Goal: Task Accomplishment & Management: Manage account settings

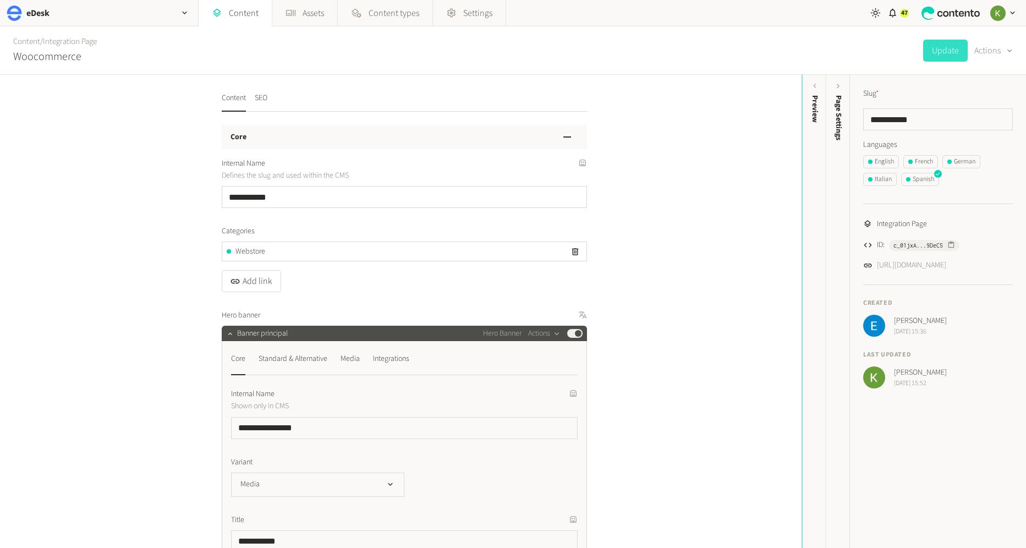
scroll to position [6697, 0]
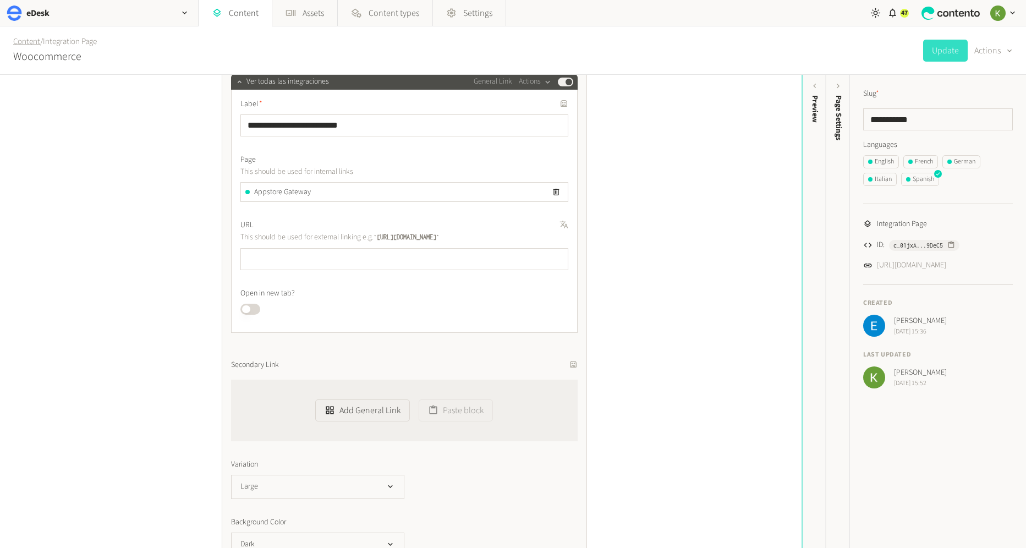
click at [19, 44] on link "Content" at bounding box center [26, 42] width 27 height 12
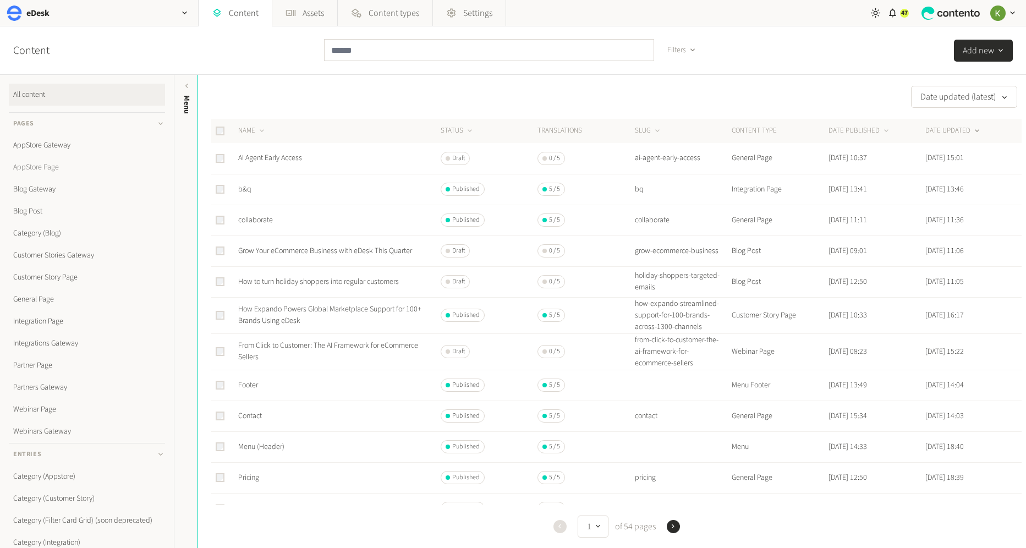
click at [30, 164] on link "AppStore Page" at bounding box center [87, 167] width 156 height 22
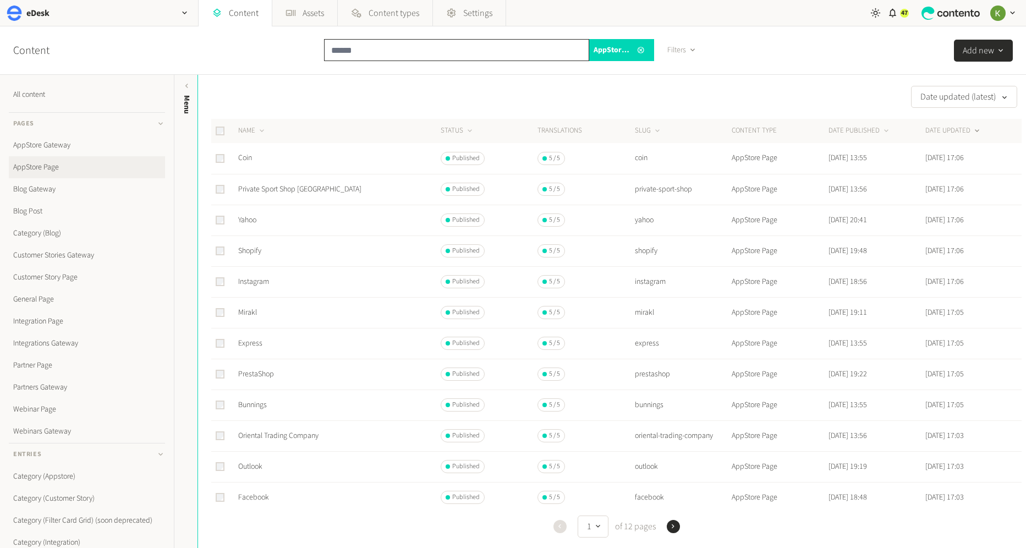
click at [403, 52] on input "text" at bounding box center [456, 50] width 265 height 22
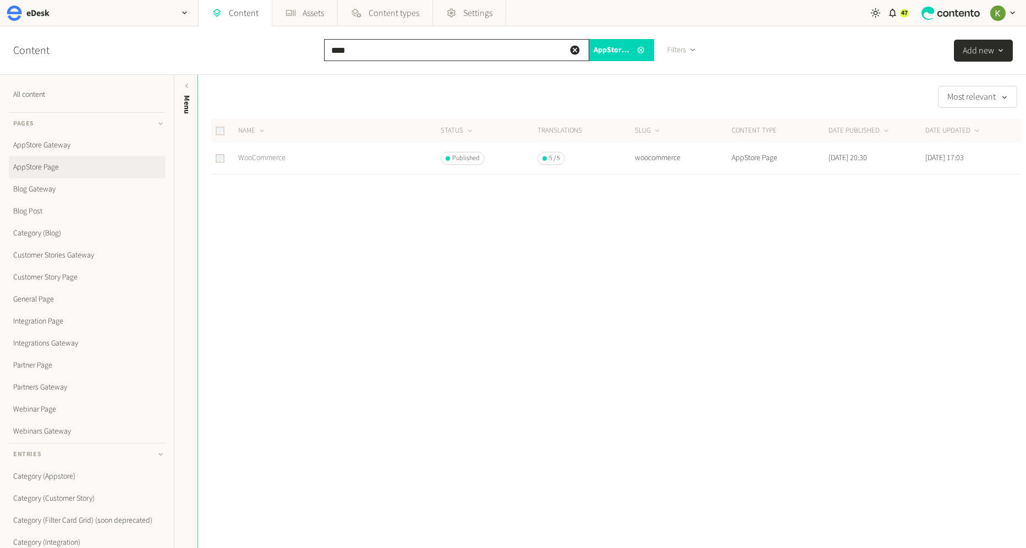
type input "****"
click at [282, 156] on link "WooCommerce" at bounding box center [261, 157] width 47 height 11
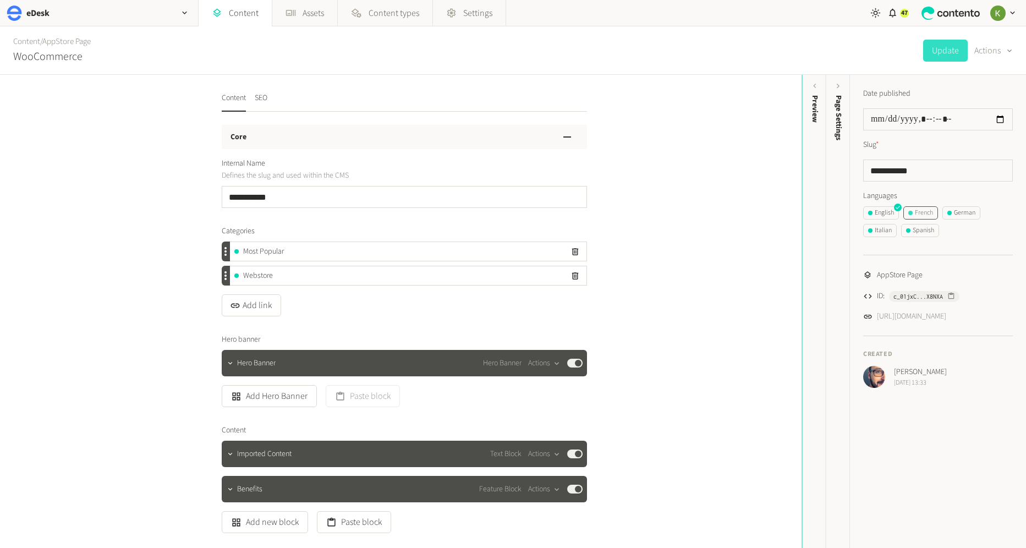
click at [924, 214] on div "French" at bounding box center [920, 213] width 25 height 10
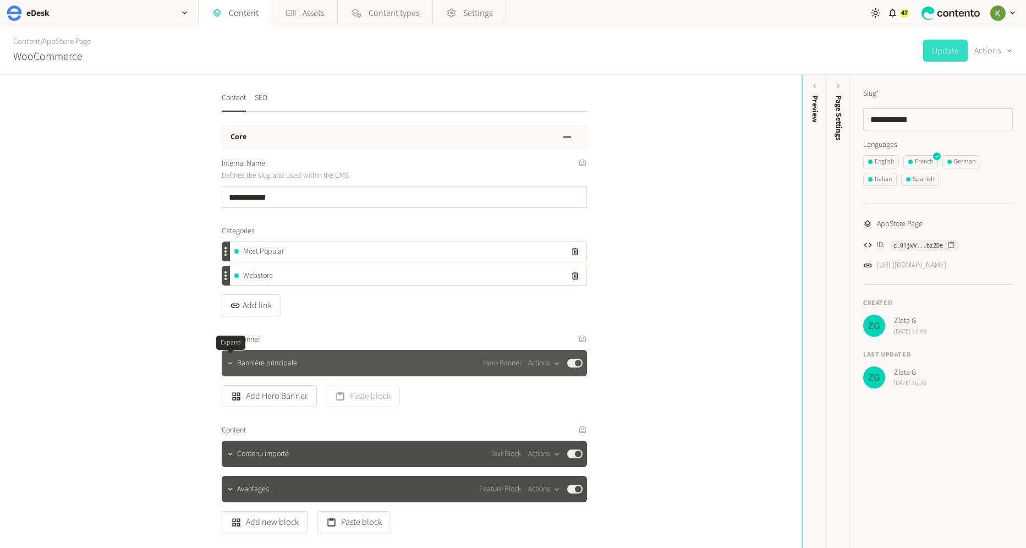
click at [233, 361] on icon "button" at bounding box center [230, 363] width 8 height 8
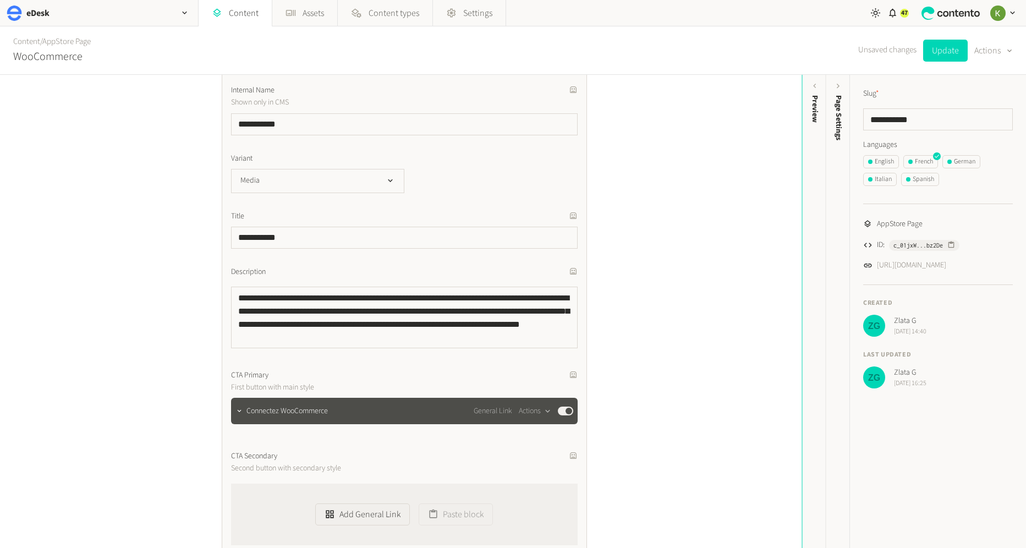
scroll to position [413, 0]
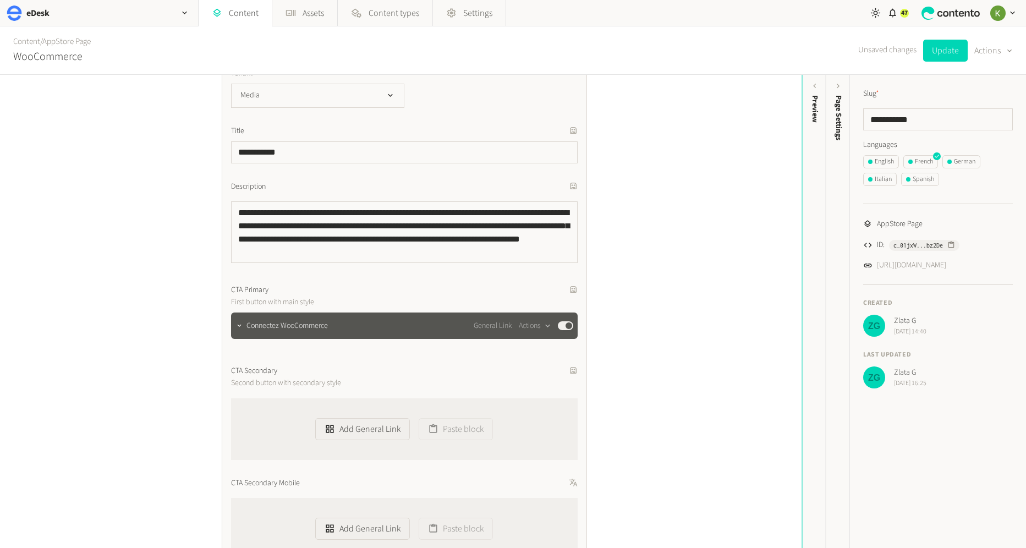
click at [241, 332] on div at bounding box center [239, 325] width 13 height 15
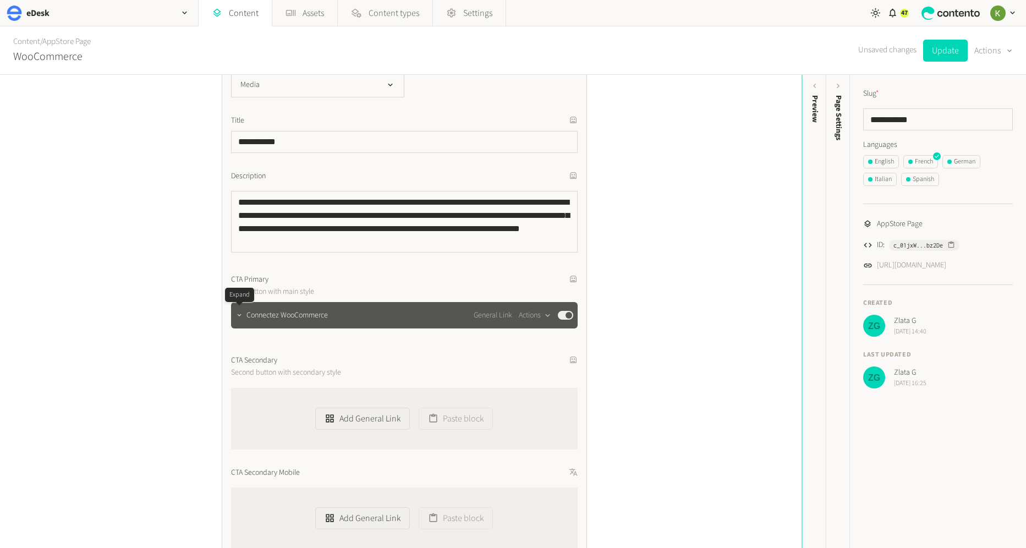
click at [238, 317] on icon "button" at bounding box center [239, 315] width 8 height 8
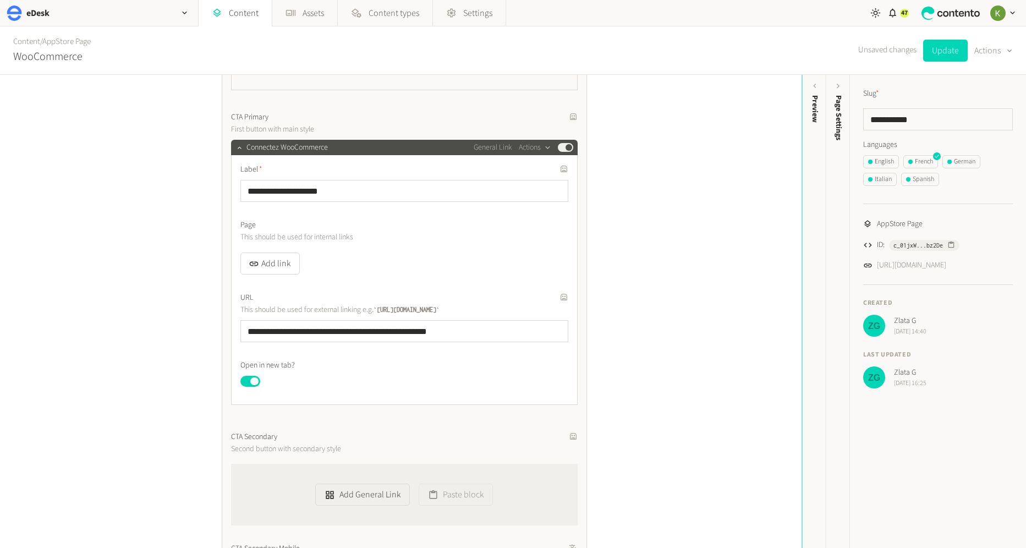
scroll to position [596, 0]
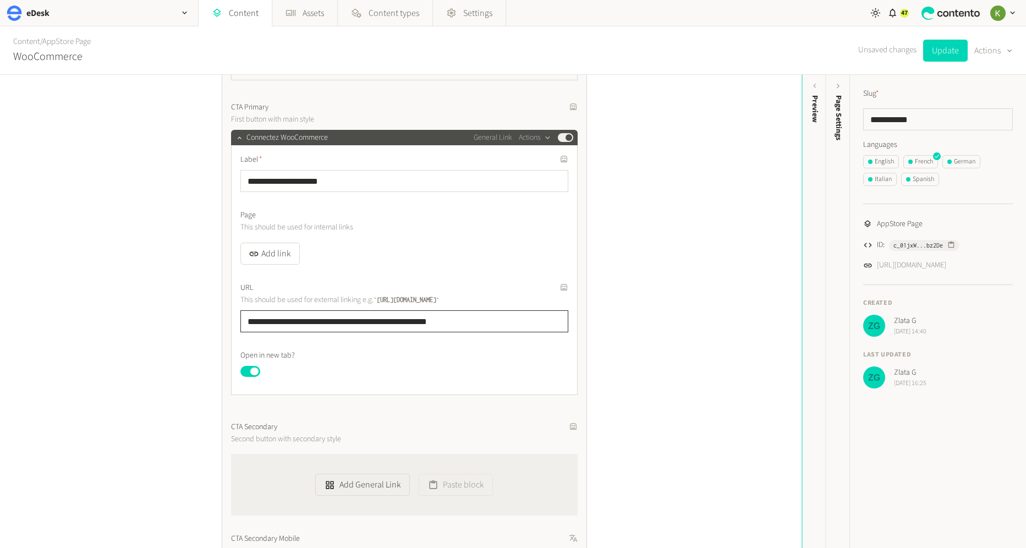
drag, startPoint x: 514, startPoint y: 320, endPoint x: 309, endPoint y: 291, distance: 206.6
click at [223, 316] on div "**********" at bounding box center [404, 246] width 365 height 955
click at [885, 178] on div "Italian" at bounding box center [880, 179] width 24 height 10
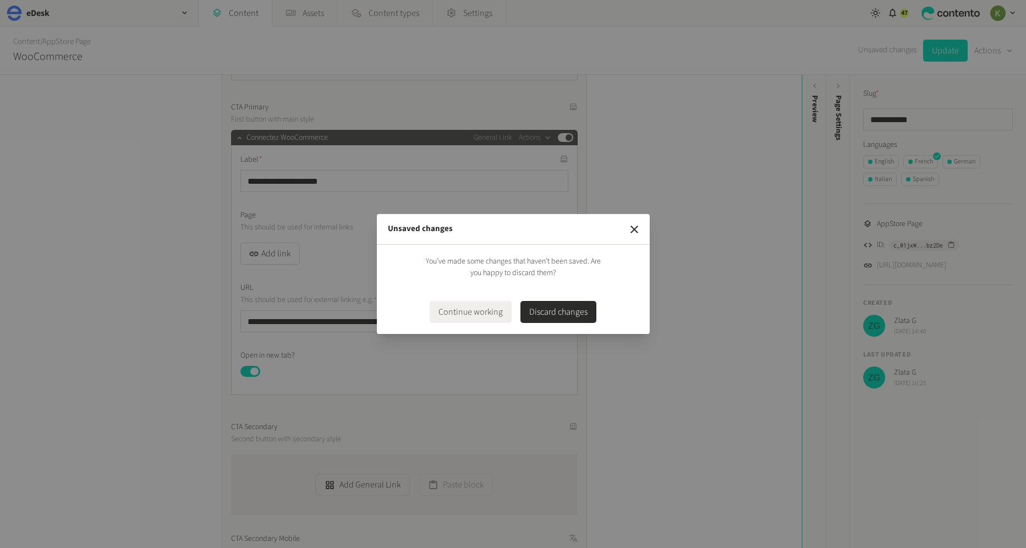
click at [553, 314] on button "Discard changes" at bounding box center [558, 312] width 76 height 22
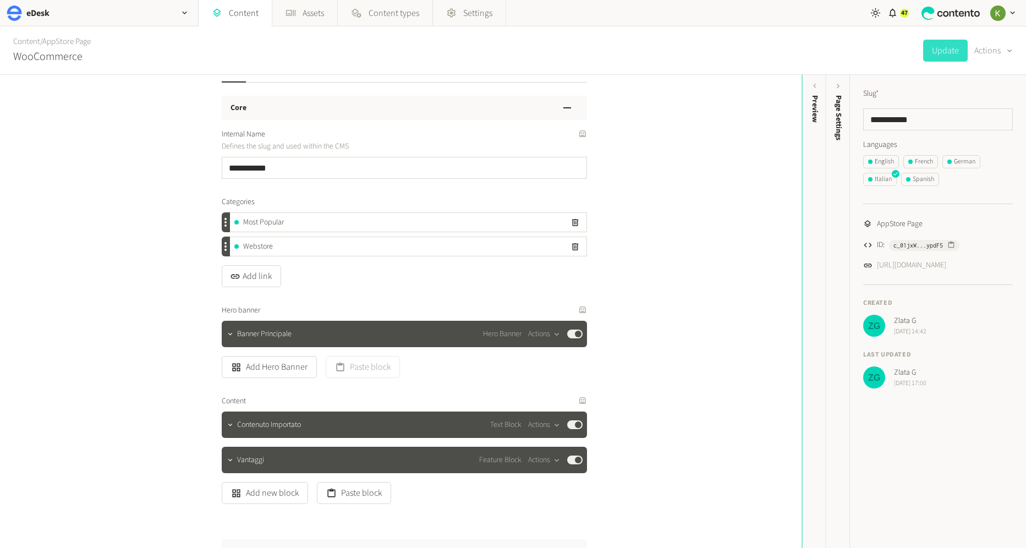
scroll to position [31, 0]
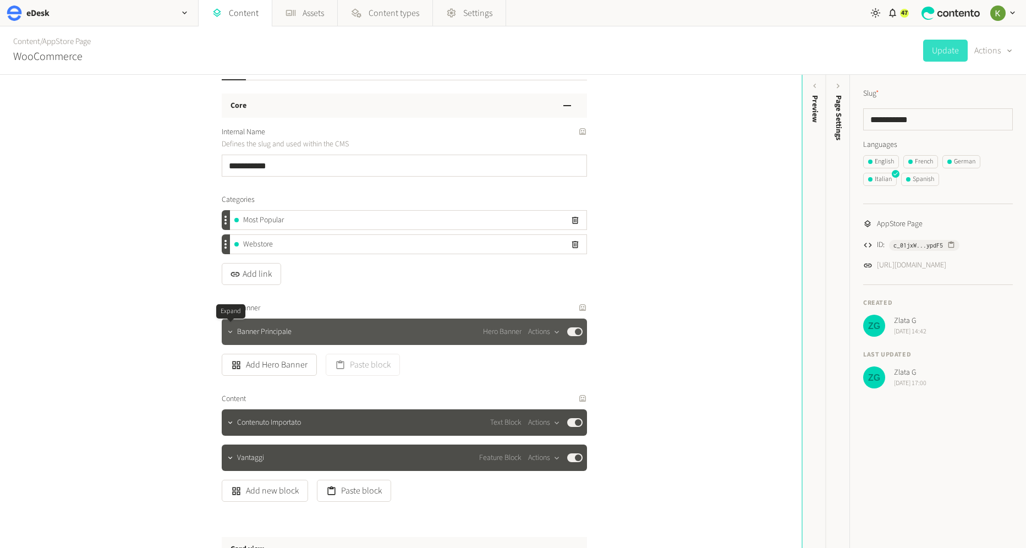
click at [226, 334] on icon "button" at bounding box center [230, 332] width 8 height 8
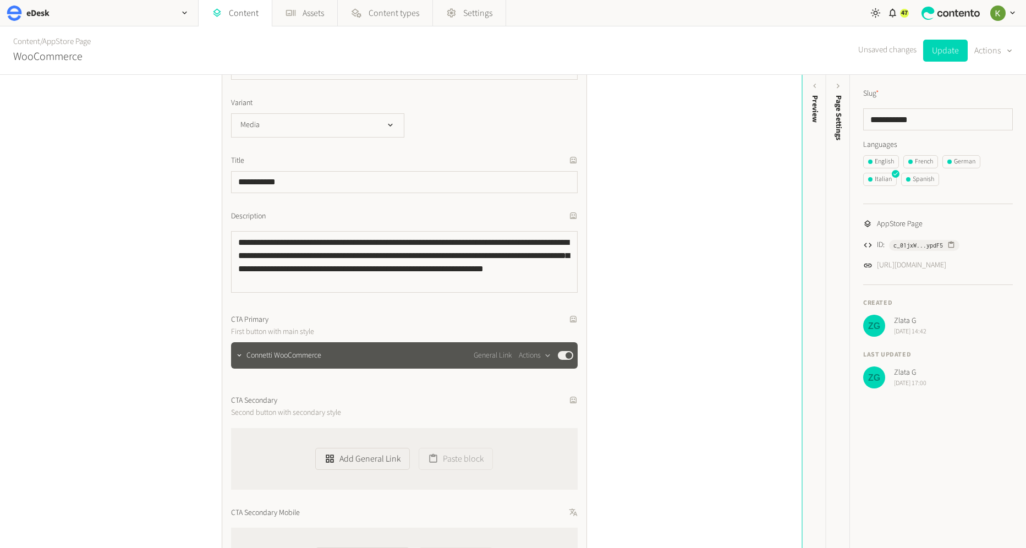
scroll to position [425, 0]
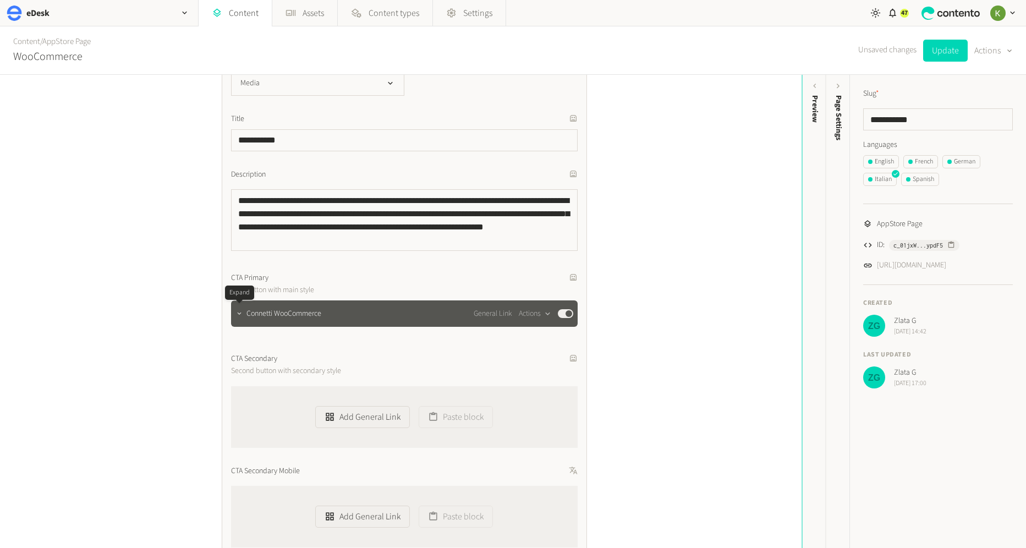
click at [240, 315] on icon "button" at bounding box center [239, 314] width 8 height 8
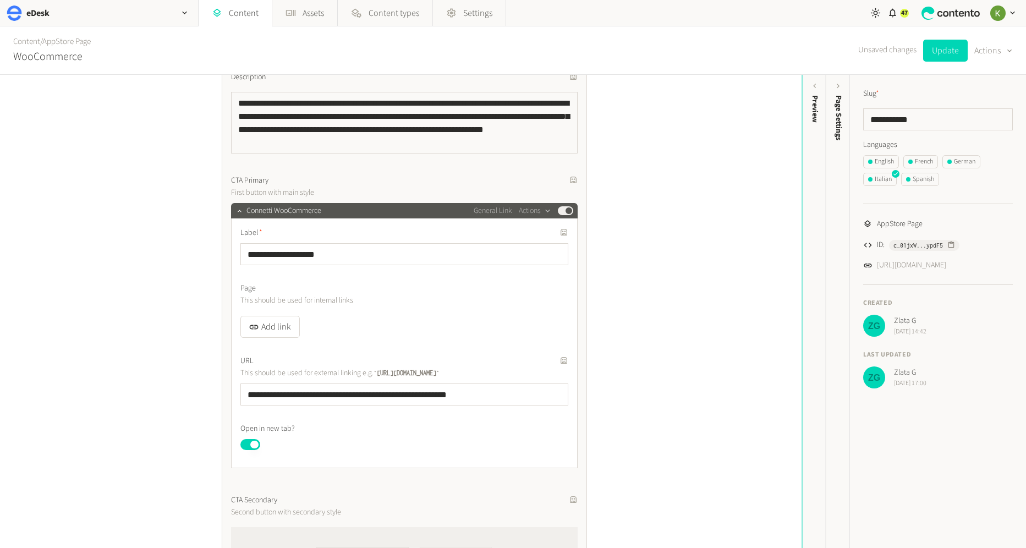
scroll to position [535, 0]
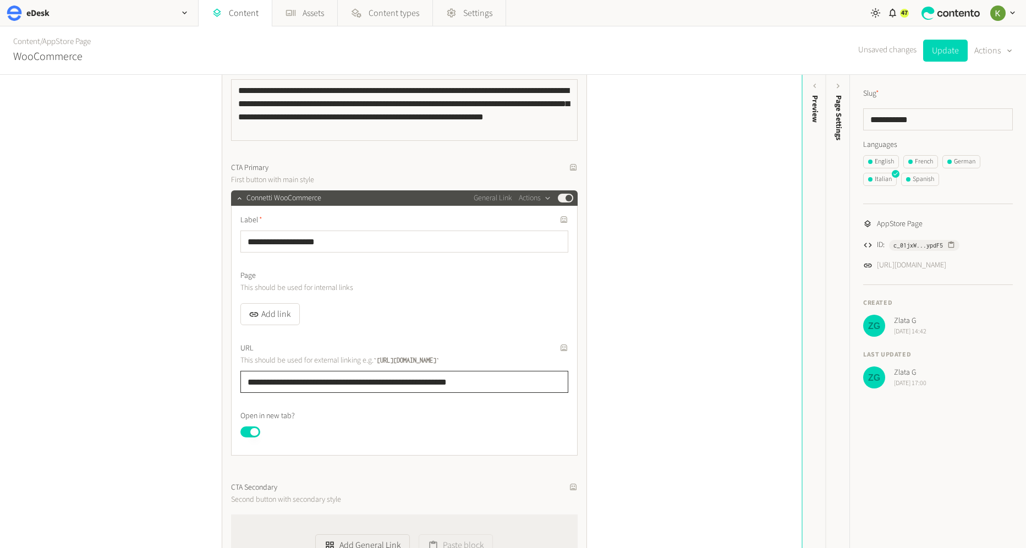
drag, startPoint x: 508, startPoint y: 379, endPoint x: 221, endPoint y: 372, distance: 286.7
click at [222, 372] on div "**********" at bounding box center [404, 307] width 365 height 955
click at [542, 336] on div "**********" at bounding box center [404, 326] width 328 height 223
drag, startPoint x: 503, startPoint y: 377, endPoint x: 228, endPoint y: 371, distance: 275.7
click at [209, 381] on div "**********" at bounding box center [401, 498] width 385 height 1916
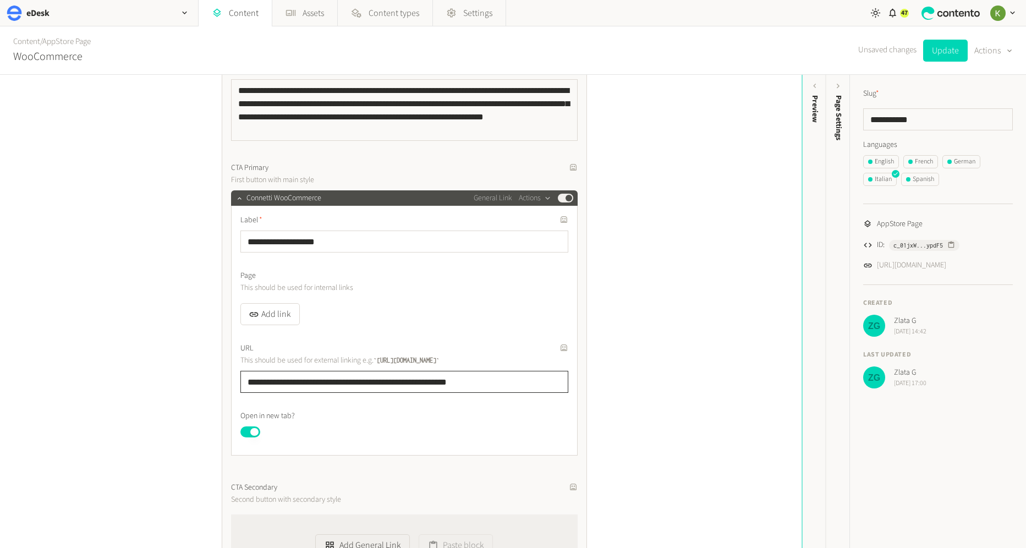
paste input "text"
type input "**********"
click at [549, 348] on icon "button" at bounding box center [552, 347] width 7 height 7
click at [550, 347] on icon "button" at bounding box center [552, 347] width 4 height 4
click at [496, 386] on input "**********" at bounding box center [404, 382] width 328 height 22
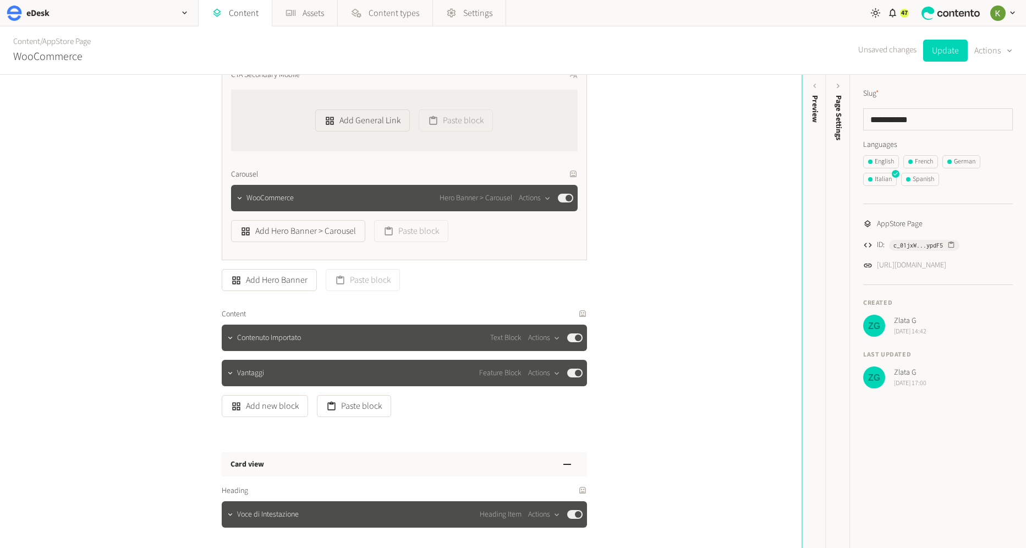
scroll to position [1074, 0]
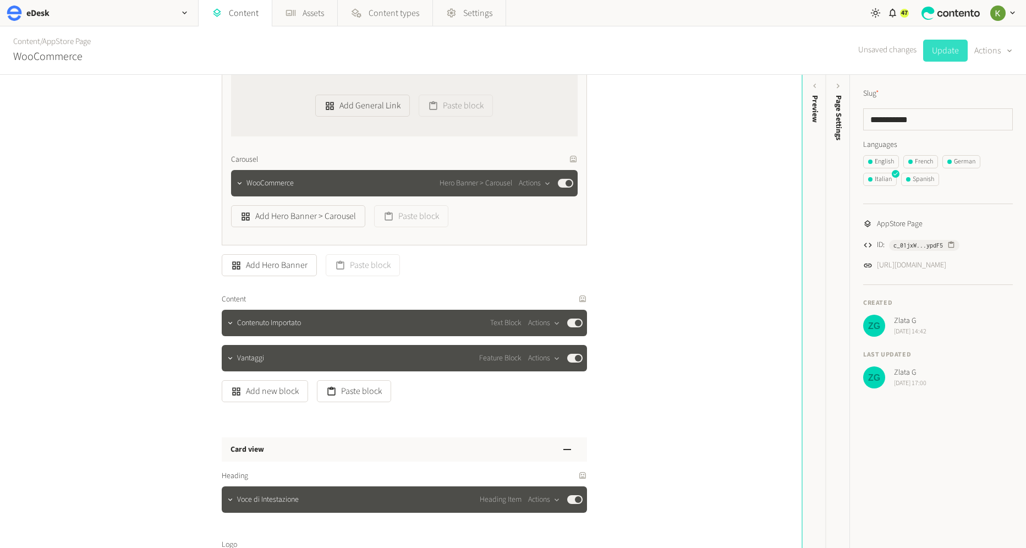
click at [956, 48] on button "Update" at bounding box center [945, 51] width 45 height 22
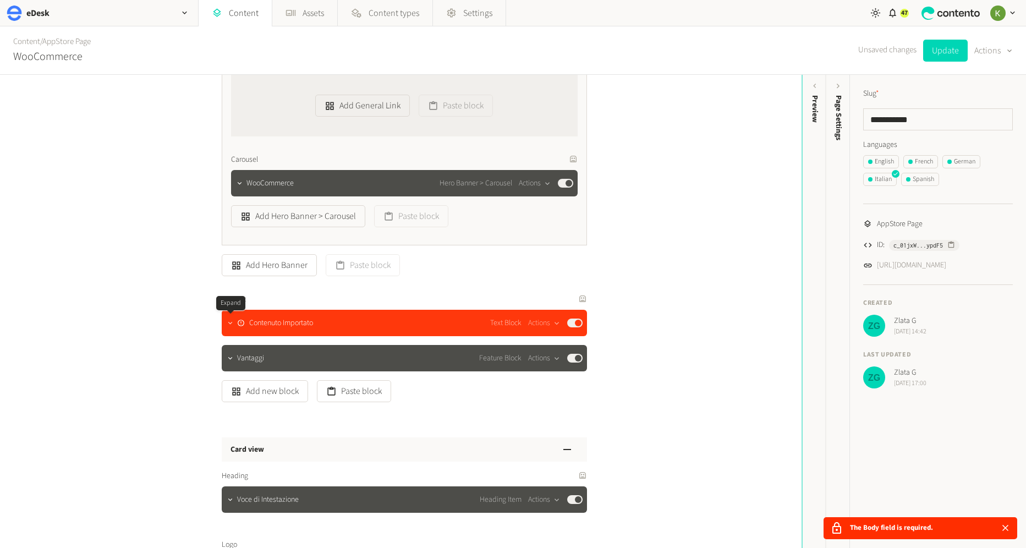
click at [232, 326] on icon "button" at bounding box center [230, 323] width 8 height 8
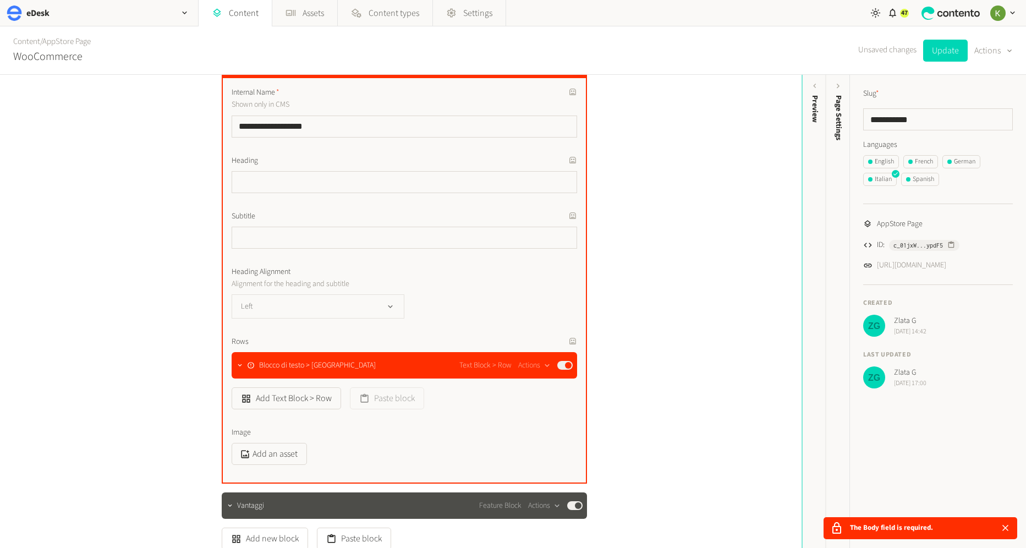
scroll to position [1348, 0]
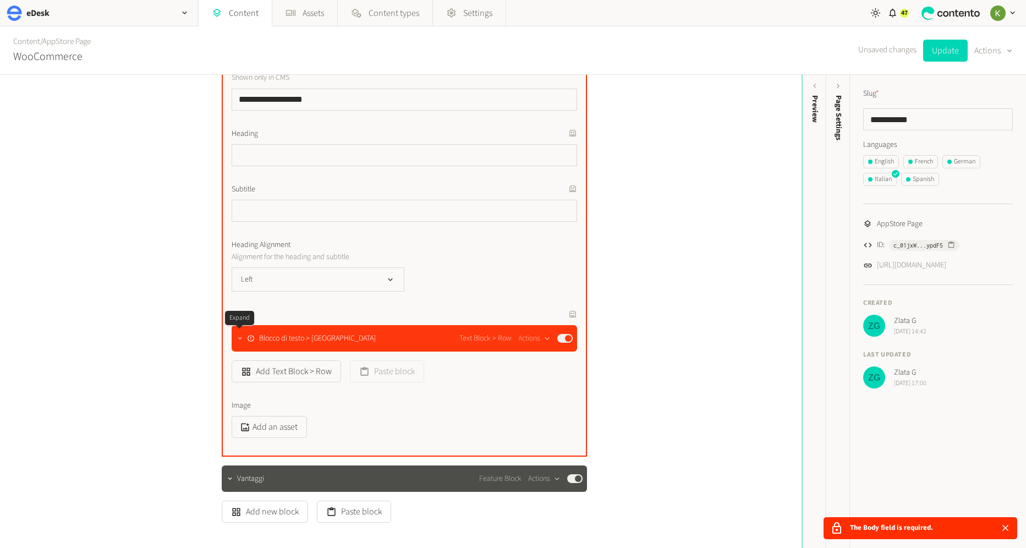
click at [238, 336] on icon "button" at bounding box center [240, 338] width 8 height 8
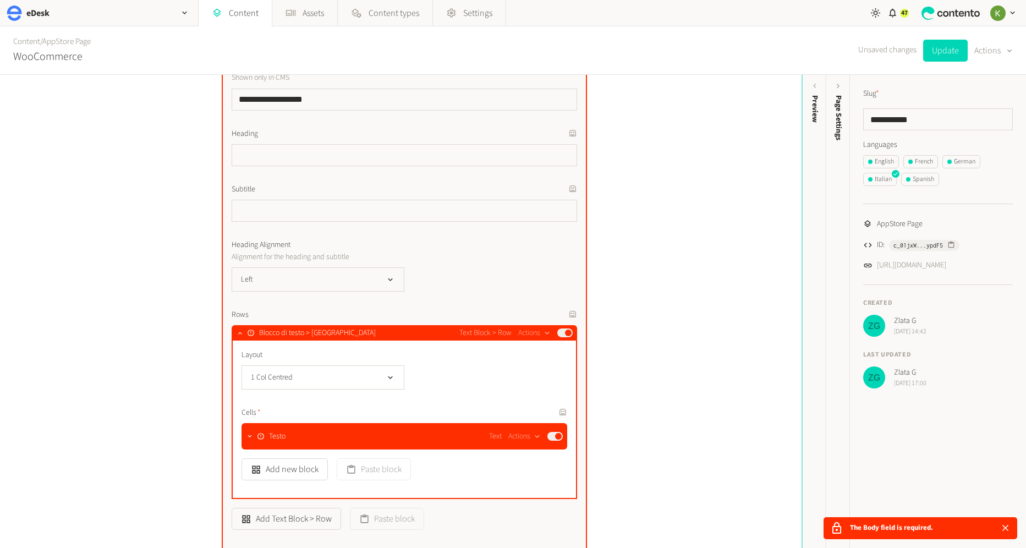
scroll to position [1558, 0]
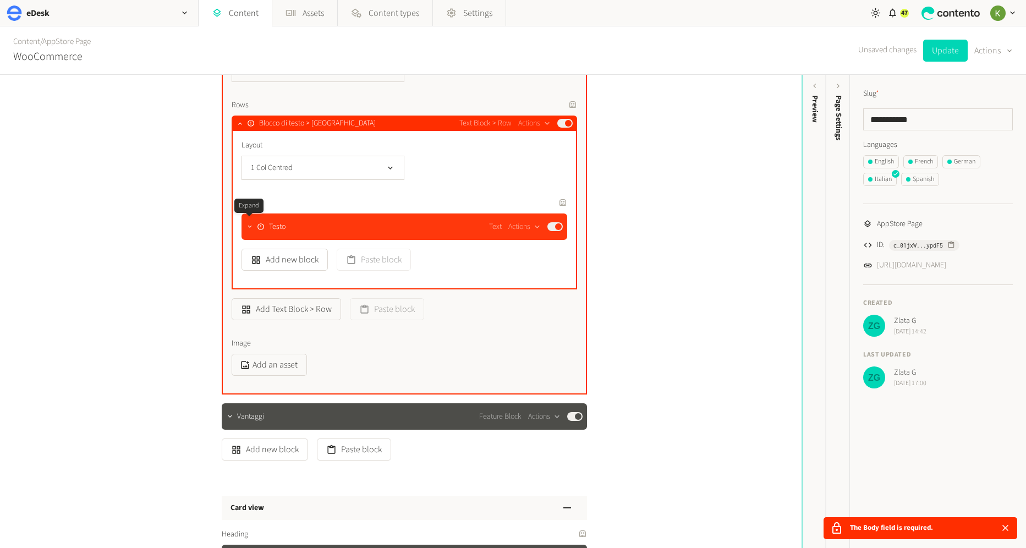
click at [246, 227] on icon "button" at bounding box center [250, 227] width 8 height 8
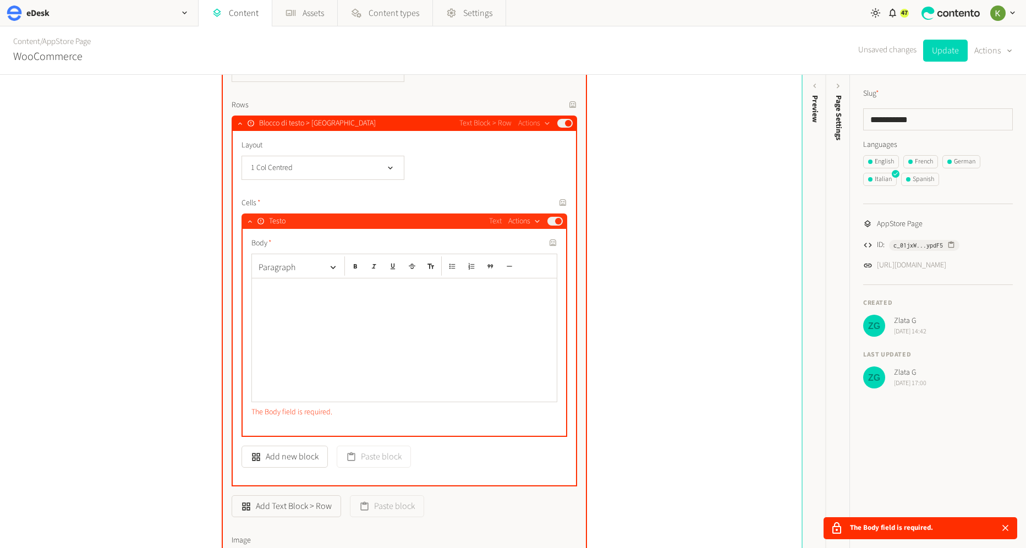
click at [532, 221] on div "button" at bounding box center [537, 221] width 14 height 10
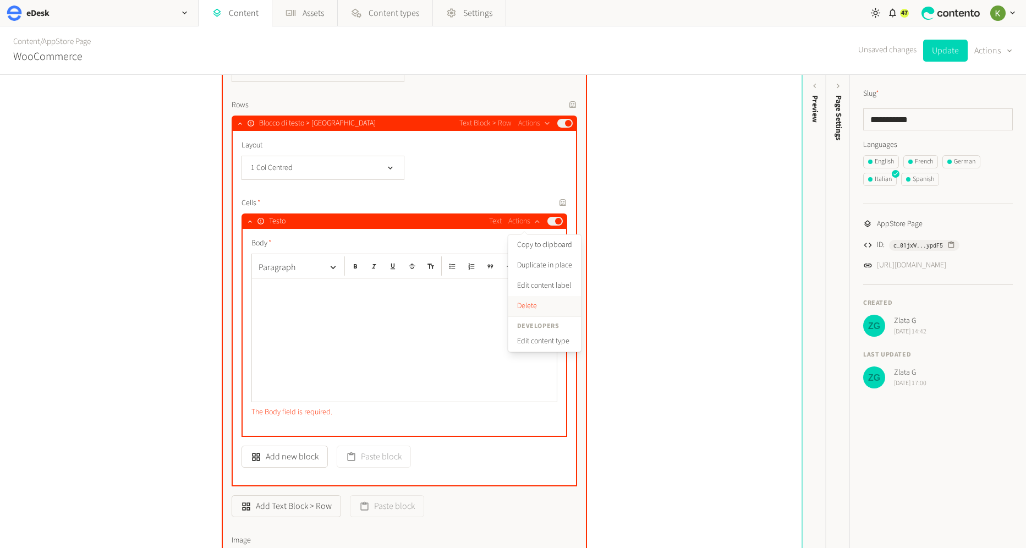
click at [530, 306] on button "Delete" at bounding box center [544, 306] width 73 height 20
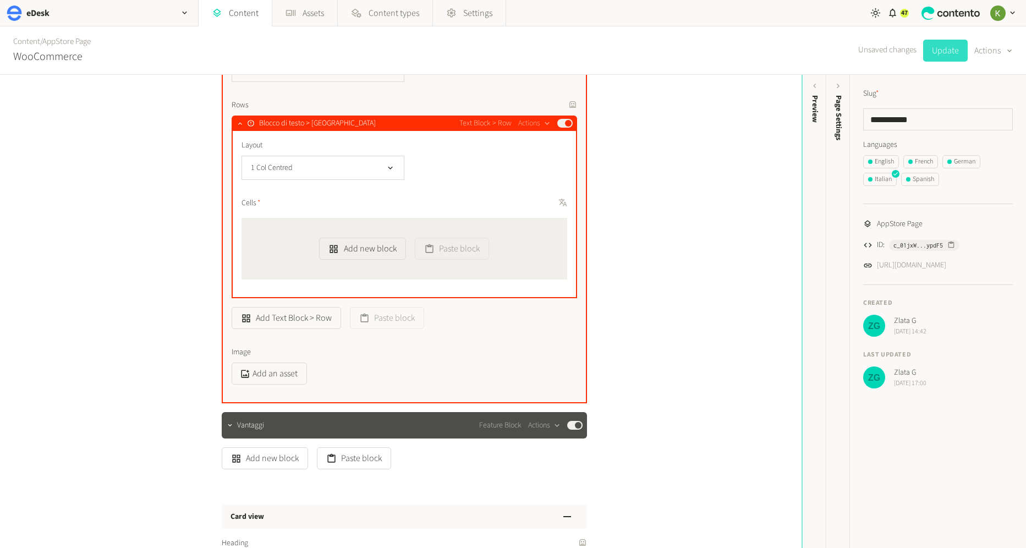
click at [940, 57] on button "Update" at bounding box center [945, 51] width 45 height 22
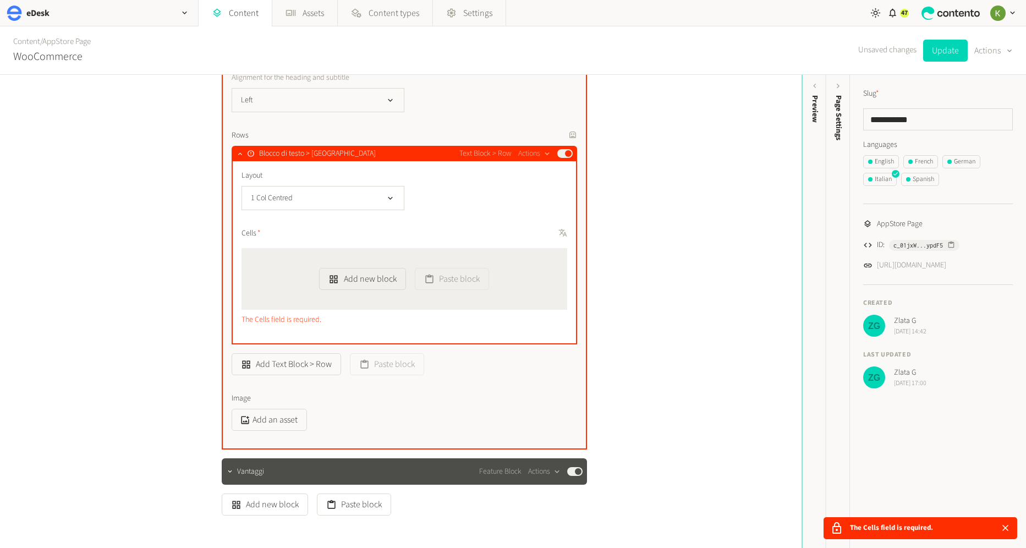
scroll to position [1489, 0]
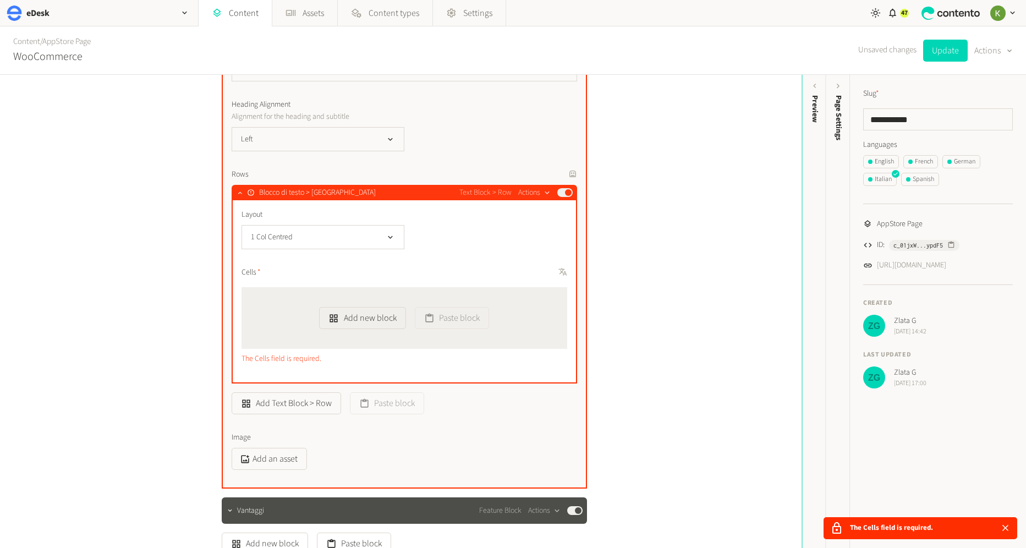
click at [547, 191] on icon "button" at bounding box center [546, 192] width 9 height 9
click at [547, 270] on button "Delete" at bounding box center [554, 277] width 73 height 20
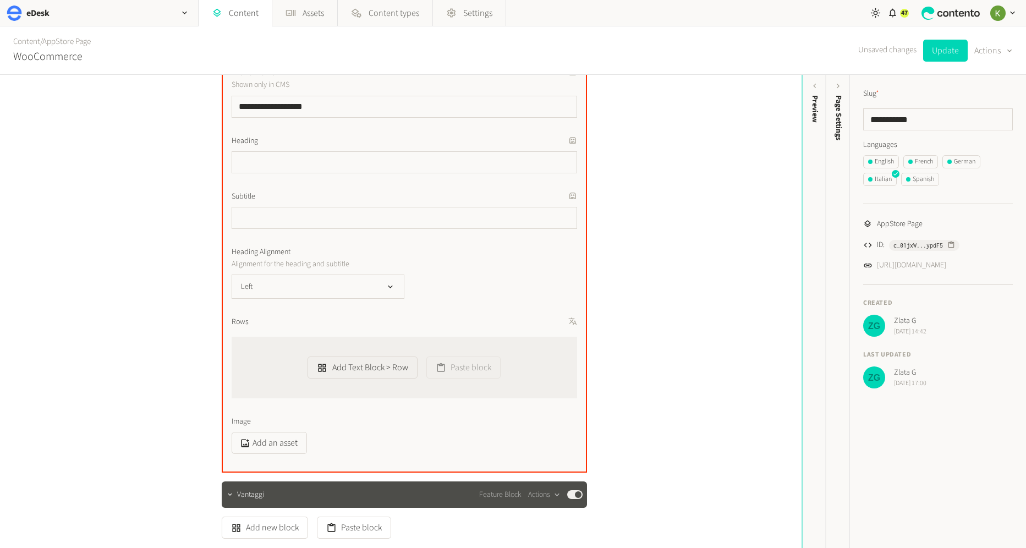
scroll to position [1268, 0]
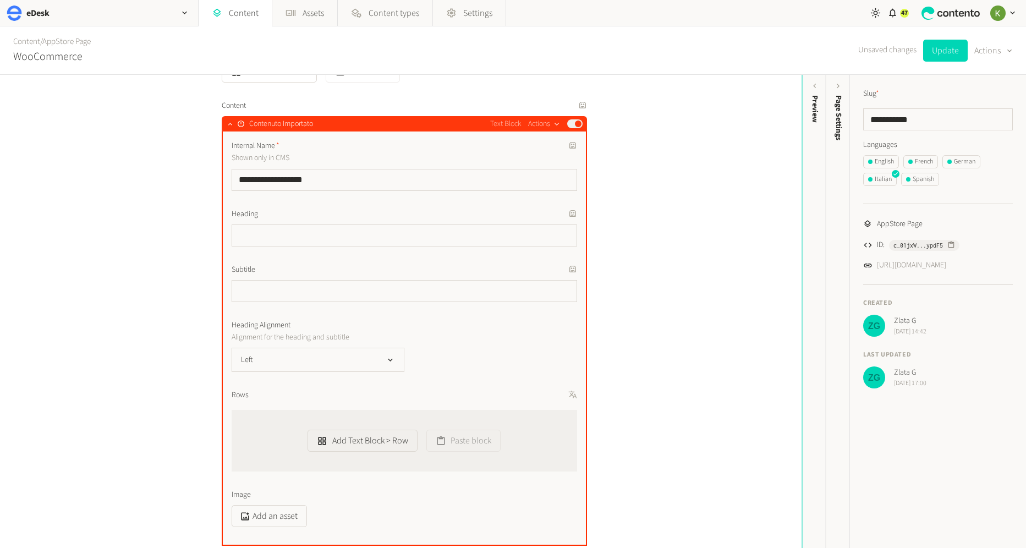
click at [556, 121] on icon "button" at bounding box center [556, 124] width 9 height 9
click at [550, 206] on button "Delete" at bounding box center [564, 209] width 73 height 20
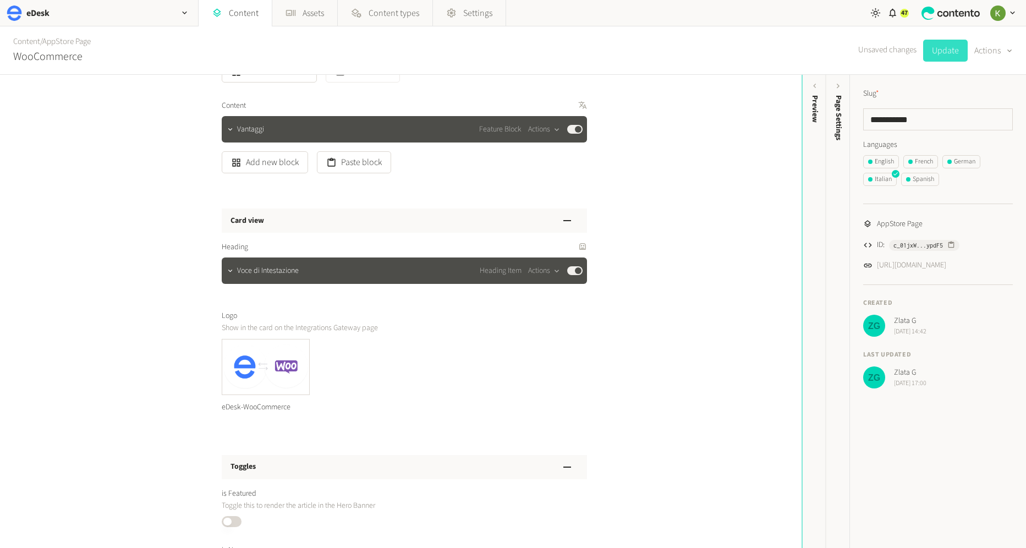
click at [948, 52] on button "Update" at bounding box center [945, 51] width 45 height 22
click at [34, 39] on link "Content" at bounding box center [26, 42] width 27 height 12
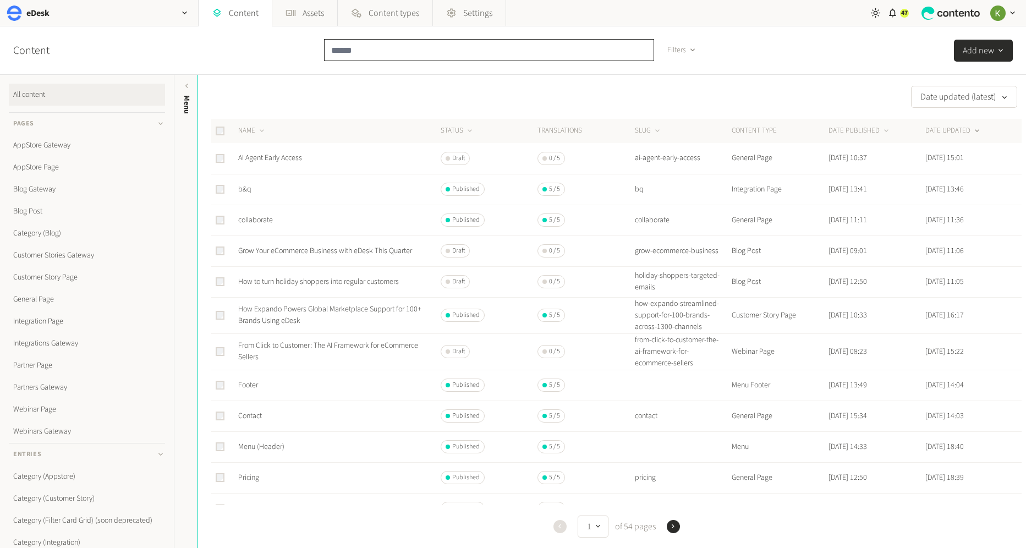
click at [447, 51] on input "text" at bounding box center [489, 50] width 330 height 22
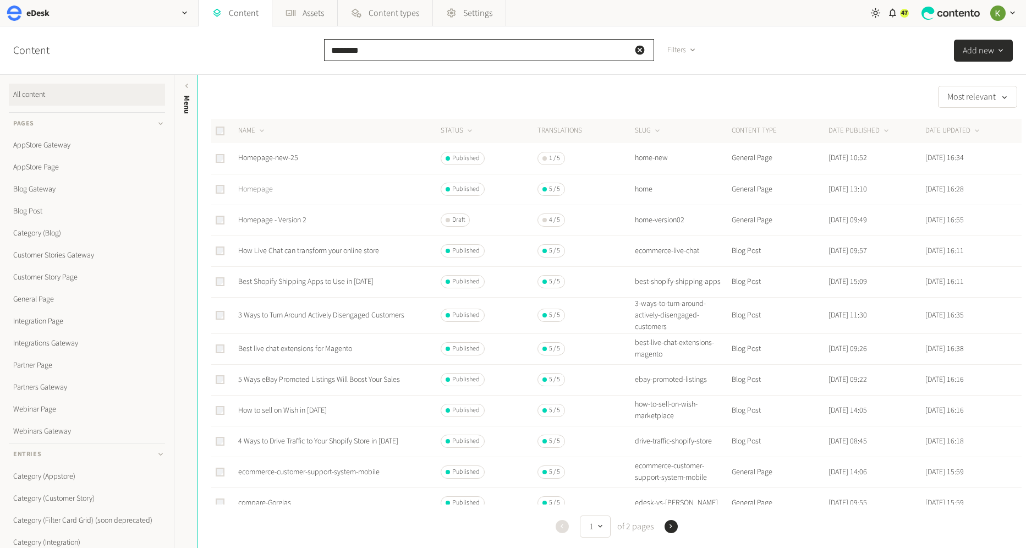
type input "********"
click at [256, 186] on link "Homepage" at bounding box center [255, 189] width 35 height 11
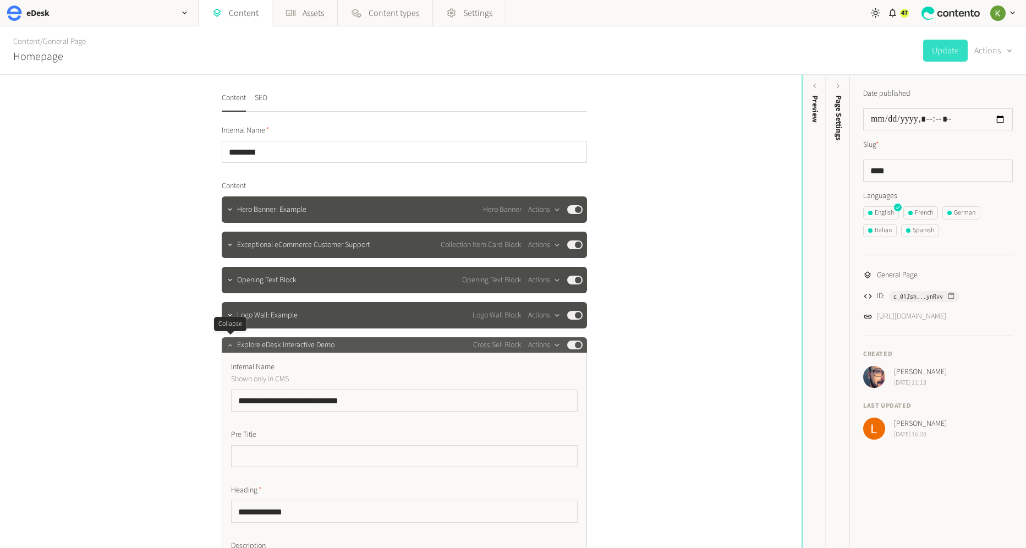
click at [228, 347] on icon "button" at bounding box center [230, 345] width 8 height 8
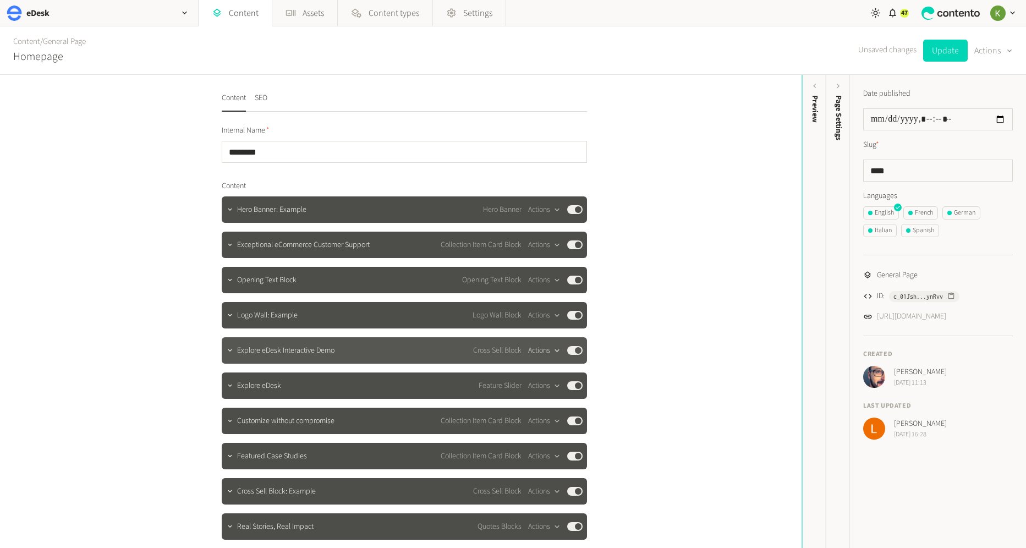
click at [552, 352] on icon "button" at bounding box center [556, 350] width 9 height 9
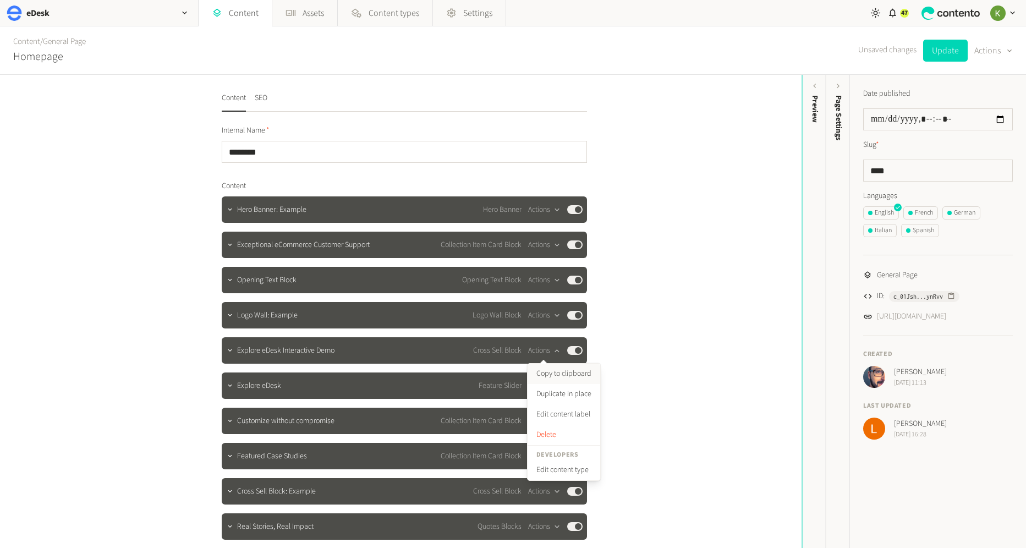
click at [566, 372] on button "Copy to clipboard" at bounding box center [564, 374] width 73 height 20
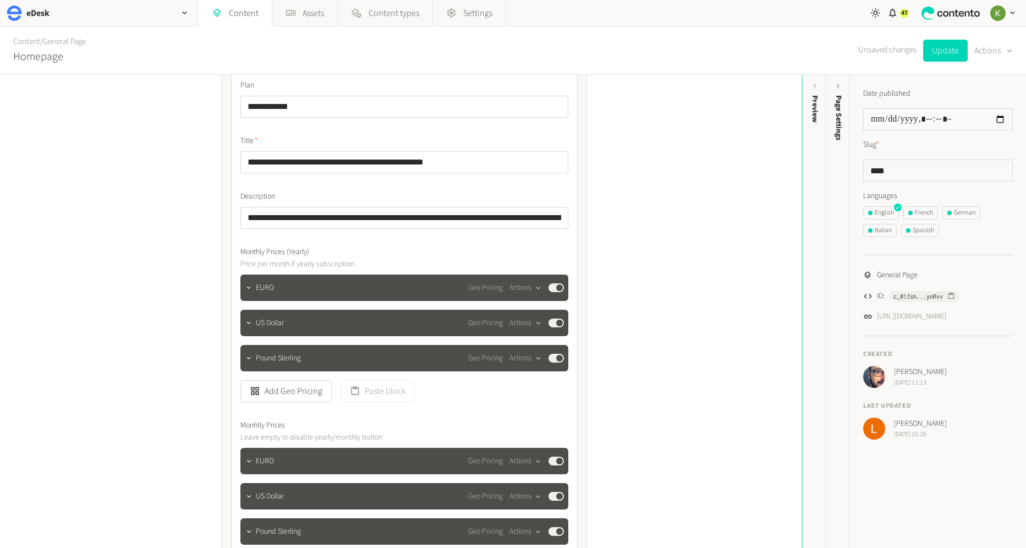
scroll to position [2737, 0]
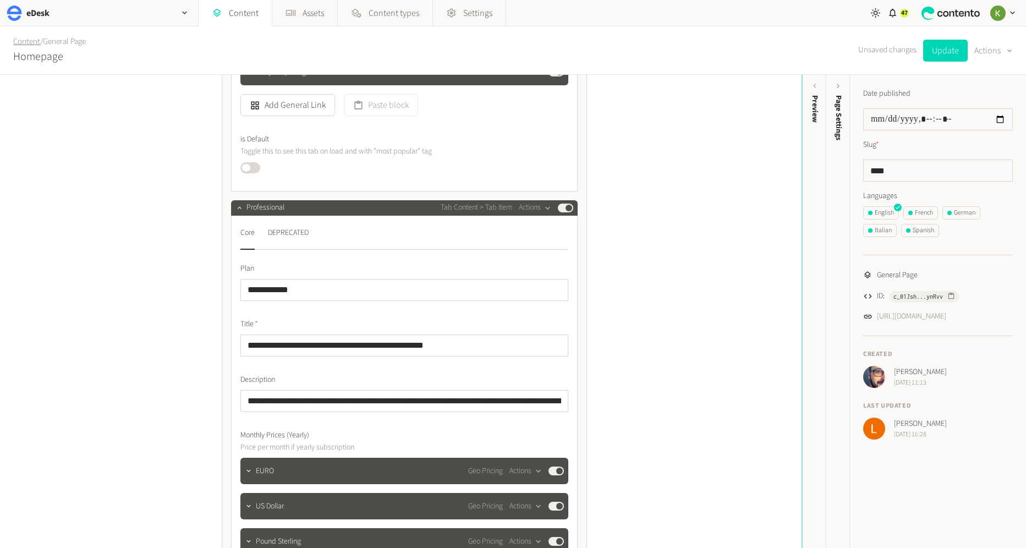
click at [23, 43] on link "Content" at bounding box center [26, 42] width 27 height 12
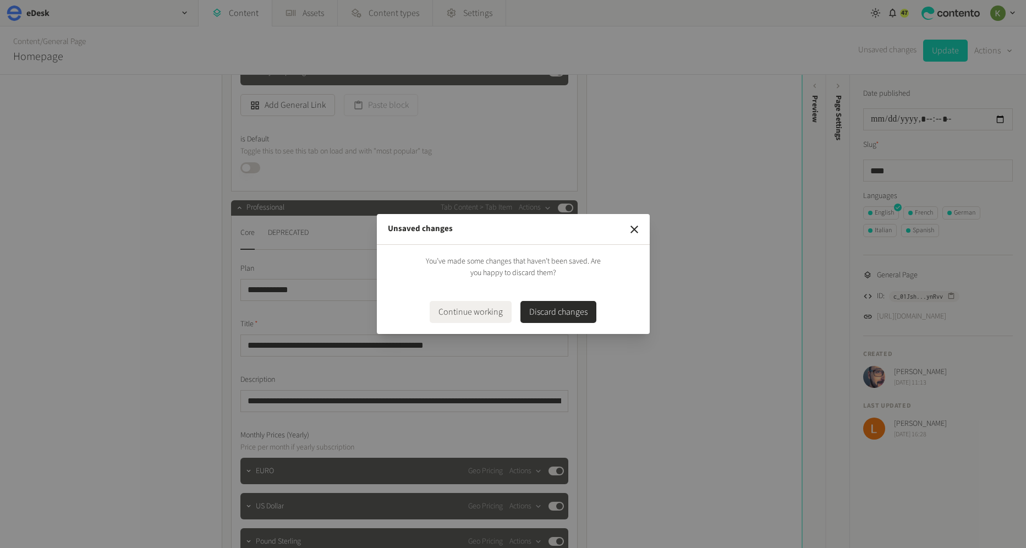
click at [574, 317] on button "Discard changes" at bounding box center [558, 312] width 76 height 22
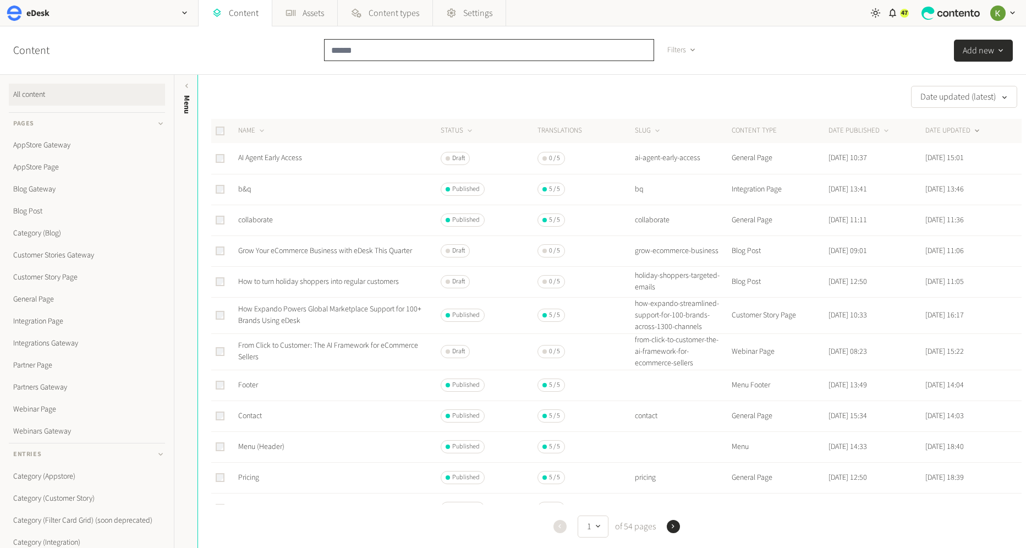
click at [386, 51] on input "text" at bounding box center [489, 50] width 330 height 22
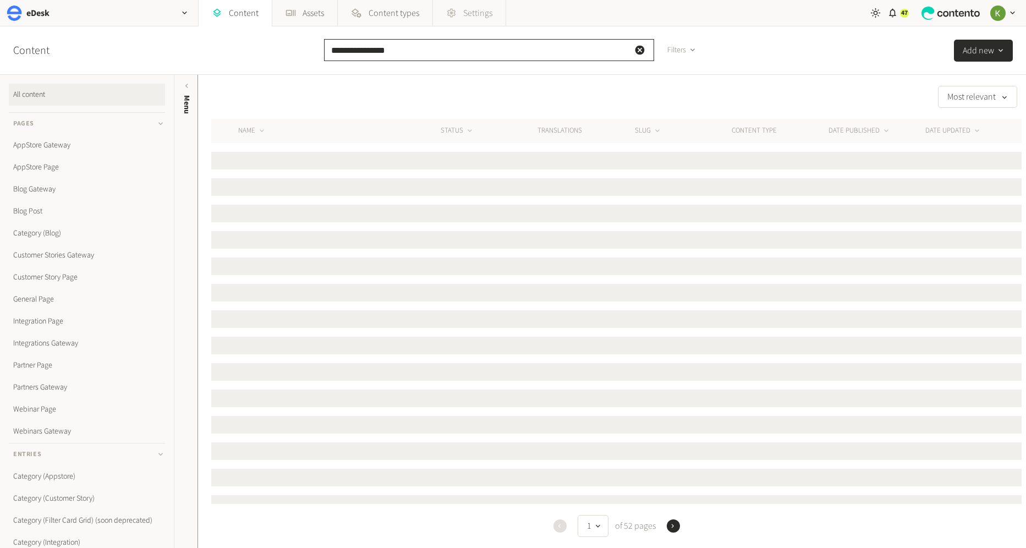
type input "**********"
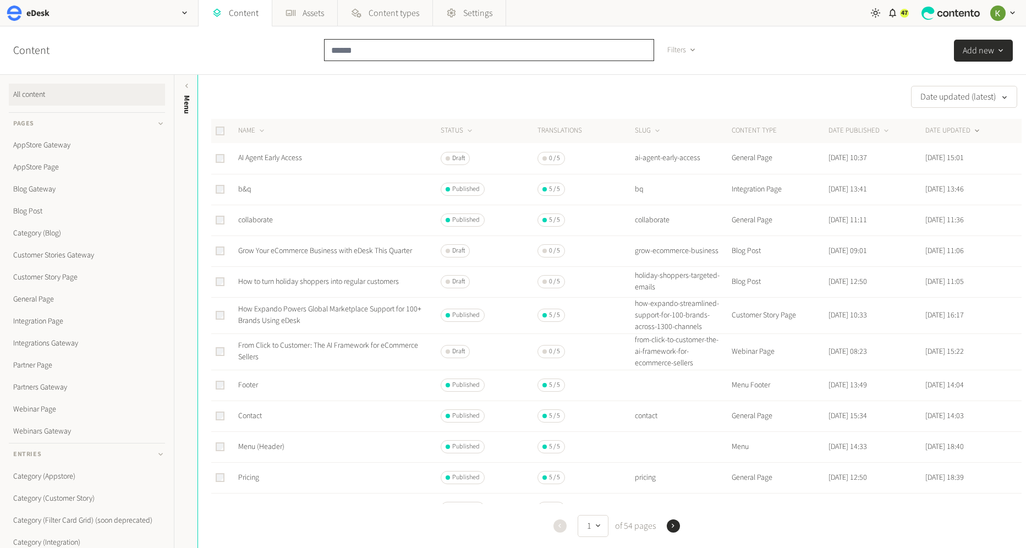
click at [421, 53] on input "text" at bounding box center [489, 50] width 330 height 22
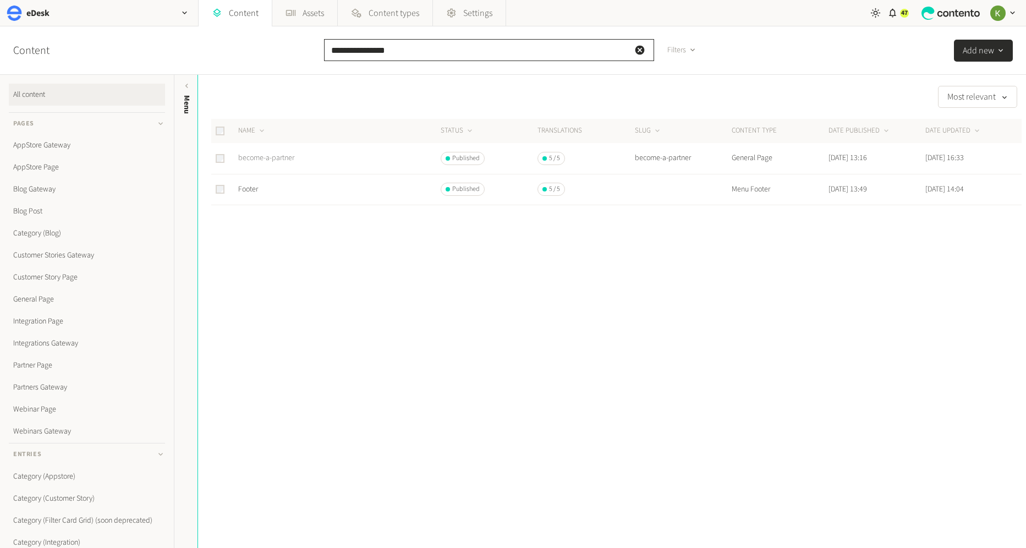
type input "**********"
click at [275, 155] on link "become-a-partner" at bounding box center [266, 157] width 56 height 11
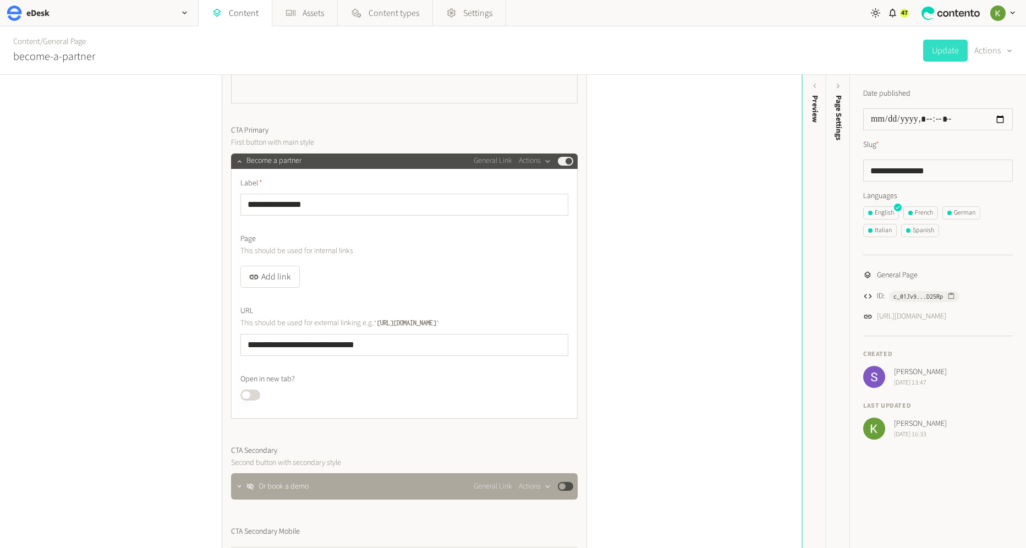
scroll to position [471, 0]
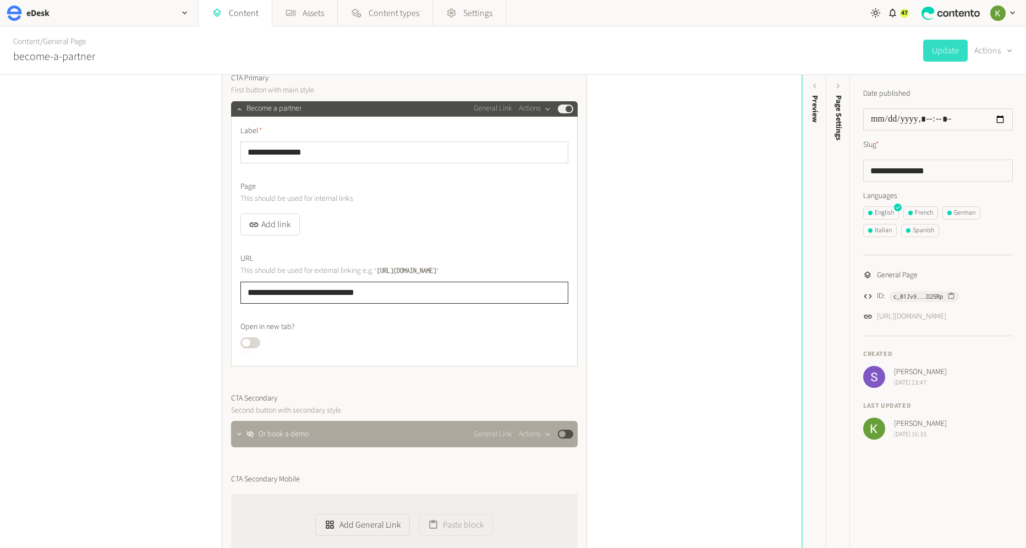
click at [415, 289] on input "**********" at bounding box center [404, 293] width 328 height 22
drag, startPoint x: 425, startPoint y: 294, endPoint x: 177, endPoint y: 290, distance: 247.6
click at [173, 290] on div "**********" at bounding box center [401, 311] width 802 height 473
paste input "**********"
type input "**********"
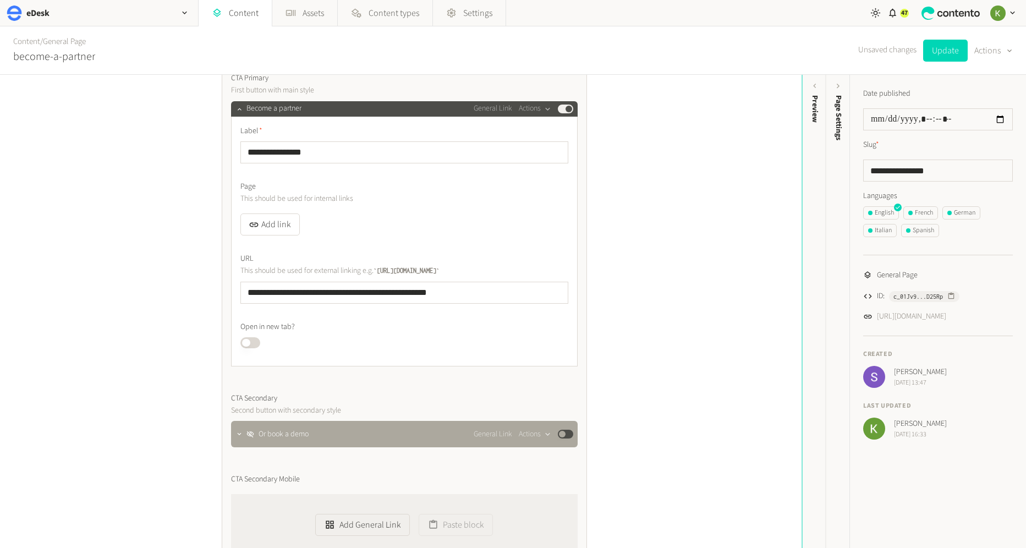
click at [254, 342] on button "Published" at bounding box center [250, 342] width 20 height 11
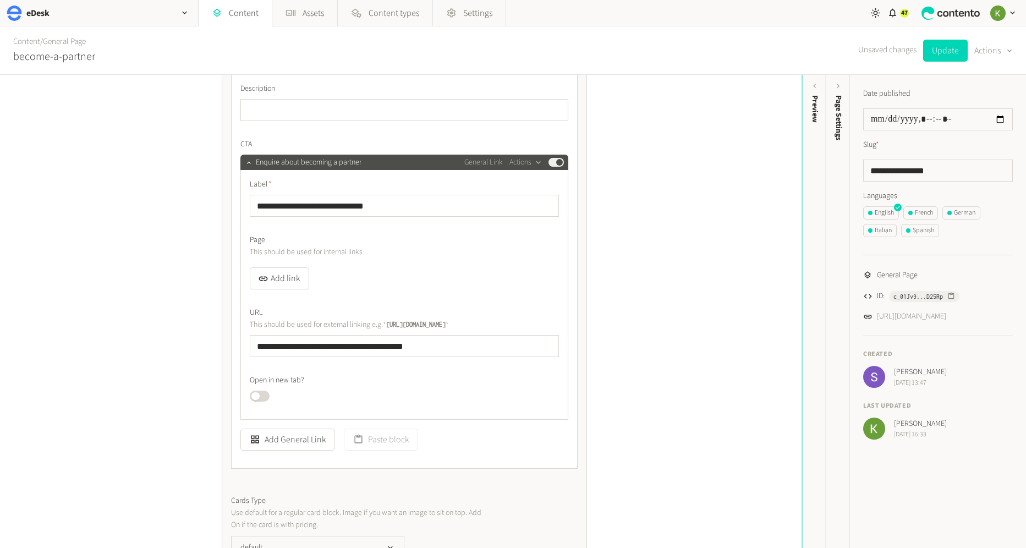
scroll to position [1825, 0]
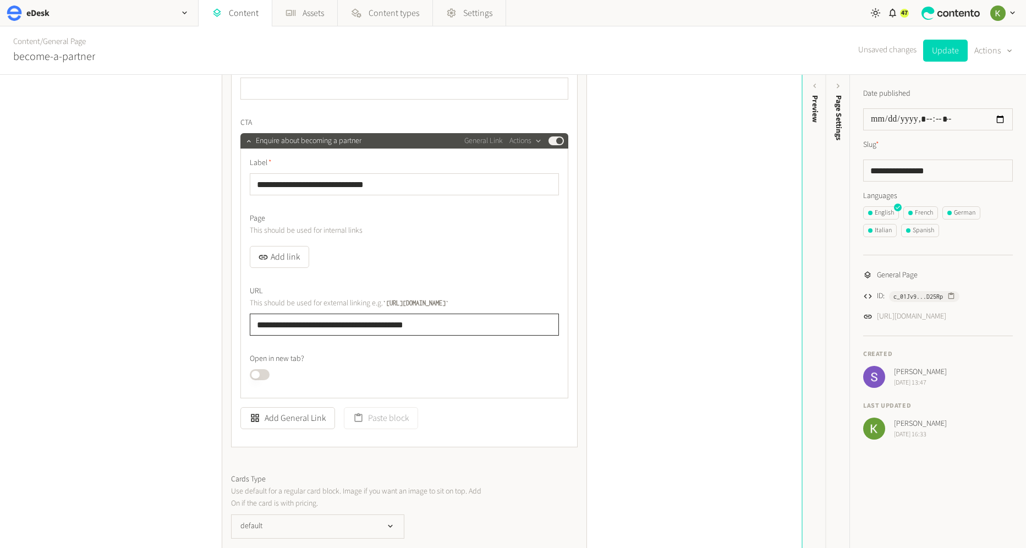
drag, startPoint x: 299, startPoint y: 314, endPoint x: 235, endPoint y: 303, distance: 65.4
paste input "**********"
drag, startPoint x: 465, startPoint y: 325, endPoint x: 481, endPoint y: 322, distance: 16.7
click at [466, 324] on input "**********" at bounding box center [404, 325] width 309 height 22
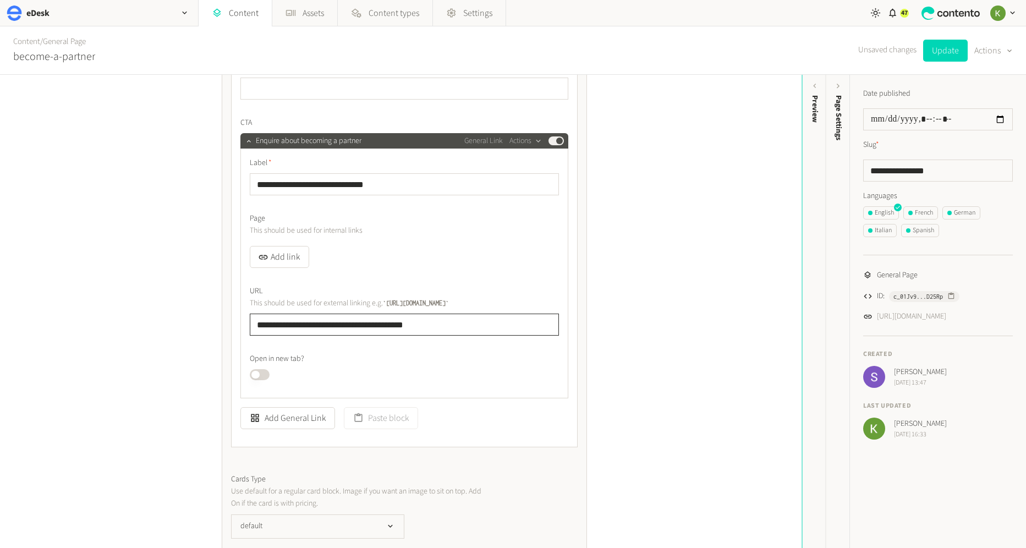
drag, startPoint x: 387, startPoint y: 316, endPoint x: 238, endPoint y: 309, distance: 148.7
click at [231, 311] on div "**********" at bounding box center [404, 203] width 347 height 489
paste input "**********"
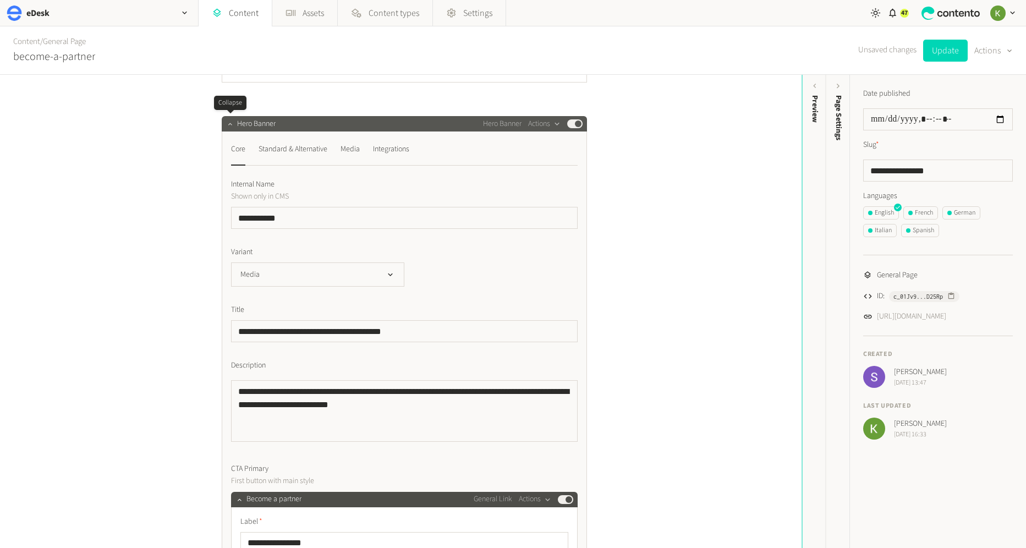
scroll to position [80, 0]
type input "**********"
click at [228, 120] on icon "button" at bounding box center [230, 124] width 8 height 8
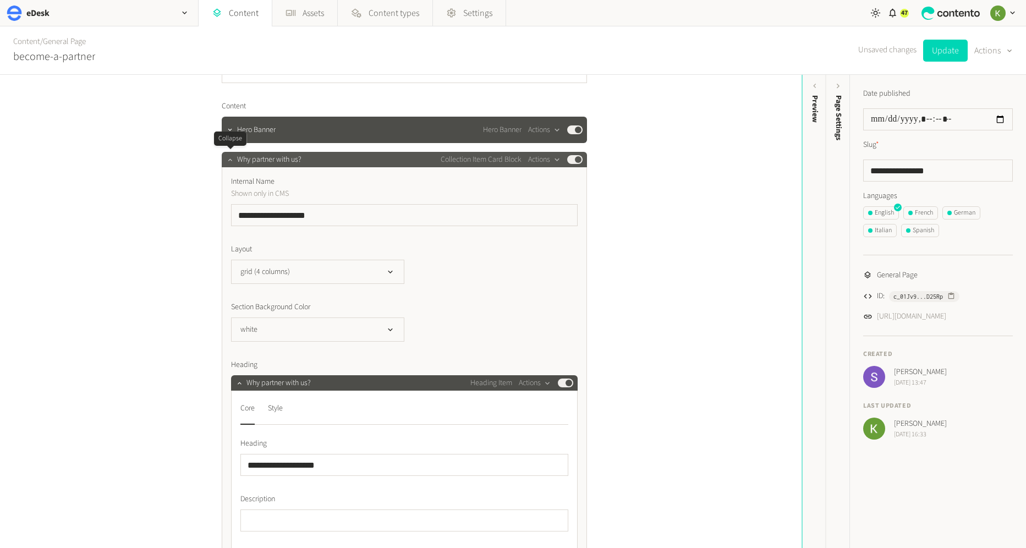
scroll to position [83, 0]
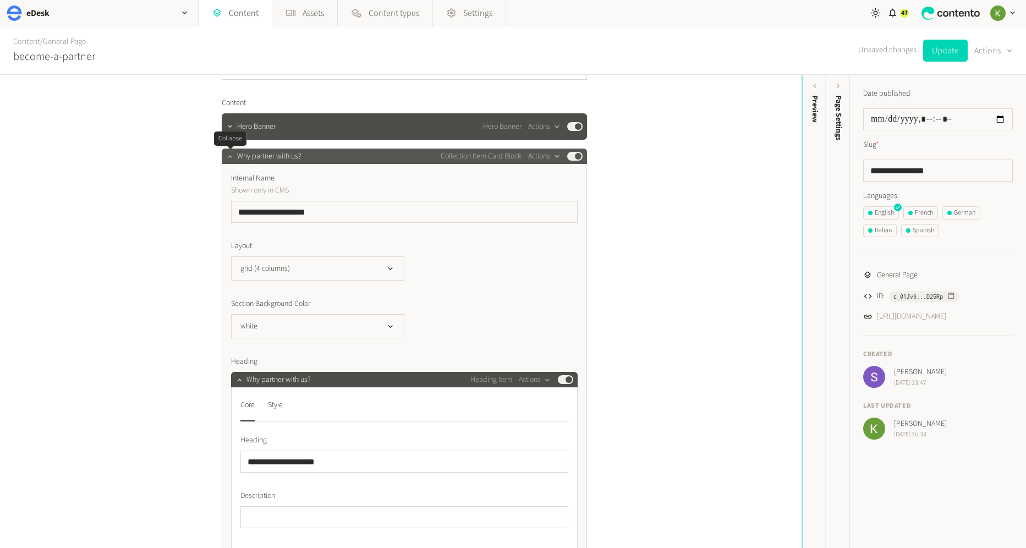
click at [229, 160] on button "button" at bounding box center [230, 155] width 13 height 13
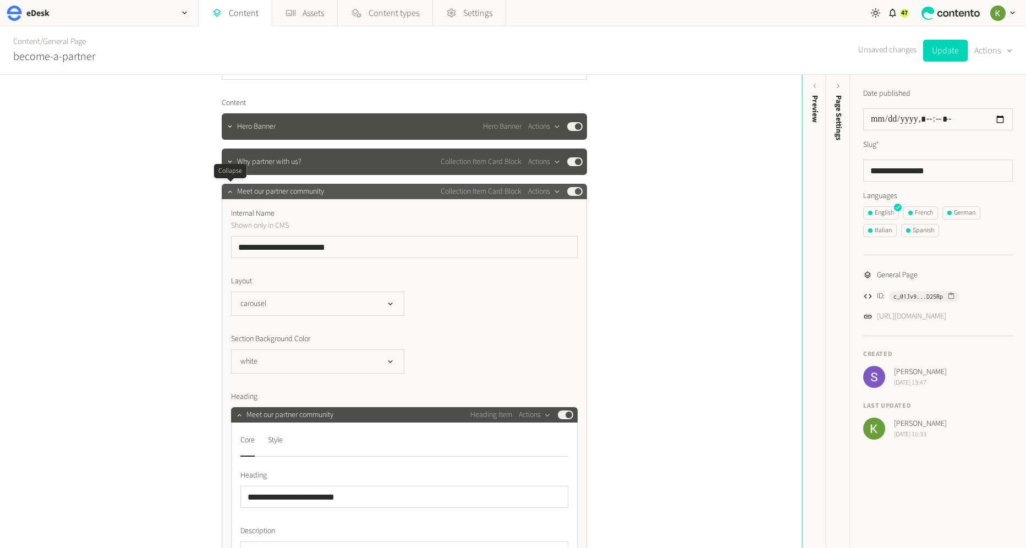
click at [232, 198] on div at bounding box center [230, 191] width 13 height 15
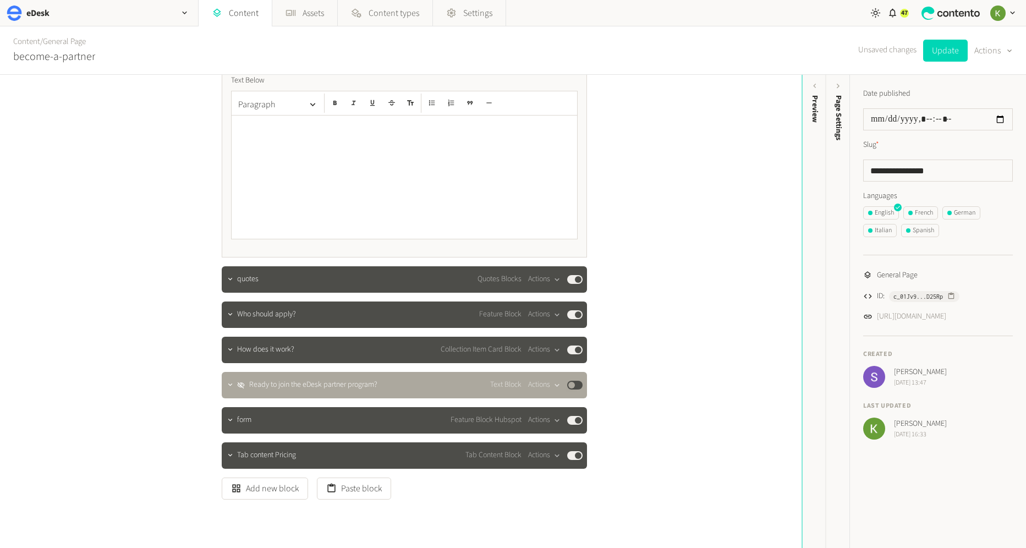
scroll to position [3429, 0]
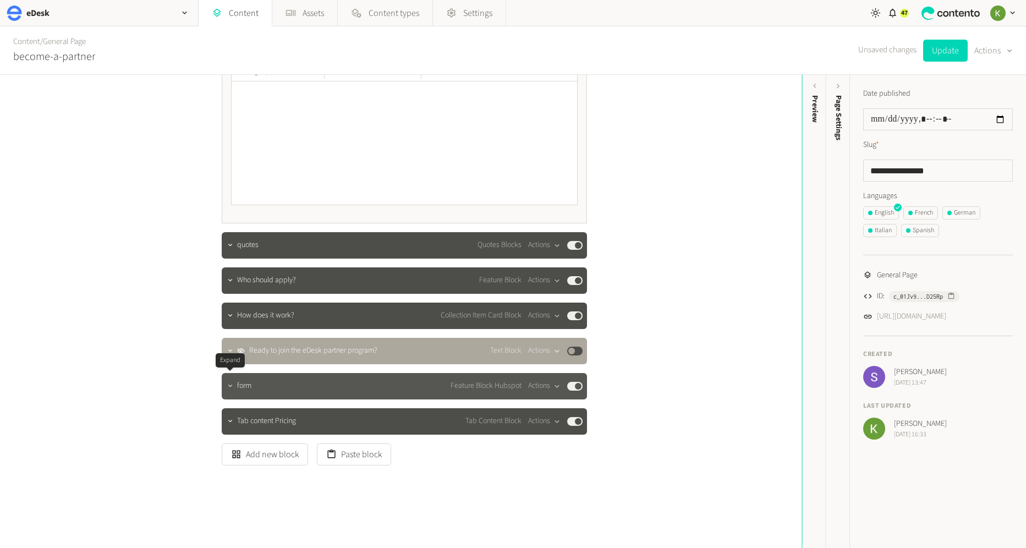
click at [227, 382] on icon "button" at bounding box center [230, 386] width 8 height 8
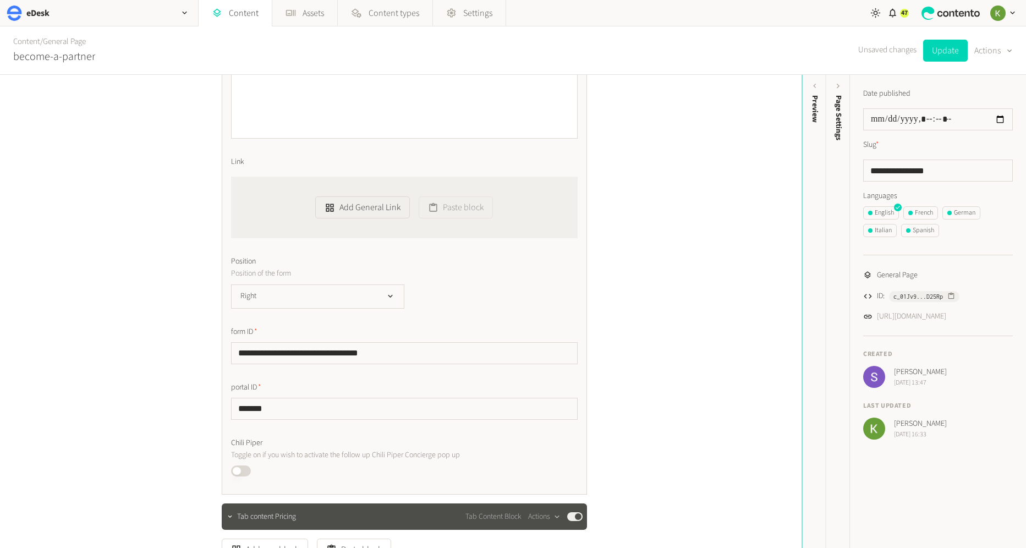
scroll to position [3978, 0]
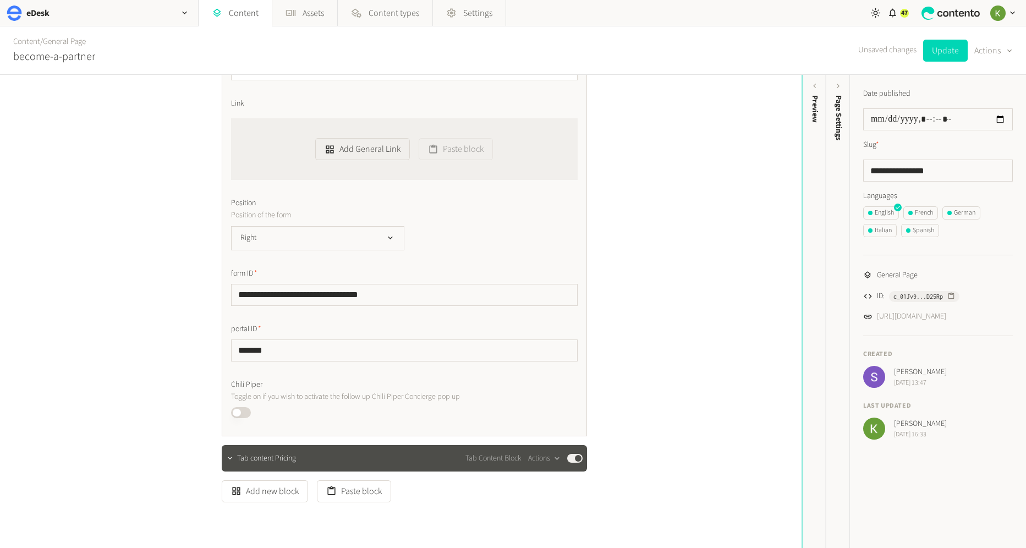
click at [669, 300] on div "**********" at bounding box center [401, 311] width 802 height 473
click at [662, 304] on div "**********" at bounding box center [401, 311] width 802 height 473
click at [665, 306] on div "**********" at bounding box center [401, 311] width 802 height 473
click at [675, 259] on div "**********" at bounding box center [401, 311] width 802 height 473
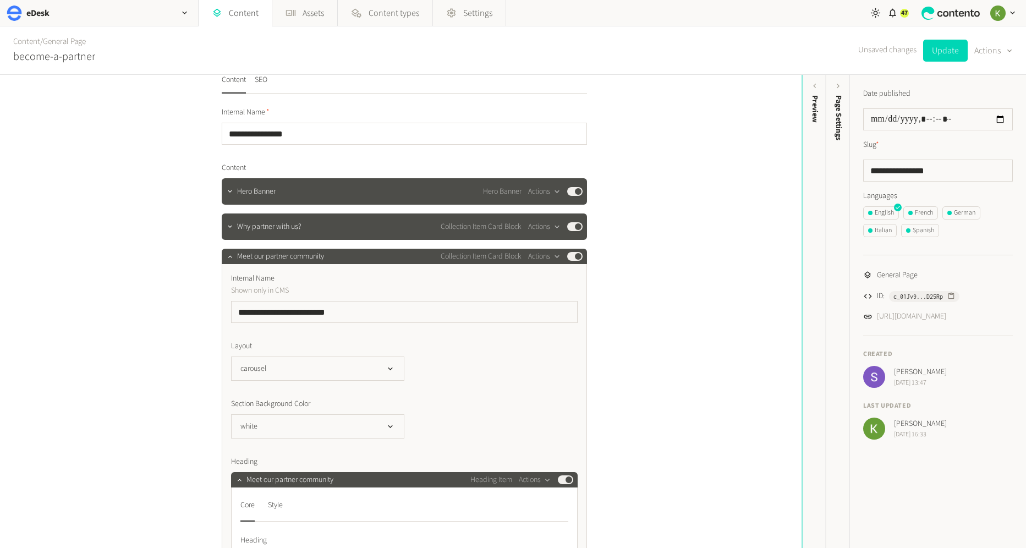
scroll to position [0, 0]
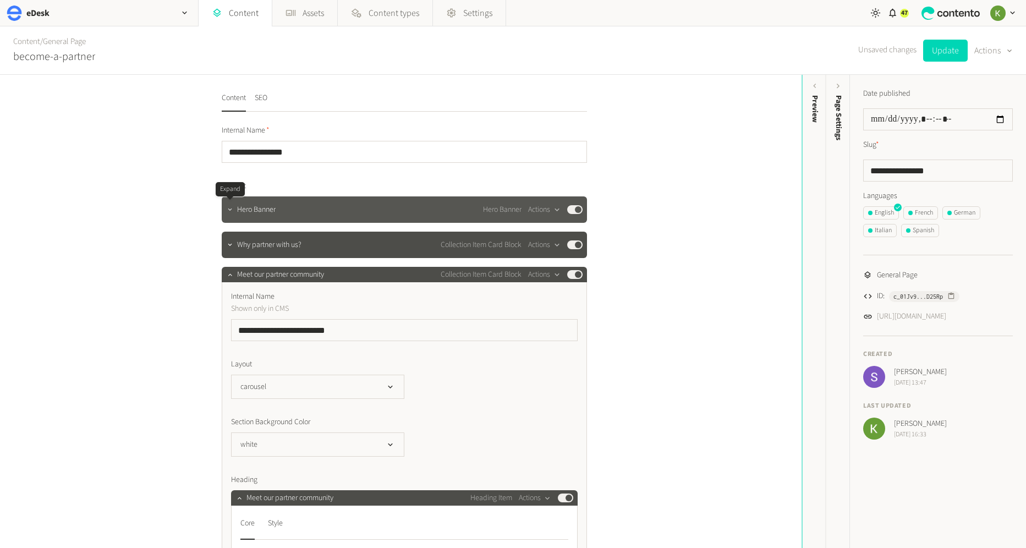
click at [228, 212] on icon "button" at bounding box center [230, 210] width 8 height 8
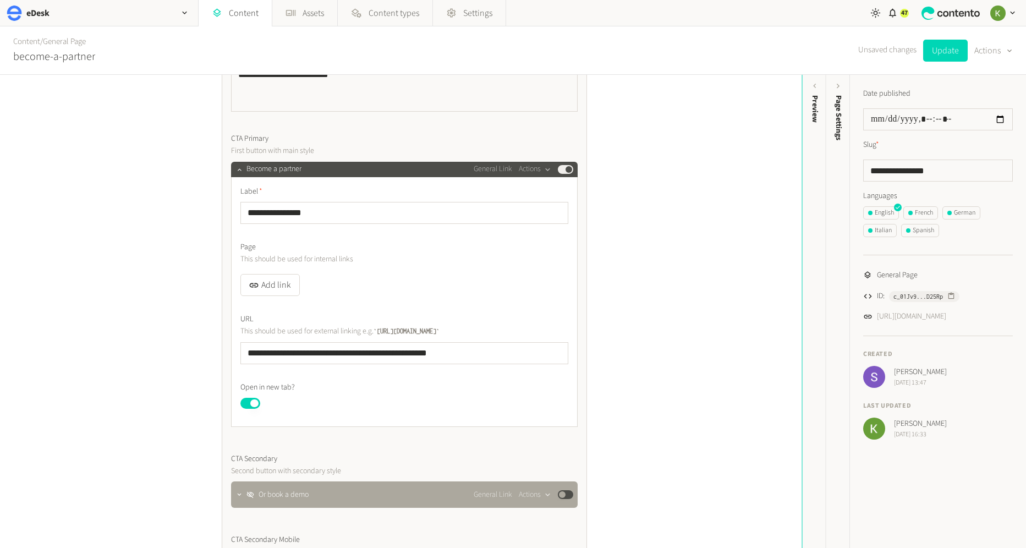
scroll to position [434, 0]
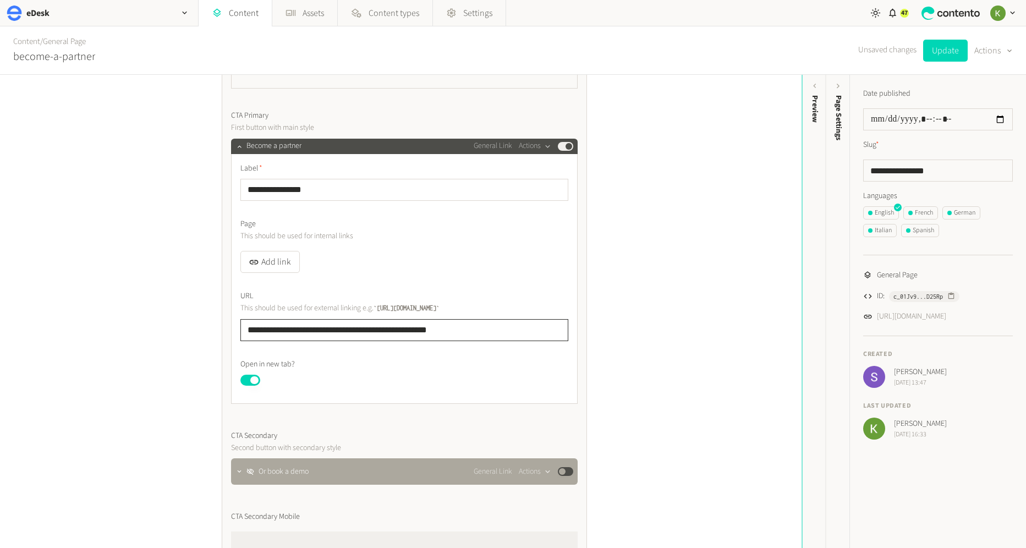
drag, startPoint x: 513, startPoint y: 328, endPoint x: 224, endPoint y: 322, distance: 288.9
paste input "text"
drag, startPoint x: 316, startPoint y: 330, endPoint x: 232, endPoint y: 329, distance: 84.2
click at [232, 329] on div "**********" at bounding box center [404, 279] width 347 height 250
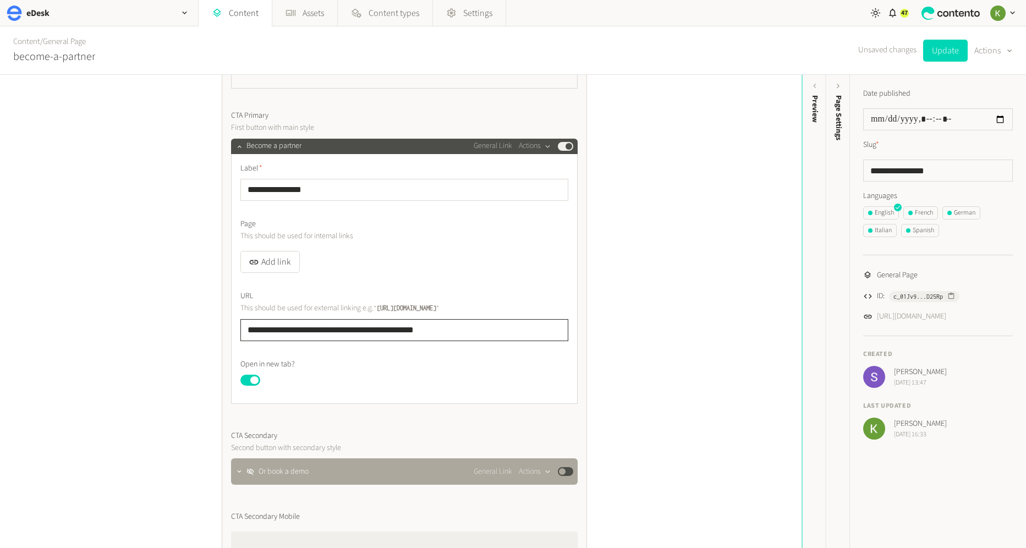
paste input "**********"
click at [541, 331] on input "**********" at bounding box center [404, 330] width 328 height 22
click at [939, 53] on button "Update" at bounding box center [945, 51] width 45 height 22
click at [791, 69] on div "Content / General Page become-a-partner Update Actions" at bounding box center [513, 50] width 1026 height 48
click at [741, 108] on div "**********" at bounding box center [401, 311] width 802 height 473
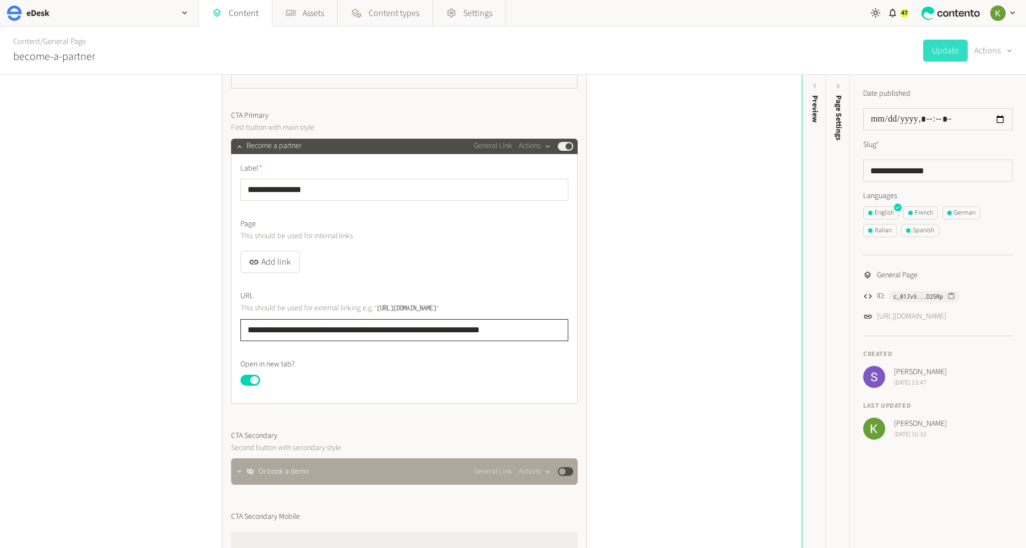
drag, startPoint x: 349, startPoint y: 327, endPoint x: 358, endPoint y: 322, distance: 9.8
click at [349, 327] on input "**********" at bounding box center [404, 330] width 328 height 22
paste input "text"
click at [539, 330] on input "**********" at bounding box center [404, 330] width 328 height 22
drag, startPoint x: 544, startPoint y: 327, endPoint x: 470, endPoint y: 242, distance: 112.4
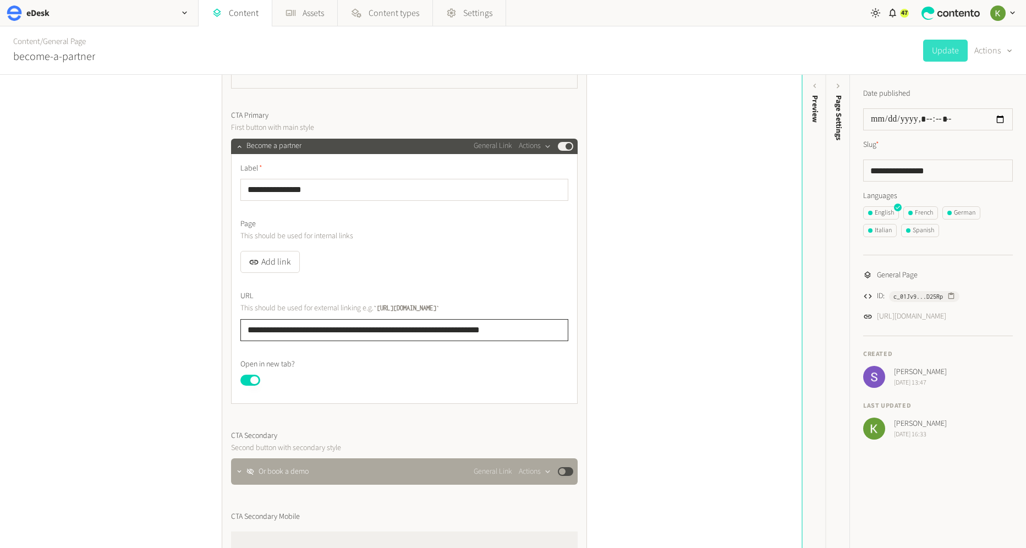
click at [225, 319] on div "**********" at bounding box center [404, 440] width 365 height 1324
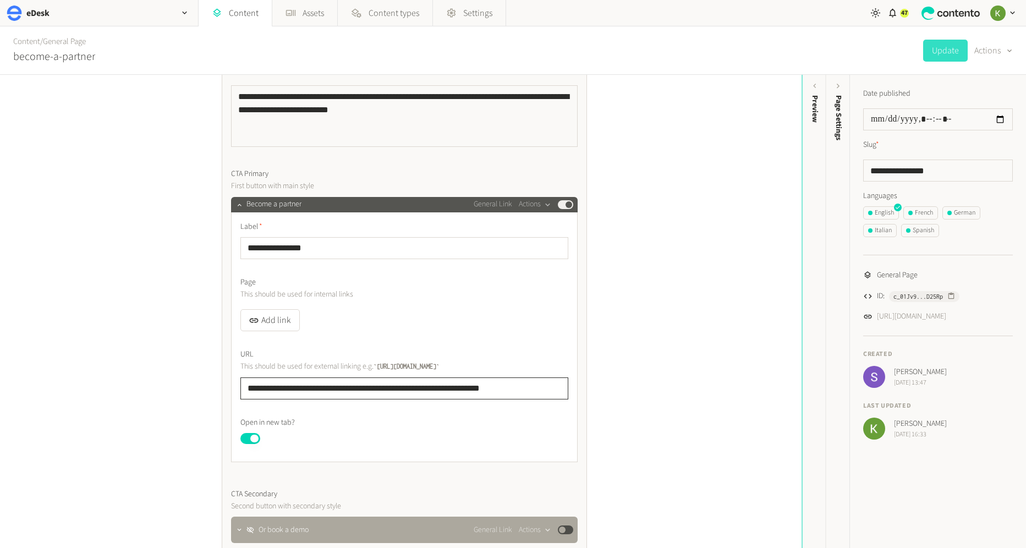
scroll to position [452, 0]
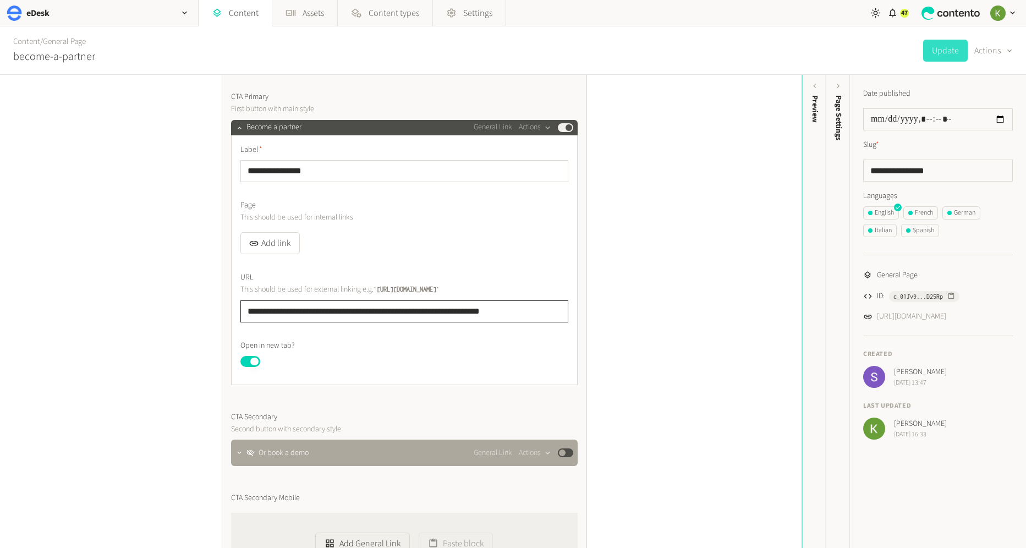
drag, startPoint x: 374, startPoint y: 312, endPoint x: 394, endPoint y: 309, distance: 20.6
click at [375, 311] on input "**********" at bounding box center [404, 311] width 328 height 22
paste input "text"
type input "**********"
click at [239, 127] on icon "button" at bounding box center [239, 128] width 8 height 8
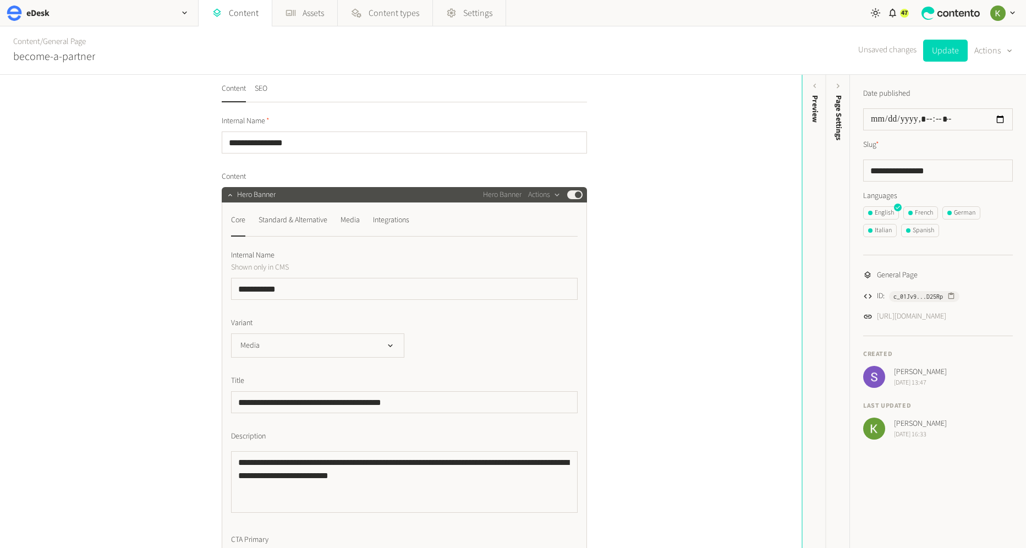
scroll to position [0, 0]
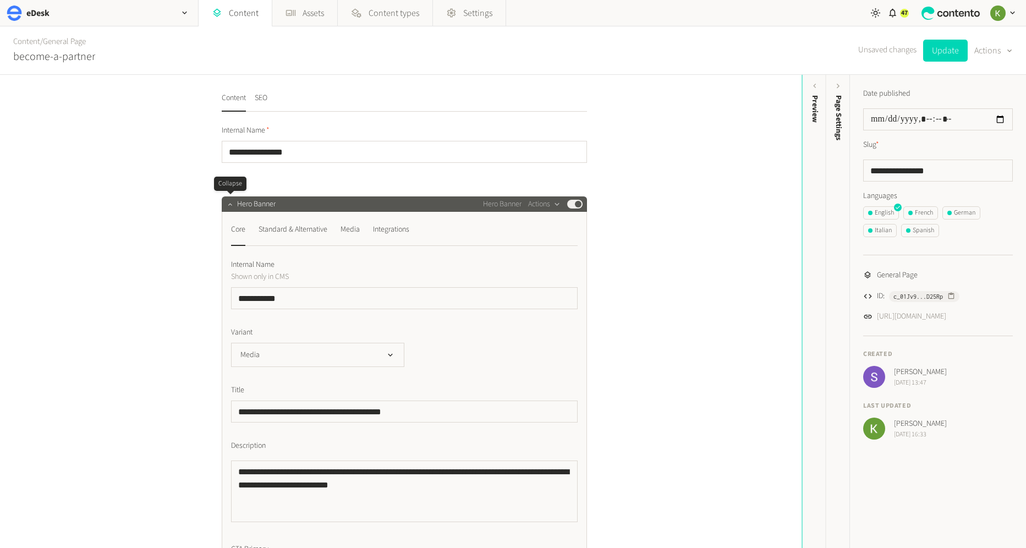
click at [226, 204] on icon "button" at bounding box center [230, 204] width 8 height 8
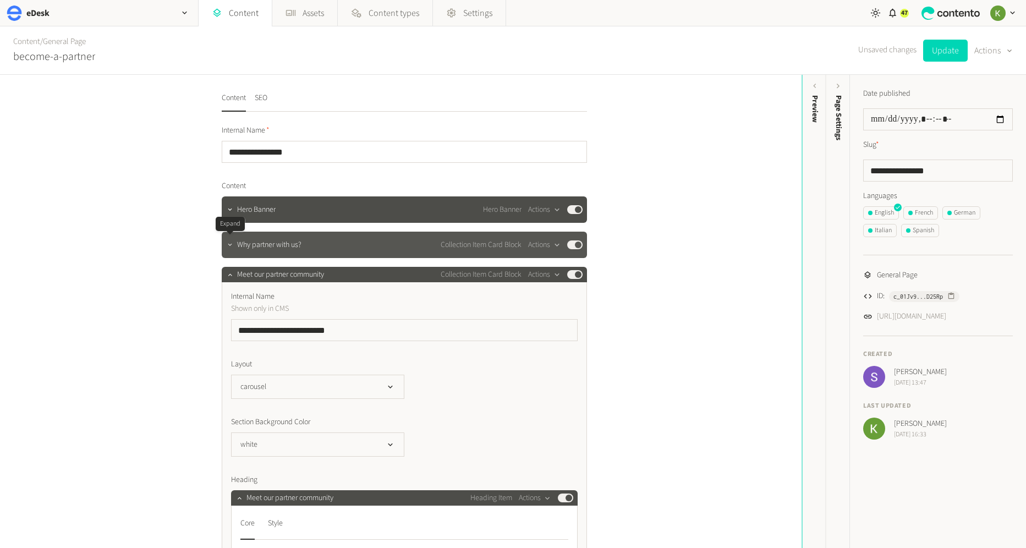
click at [234, 248] on icon "button" at bounding box center [230, 245] width 8 height 8
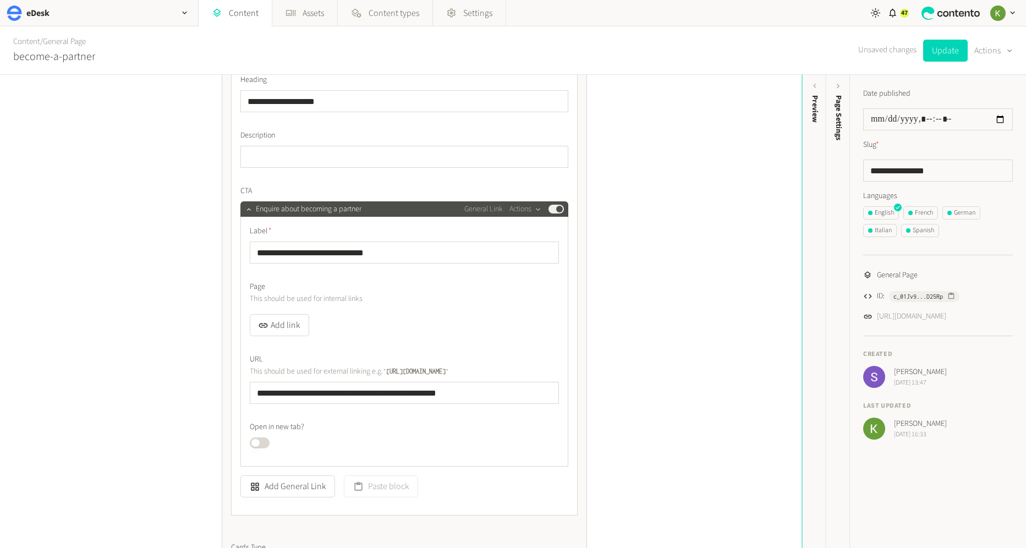
scroll to position [507, 0]
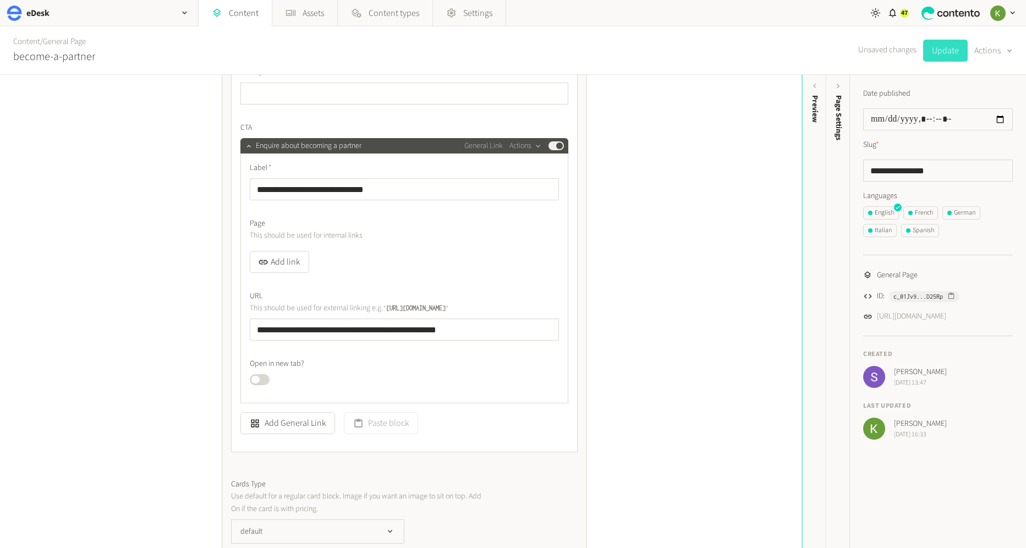
click at [937, 55] on button "Update" at bounding box center [945, 51] width 45 height 22
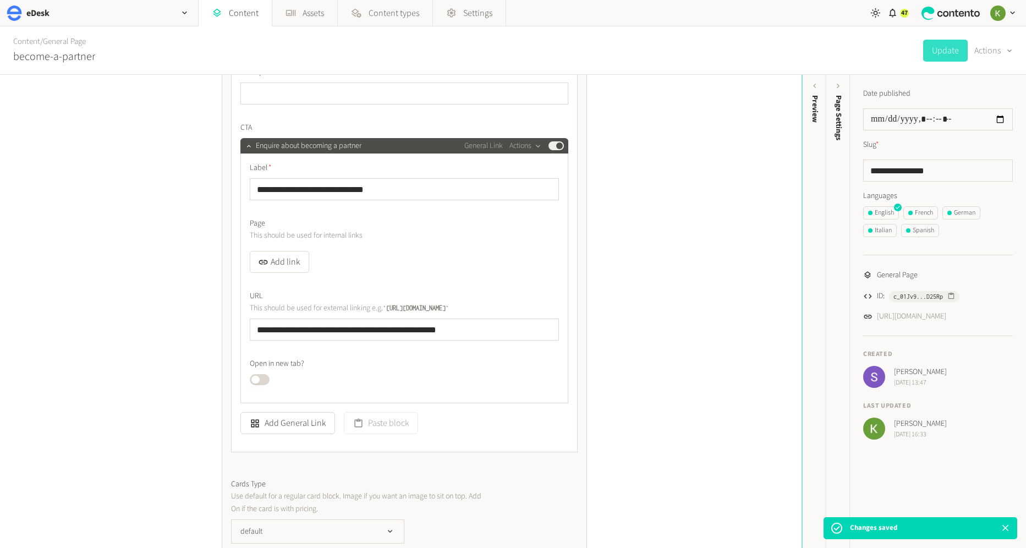
drag, startPoint x: 264, startPoint y: 373, endPoint x: 264, endPoint y: 379, distance: 5.5
click at [264, 374] on button "Published" at bounding box center [260, 379] width 20 height 11
click at [264, 379] on button "Published" at bounding box center [260, 379] width 20 height 11
click at [938, 59] on button "Update" at bounding box center [945, 51] width 45 height 22
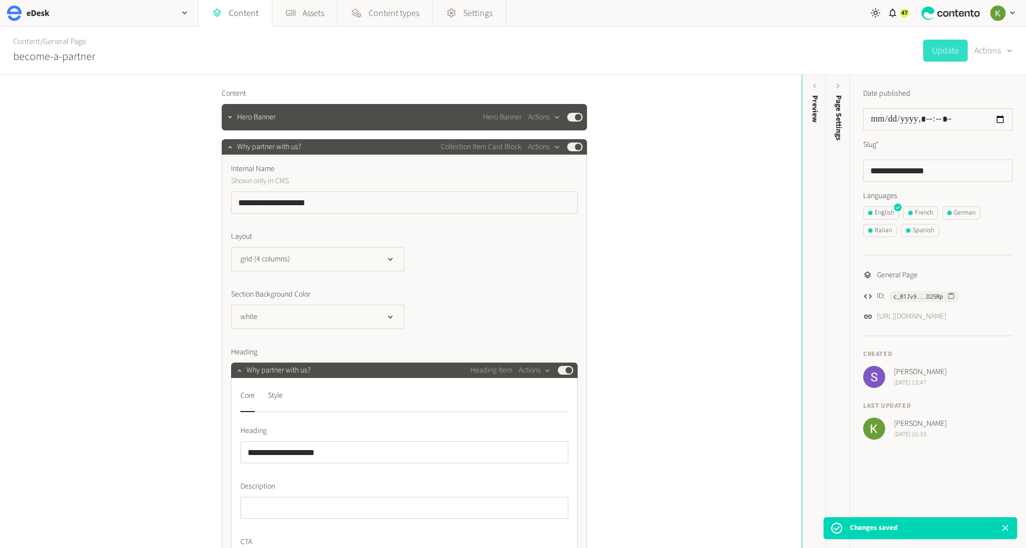
scroll to position [0, 0]
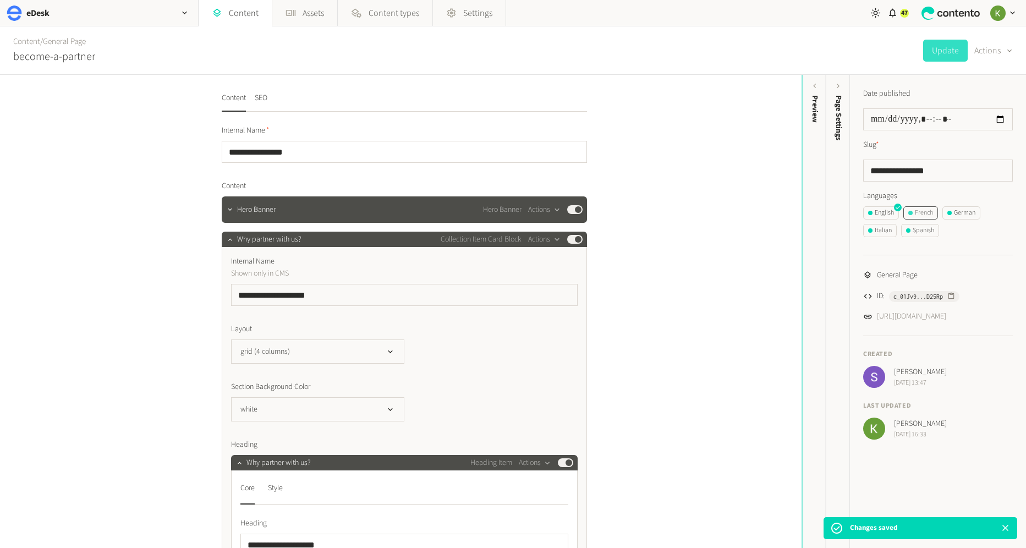
click at [922, 213] on div "French" at bounding box center [920, 213] width 25 height 10
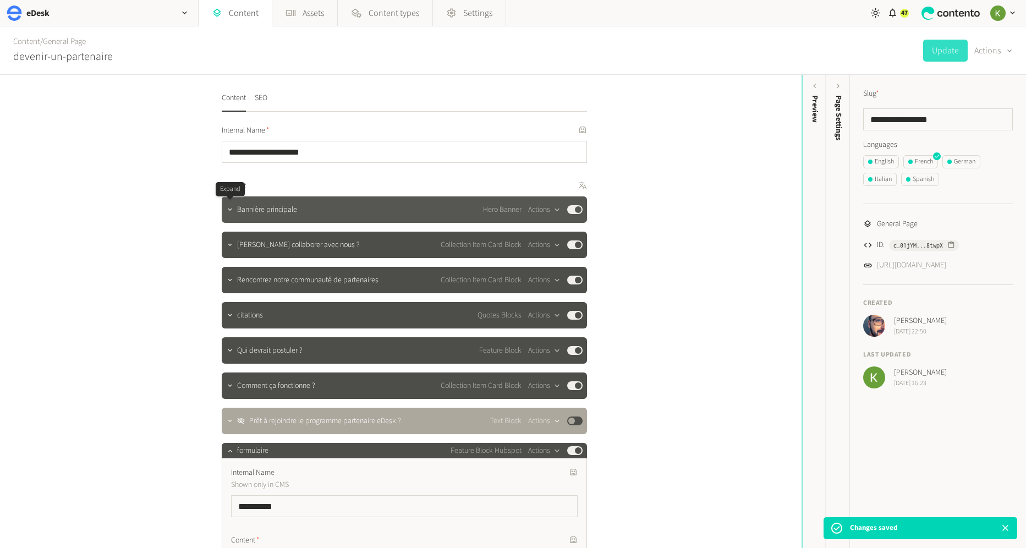
click at [233, 215] on div at bounding box center [230, 209] width 13 height 15
click at [229, 212] on icon "button" at bounding box center [230, 210] width 8 height 8
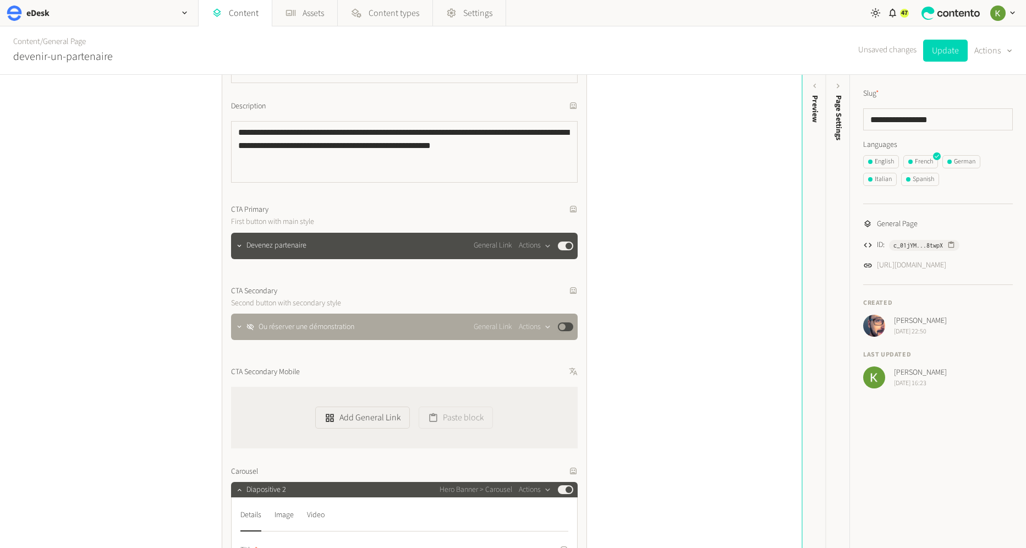
scroll to position [304, 0]
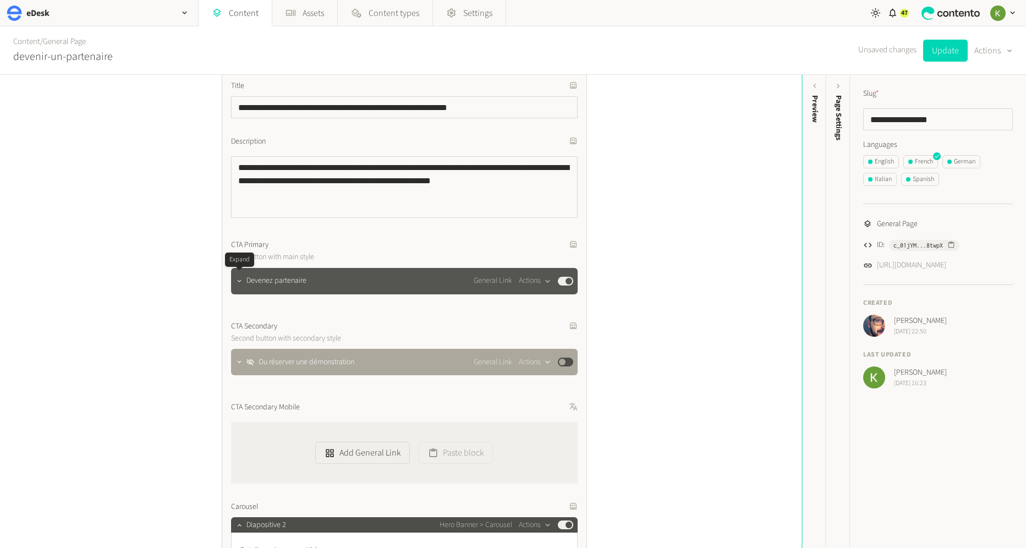
click at [238, 279] on icon "button" at bounding box center [240, 280] width 4 height 2
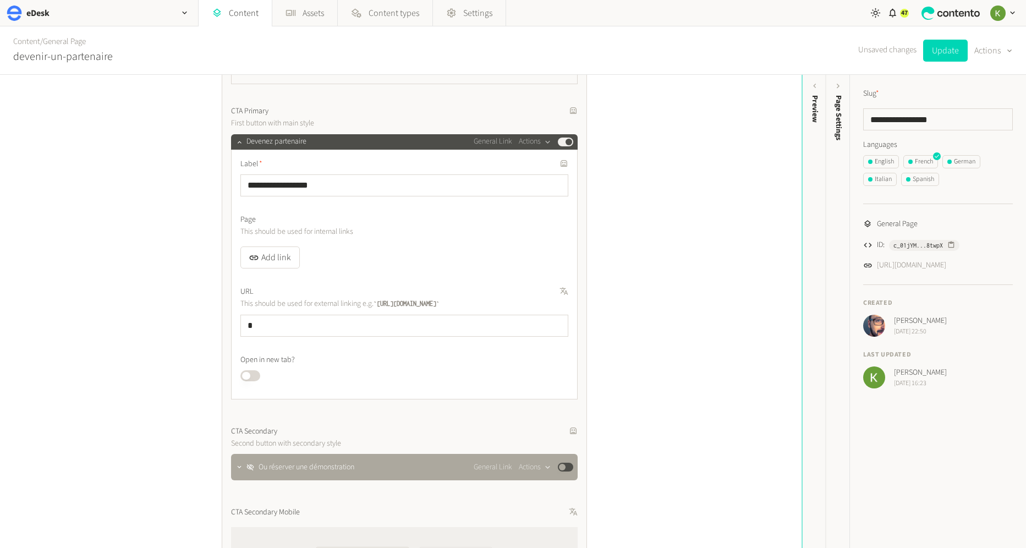
scroll to position [489, 0]
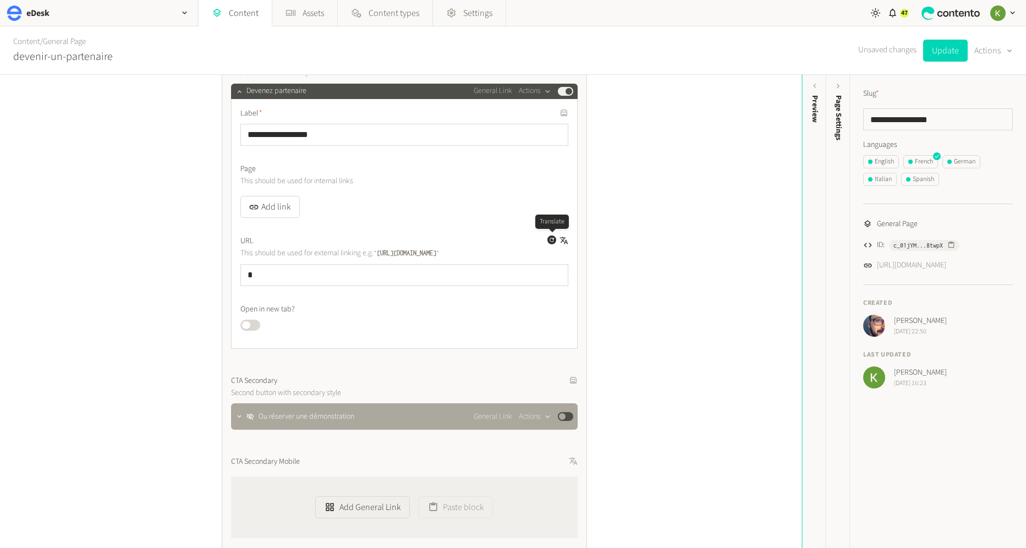
click at [547, 237] on button "Generate a translation for this field" at bounding box center [551, 239] width 9 height 9
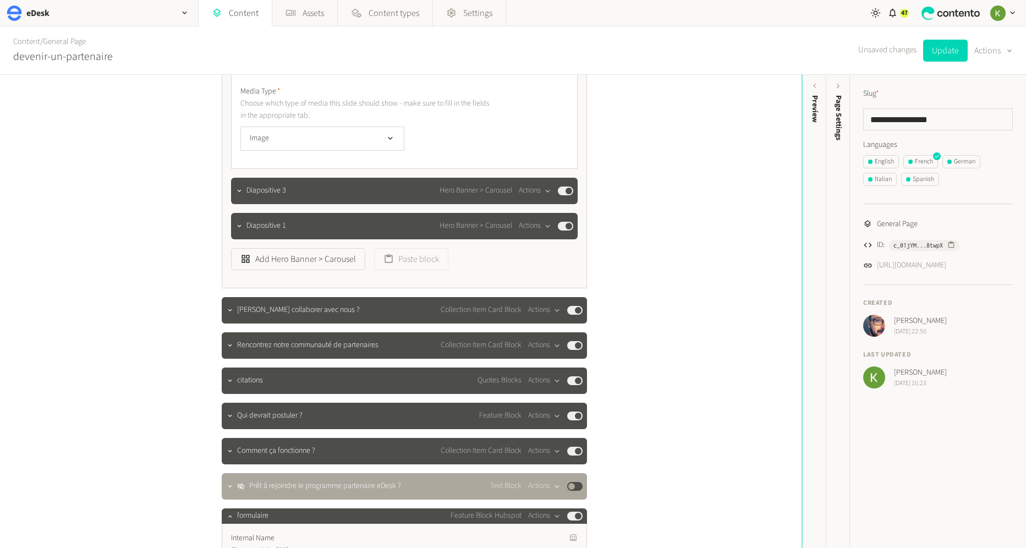
scroll to position [1295, 0]
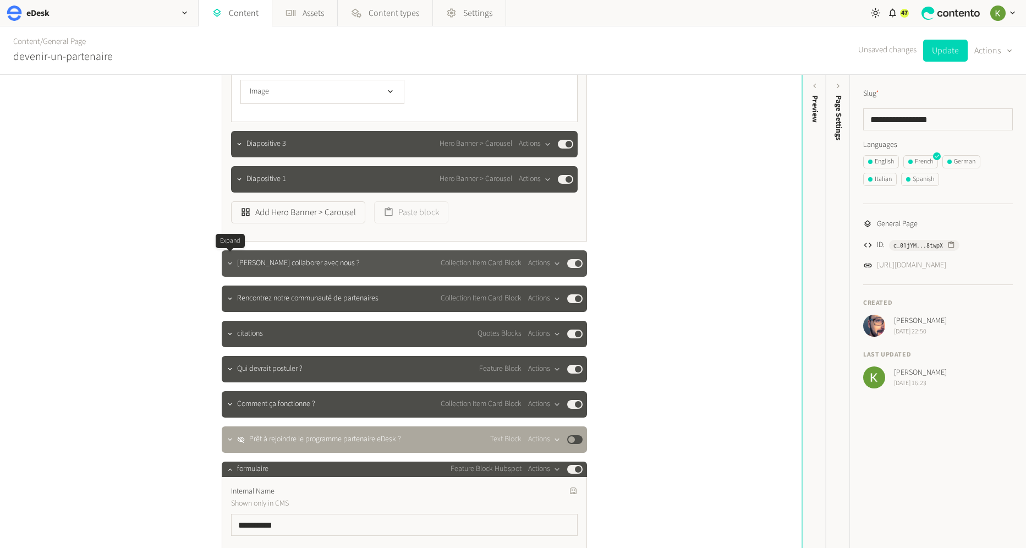
click at [233, 264] on icon "button" at bounding box center [230, 264] width 8 height 8
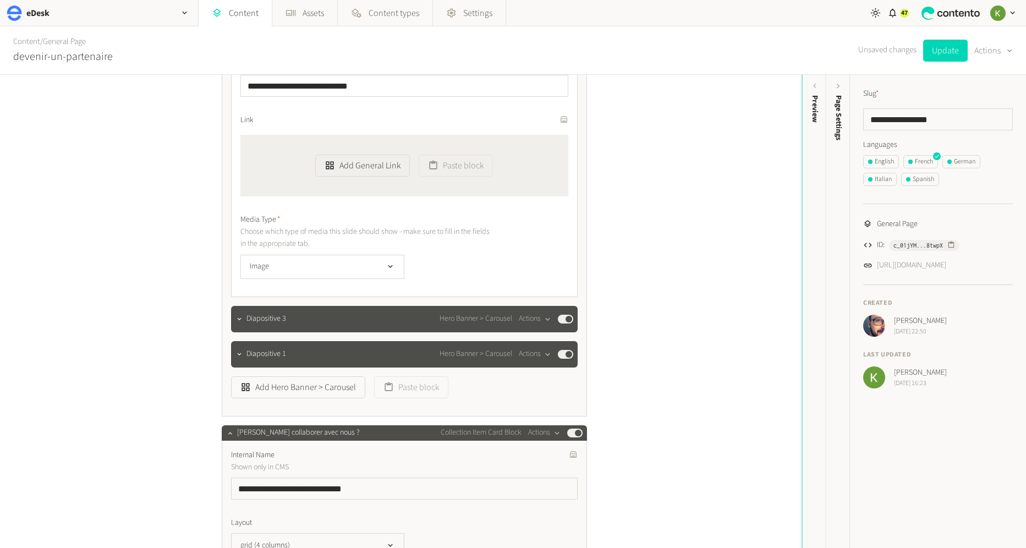
scroll to position [1082, 0]
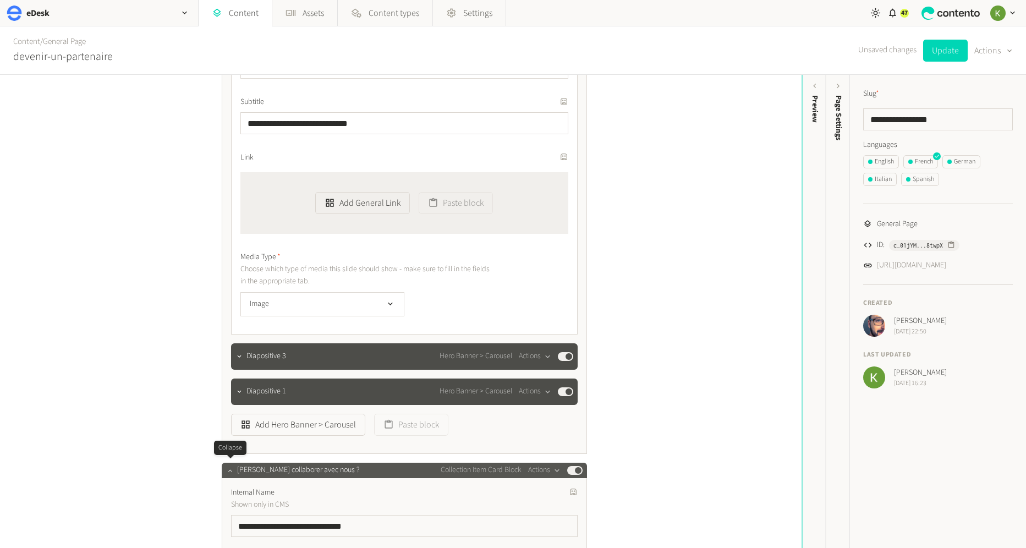
click at [229, 469] on icon "button" at bounding box center [230, 470] width 4 height 2
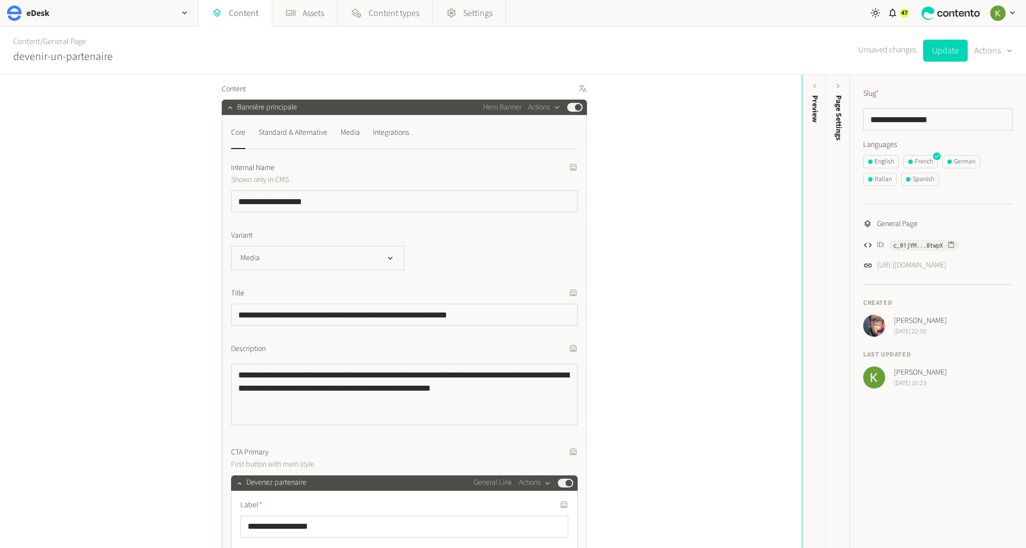
scroll to position [0, 0]
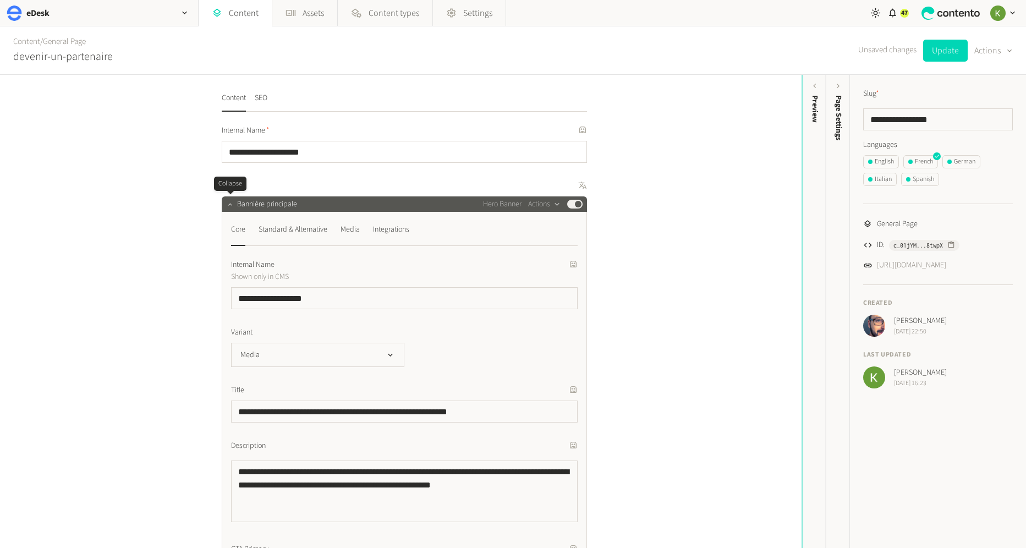
click at [228, 206] on icon "button" at bounding box center [230, 204] width 8 height 8
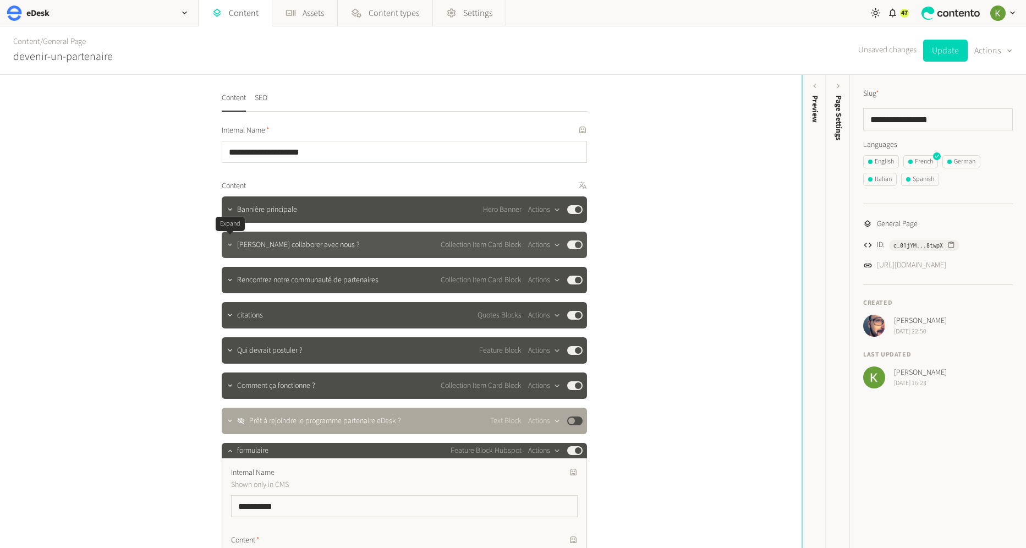
click at [232, 245] on icon "button" at bounding box center [230, 245] width 8 height 8
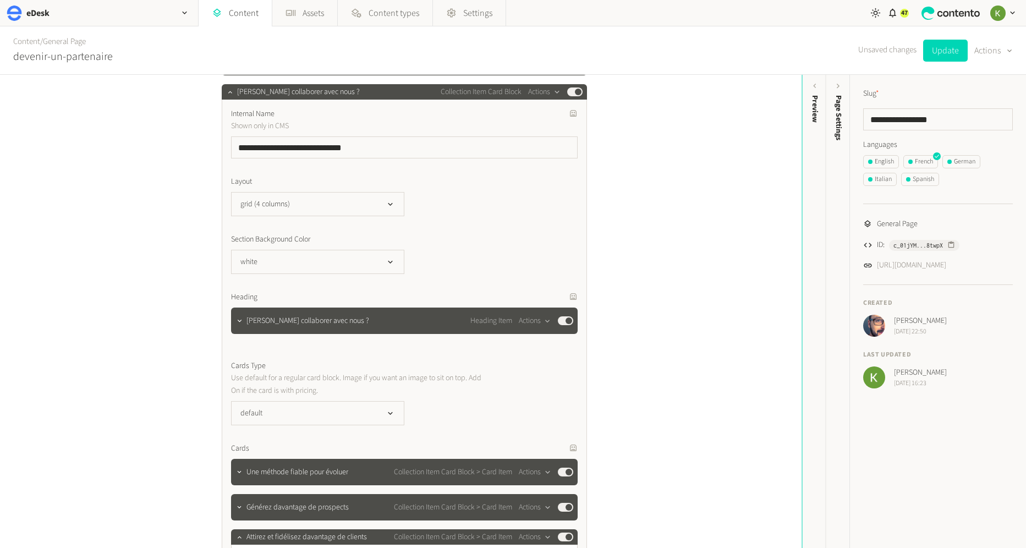
scroll to position [165, 0]
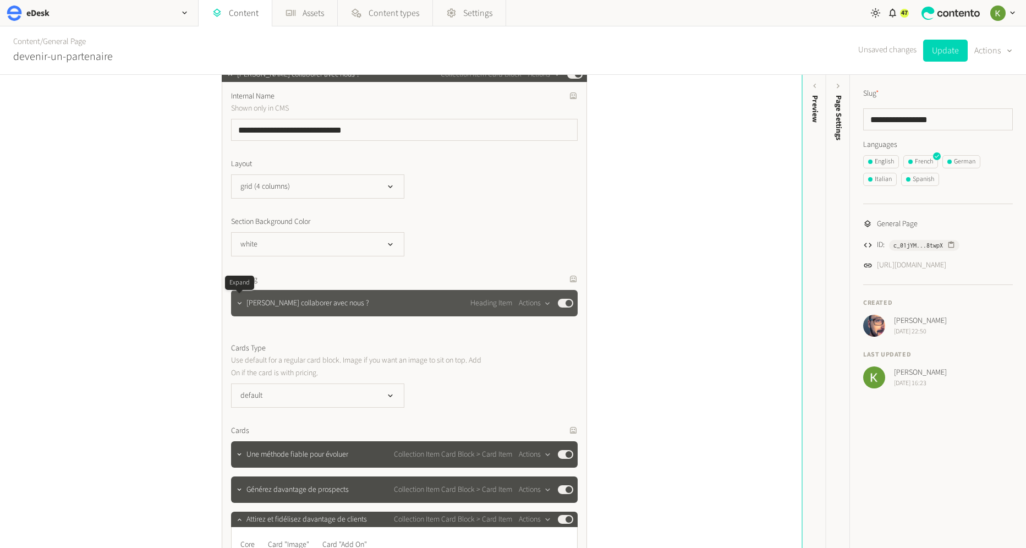
click at [241, 307] on button "button" at bounding box center [239, 301] width 13 height 13
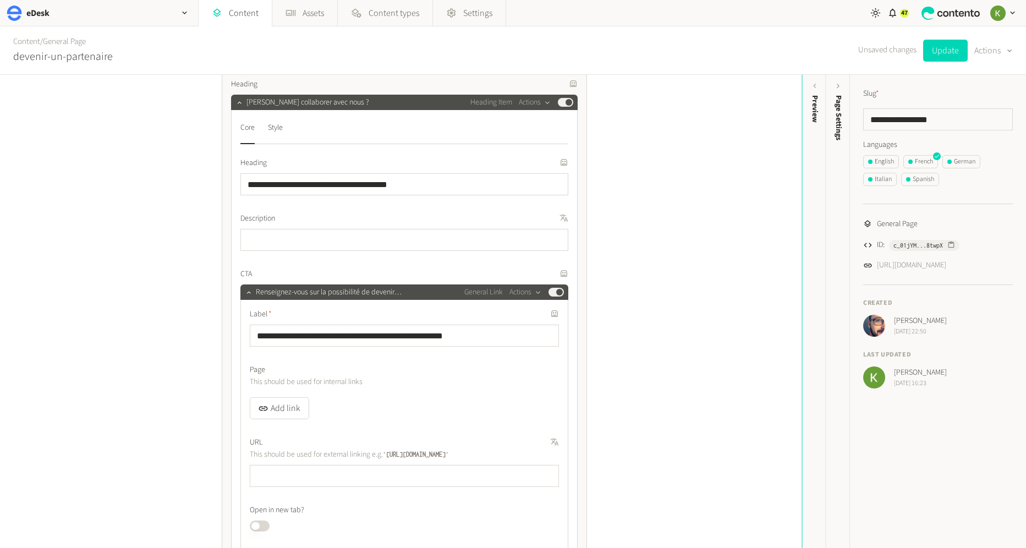
scroll to position [402, 0]
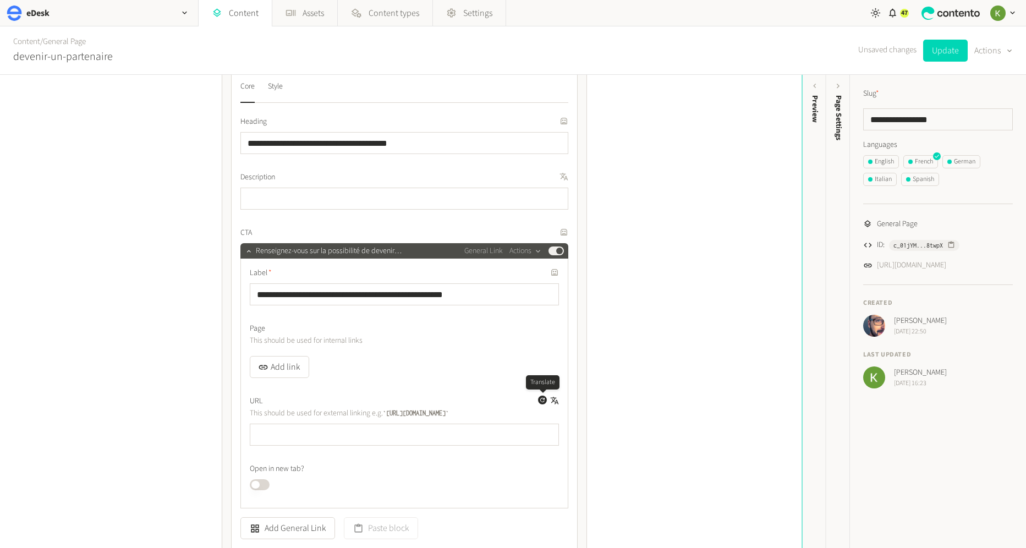
click at [541, 399] on icon "button" at bounding box center [542, 400] width 4 height 4
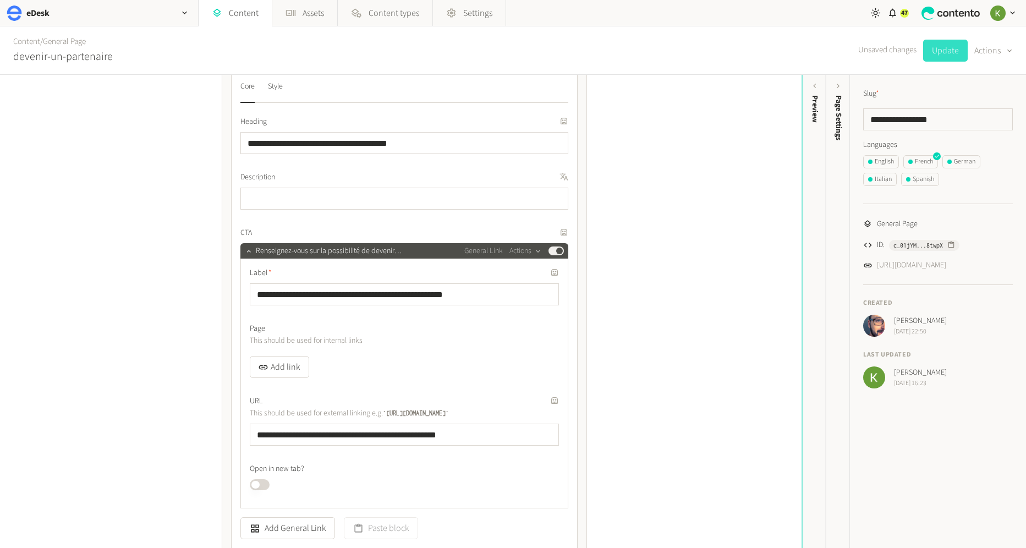
click at [939, 52] on button "Update" at bounding box center [945, 51] width 45 height 22
click at [261, 486] on button "Published" at bounding box center [260, 484] width 20 height 11
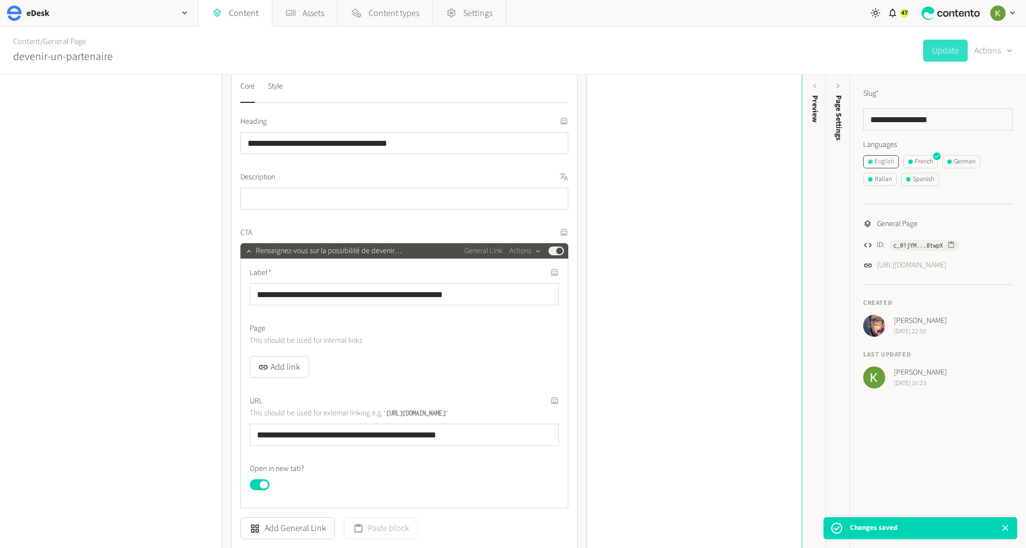
click at [891, 161] on div "English" at bounding box center [881, 162] width 26 height 10
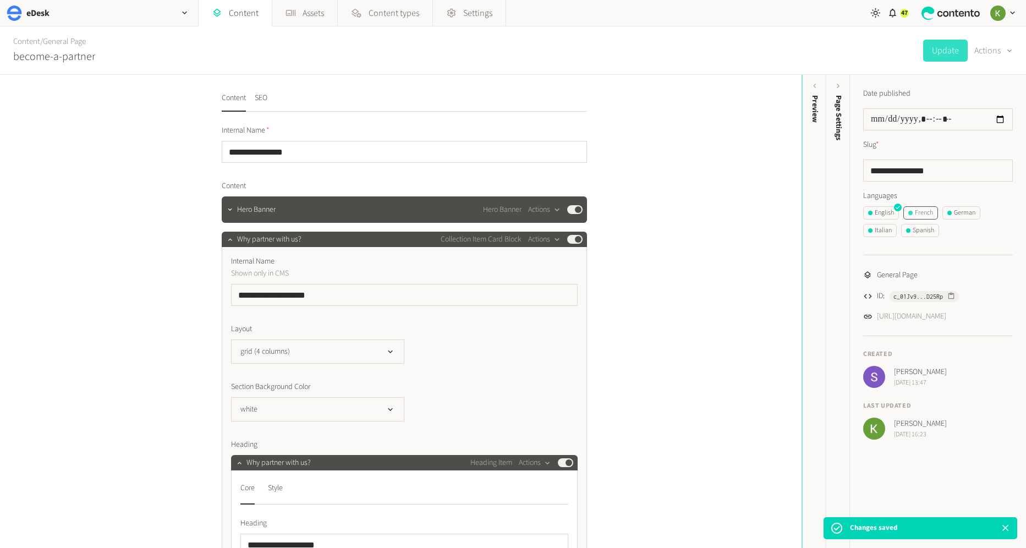
click at [919, 210] on div "French" at bounding box center [920, 213] width 25 height 10
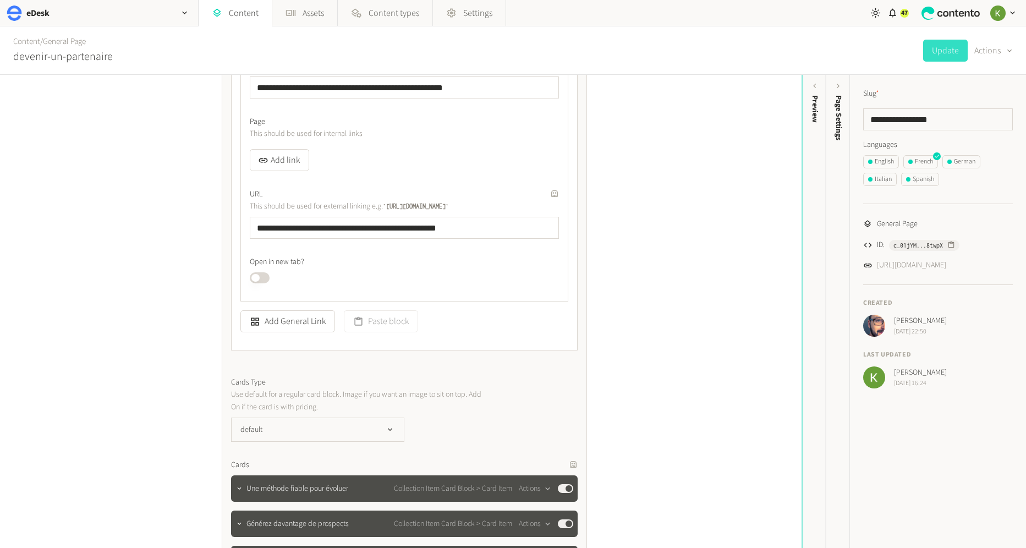
scroll to position [587, 0]
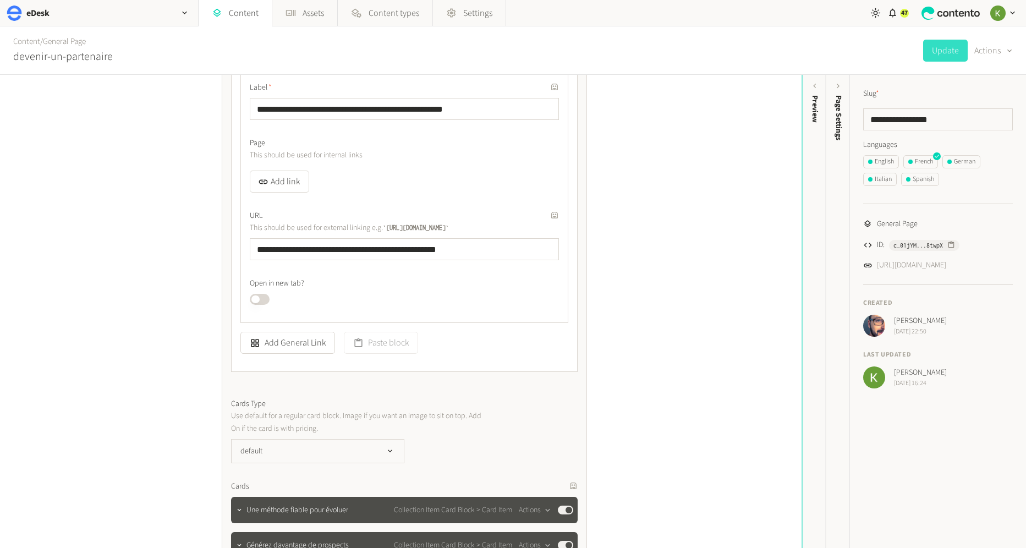
click at [261, 295] on button "Published" at bounding box center [260, 299] width 20 height 11
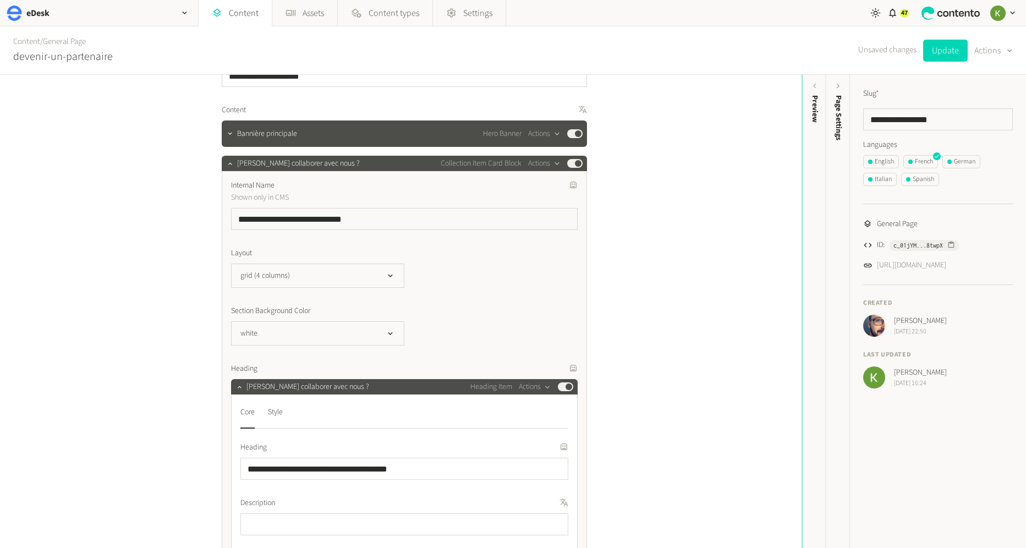
scroll to position [0, 0]
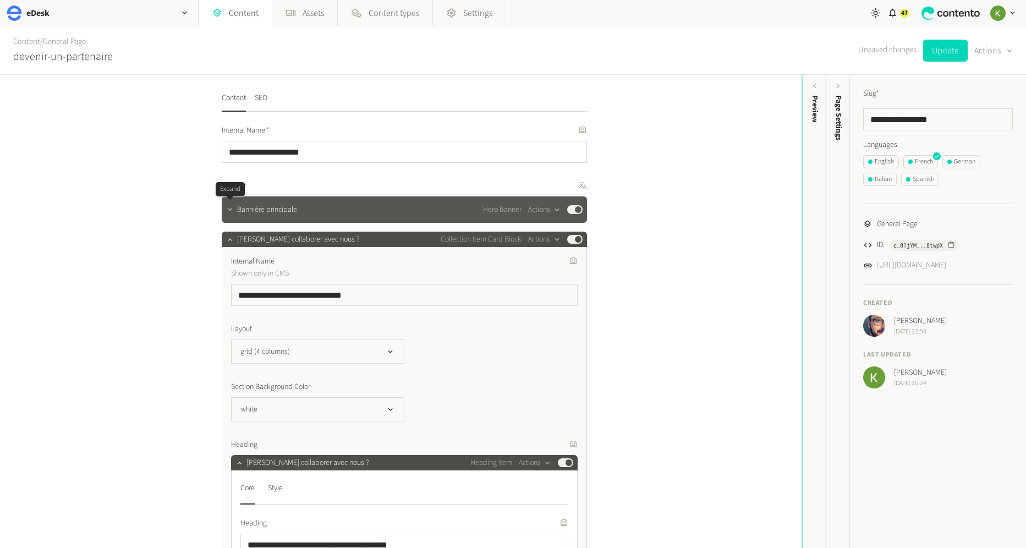
click at [233, 210] on icon "button" at bounding box center [230, 210] width 8 height 8
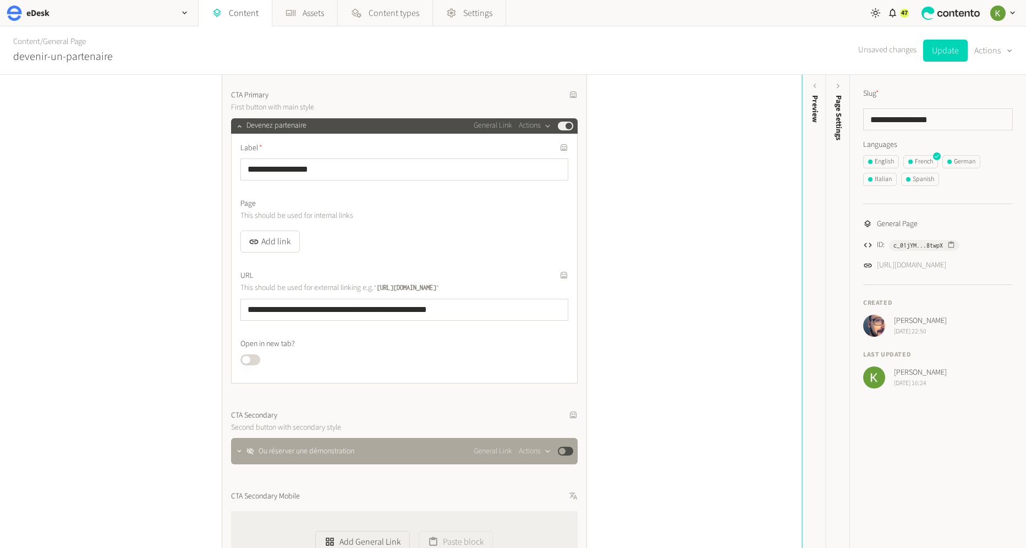
scroll to position [462, 0]
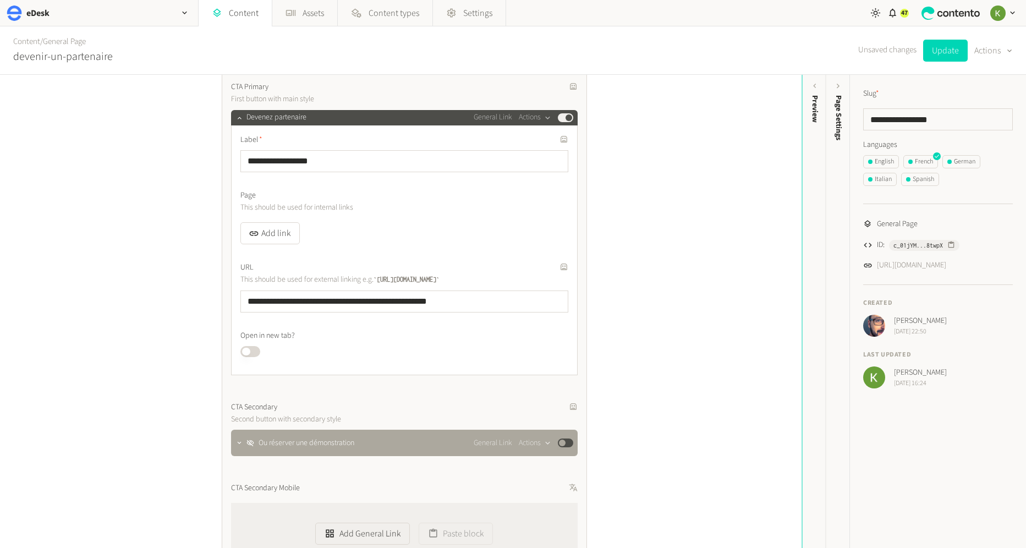
click at [255, 346] on button "Published" at bounding box center [250, 351] width 20 height 11
click at [943, 51] on button "Update" at bounding box center [945, 51] width 45 height 22
click at [967, 161] on div "German" at bounding box center [961, 162] width 28 height 10
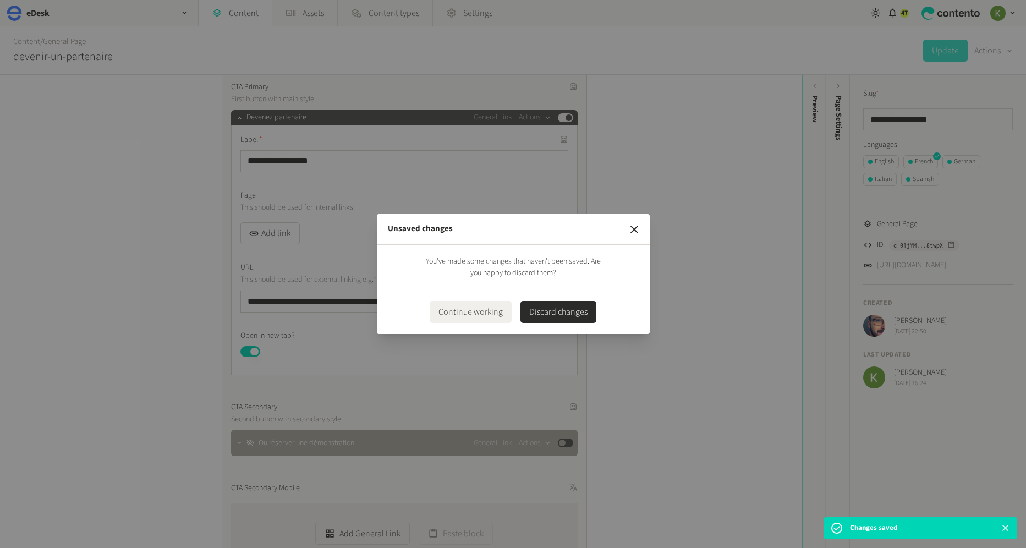
drag, startPoint x: 469, startPoint y: 310, endPoint x: 495, endPoint y: 287, distance: 34.3
click at [469, 310] on button "Continue working" at bounding box center [471, 312] width 82 height 22
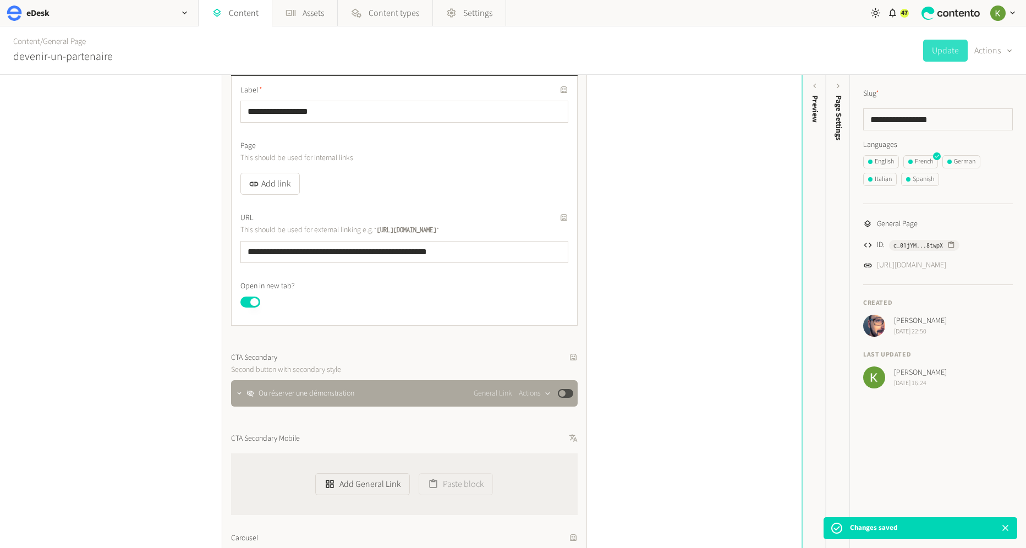
scroll to position [506, 0]
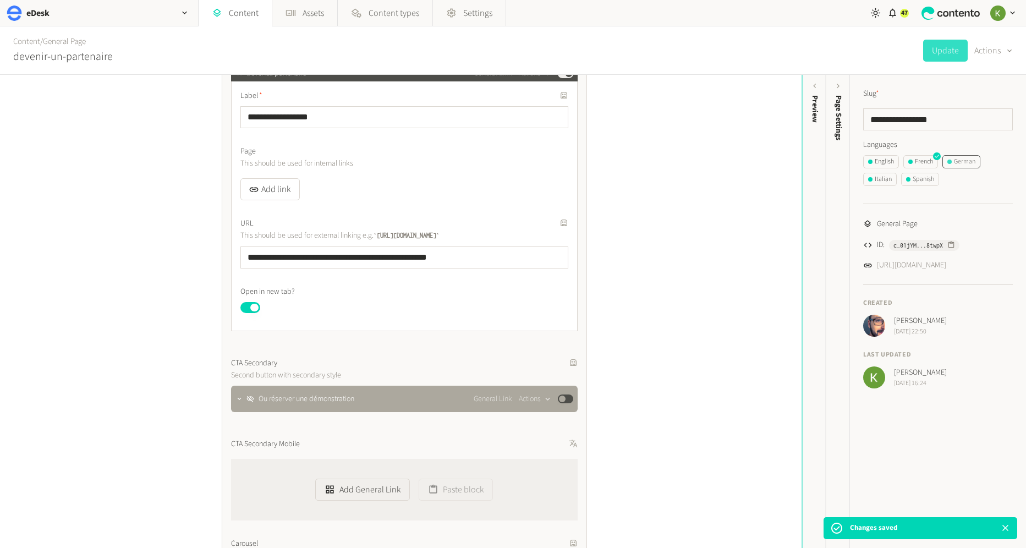
click at [967, 162] on div "German" at bounding box center [961, 162] width 28 height 10
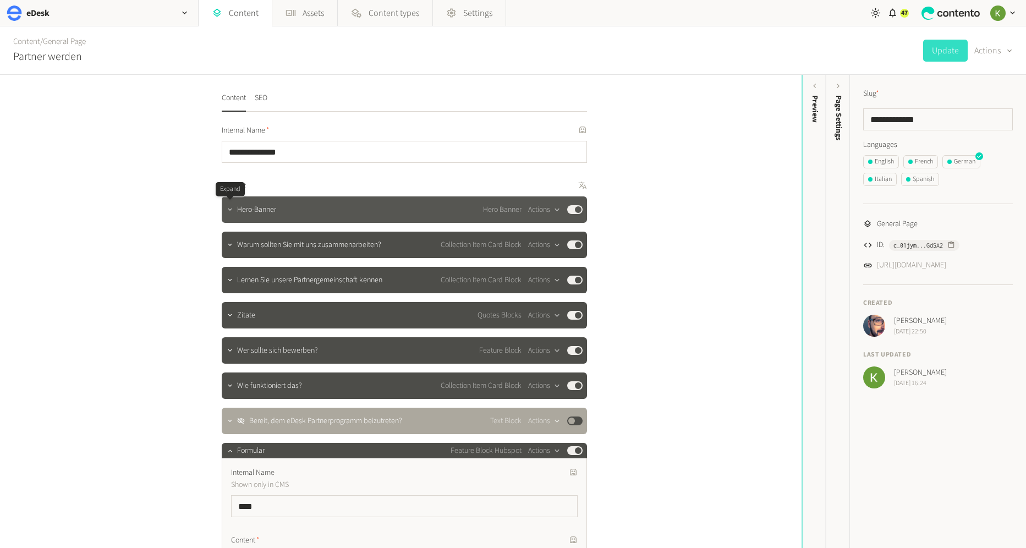
click at [230, 213] on button "button" at bounding box center [230, 208] width 13 height 13
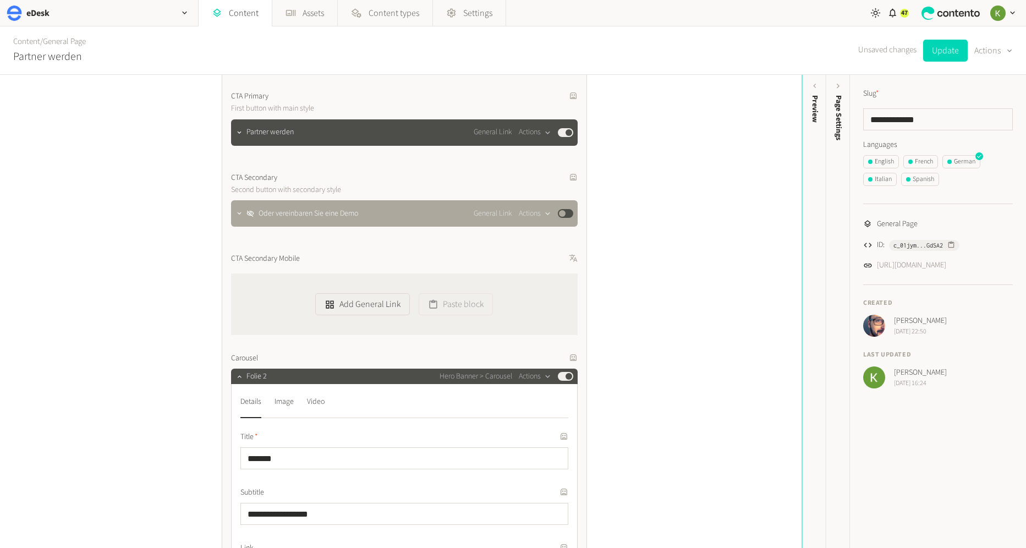
scroll to position [416, 0]
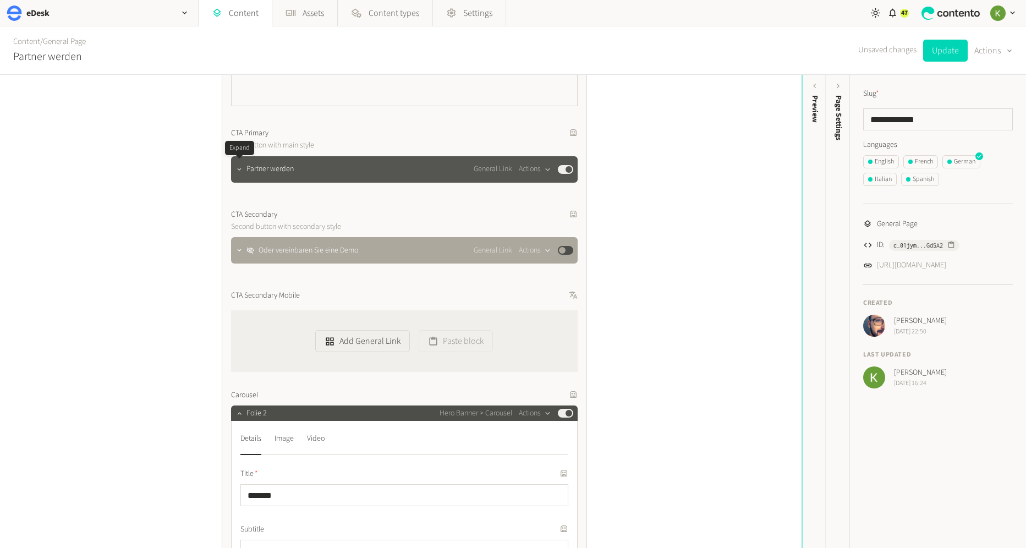
click at [238, 163] on button "button" at bounding box center [239, 168] width 13 height 13
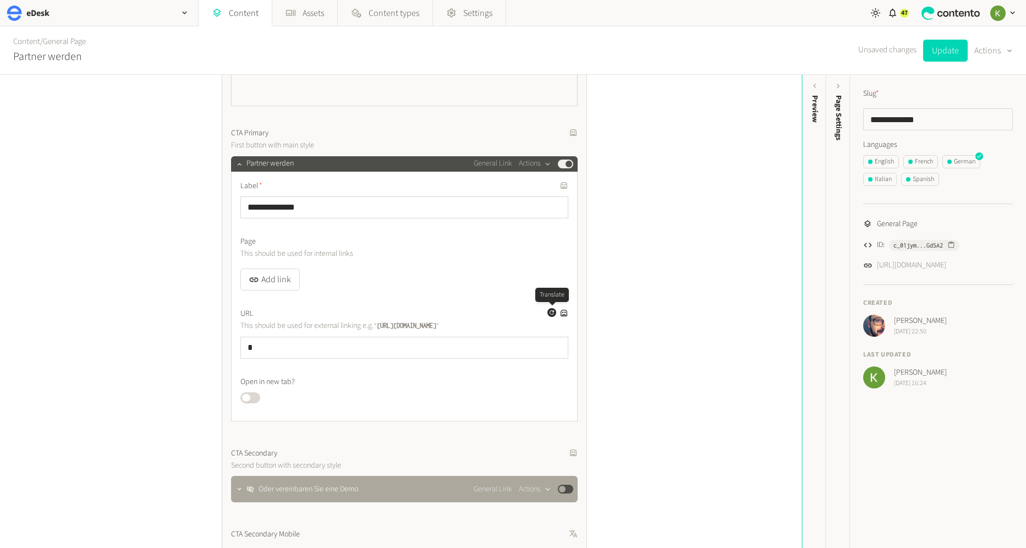
click at [550, 312] on icon "button" at bounding box center [552, 312] width 7 height 7
click at [252, 397] on button "Published" at bounding box center [250, 397] width 20 height 11
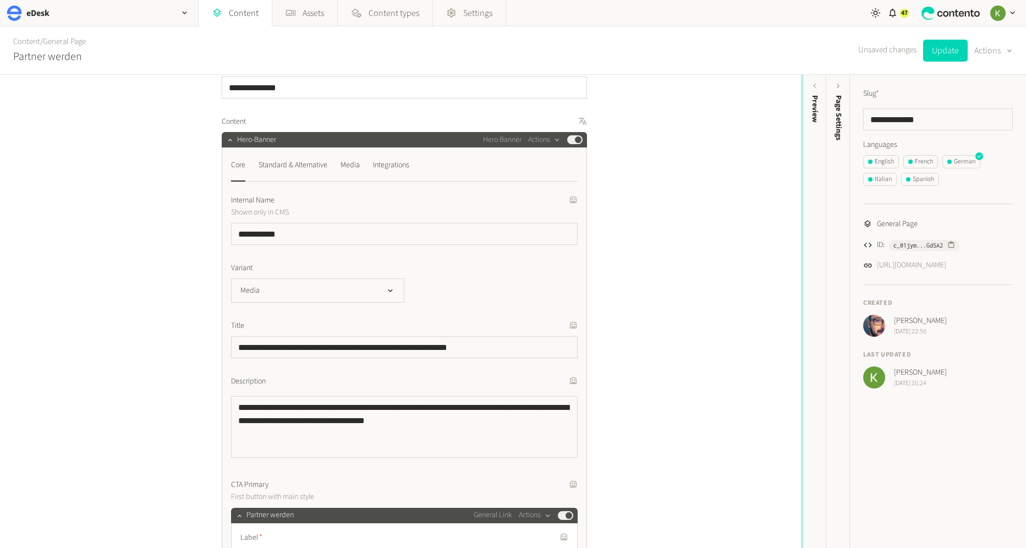
scroll to position [0, 0]
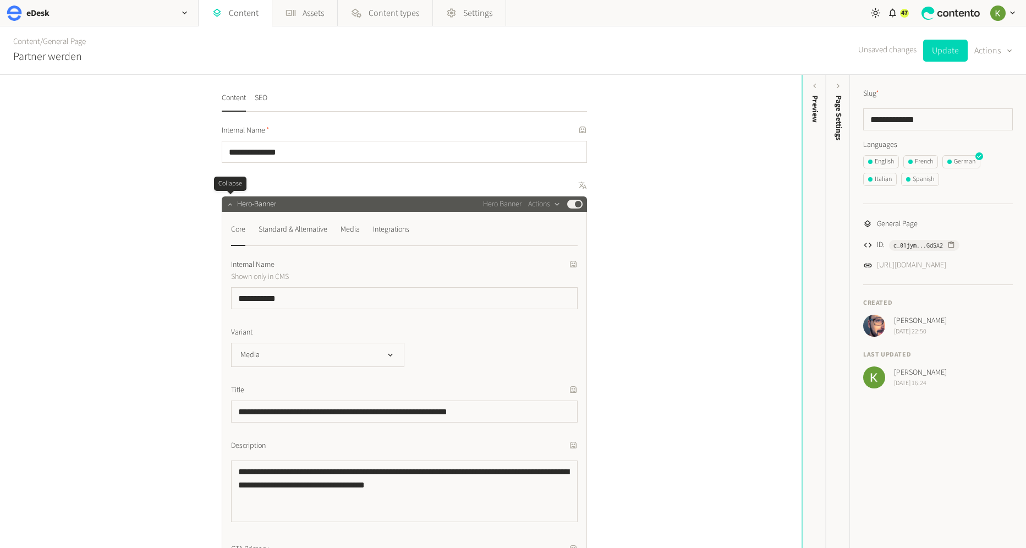
click at [231, 205] on icon "button" at bounding box center [230, 204] width 8 height 8
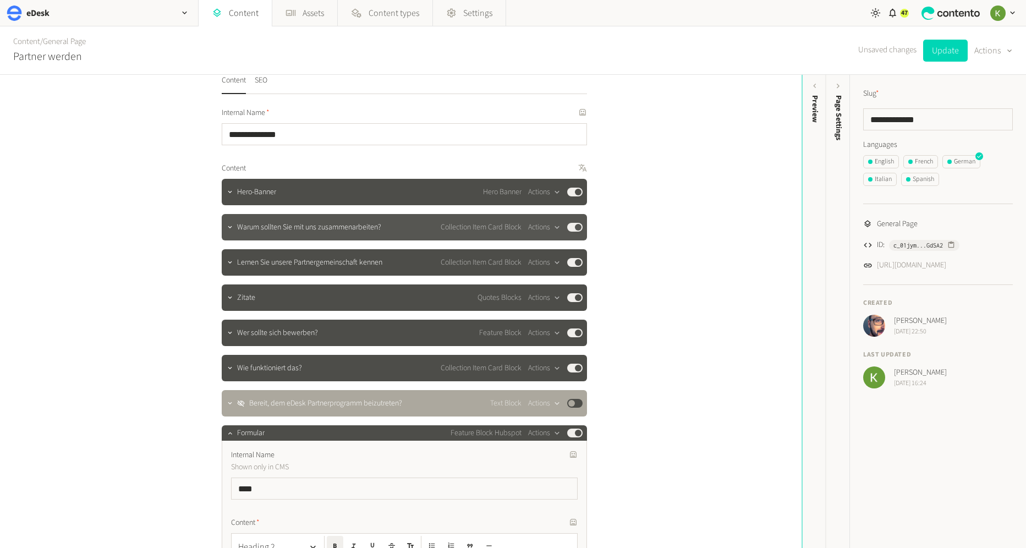
scroll to position [17, 0]
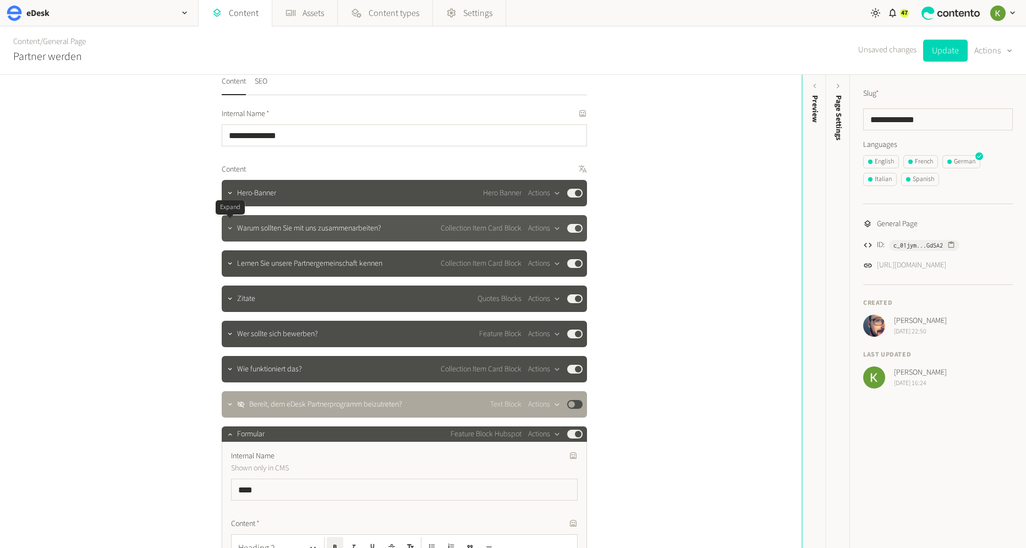
click at [234, 226] on button "button" at bounding box center [230, 227] width 13 height 13
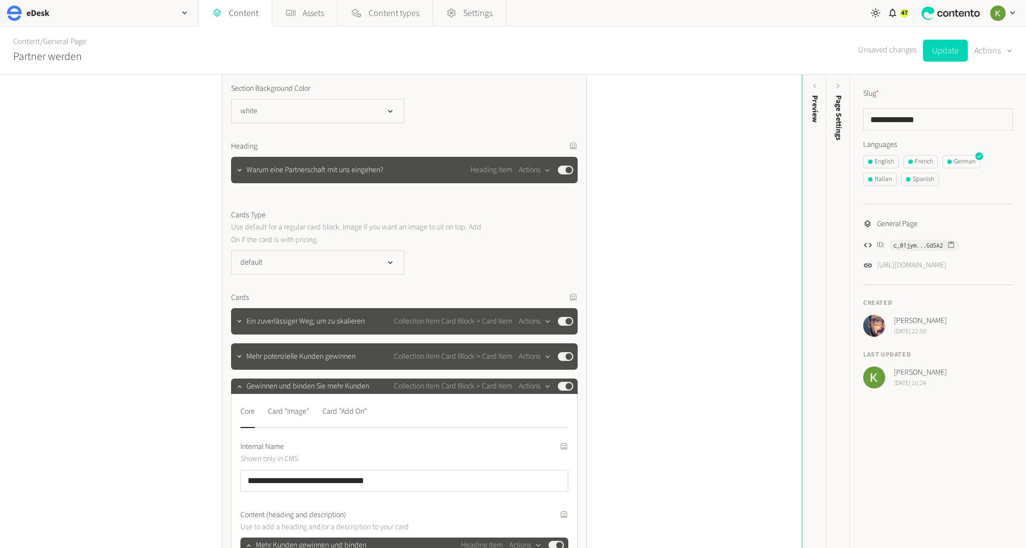
scroll to position [353, 0]
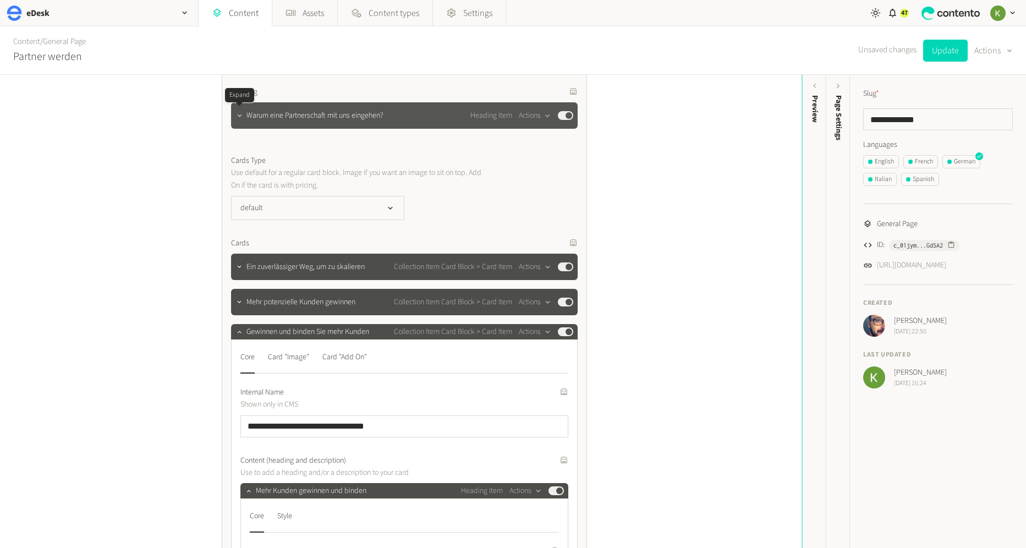
click at [239, 118] on icon "button" at bounding box center [239, 116] width 8 height 8
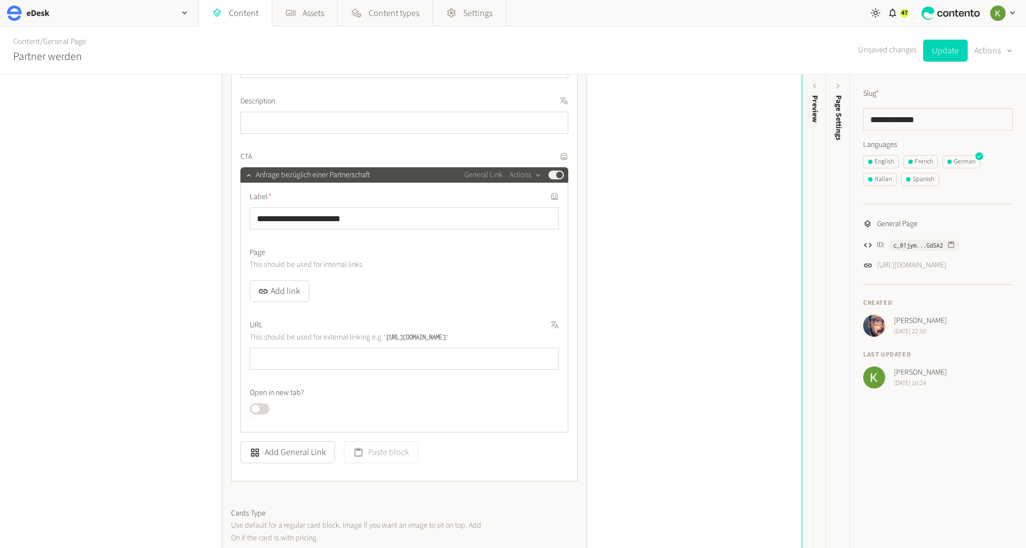
scroll to position [573, 0]
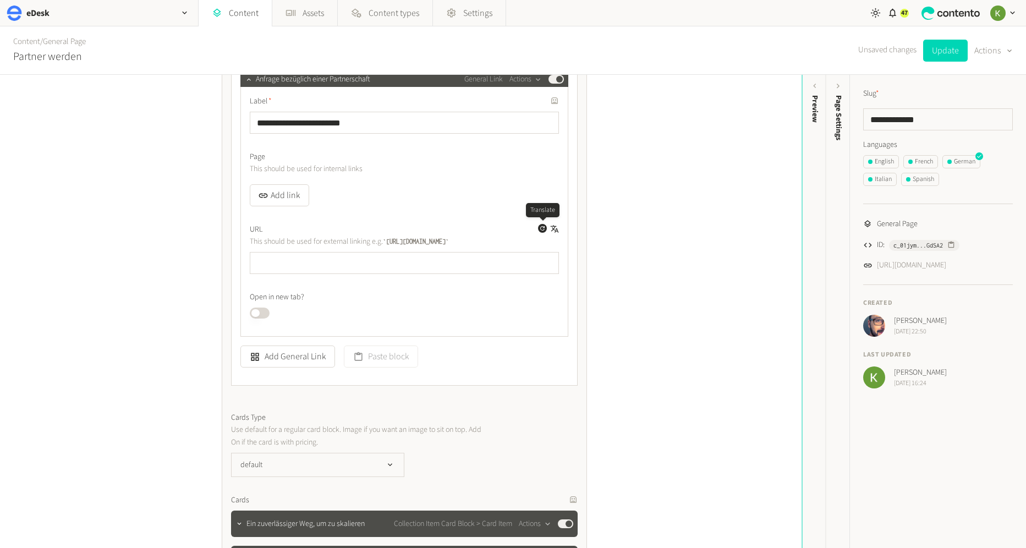
click at [538, 228] on button "Generate a translation for this field" at bounding box center [542, 228] width 9 height 9
click at [267, 312] on button "Published" at bounding box center [260, 313] width 20 height 11
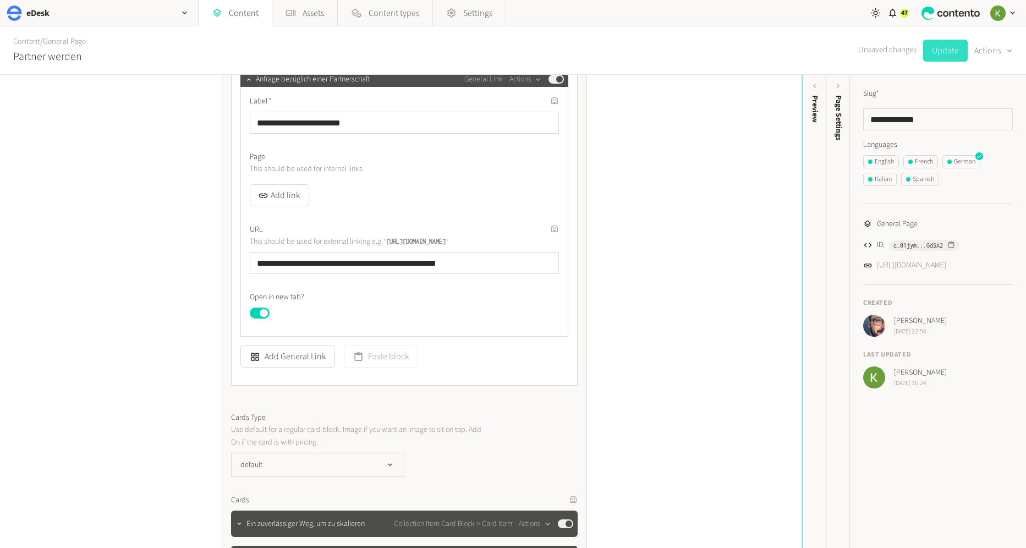
click at [950, 51] on button "Update" at bounding box center [945, 51] width 45 height 22
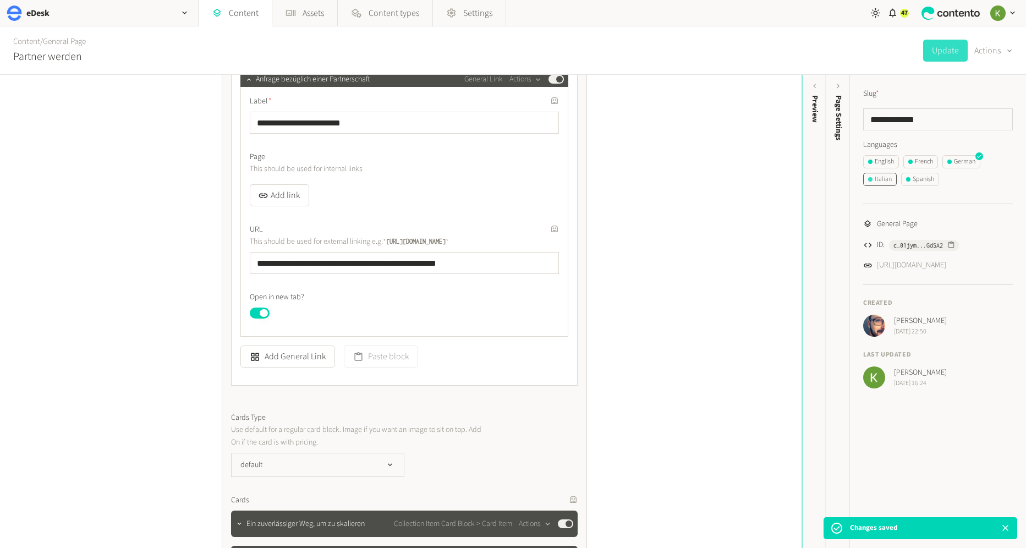
click at [882, 181] on div "Italian" at bounding box center [880, 179] width 24 height 10
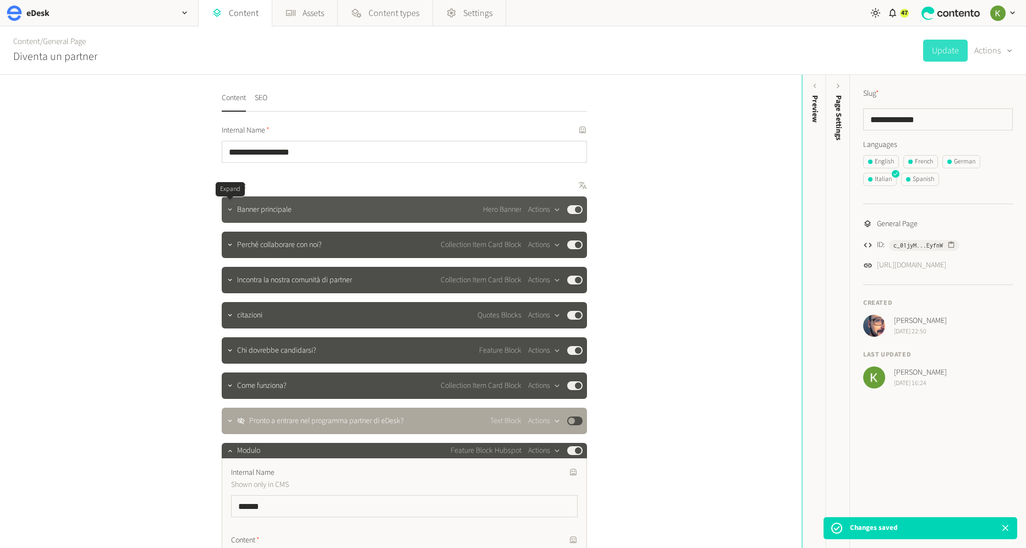
click at [229, 213] on icon "button" at bounding box center [230, 210] width 8 height 8
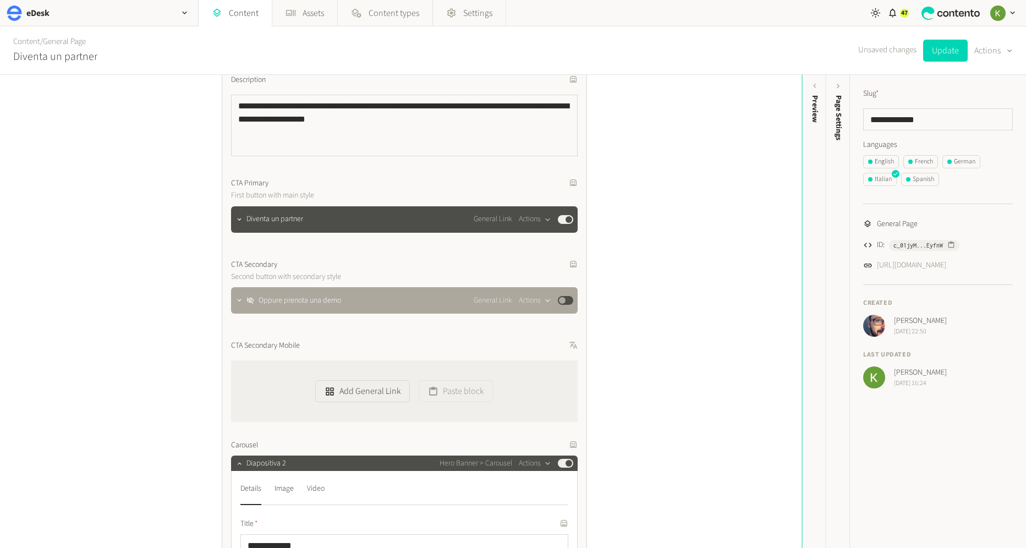
scroll to position [399, 0]
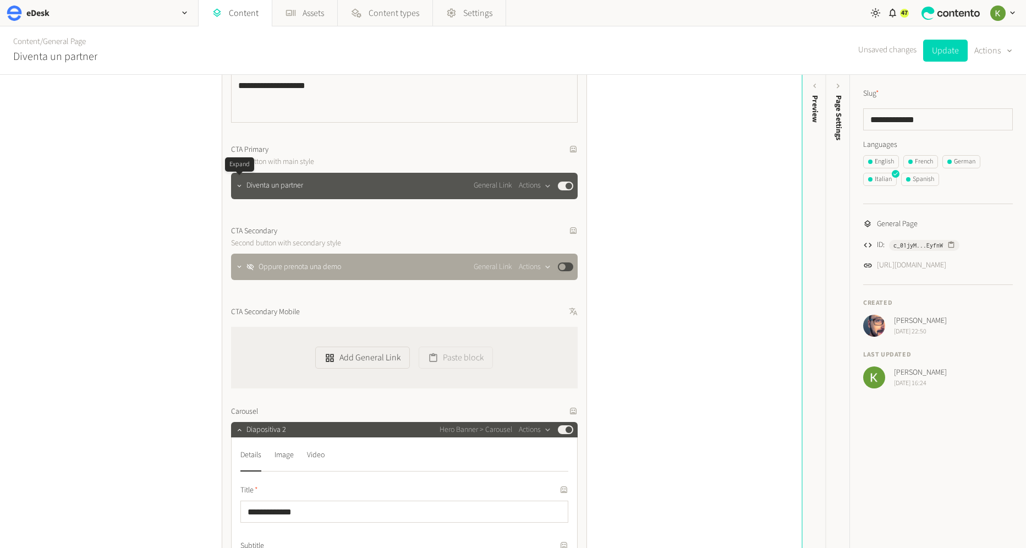
click at [244, 185] on button "button" at bounding box center [239, 184] width 13 height 13
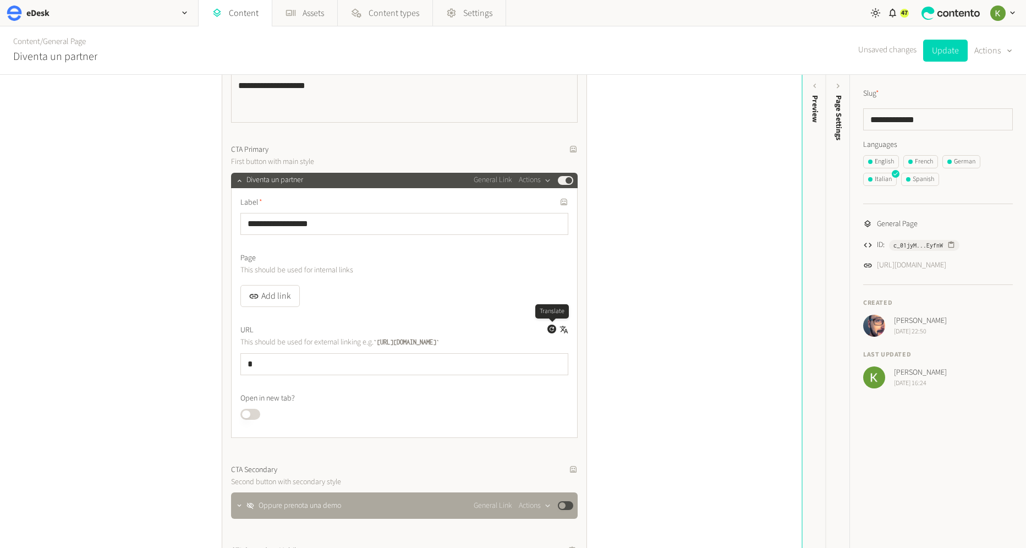
click at [549, 326] on icon "button" at bounding box center [552, 329] width 7 height 7
click at [256, 414] on button "Published" at bounding box center [250, 414] width 20 height 11
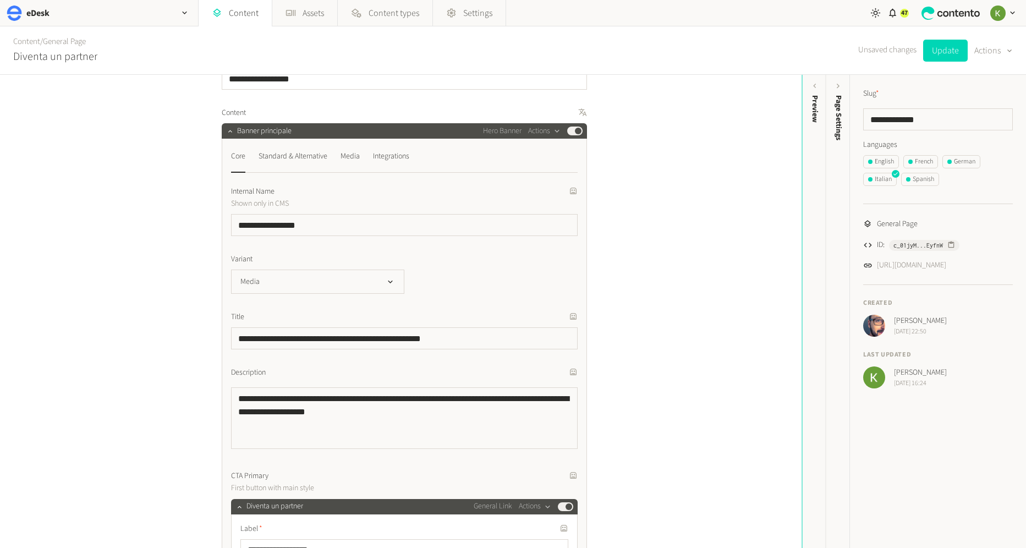
scroll to position [33, 0]
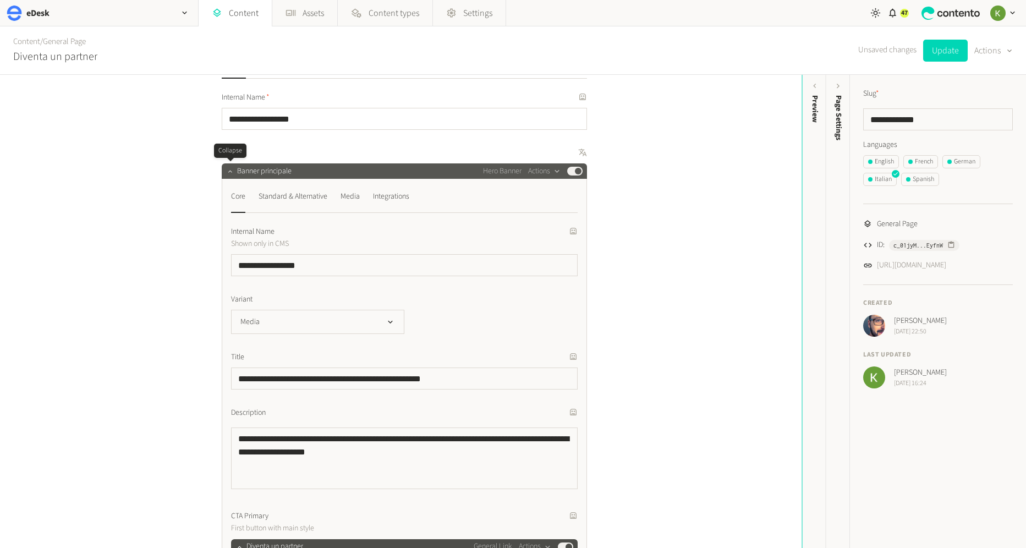
click at [231, 171] on icon "button" at bounding box center [230, 171] width 4 height 2
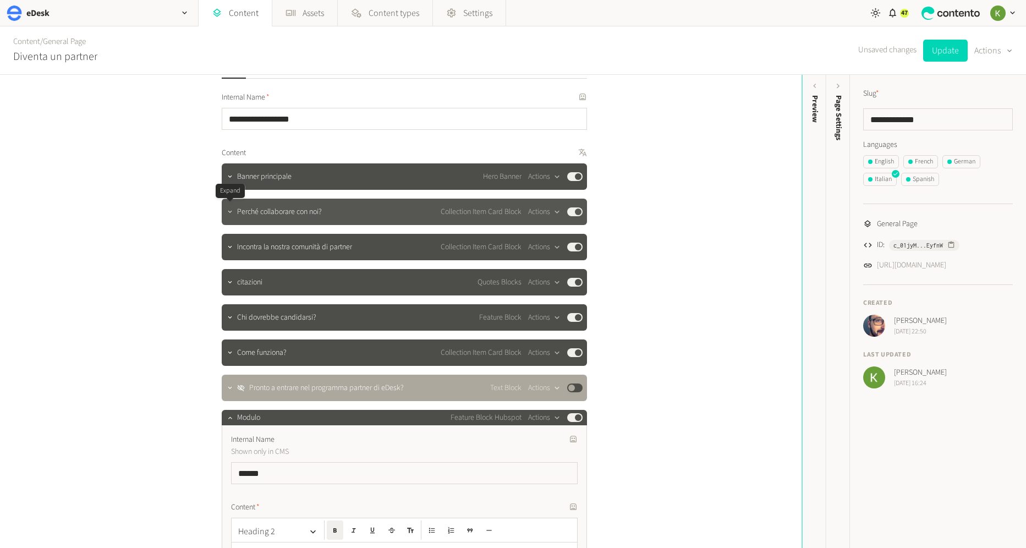
click at [233, 210] on icon "button" at bounding box center [230, 212] width 8 height 8
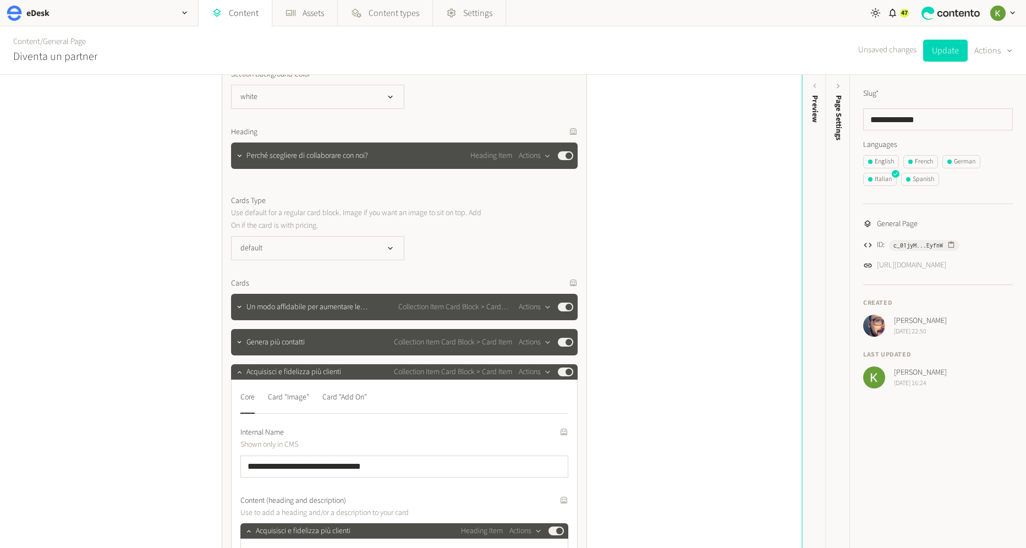
scroll to position [307, 0]
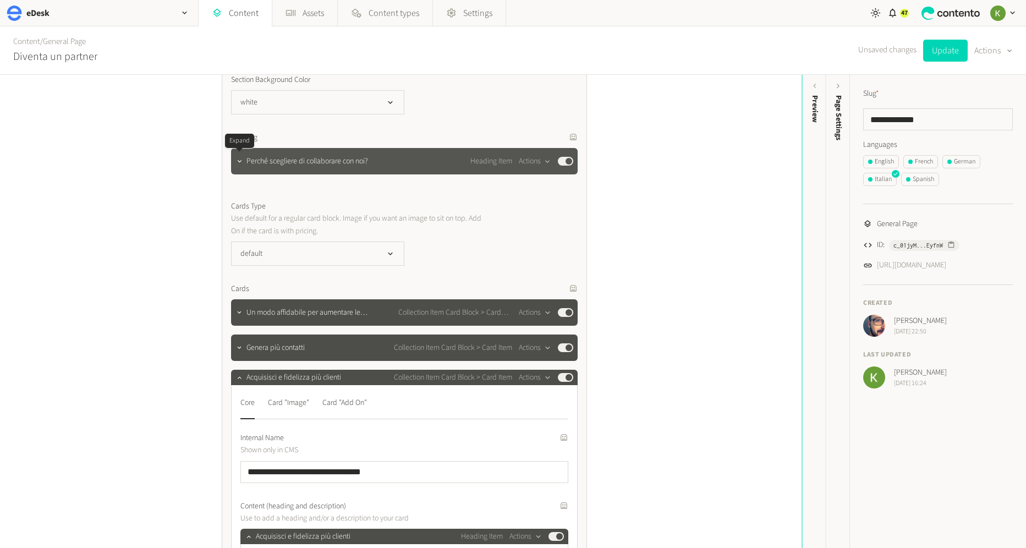
drag, startPoint x: 245, startPoint y: 163, endPoint x: 251, endPoint y: 163, distance: 6.1
click at [245, 163] on div at bounding box center [239, 160] width 13 height 15
click at [240, 162] on icon "button" at bounding box center [239, 161] width 8 height 8
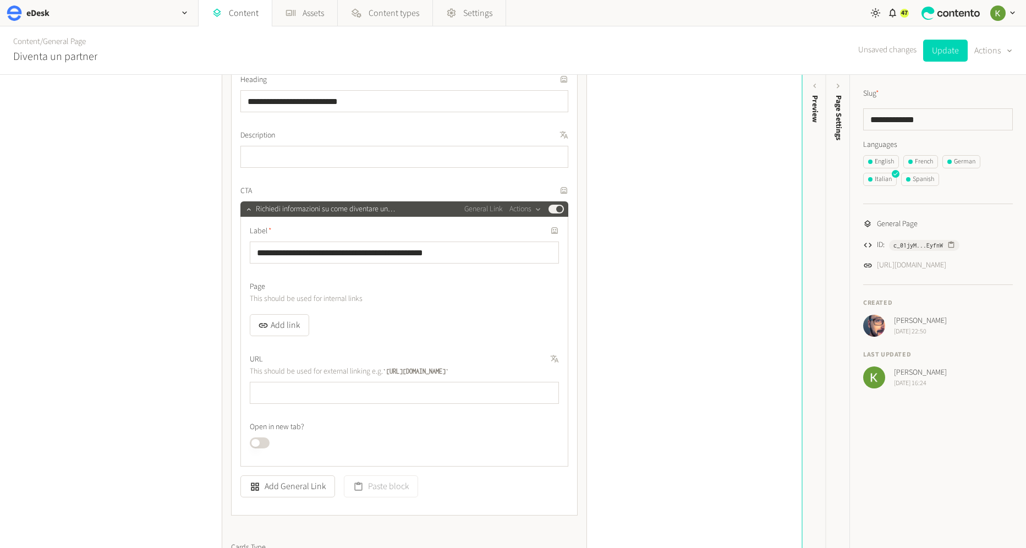
scroll to position [510, 0]
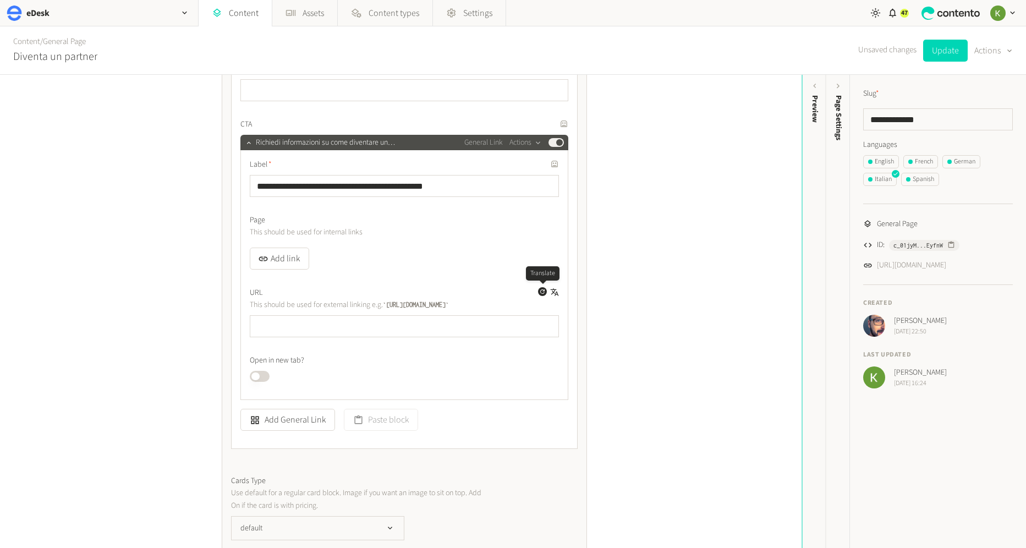
click at [540, 290] on icon "button" at bounding box center [542, 291] width 4 height 4
click at [262, 375] on button "Published" at bounding box center [260, 376] width 20 height 11
click at [937, 47] on button "Update" at bounding box center [945, 51] width 45 height 22
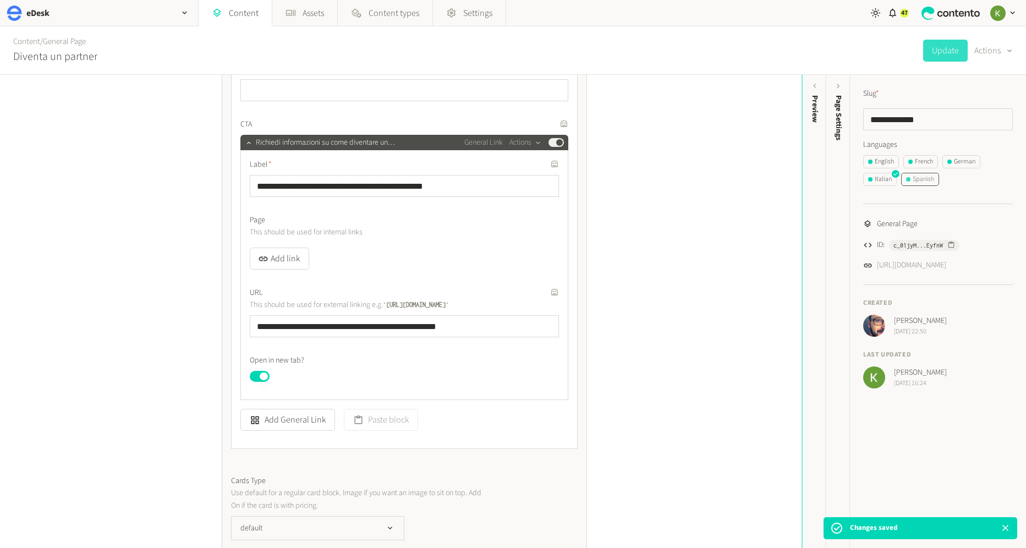
click at [924, 183] on div "Spanish" at bounding box center [920, 179] width 28 height 10
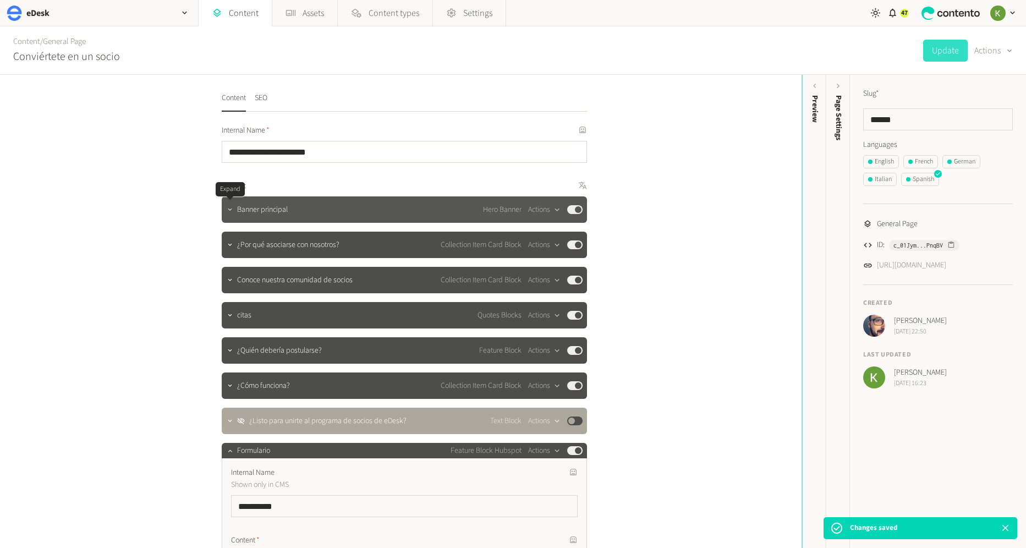
click at [229, 208] on icon "button" at bounding box center [230, 210] width 8 height 8
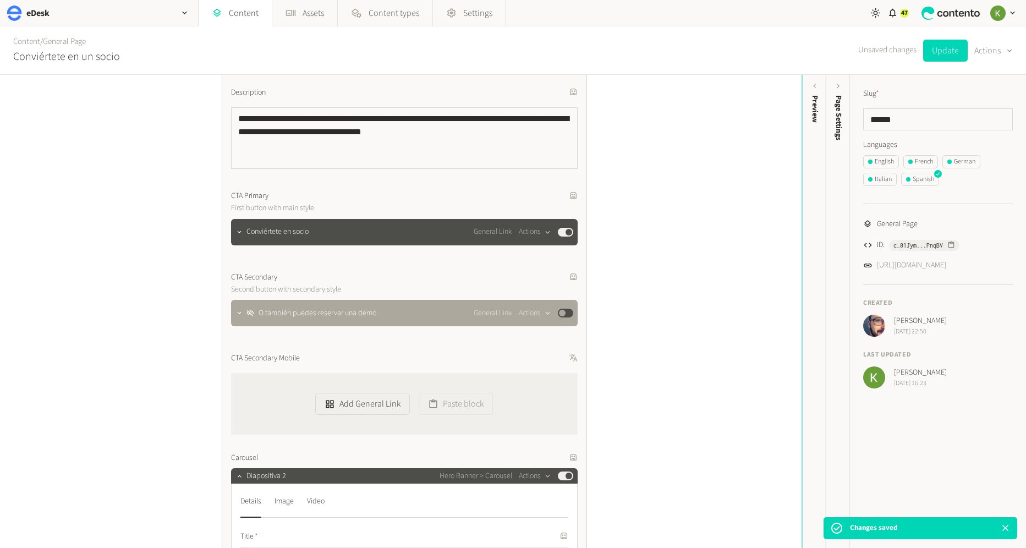
scroll to position [375, 0]
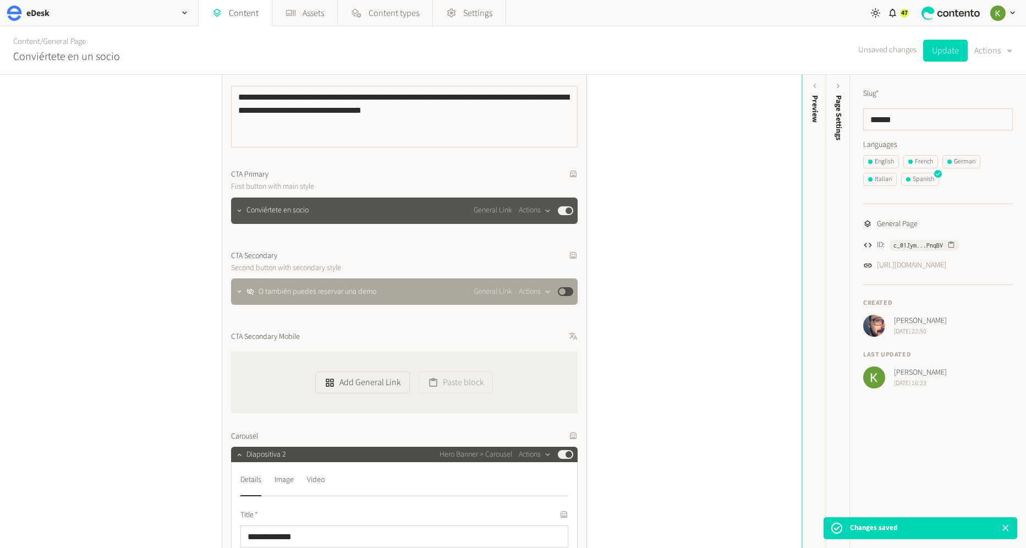
click at [244, 212] on button "button" at bounding box center [239, 209] width 13 height 13
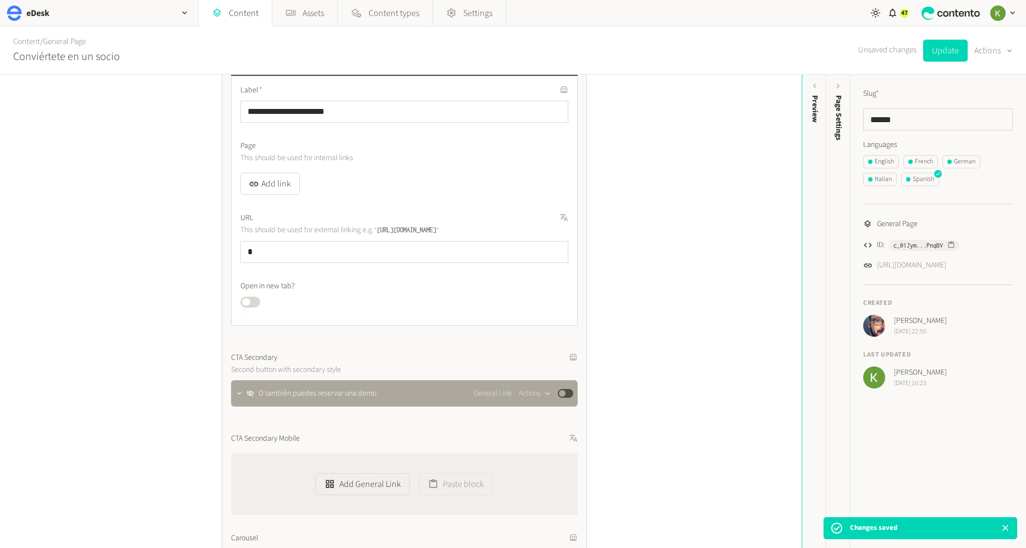
scroll to position [518, 0]
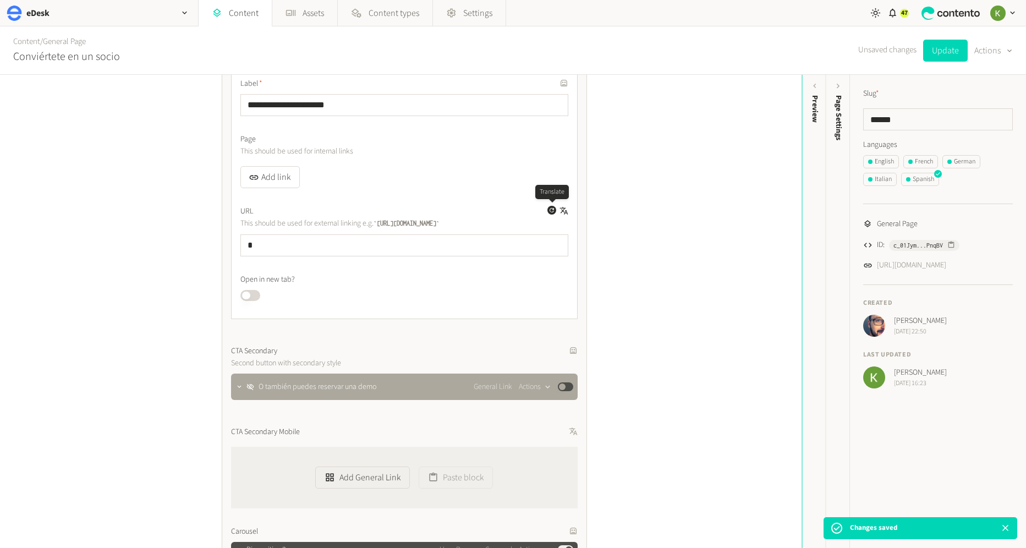
click at [550, 208] on icon "button" at bounding box center [552, 210] width 4 height 4
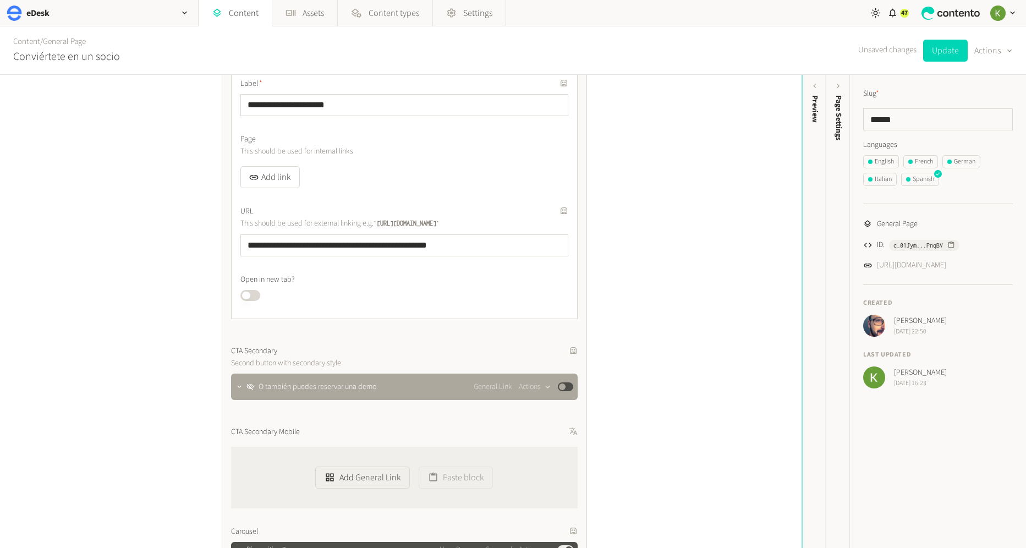
click at [247, 291] on button "Published" at bounding box center [250, 295] width 20 height 11
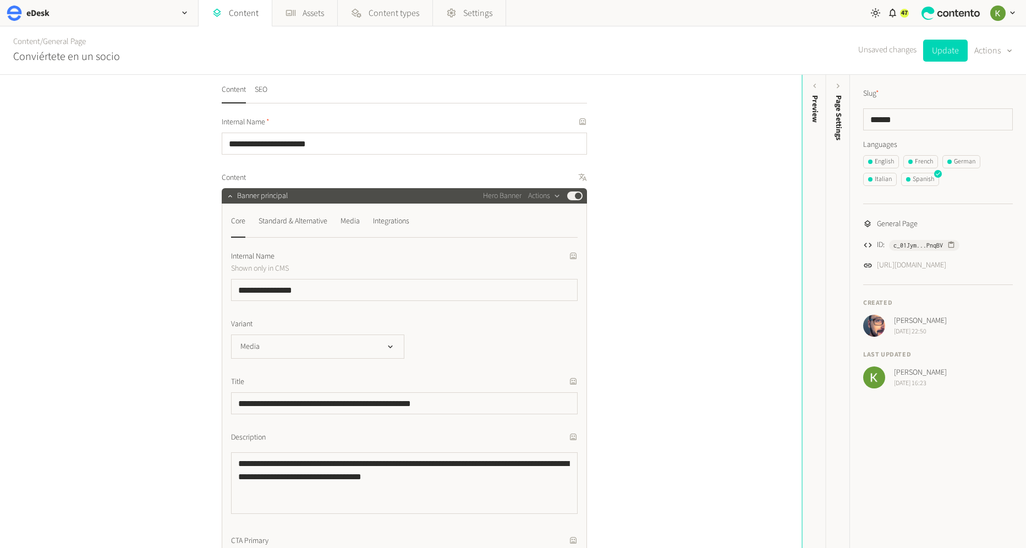
scroll to position [0, 0]
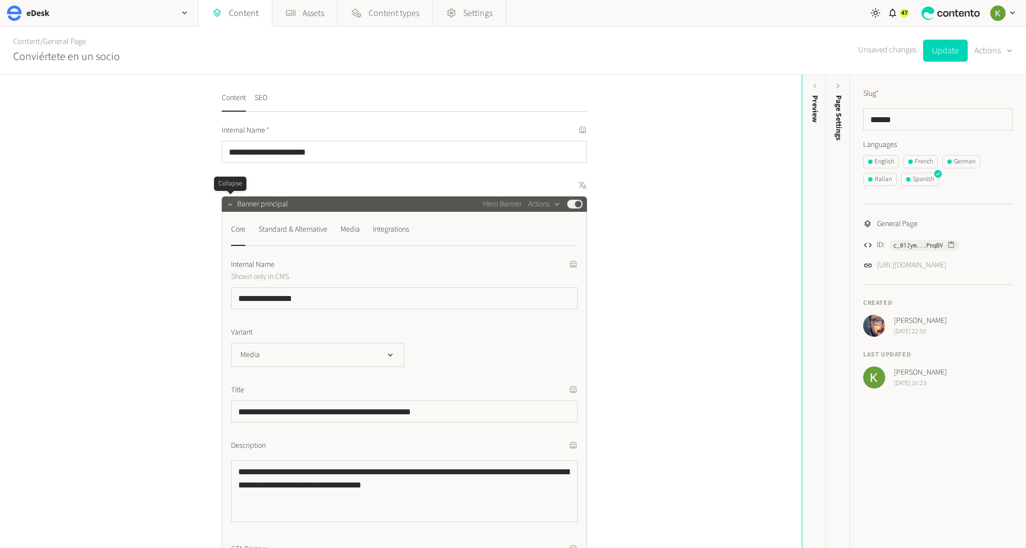
click at [229, 199] on button "button" at bounding box center [230, 202] width 13 height 13
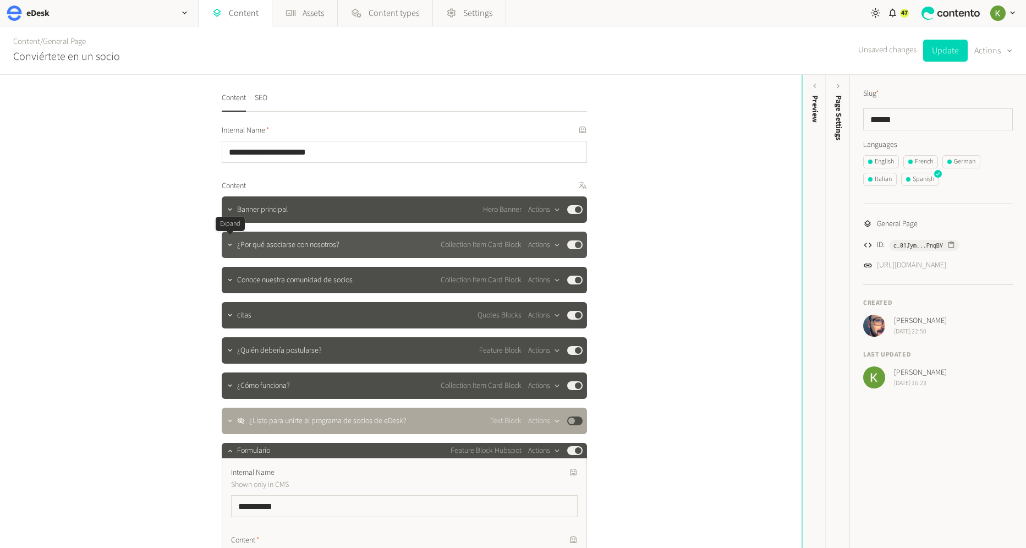
click at [228, 248] on icon "button" at bounding box center [230, 245] width 8 height 8
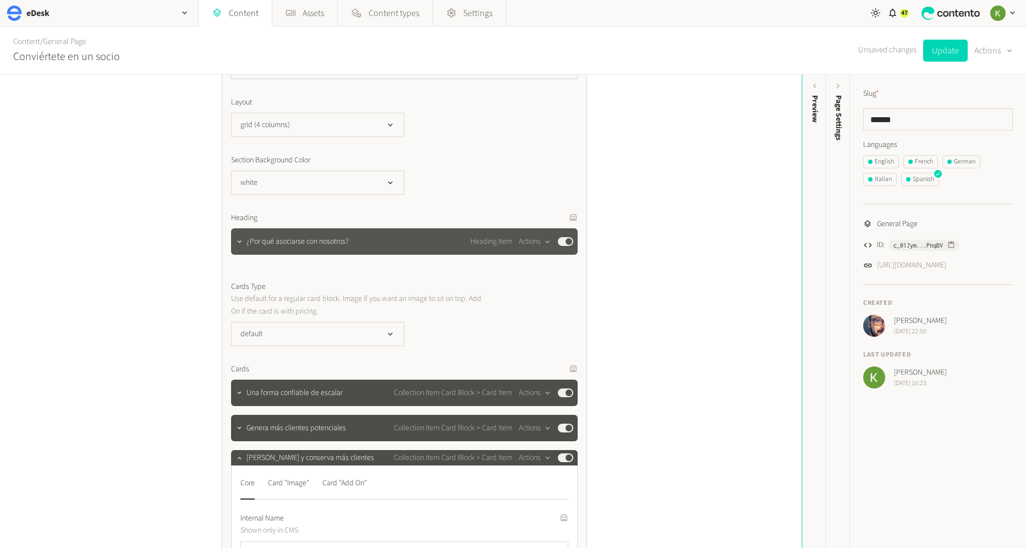
scroll to position [229, 0]
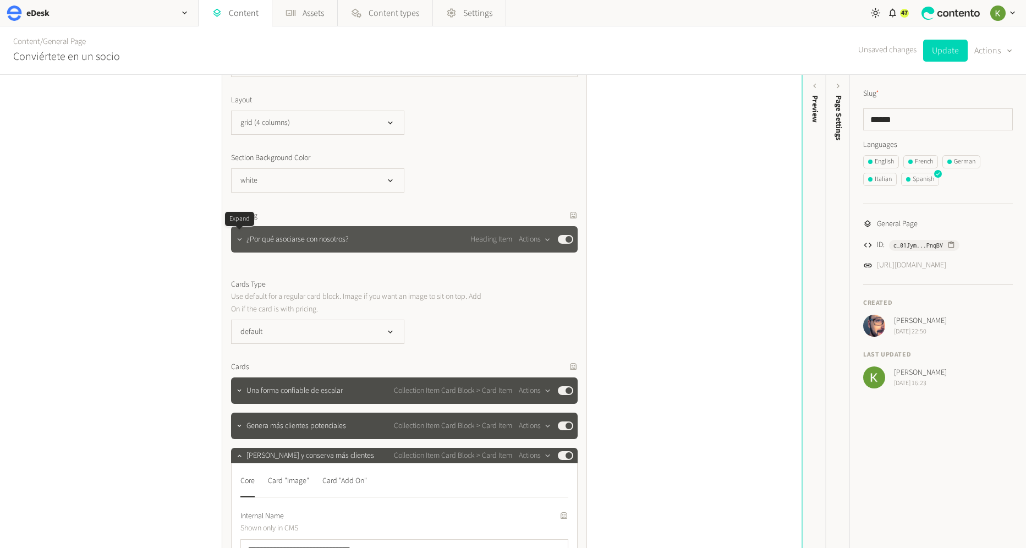
drag, startPoint x: 238, startPoint y: 239, endPoint x: 244, endPoint y: 237, distance: 6.6
click at [238, 239] on icon "button" at bounding box center [239, 239] width 8 height 8
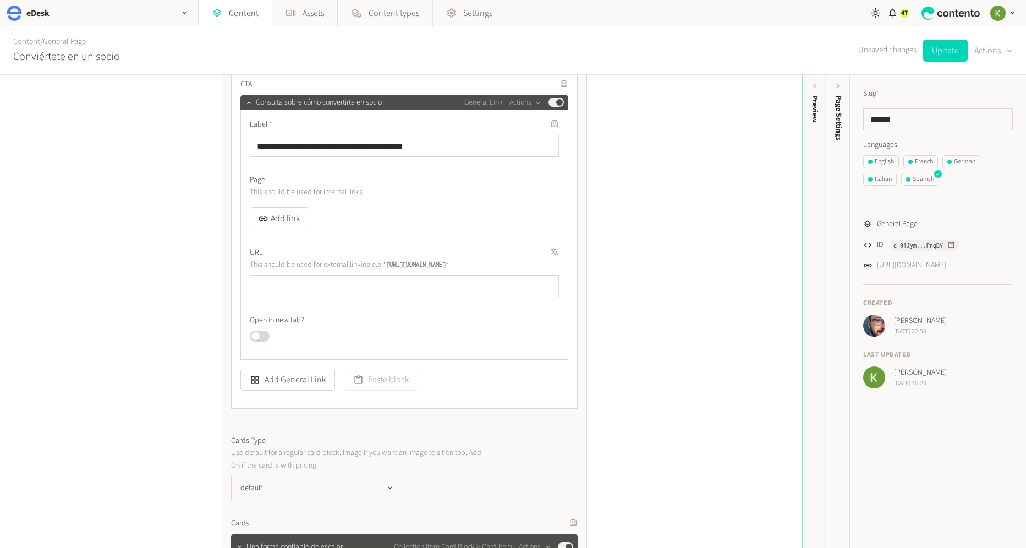
scroll to position [558, 0]
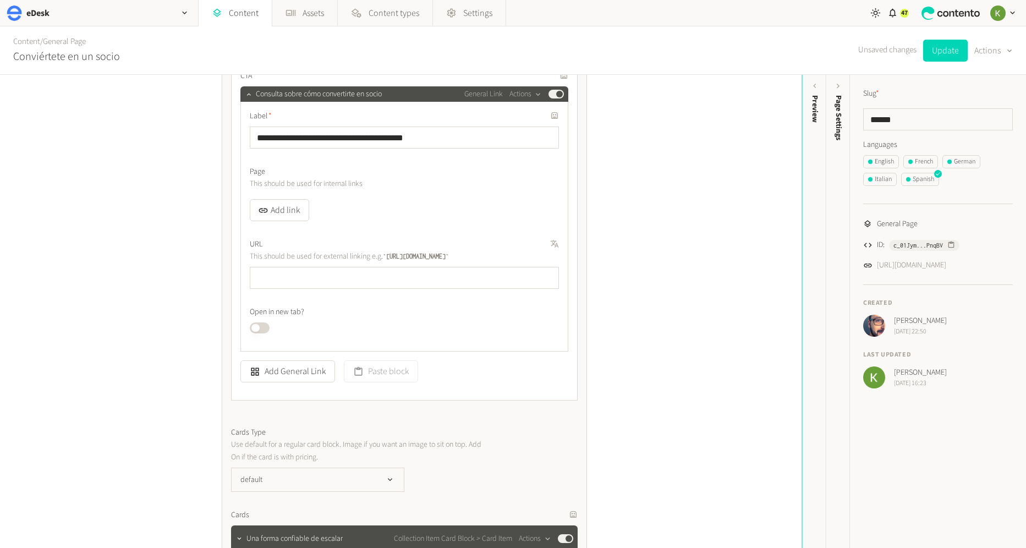
click at [533, 245] on label "URL" at bounding box center [404, 245] width 309 height 12
click at [542, 245] on icon "button" at bounding box center [542, 243] width 7 height 7
click at [265, 327] on button "Published" at bounding box center [260, 327] width 20 height 11
click at [949, 56] on button "Update" at bounding box center [945, 51] width 45 height 22
click at [879, 158] on div "English" at bounding box center [881, 162] width 26 height 10
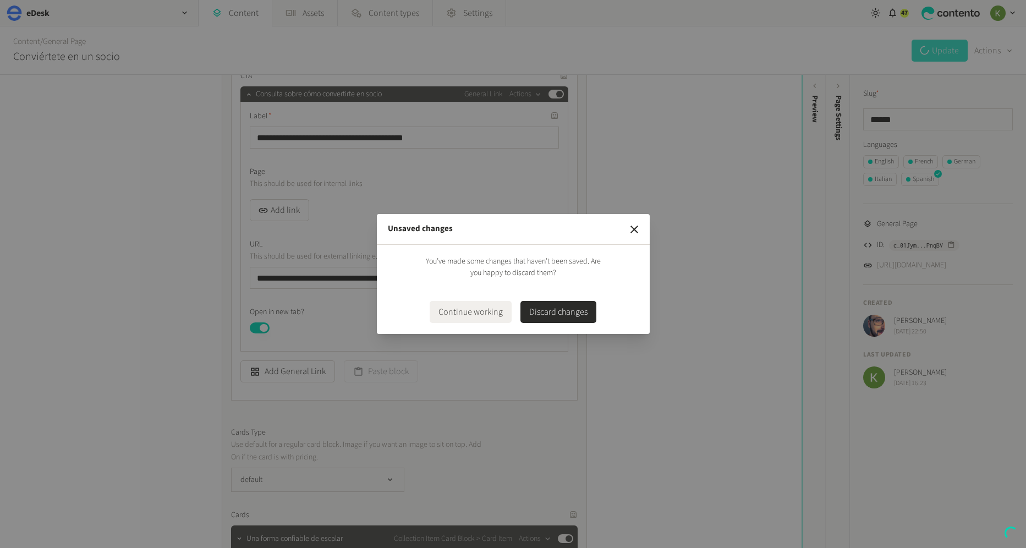
click at [480, 308] on button "Continue working" at bounding box center [471, 312] width 82 height 22
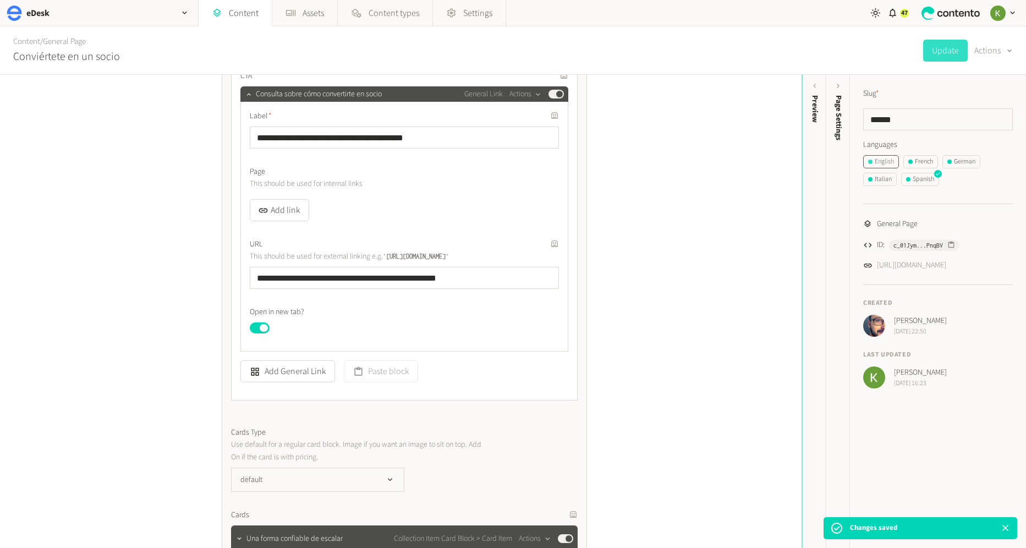
click at [873, 161] on div "English" at bounding box center [881, 162] width 26 height 10
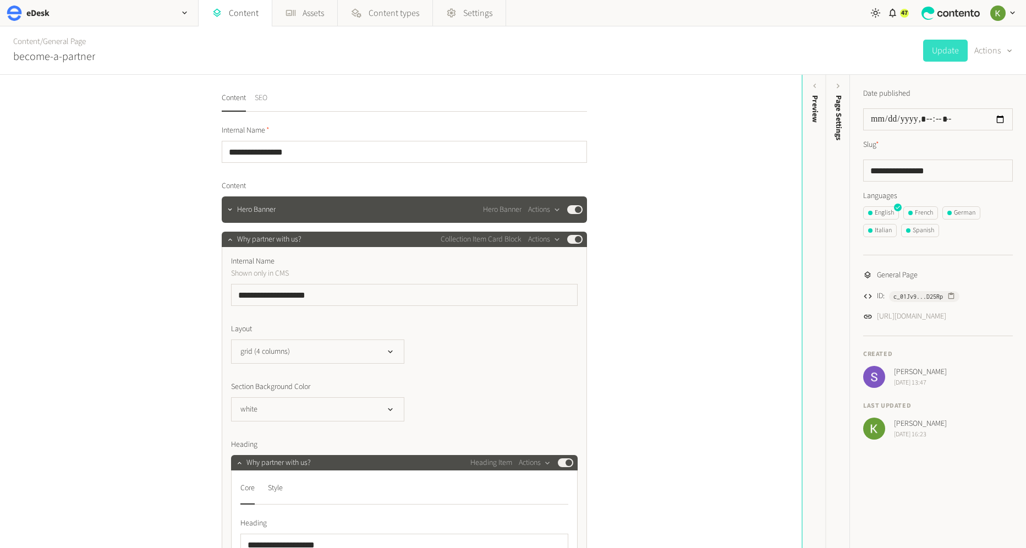
click at [266, 94] on button "SEO" at bounding box center [261, 101] width 13 height 19
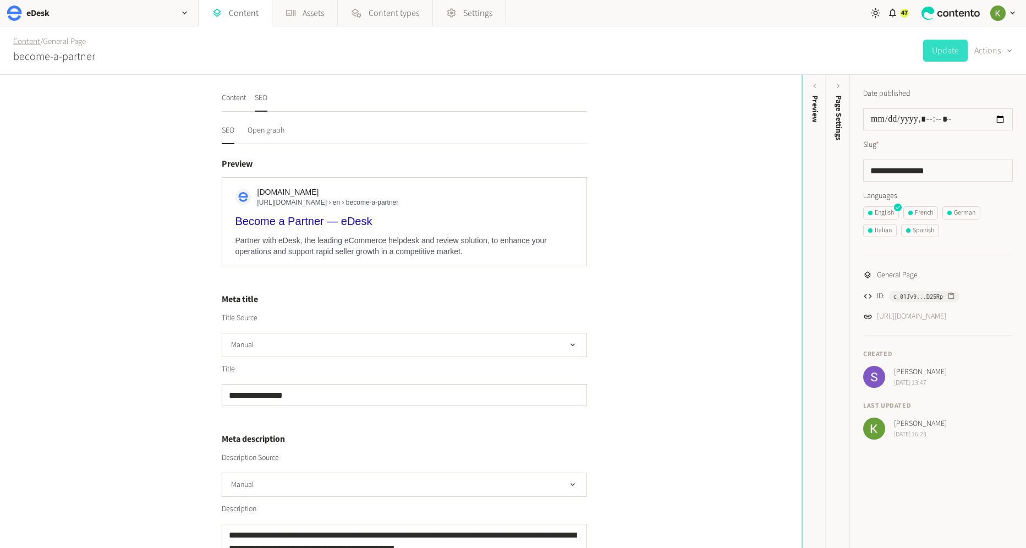
click at [34, 40] on link "Content" at bounding box center [26, 42] width 27 height 12
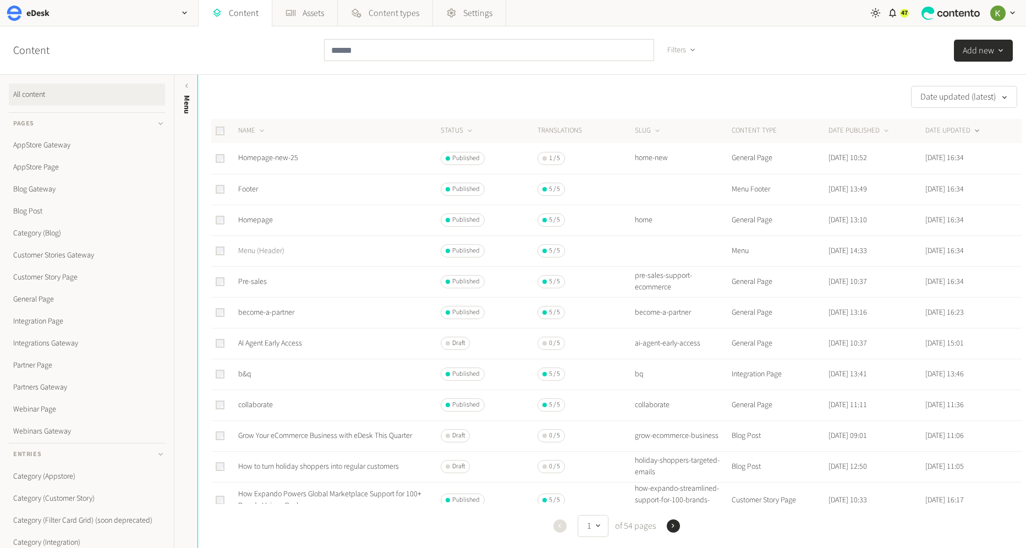
click at [261, 250] on link "Menu (Header)" at bounding box center [261, 250] width 46 height 11
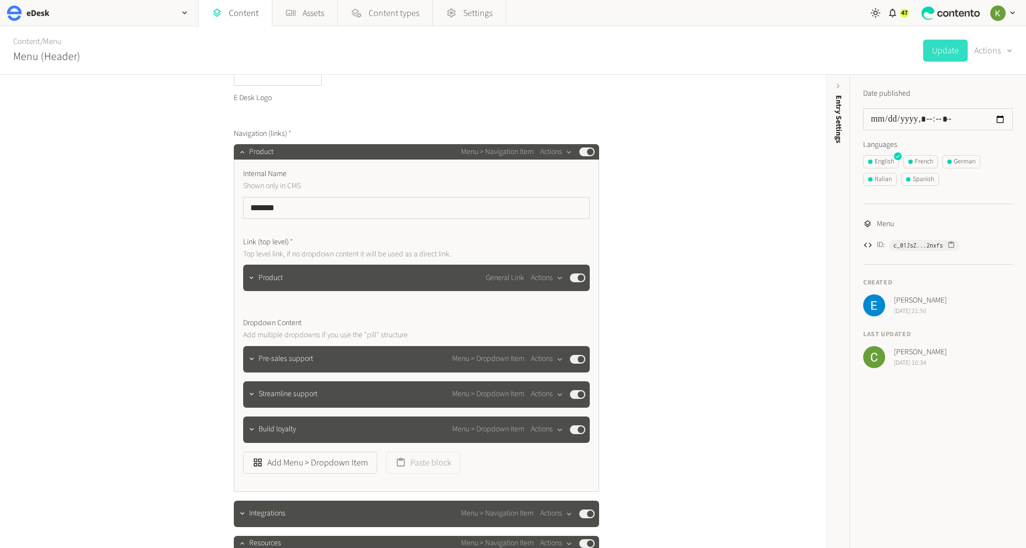
scroll to position [171, 0]
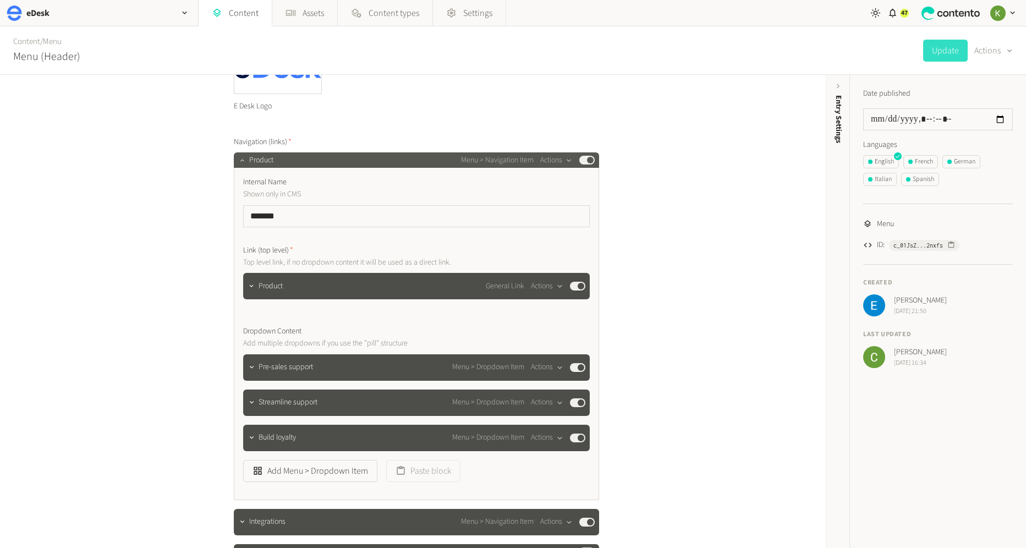
click at [243, 161] on icon "button" at bounding box center [242, 160] width 8 height 8
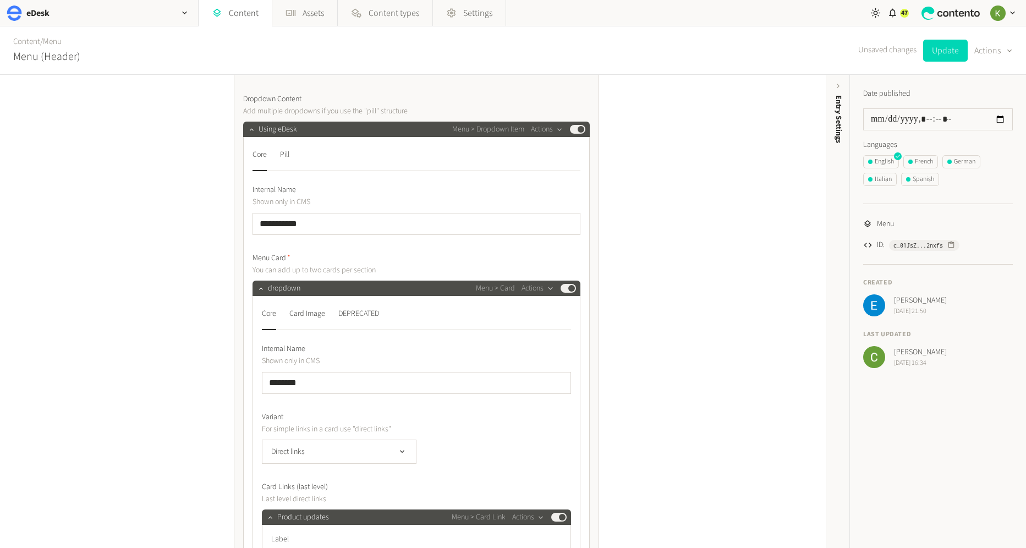
scroll to position [640, 0]
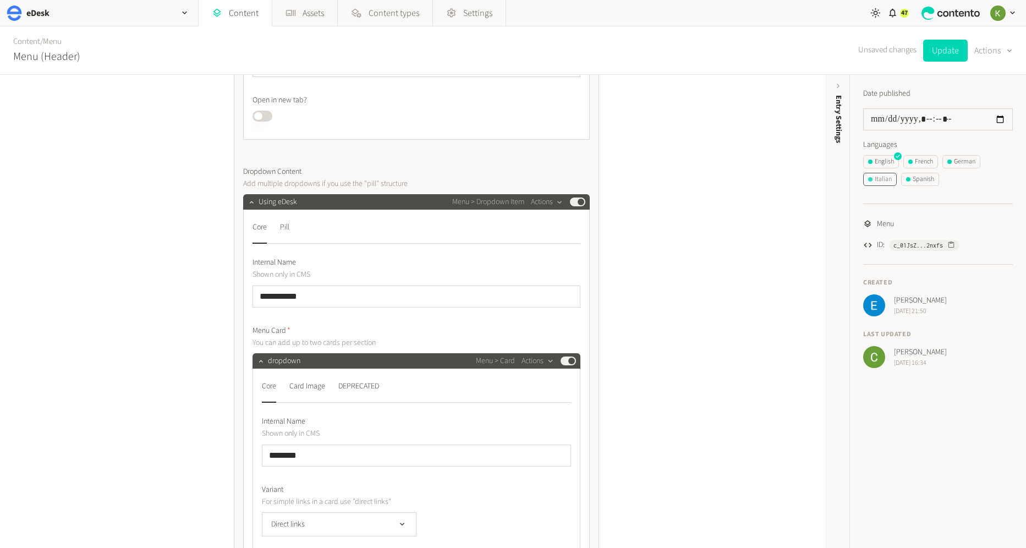
click at [884, 181] on div "Italian" at bounding box center [880, 179] width 24 height 10
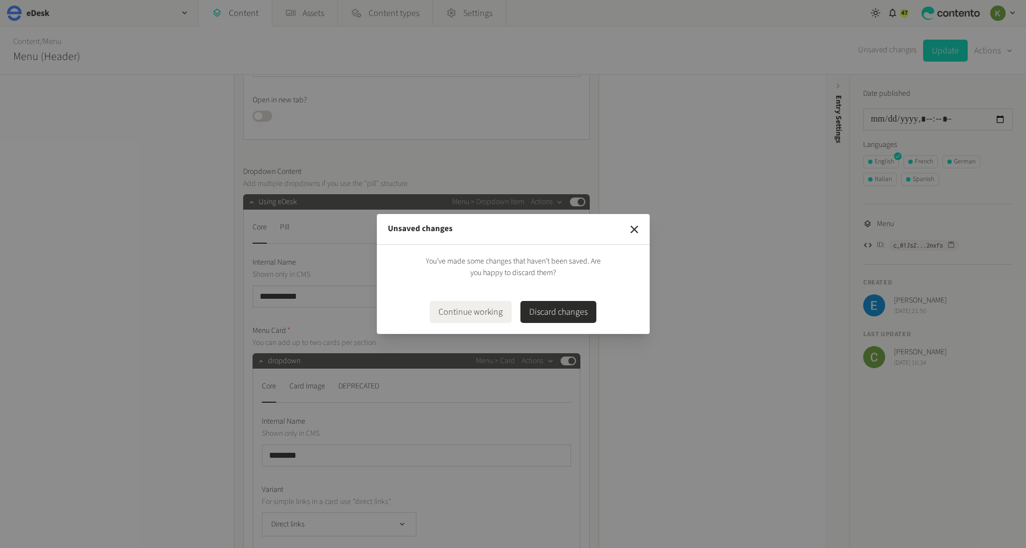
click at [576, 315] on button "Discard changes" at bounding box center [558, 312] width 76 height 22
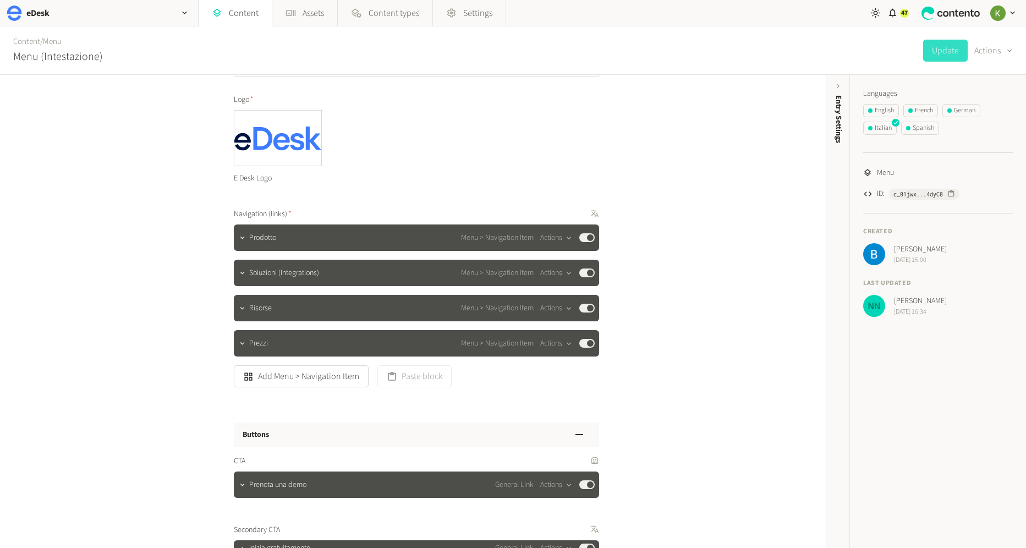
scroll to position [76, 0]
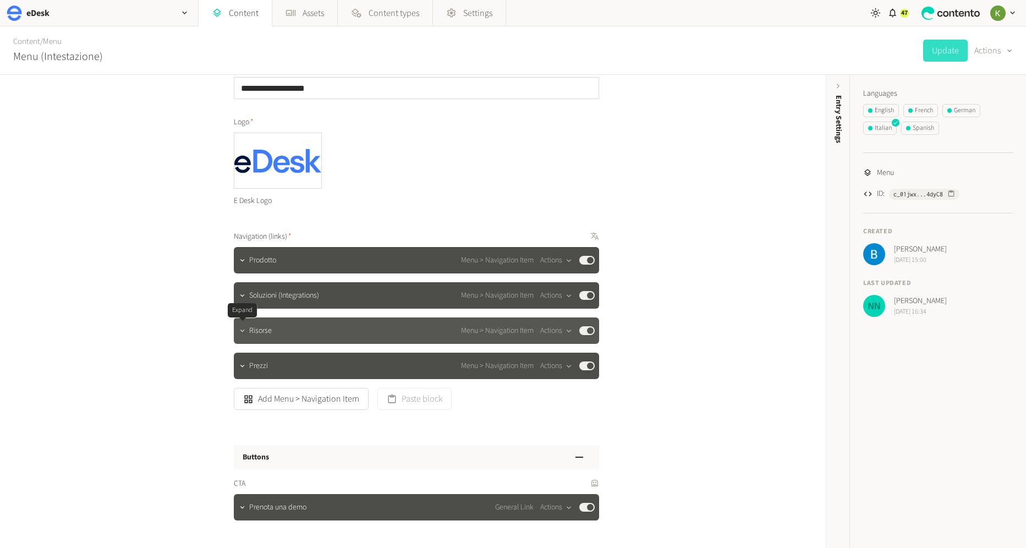
click at [244, 330] on icon "button" at bounding box center [242, 331] width 8 height 8
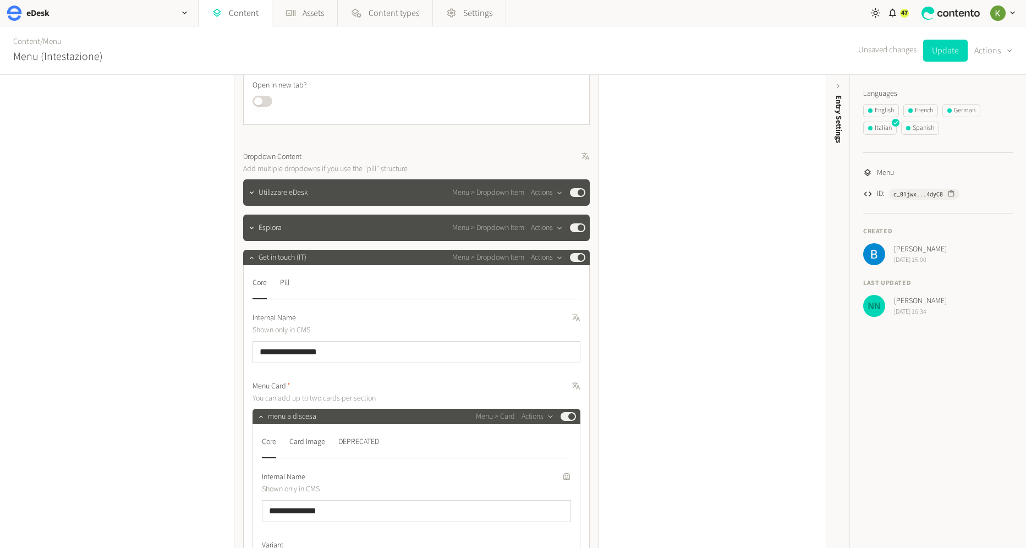
scroll to position [656, 0]
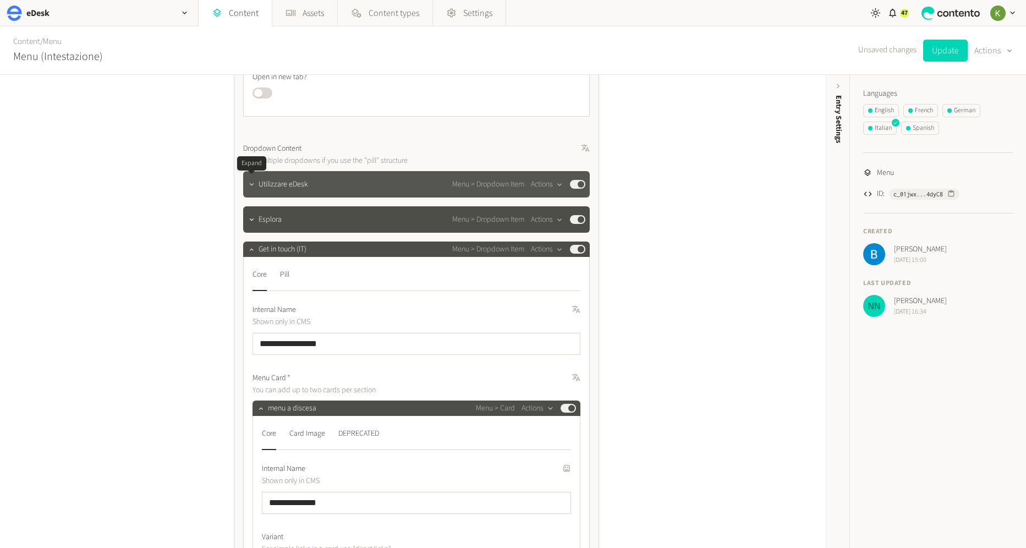
click at [251, 180] on icon "button" at bounding box center [252, 184] width 8 height 8
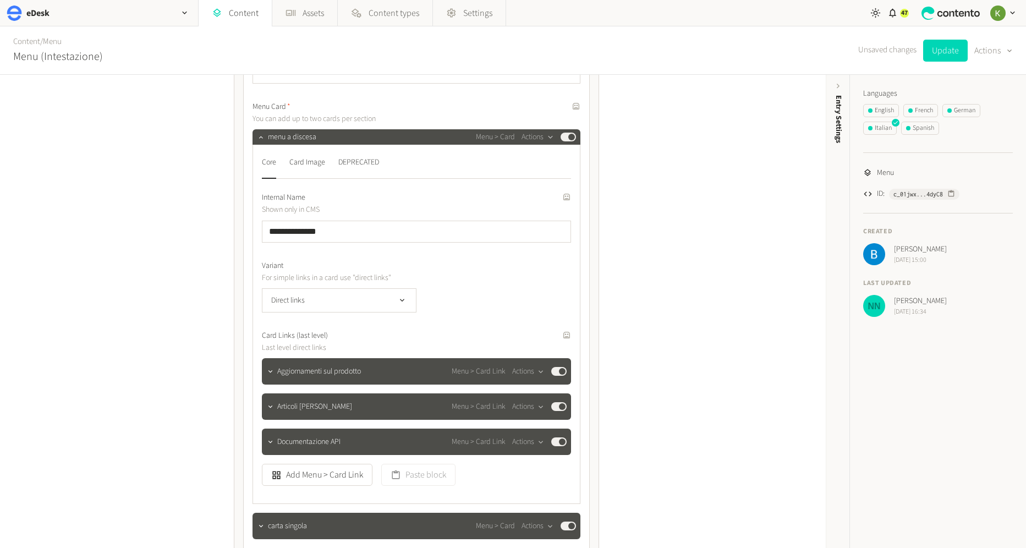
scroll to position [883, 0]
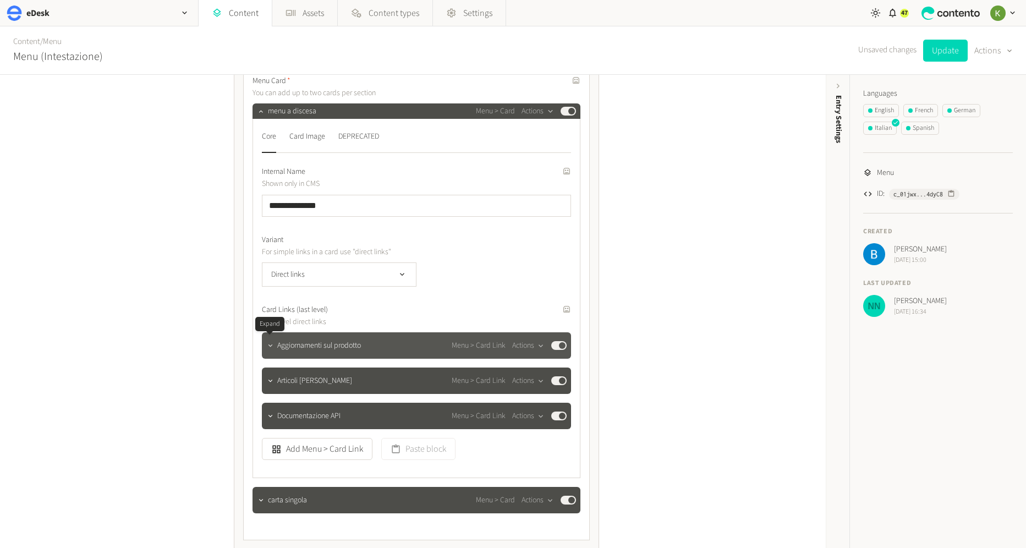
click at [267, 343] on icon "button" at bounding box center [270, 346] width 8 height 8
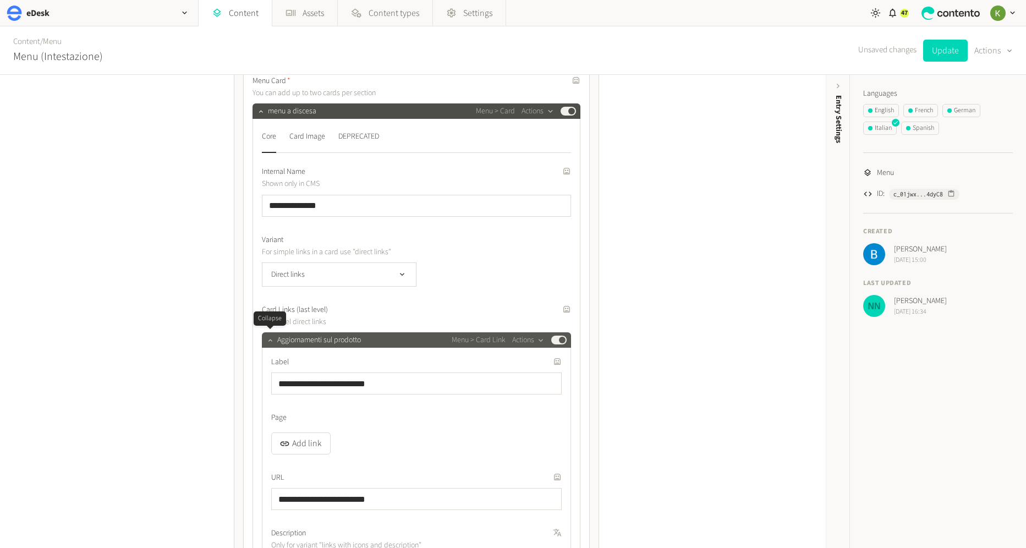
click at [267, 343] on button "button" at bounding box center [270, 338] width 13 height 13
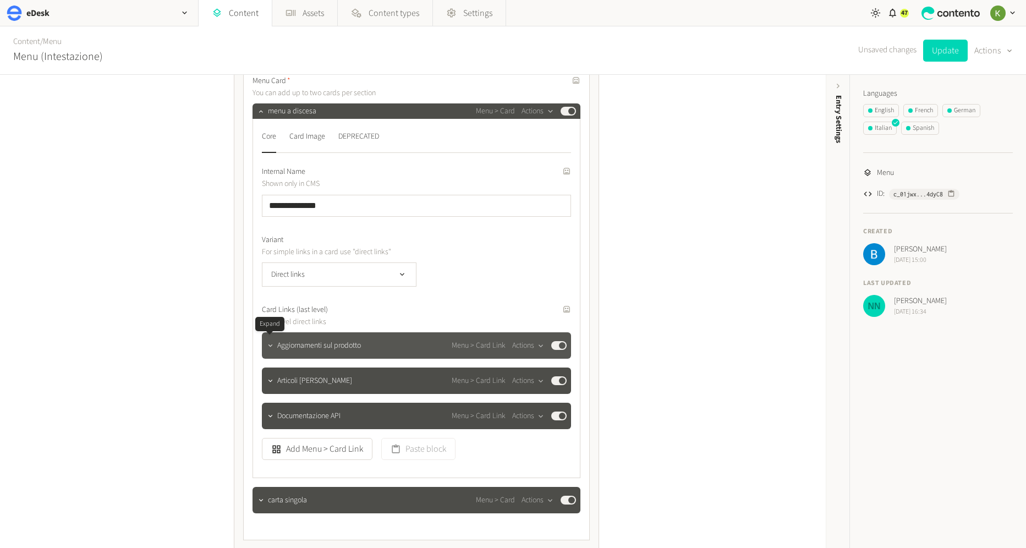
click at [267, 343] on icon "button" at bounding box center [270, 346] width 8 height 8
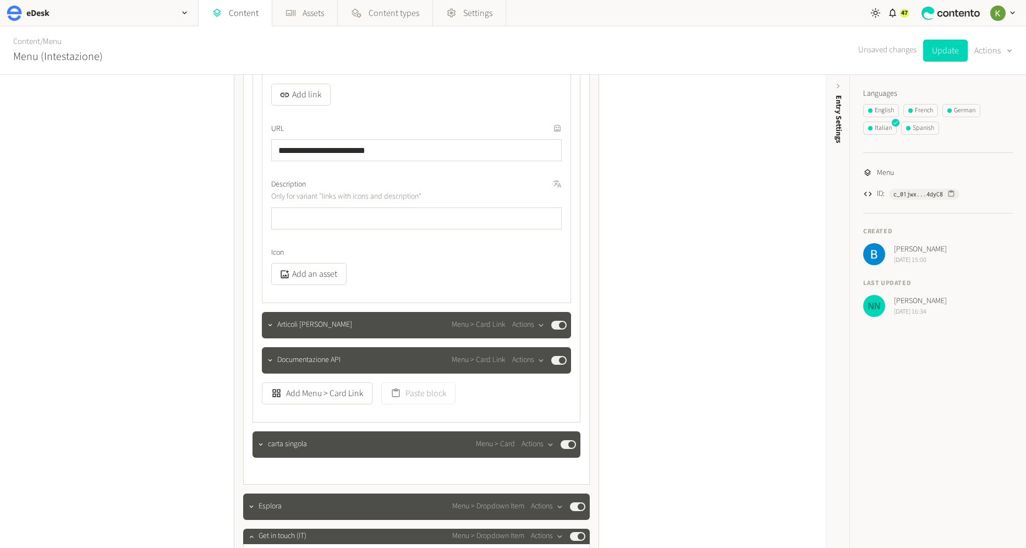
scroll to position [1290, 0]
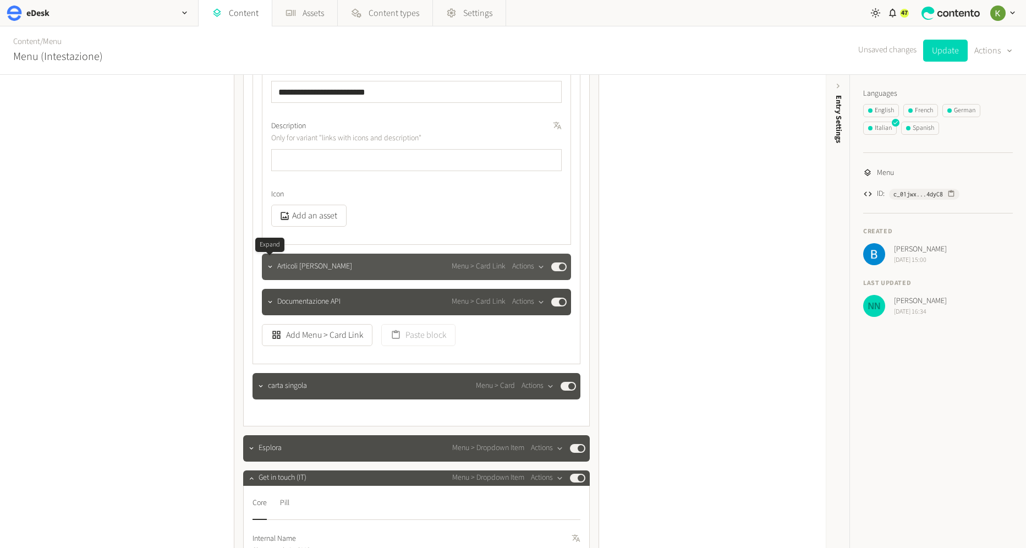
drag, startPoint x: 265, startPoint y: 265, endPoint x: 286, endPoint y: 262, distance: 21.1
click at [265, 265] on button "button" at bounding box center [270, 265] width 13 height 13
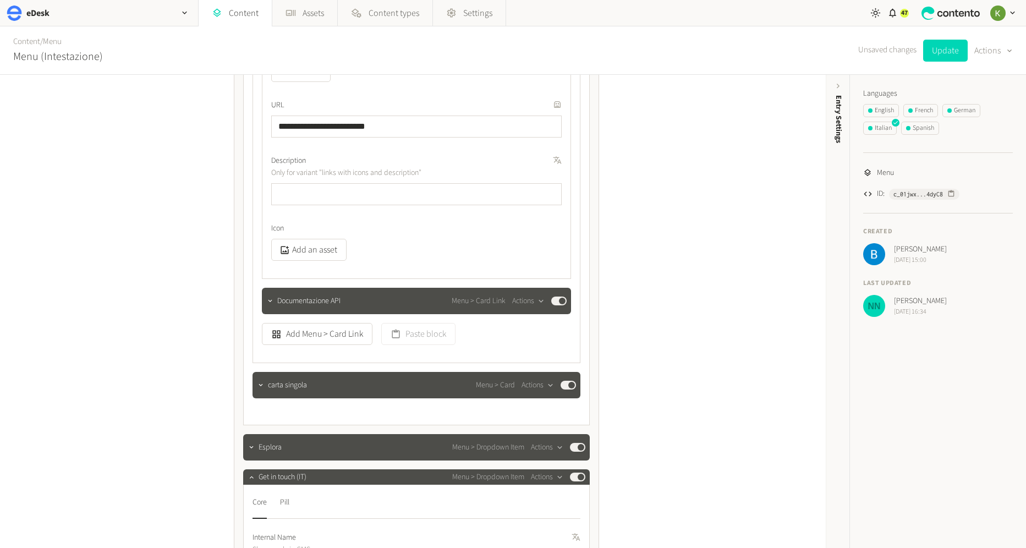
scroll to position [1609, 0]
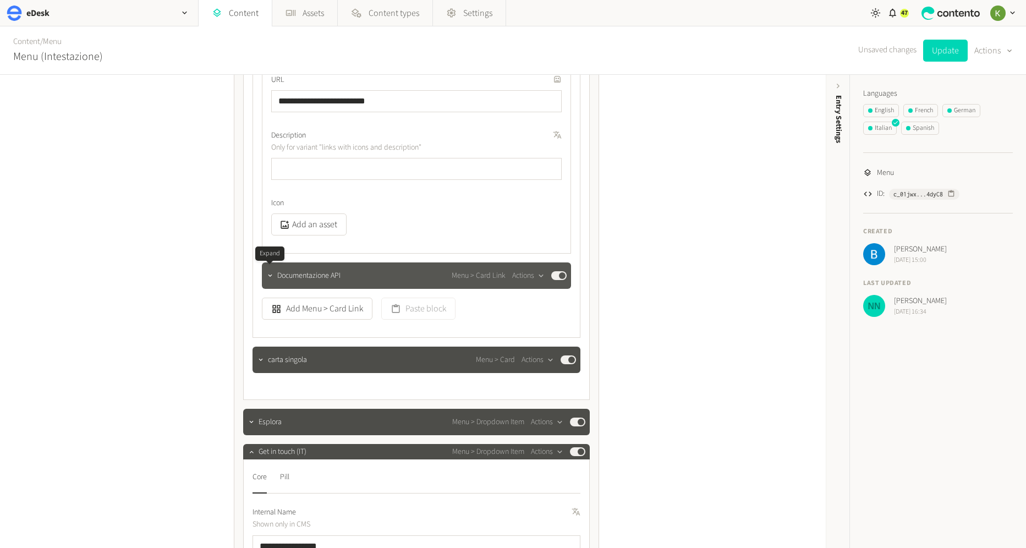
click at [264, 275] on button "button" at bounding box center [270, 274] width 13 height 13
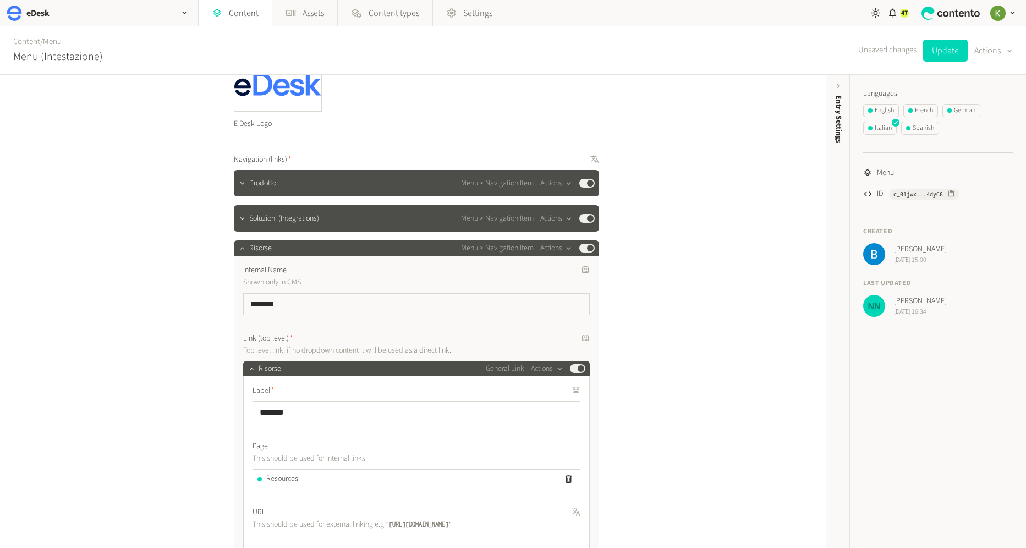
scroll to position [124, 0]
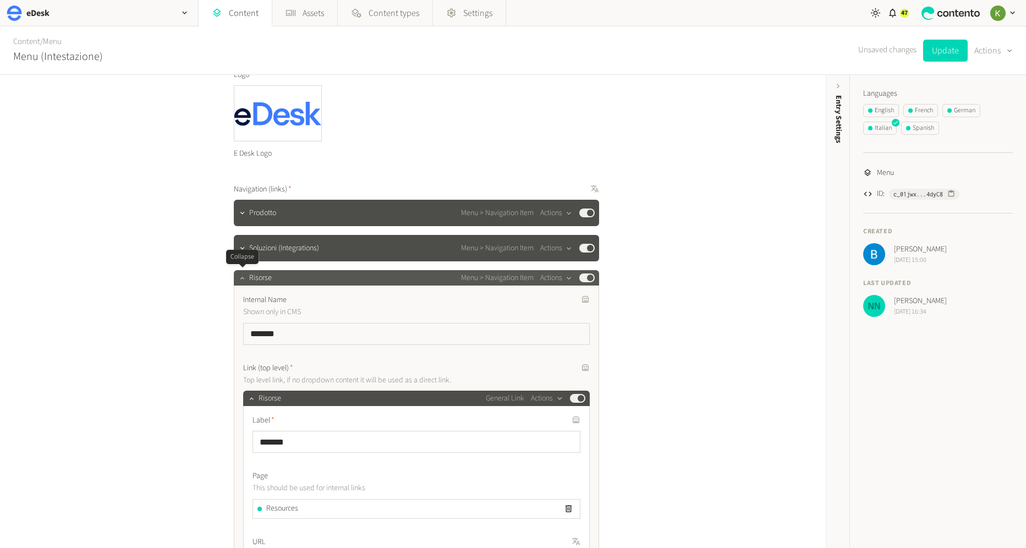
click at [242, 278] on icon "button" at bounding box center [242, 278] width 8 height 8
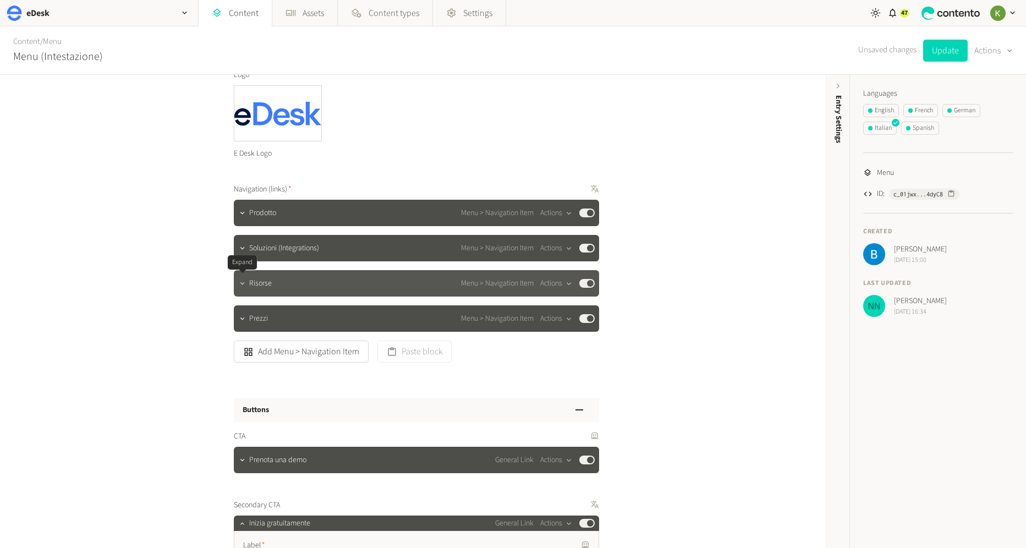
click at [244, 287] on button "button" at bounding box center [242, 282] width 13 height 13
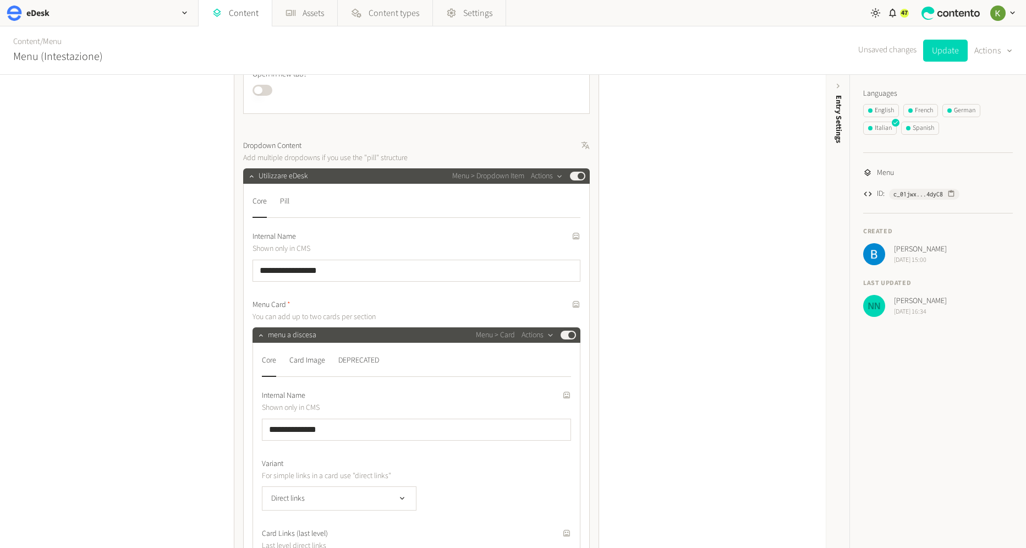
scroll to position [685, 0]
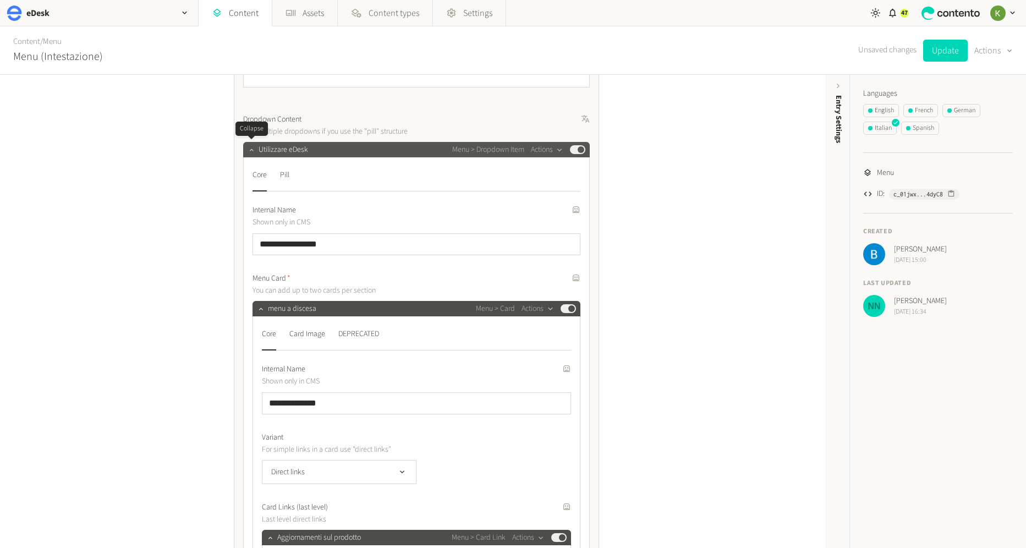
click at [249, 149] on icon "button" at bounding box center [252, 150] width 8 height 8
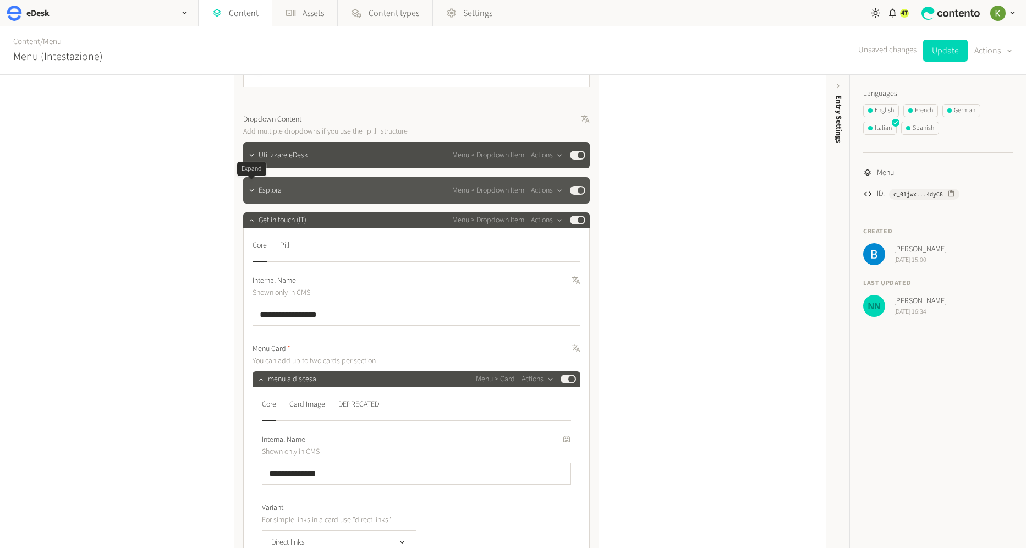
drag, startPoint x: 255, startPoint y: 191, endPoint x: 266, endPoint y: 190, distance: 11.1
click at [255, 191] on button "button" at bounding box center [251, 189] width 13 height 13
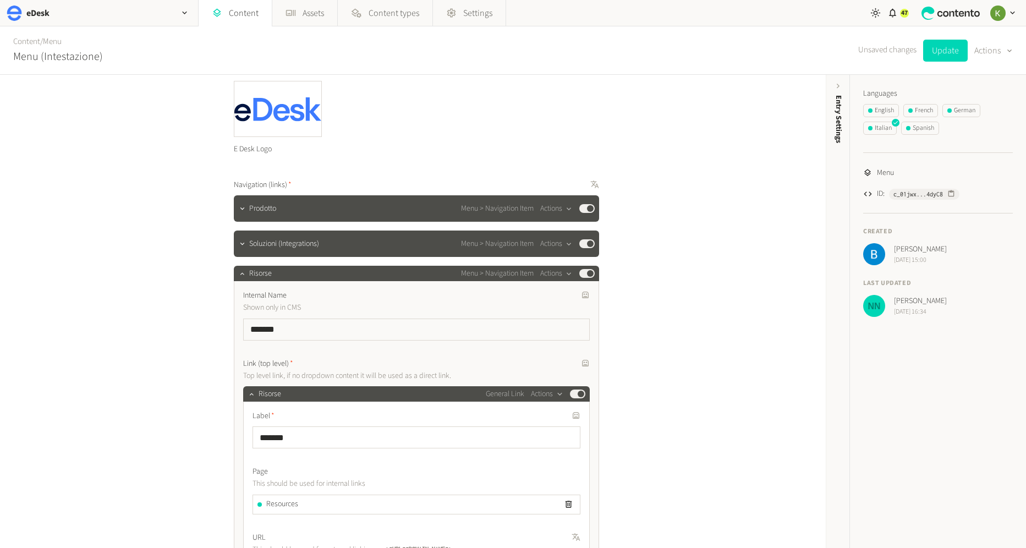
scroll to position [194, 0]
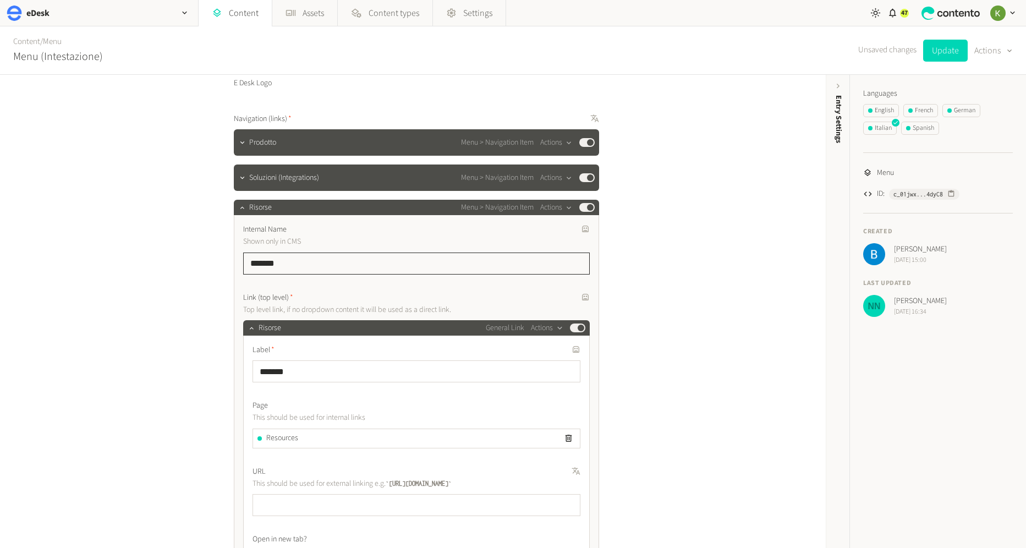
click at [342, 265] on input "*******" at bounding box center [416, 264] width 347 height 22
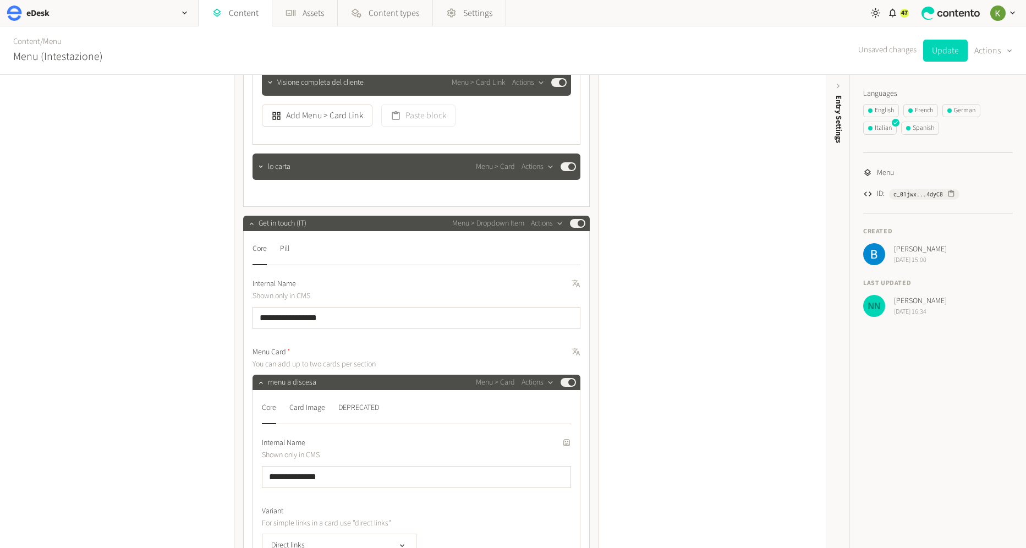
scroll to position [1871, 0]
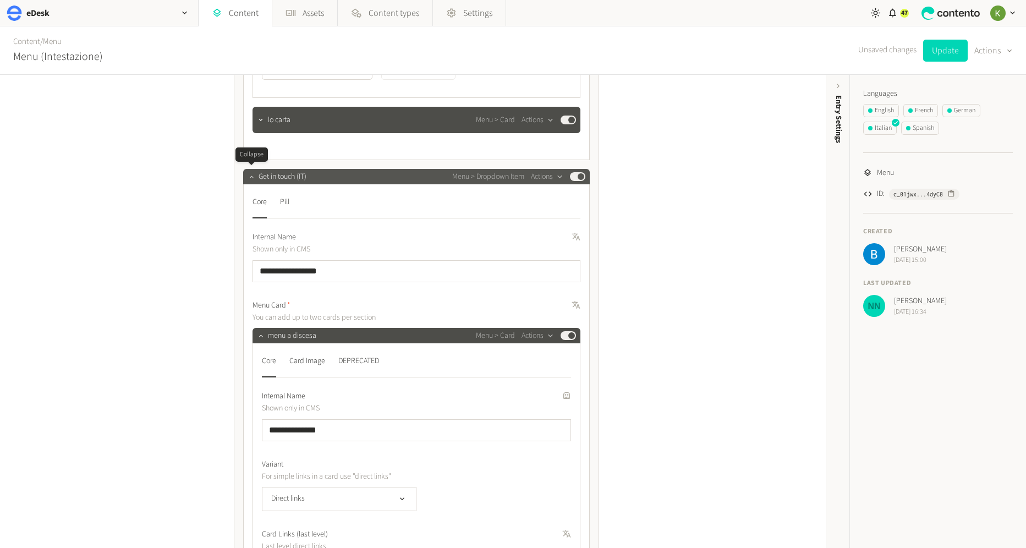
type input "**********"
click at [253, 177] on icon "button" at bounding box center [252, 177] width 8 height 8
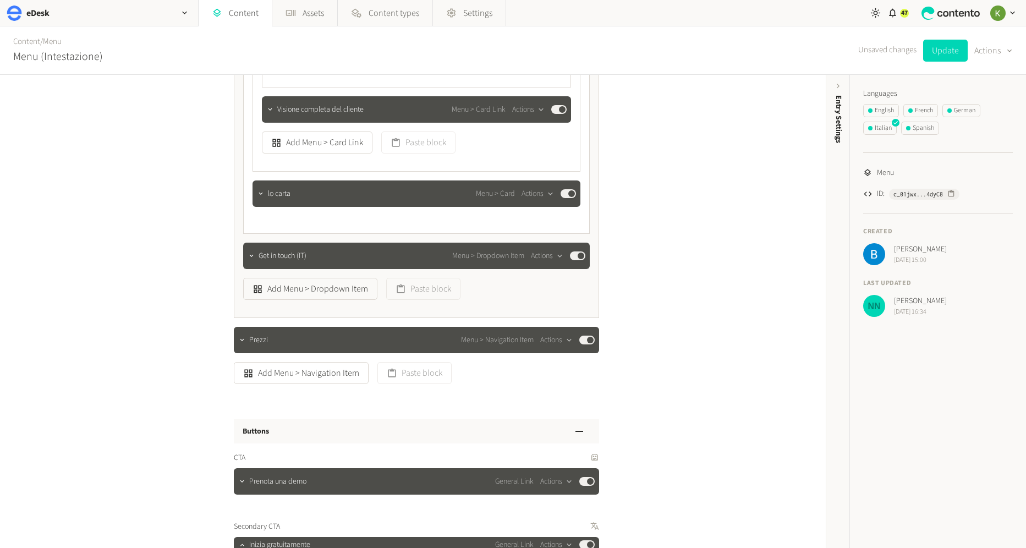
scroll to position [1683, 0]
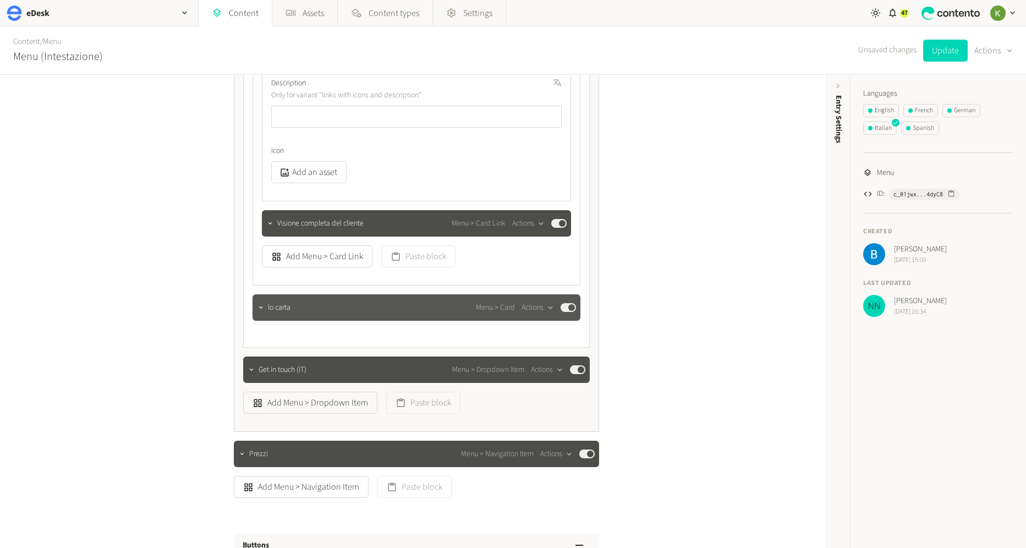
click at [260, 314] on div at bounding box center [261, 307] width 13 height 26
click at [261, 307] on icon "button" at bounding box center [261, 308] width 8 height 8
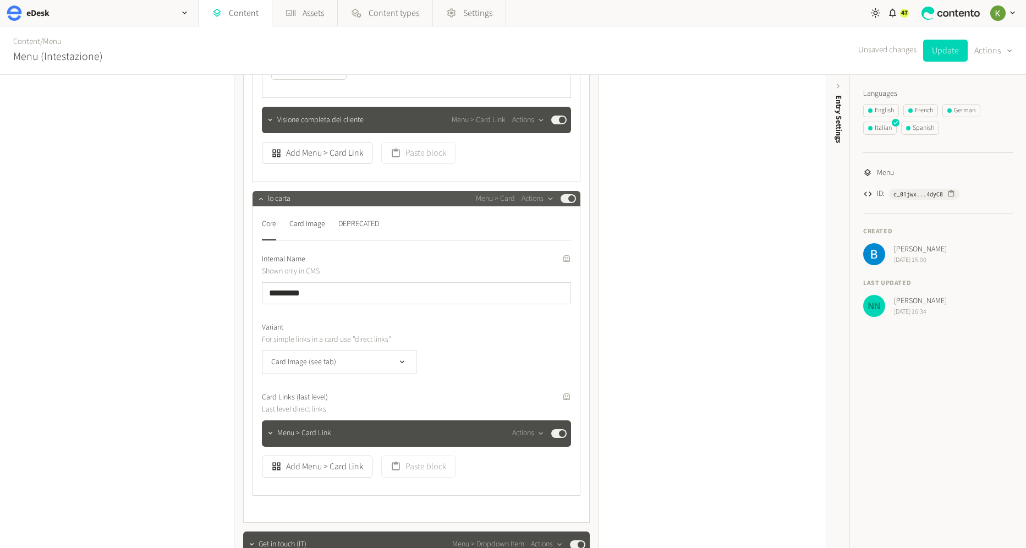
scroll to position [1872, 0]
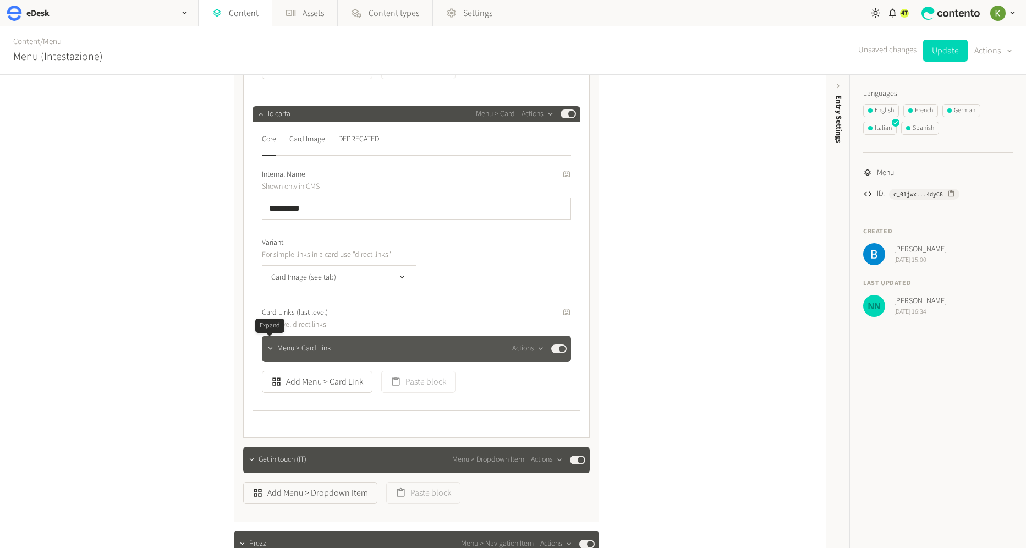
click at [270, 344] on icon "button" at bounding box center [270, 348] width 8 height 8
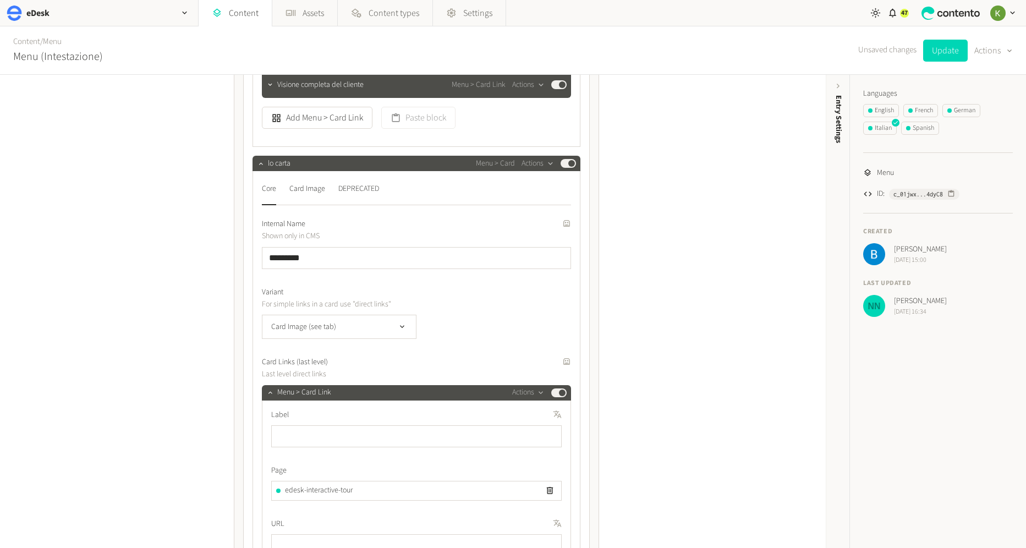
scroll to position [1736, 0]
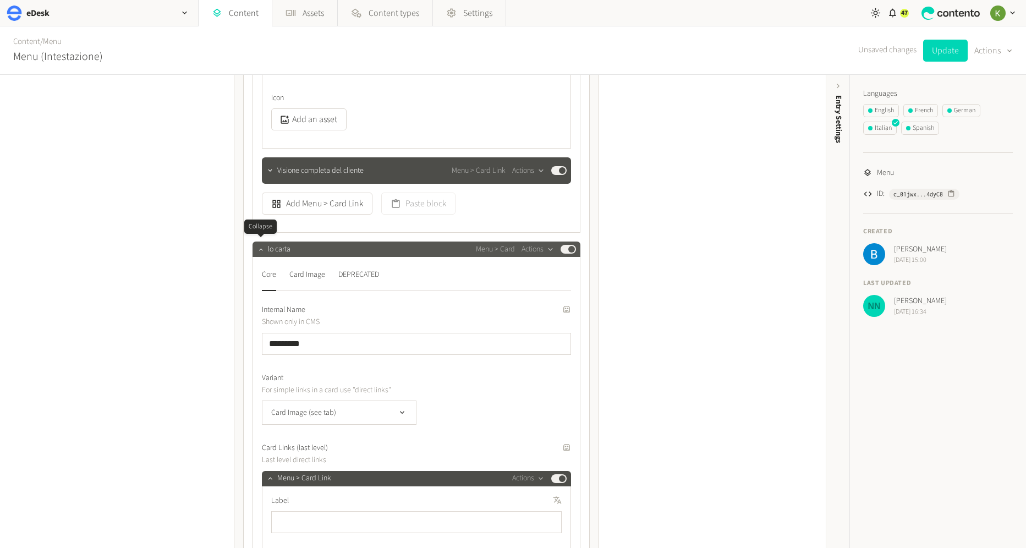
click at [261, 248] on icon "button" at bounding box center [261, 249] width 4 height 2
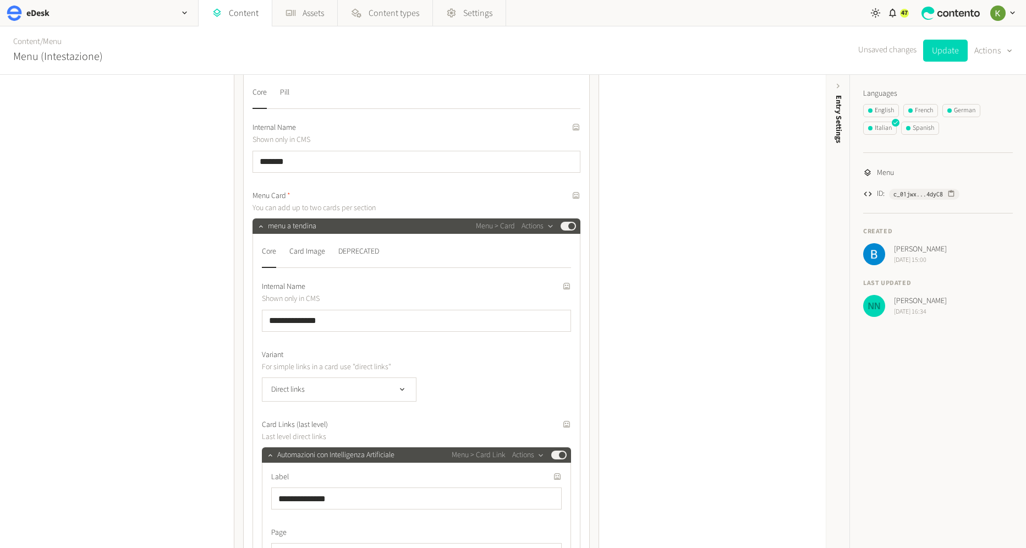
scroll to position [802, 0]
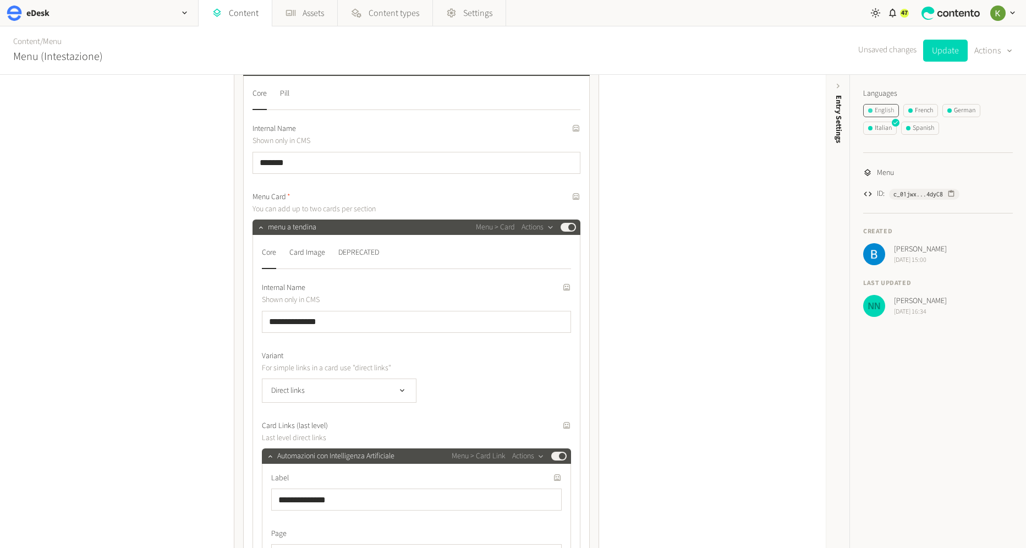
click at [886, 112] on div "English" at bounding box center [881, 111] width 26 height 10
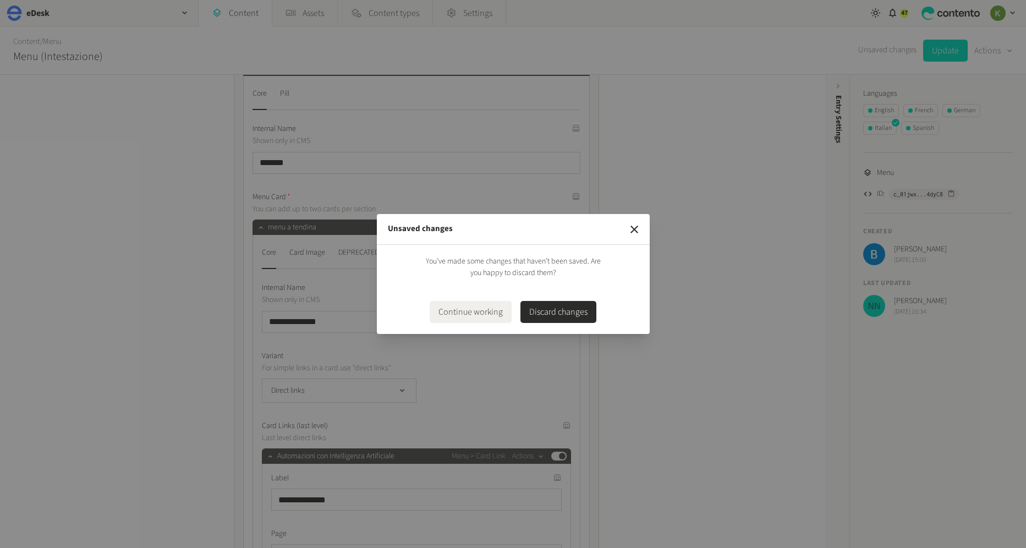
click at [557, 308] on button "Discard changes" at bounding box center [558, 312] width 76 height 22
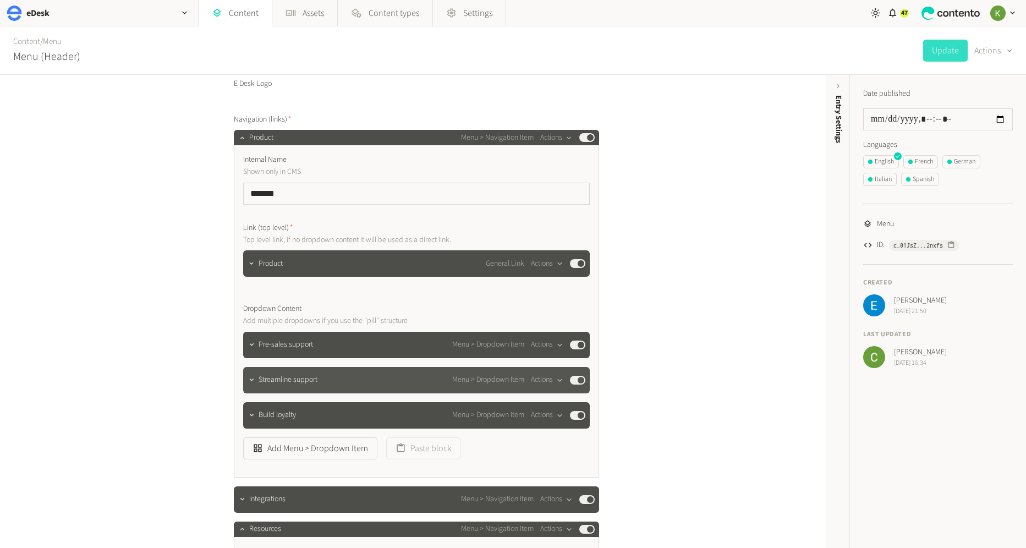
scroll to position [171, 0]
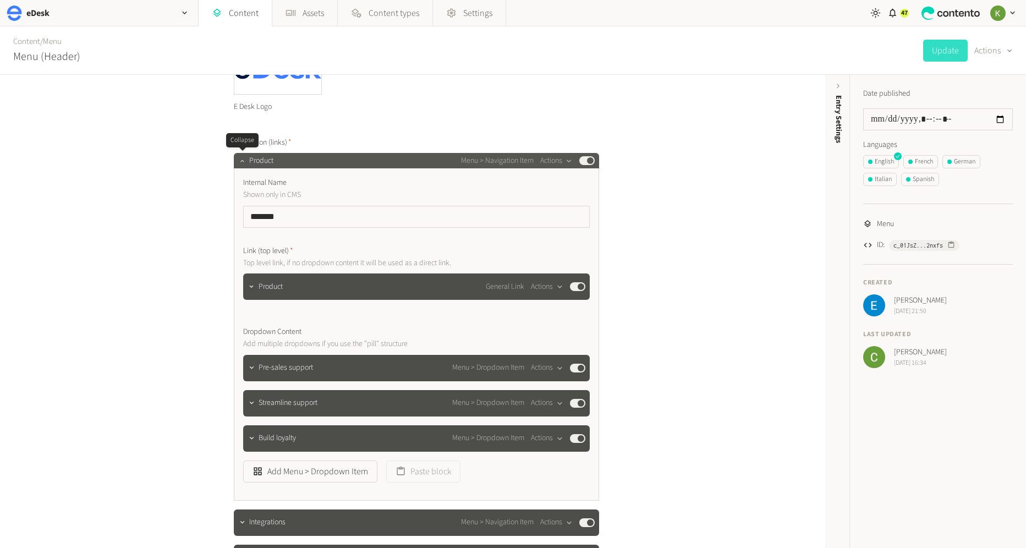
click at [242, 163] on icon "button" at bounding box center [242, 161] width 8 height 8
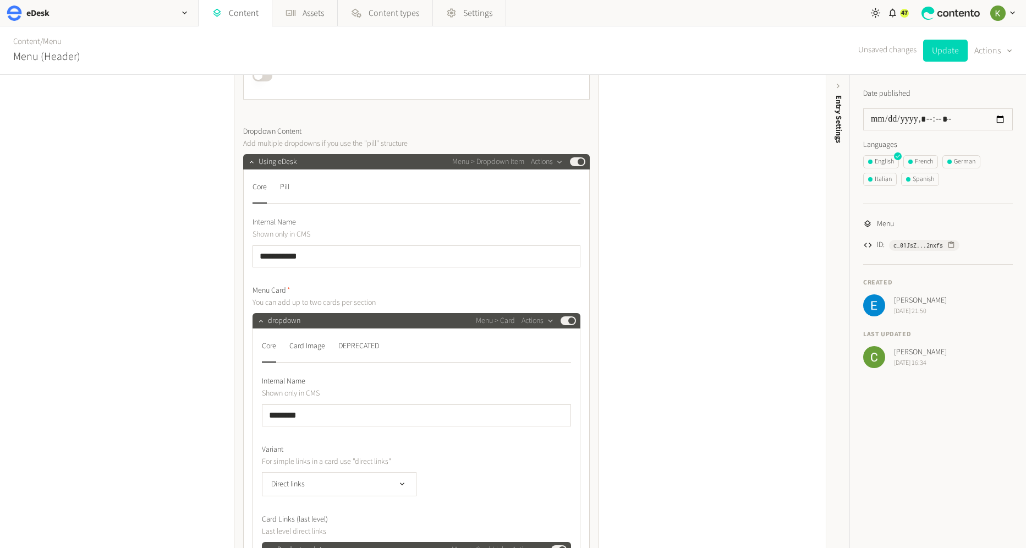
scroll to position [699, 0]
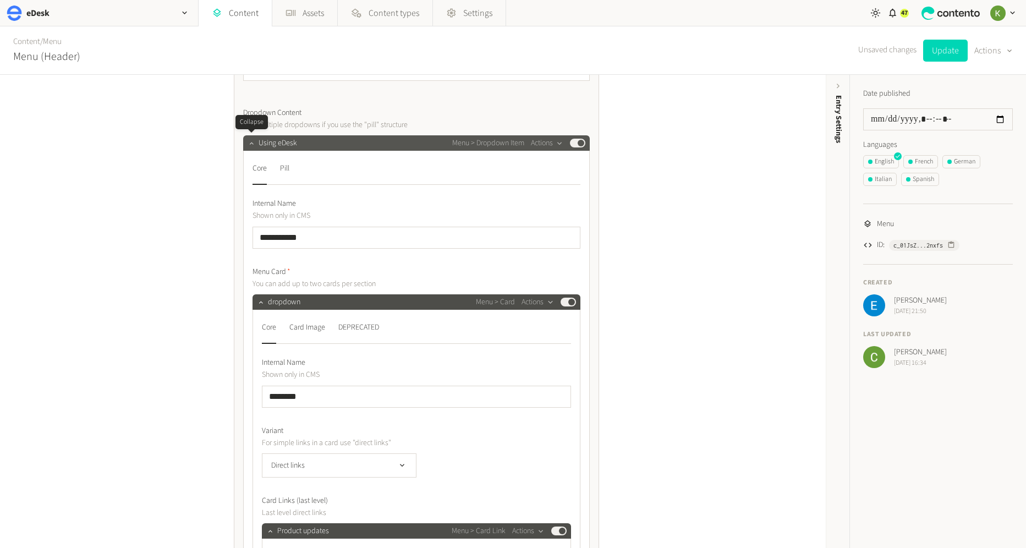
click at [251, 140] on icon "button" at bounding box center [252, 143] width 8 height 8
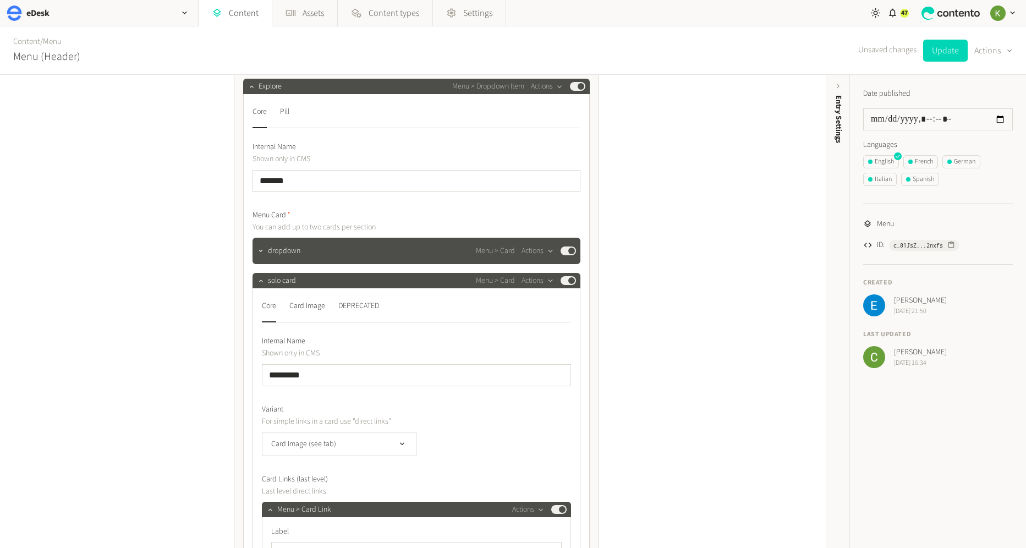
scroll to position [822, 0]
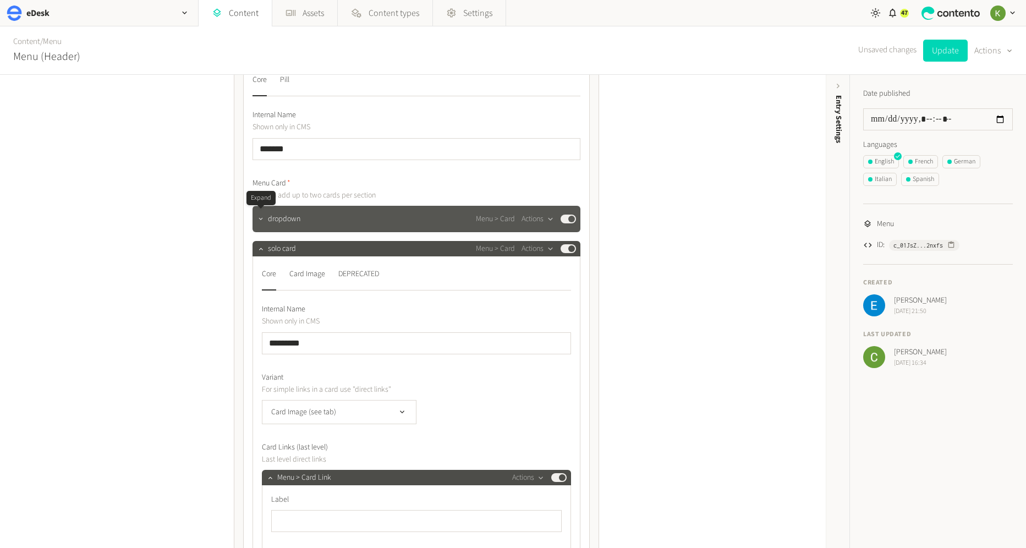
click at [264, 221] on icon "button" at bounding box center [261, 219] width 8 height 8
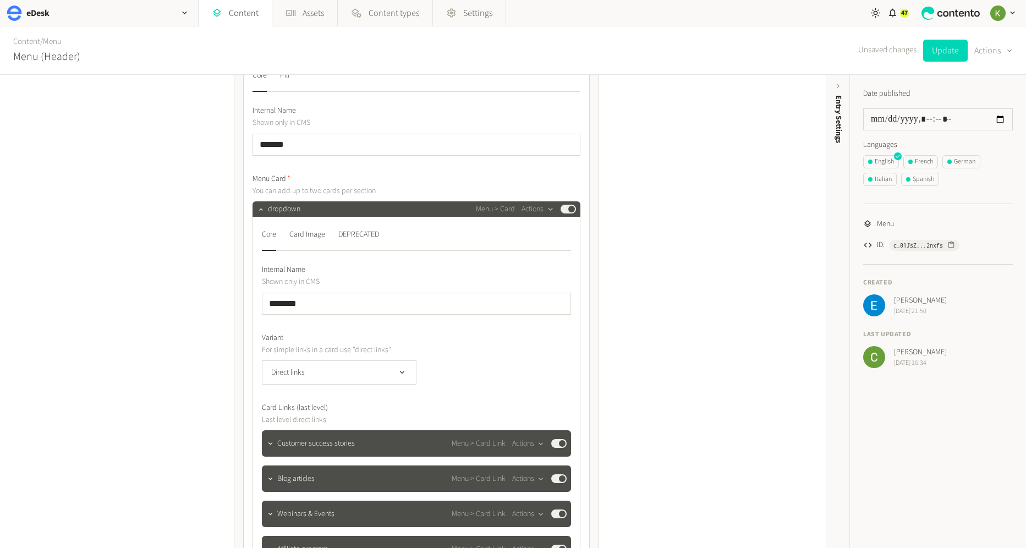
scroll to position [820, 0]
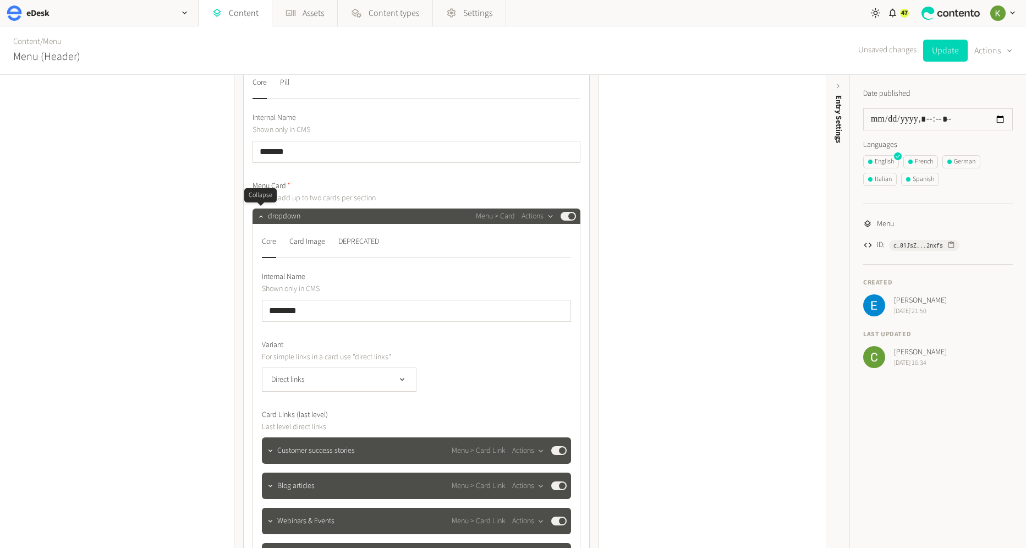
drag, startPoint x: 254, startPoint y: 216, endPoint x: 264, endPoint y: 207, distance: 13.2
click at [255, 216] on button "button" at bounding box center [261, 215] width 13 height 13
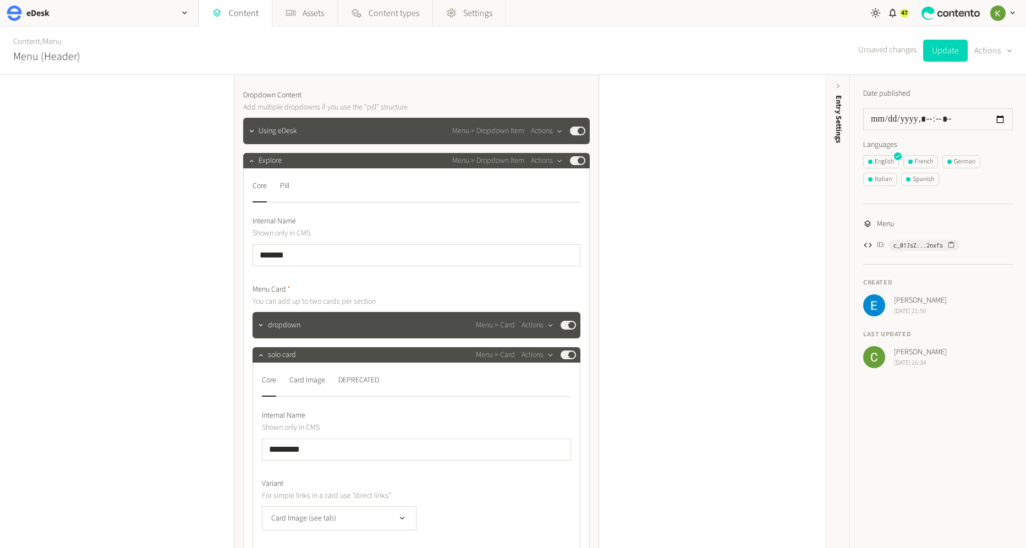
scroll to position [710, 0]
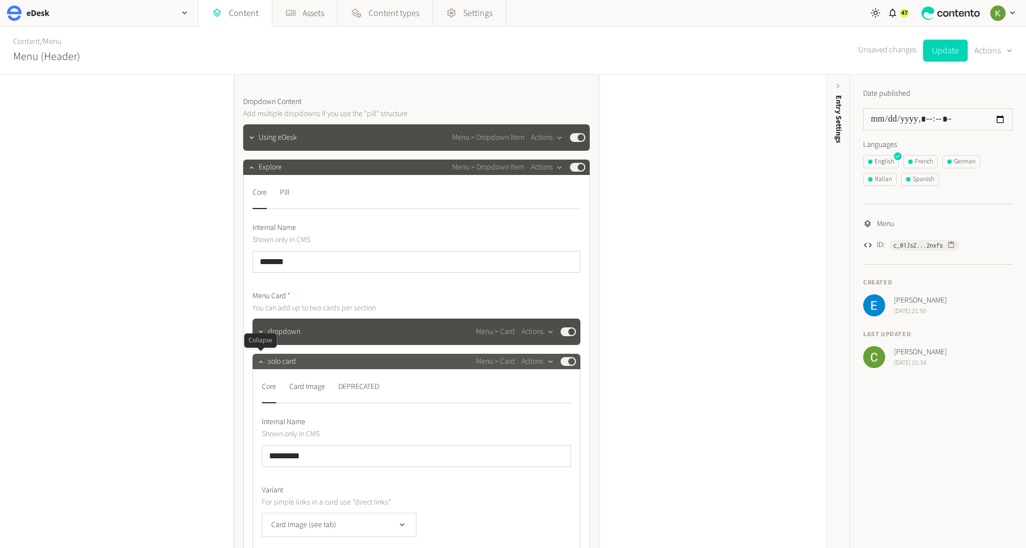
drag, startPoint x: 259, startPoint y: 360, endPoint x: 266, endPoint y: 354, distance: 9.8
click at [259, 360] on icon "button" at bounding box center [261, 362] width 8 height 8
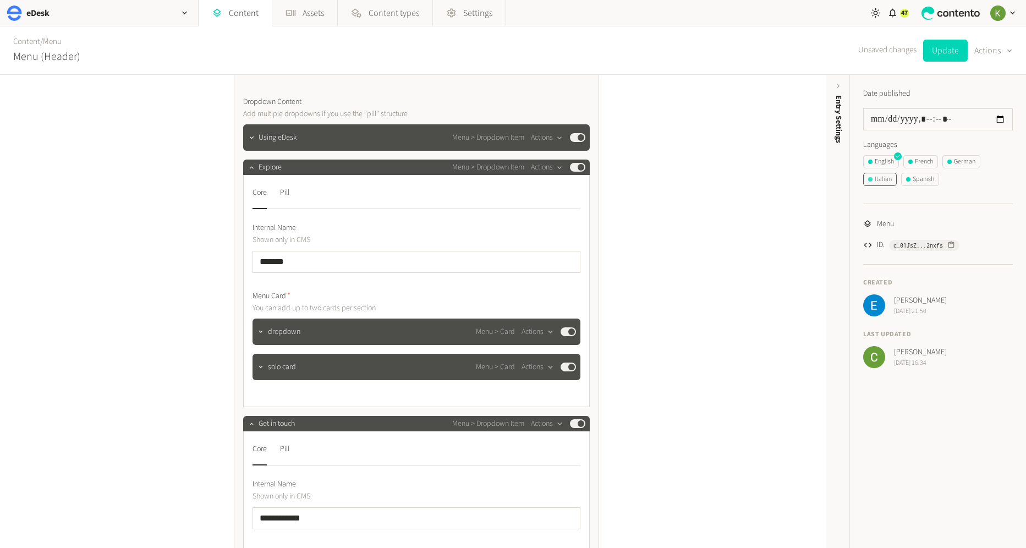
click at [877, 182] on div "Italian" at bounding box center [880, 179] width 24 height 10
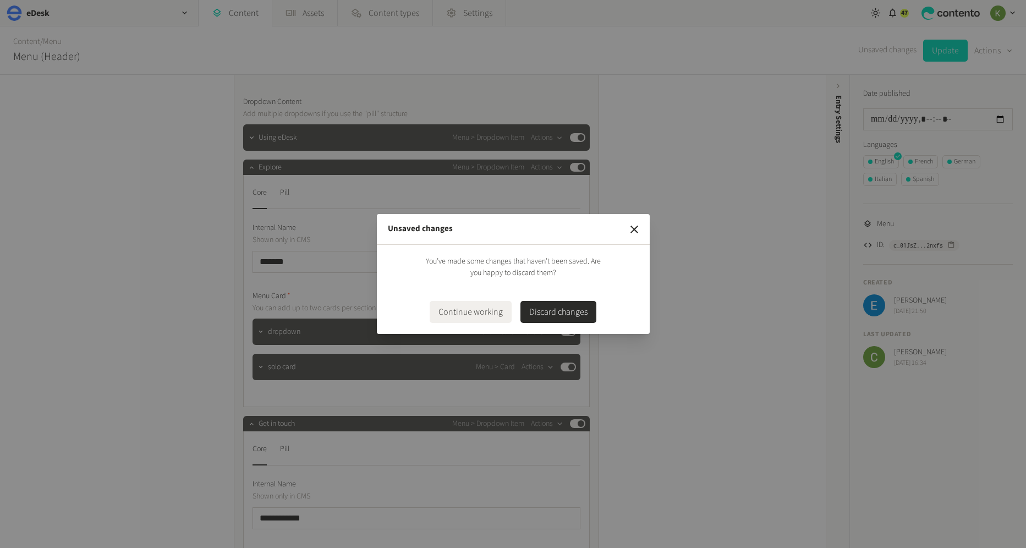
click at [564, 317] on button "Discard changes" at bounding box center [558, 312] width 76 height 22
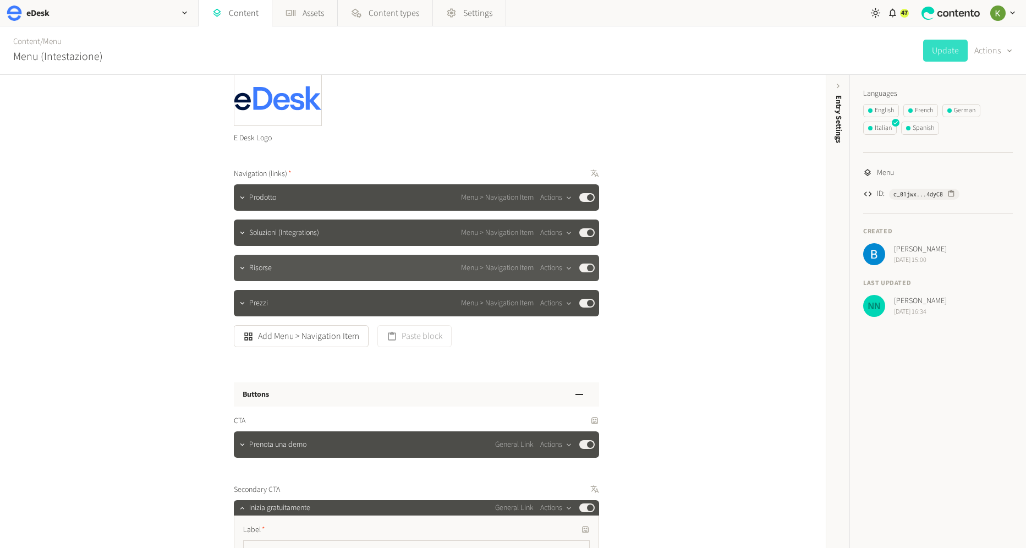
scroll to position [144, 0]
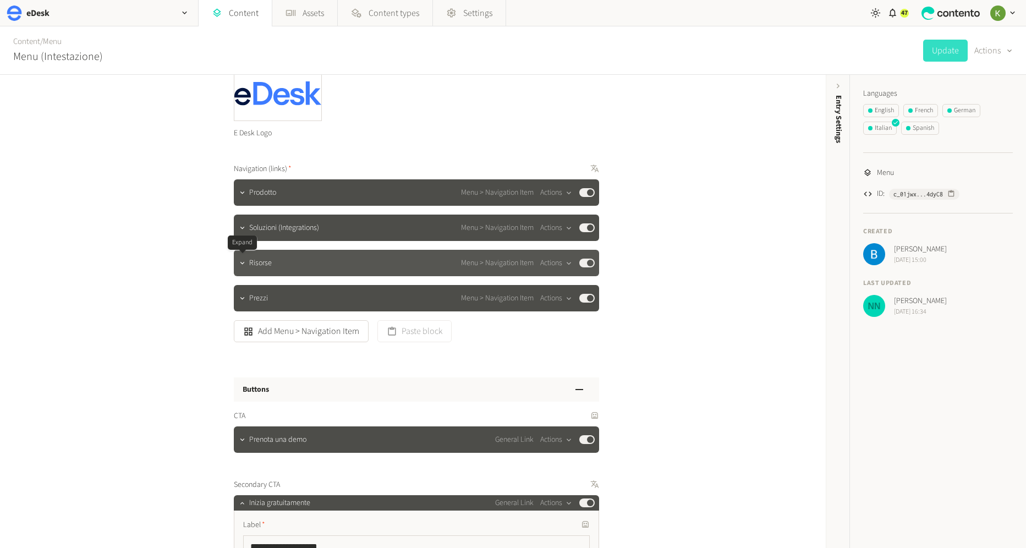
click at [247, 268] on div at bounding box center [242, 262] width 13 height 15
click at [243, 267] on button "button" at bounding box center [242, 261] width 13 height 13
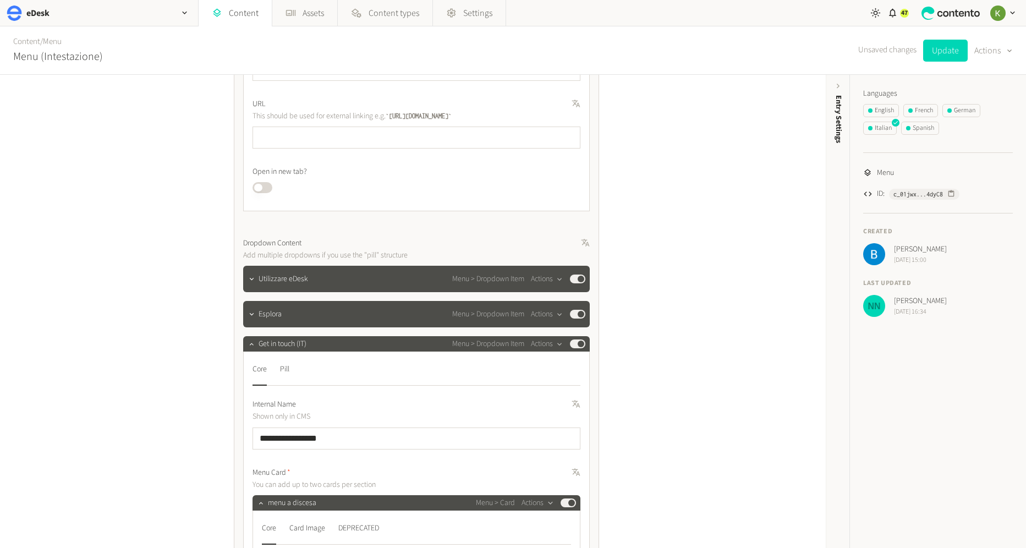
scroll to position [582, 0]
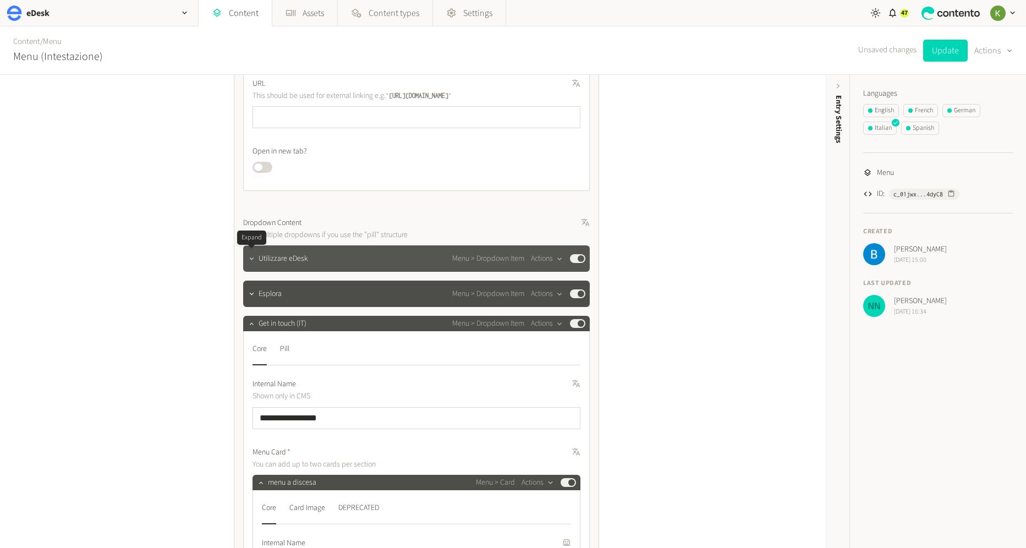
click at [246, 261] on button "button" at bounding box center [251, 257] width 13 height 13
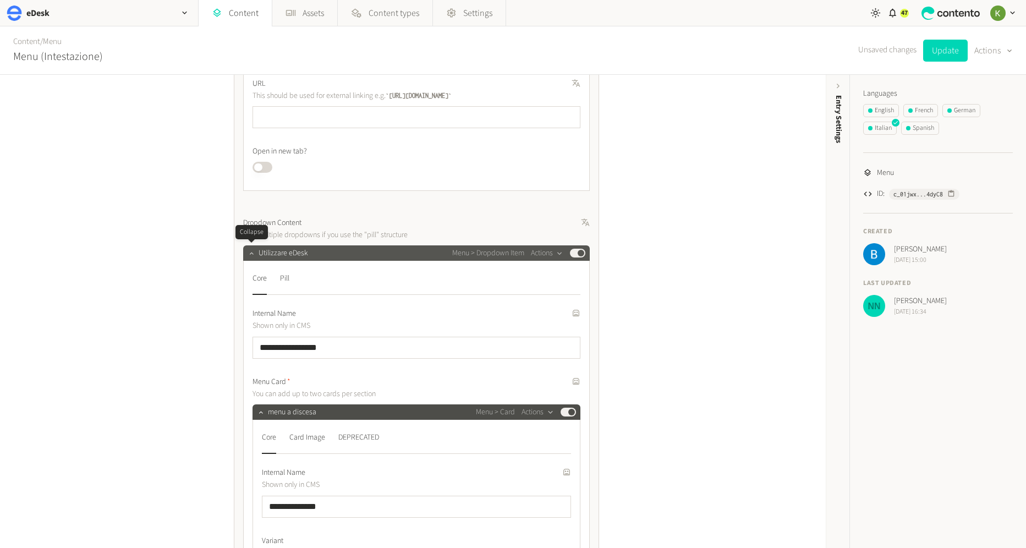
click at [250, 255] on icon "button" at bounding box center [252, 253] width 8 height 8
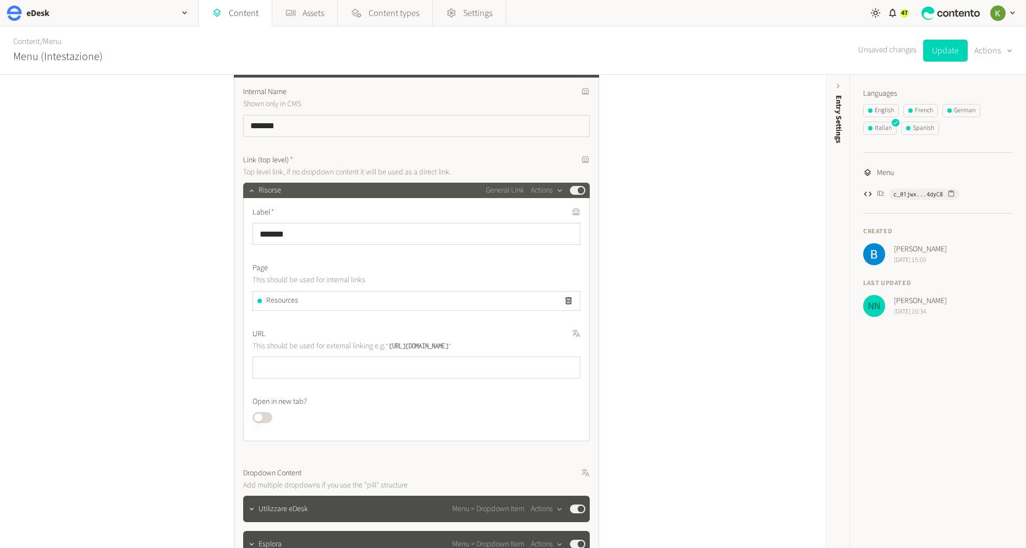
scroll to position [349, 0]
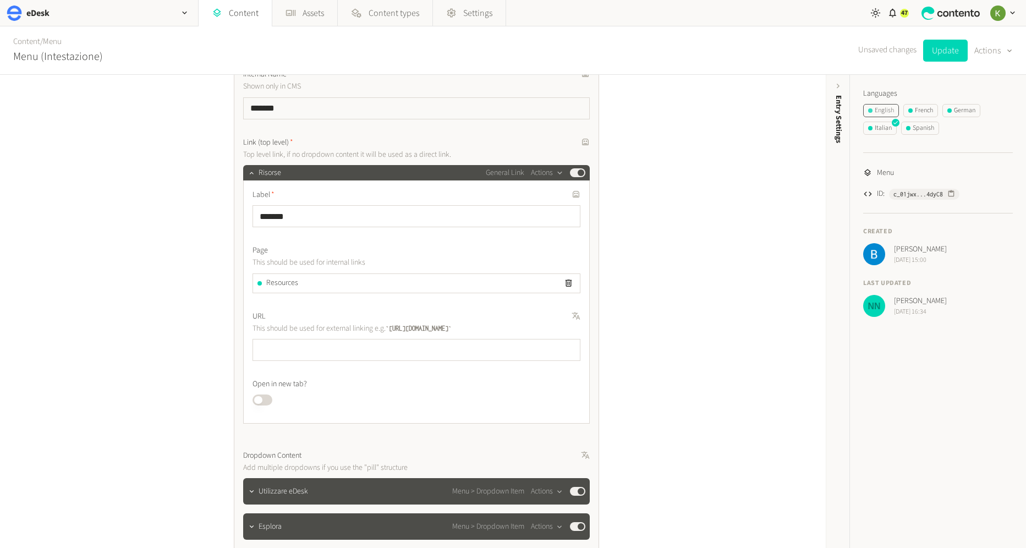
click at [892, 112] on div "English" at bounding box center [881, 111] width 26 height 10
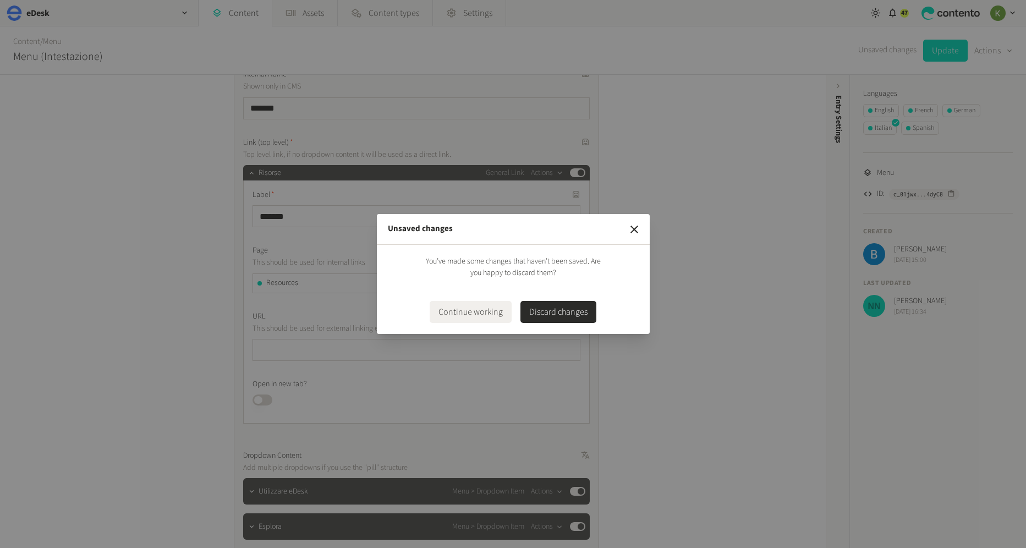
click at [544, 309] on button "Discard changes" at bounding box center [558, 312] width 76 height 22
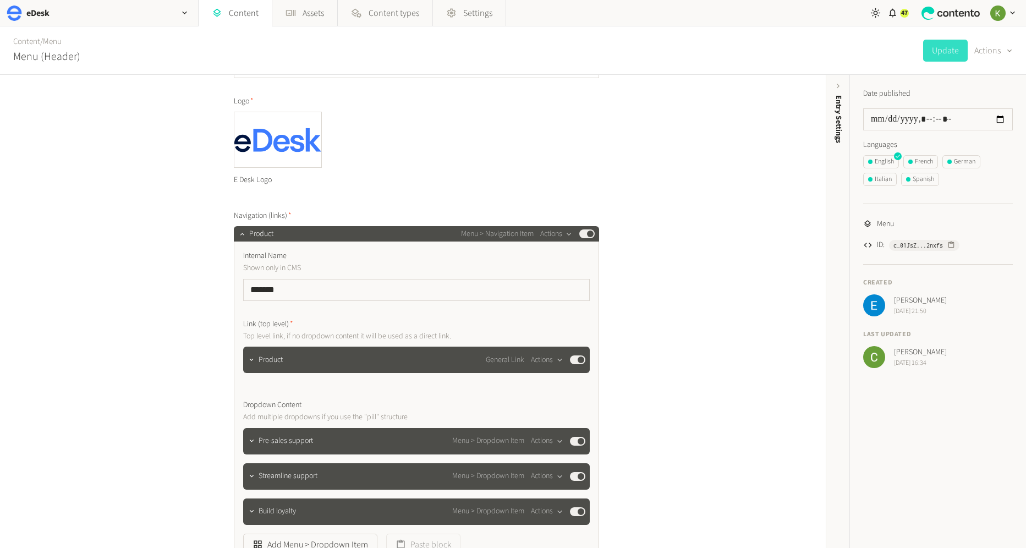
scroll to position [141, 0]
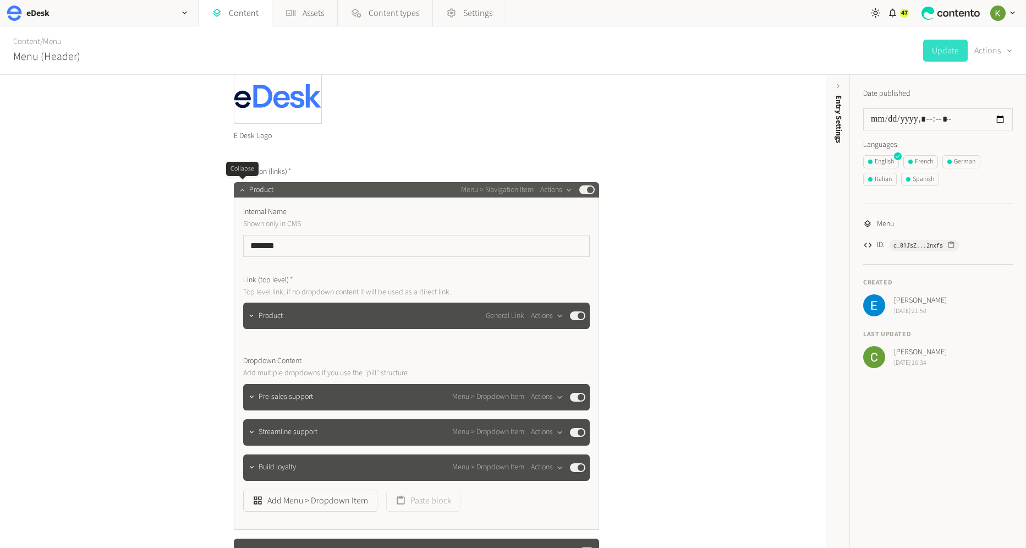
click at [238, 186] on icon "button" at bounding box center [242, 190] width 8 height 8
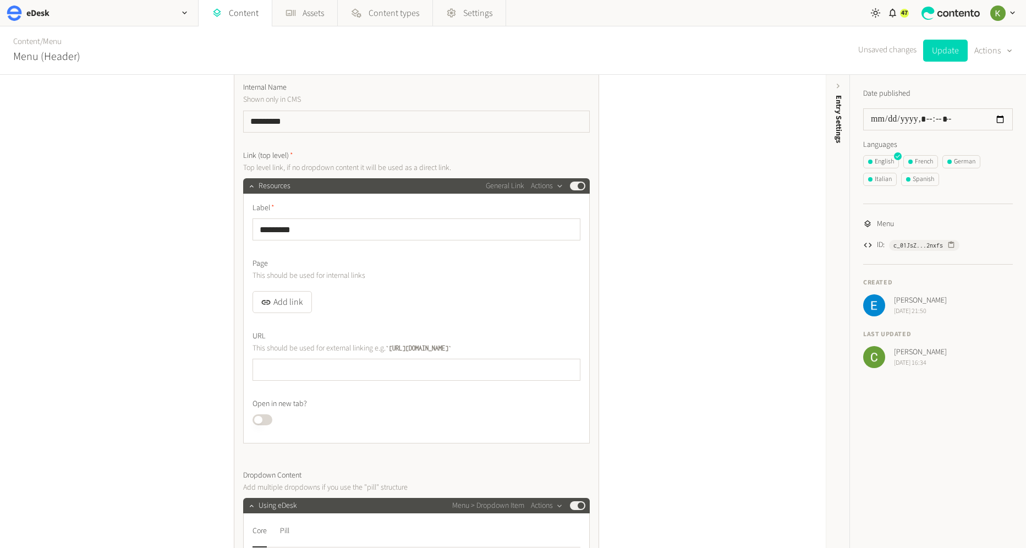
scroll to position [311, 0]
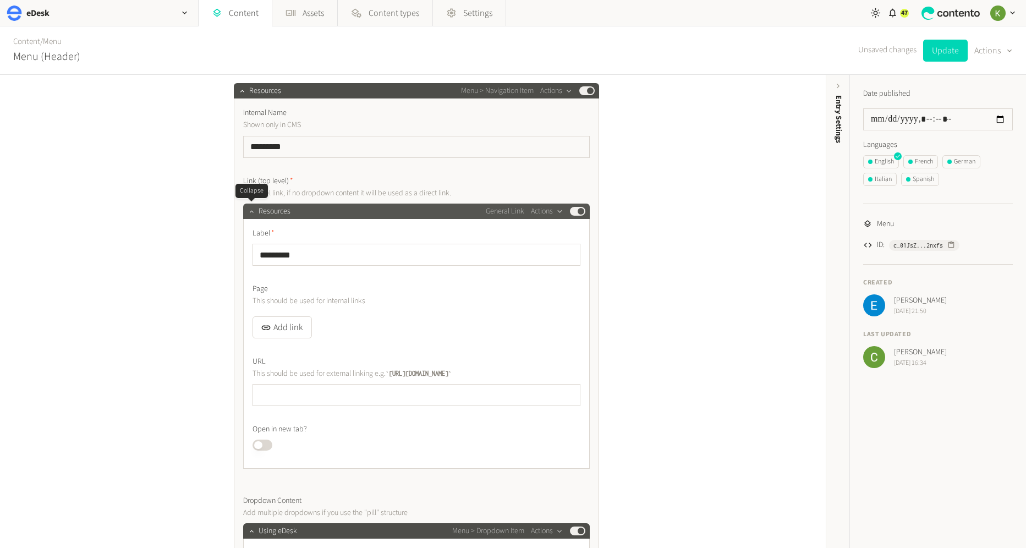
click at [251, 207] on icon "button" at bounding box center [252, 211] width 8 height 8
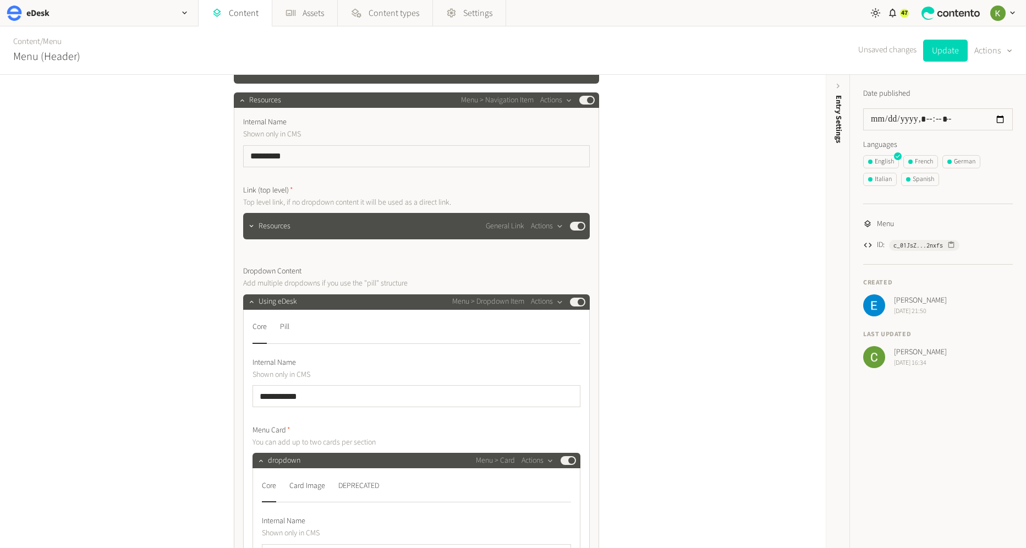
scroll to position [298, 0]
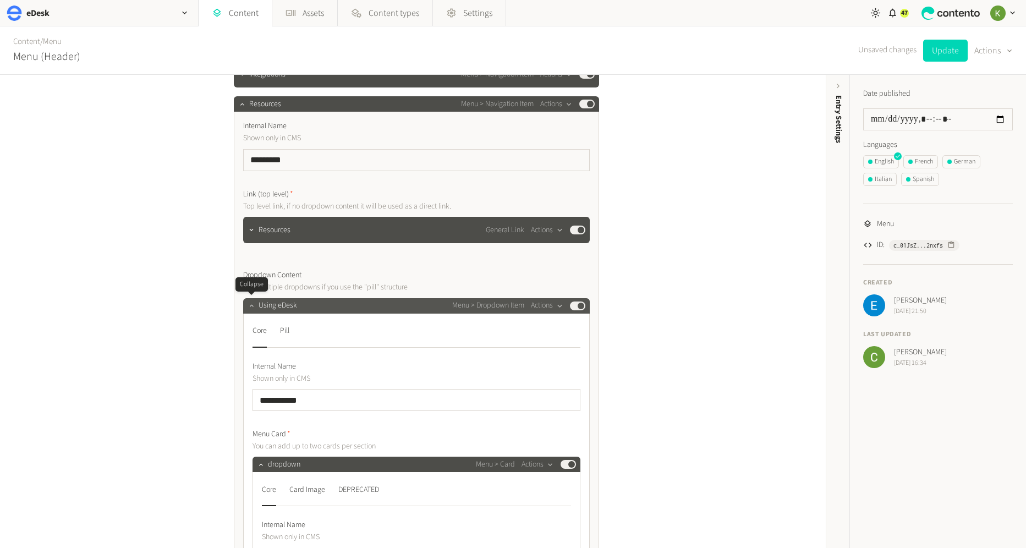
click at [250, 306] on icon "button" at bounding box center [252, 305] width 8 height 8
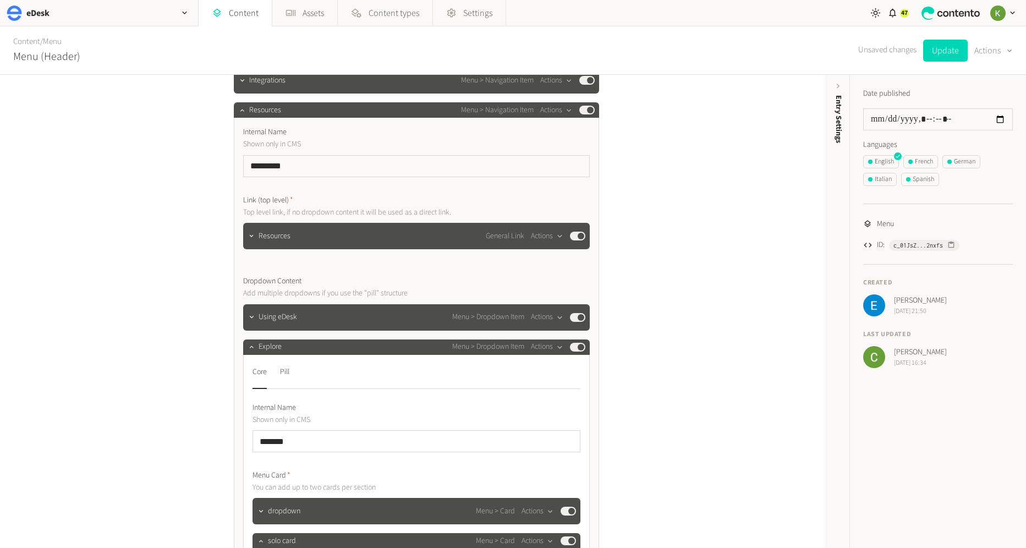
scroll to position [293, 0]
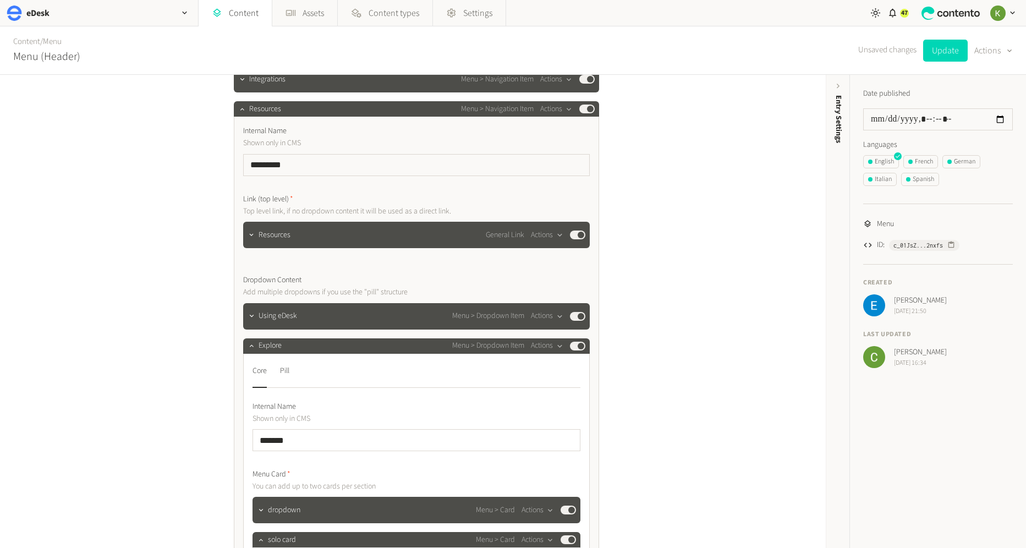
click at [644, 217] on div "**********" at bounding box center [413, 311] width 826 height 473
click at [685, 229] on div "**********" at bounding box center [413, 311] width 826 height 473
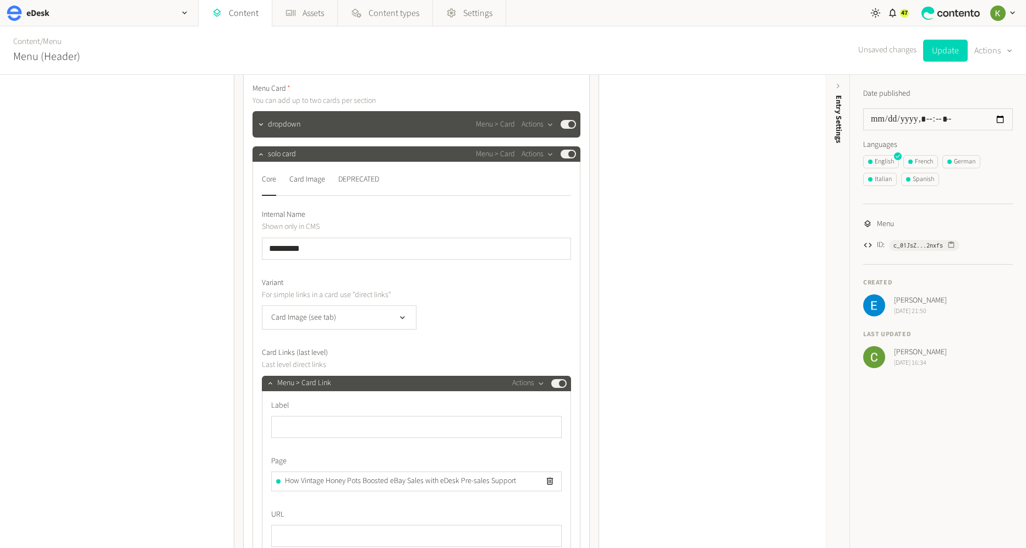
scroll to position [636, 0]
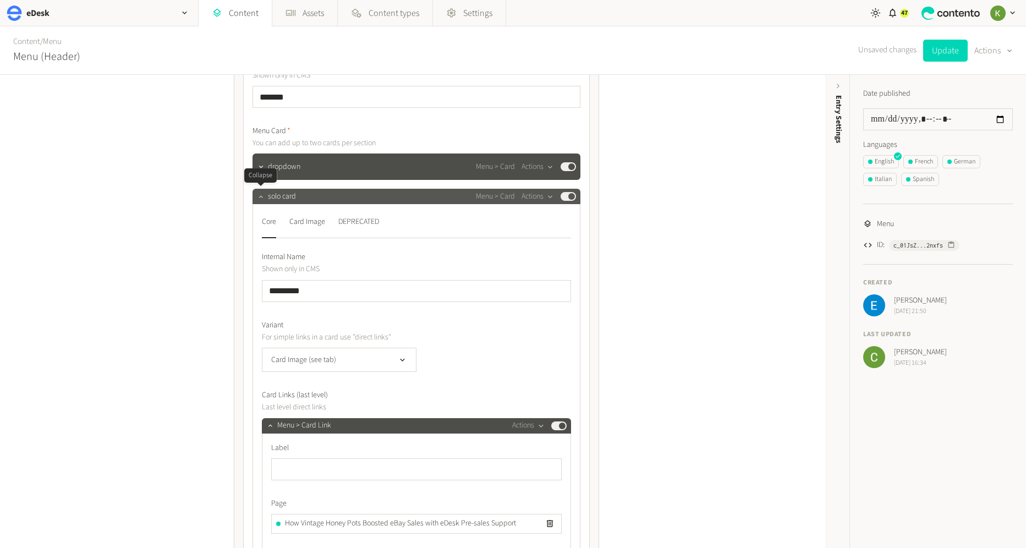
click at [257, 195] on icon "button" at bounding box center [261, 197] width 8 height 8
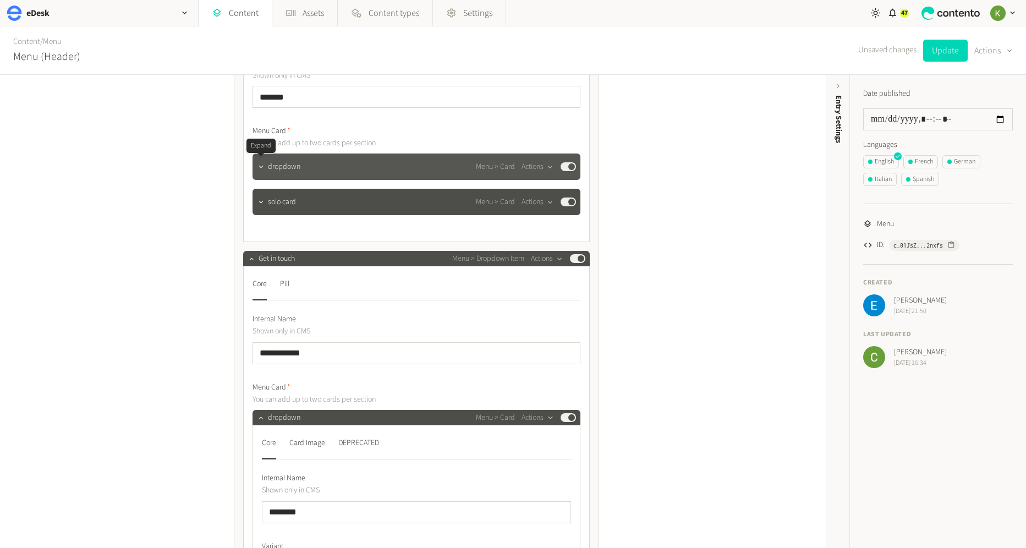
click at [261, 172] on div at bounding box center [261, 166] width 13 height 15
click at [265, 172] on div at bounding box center [261, 166] width 13 height 15
click at [264, 173] on div at bounding box center [261, 166] width 13 height 15
click at [263, 169] on icon "button" at bounding box center [261, 167] width 8 height 8
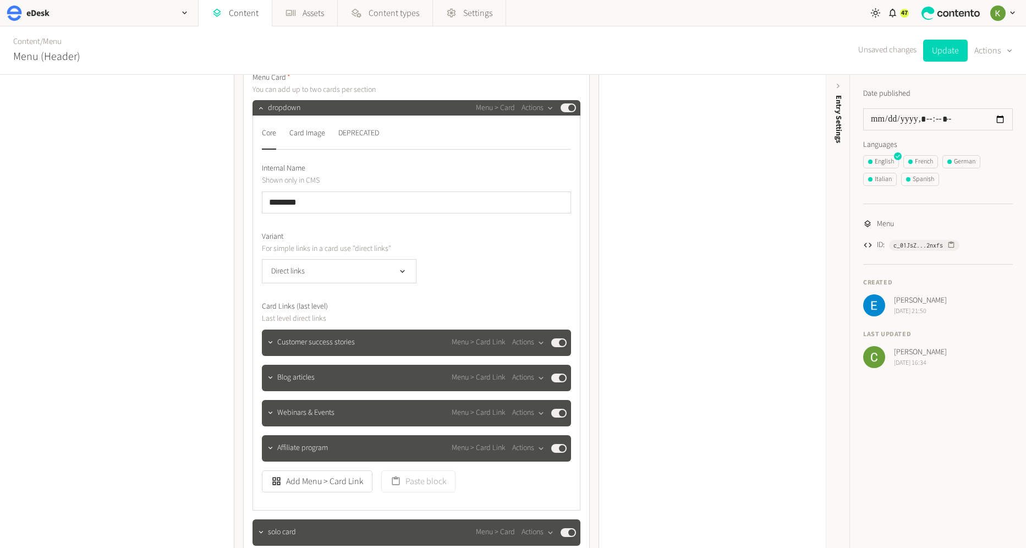
scroll to position [688, 0]
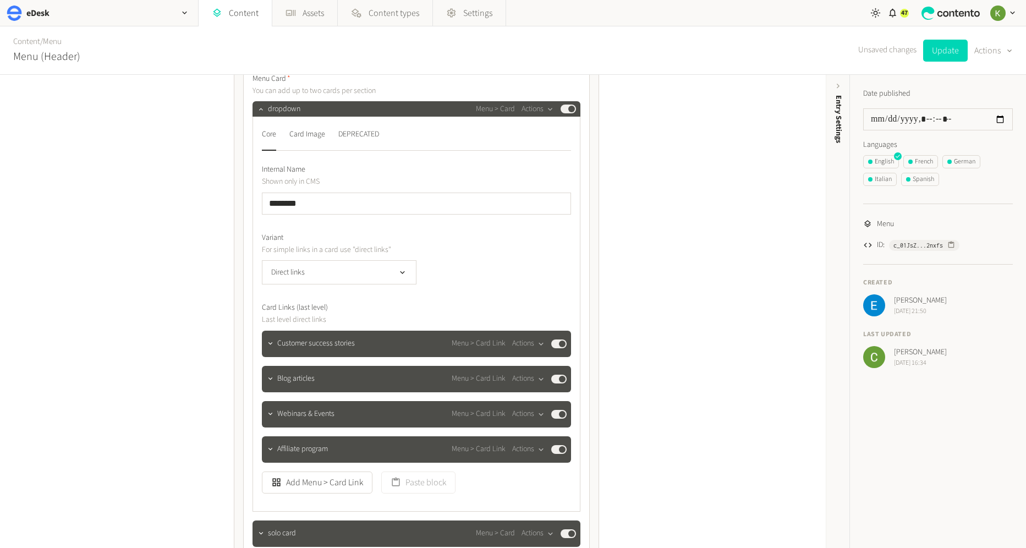
click at [702, 218] on div "**********" at bounding box center [413, 311] width 826 height 473
click at [879, 180] on div "Italian" at bounding box center [880, 179] width 24 height 10
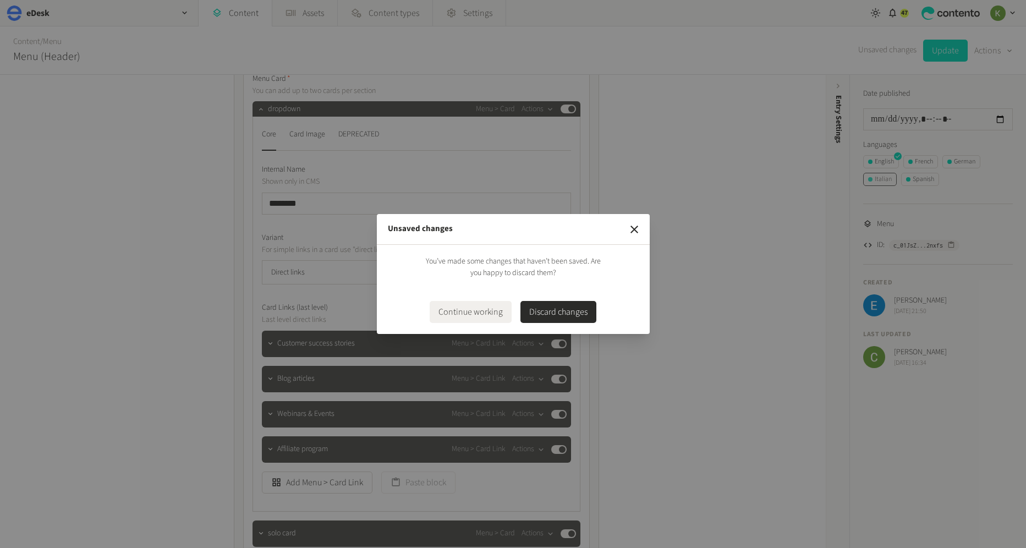
click at [879, 180] on div "Unsaved changes You’ve made some changes that haven’t been saved. Are you happy…" at bounding box center [513, 274] width 1026 height 548
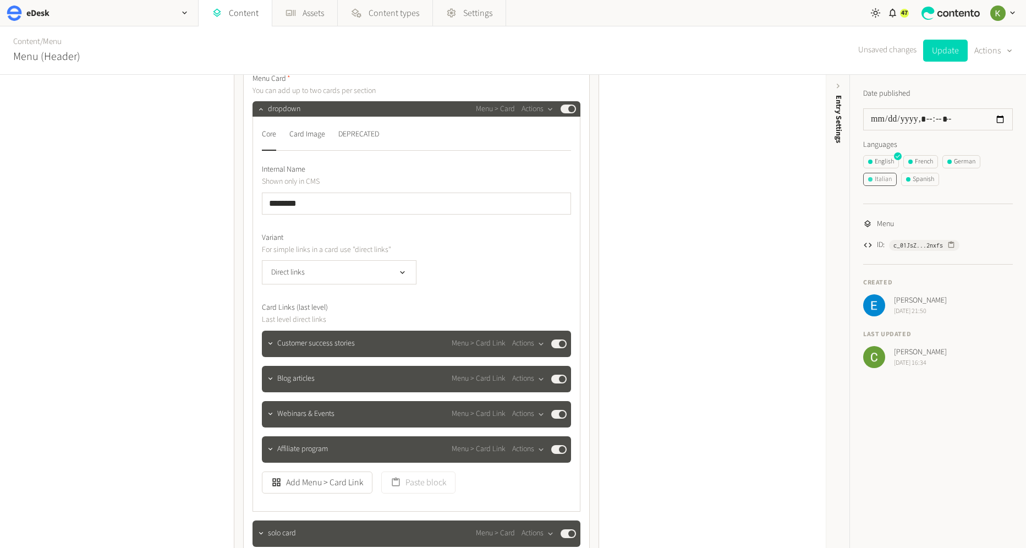
click at [879, 180] on div "Italian" at bounding box center [880, 179] width 24 height 10
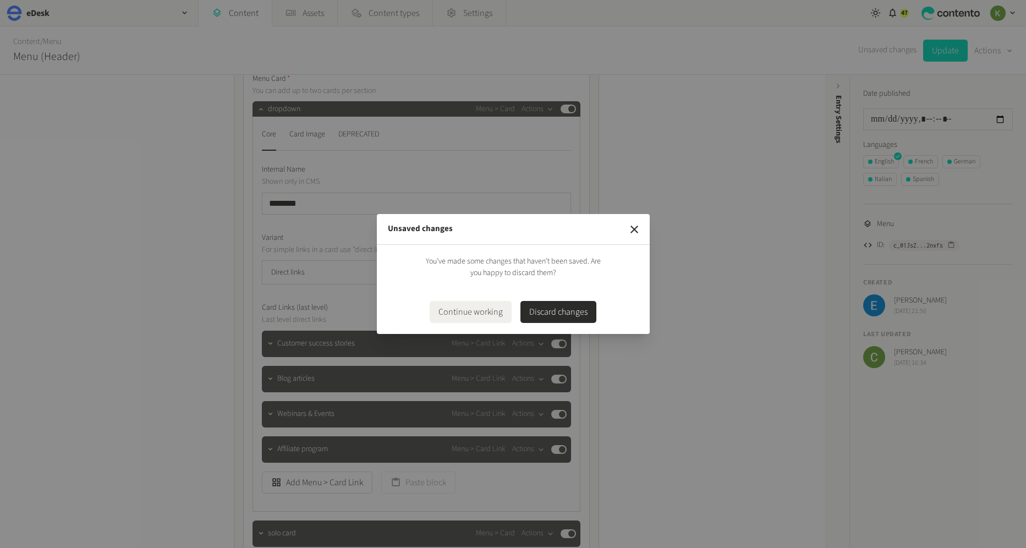
click at [564, 316] on button "Discard changes" at bounding box center [558, 312] width 76 height 22
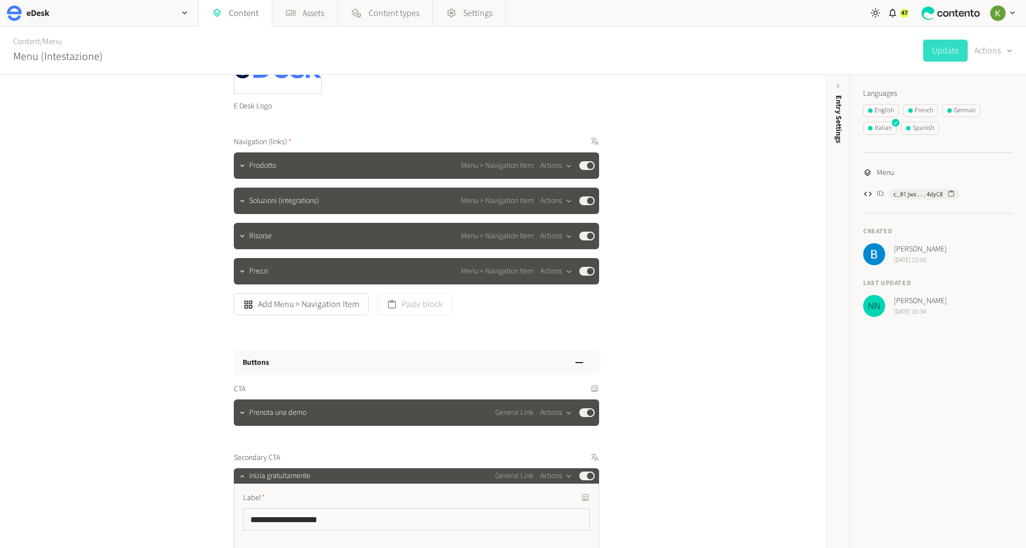
scroll to position [191, 0]
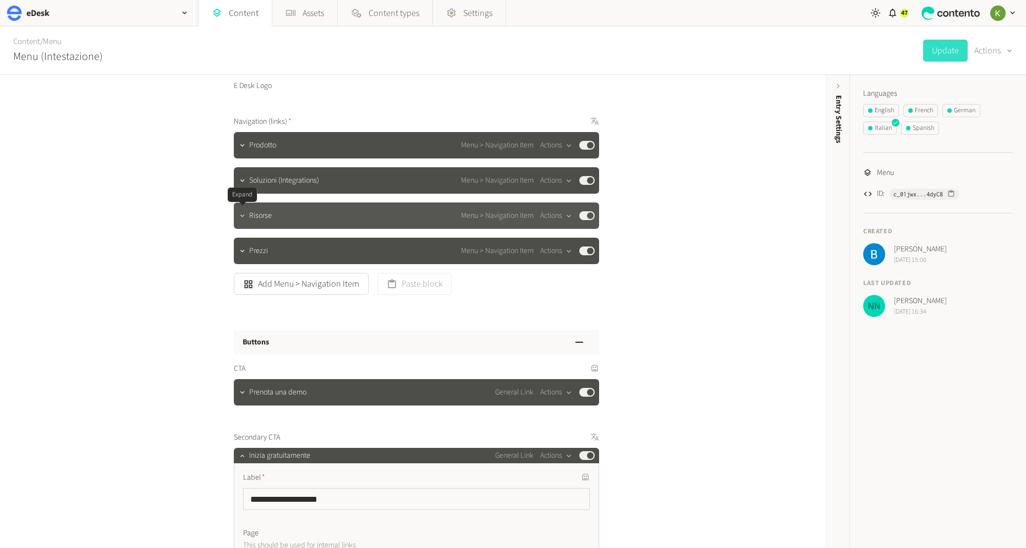
click at [242, 216] on icon "button" at bounding box center [242, 216] width 8 height 8
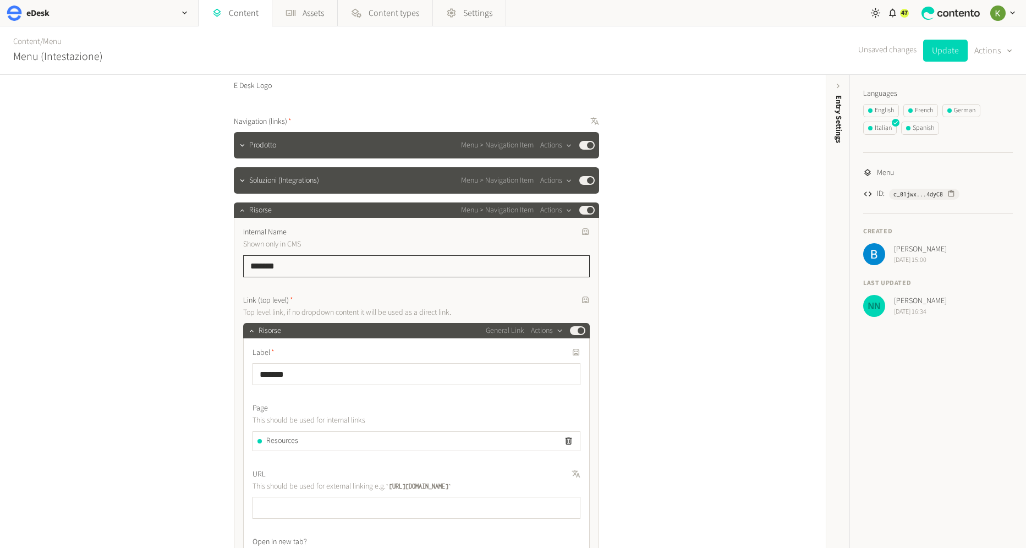
click at [321, 265] on input "*******" at bounding box center [416, 266] width 347 height 22
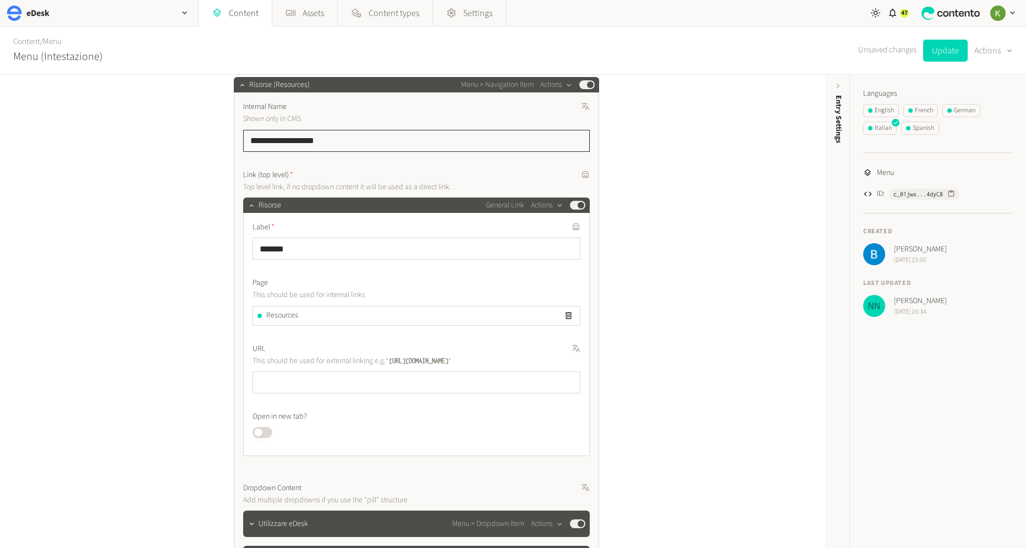
scroll to position [345, 0]
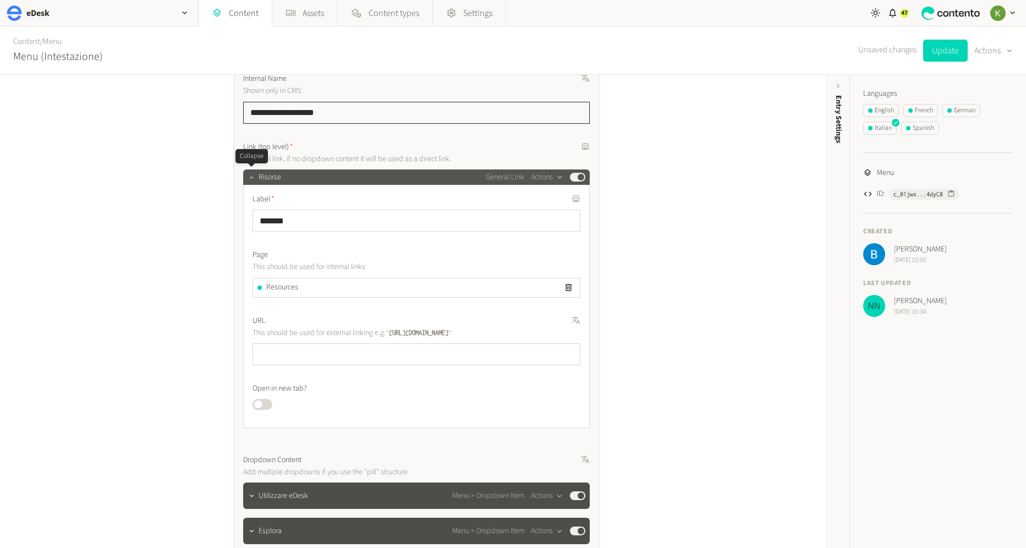
type input "**********"
click at [253, 178] on icon "button" at bounding box center [252, 177] width 8 height 8
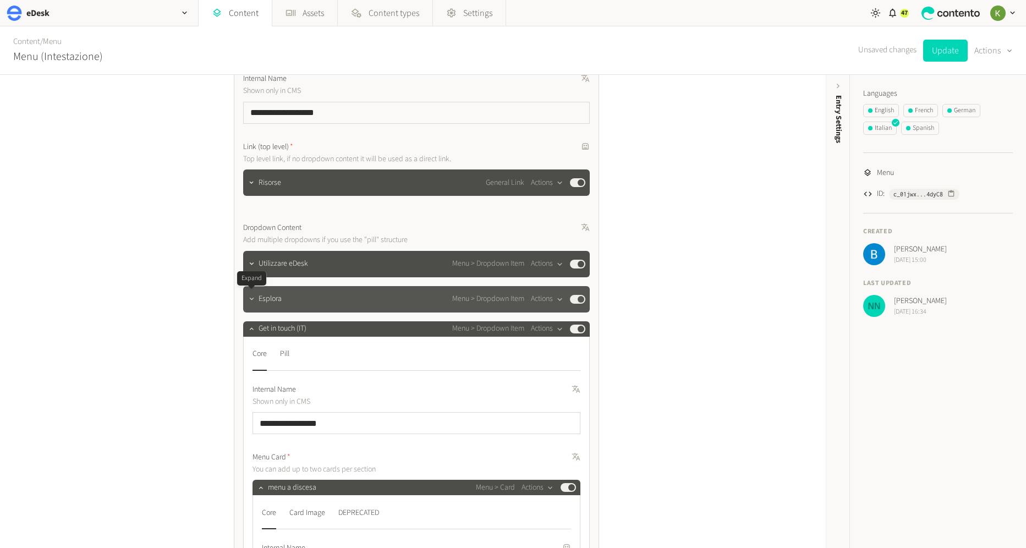
click at [254, 302] on icon "button" at bounding box center [252, 299] width 8 height 8
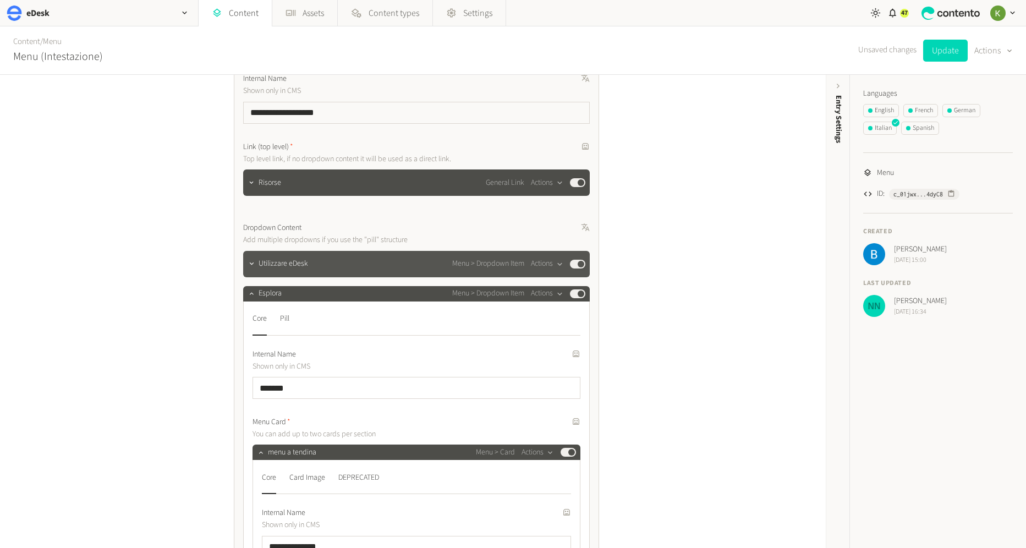
scroll to position [433, 0]
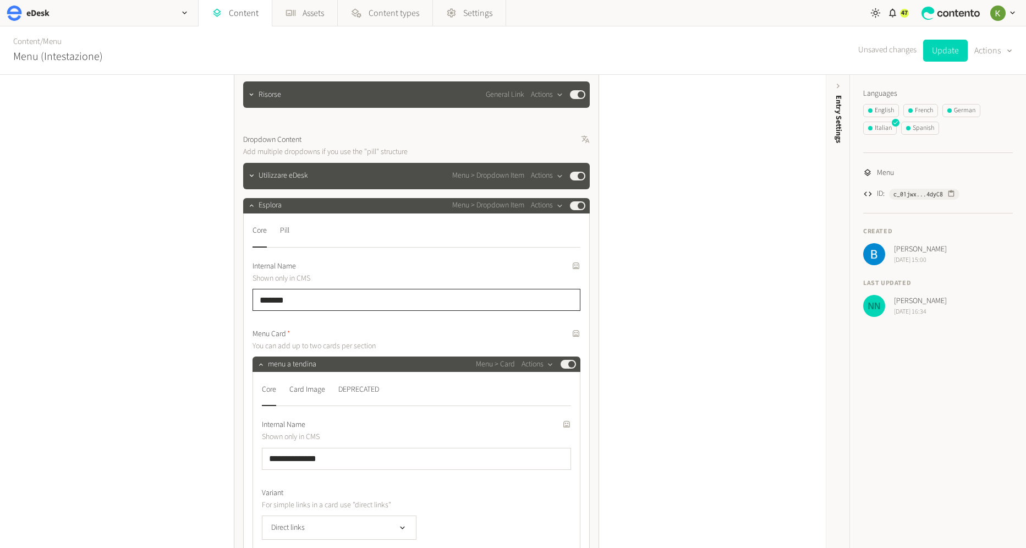
drag, startPoint x: 328, startPoint y: 300, endPoint x: 339, endPoint y: 299, distance: 11.1
click at [328, 300] on input "*******" at bounding box center [417, 300] width 328 height 22
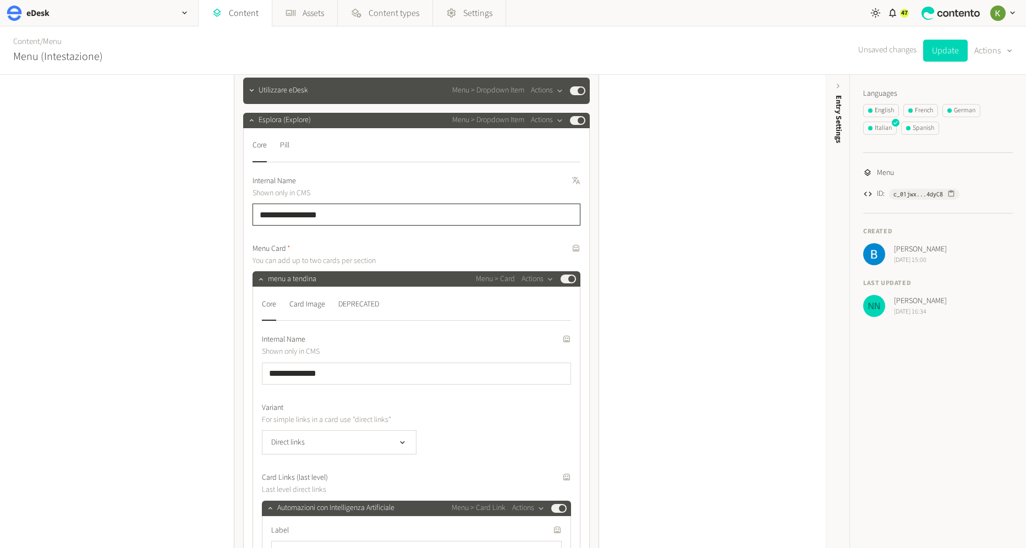
scroll to position [536, 0]
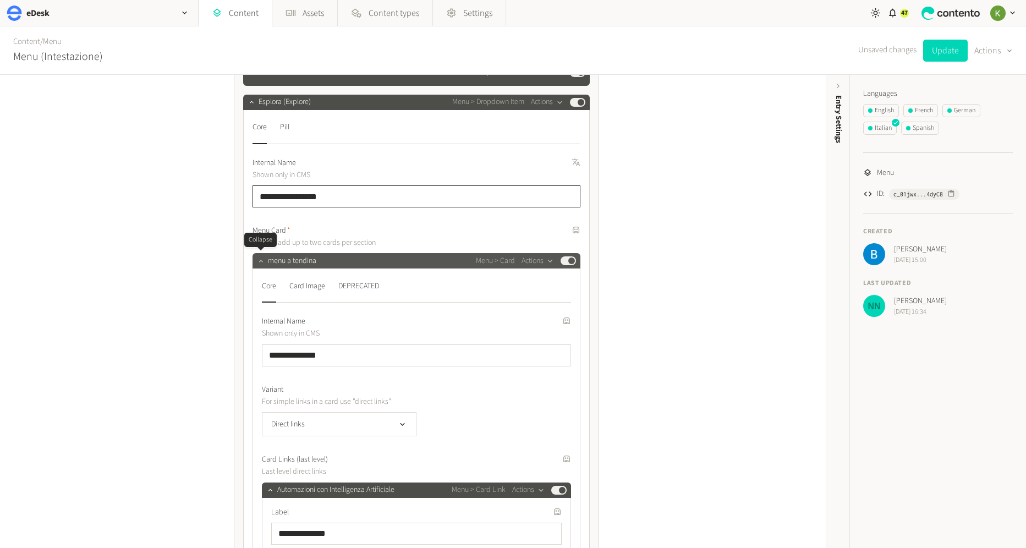
type input "**********"
click at [260, 264] on icon "button" at bounding box center [261, 261] width 8 height 8
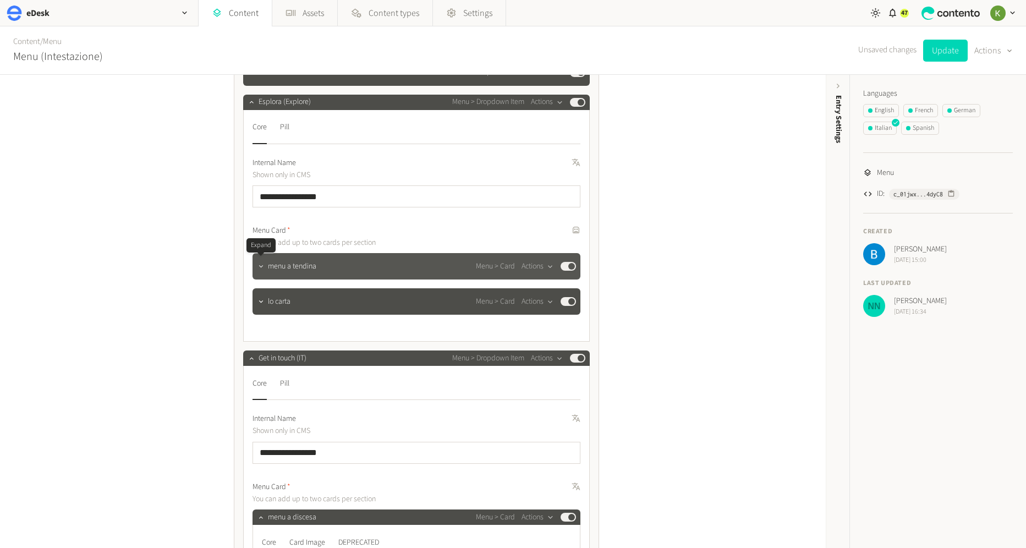
click at [260, 268] on icon "button" at bounding box center [261, 266] width 8 height 8
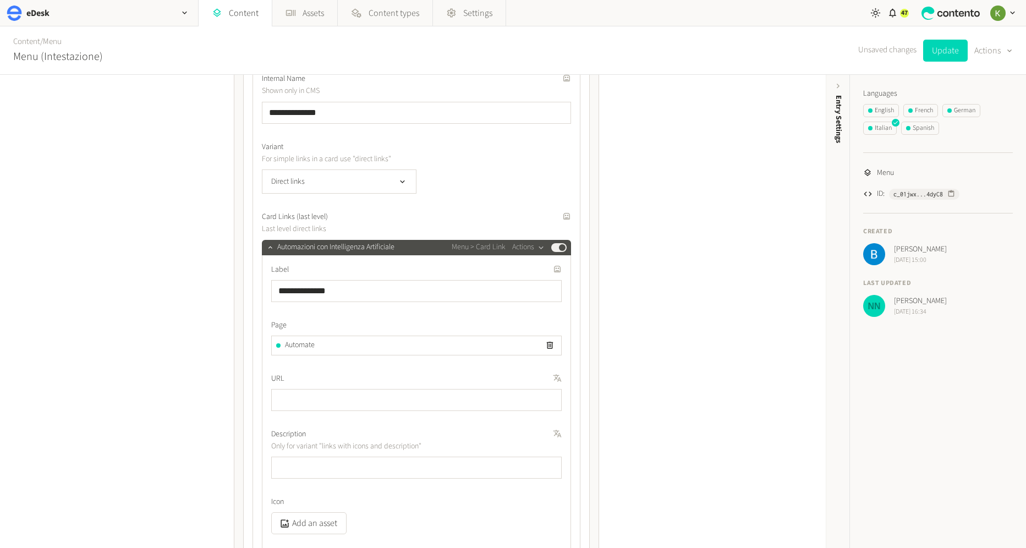
scroll to position [799, 0]
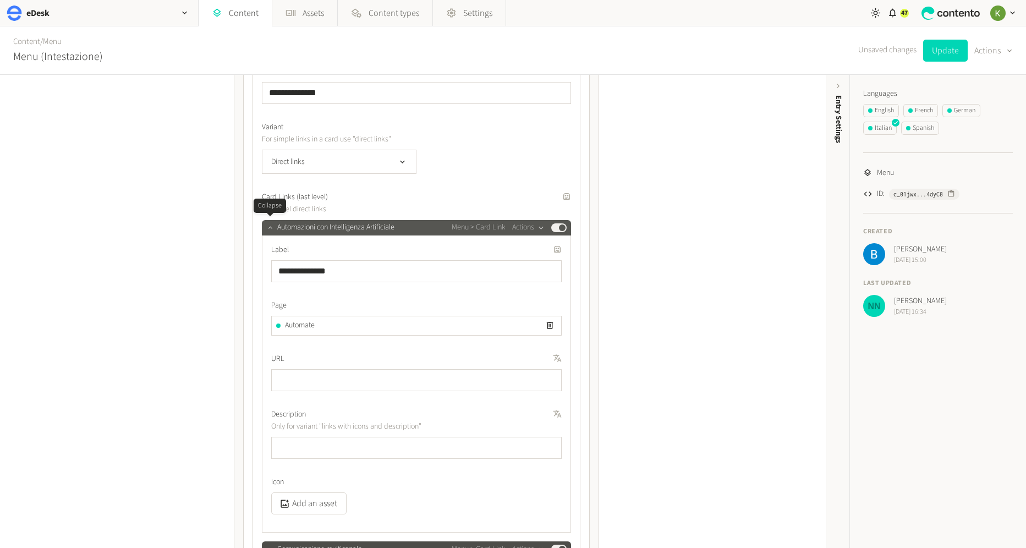
click at [267, 231] on button "button" at bounding box center [270, 226] width 13 height 13
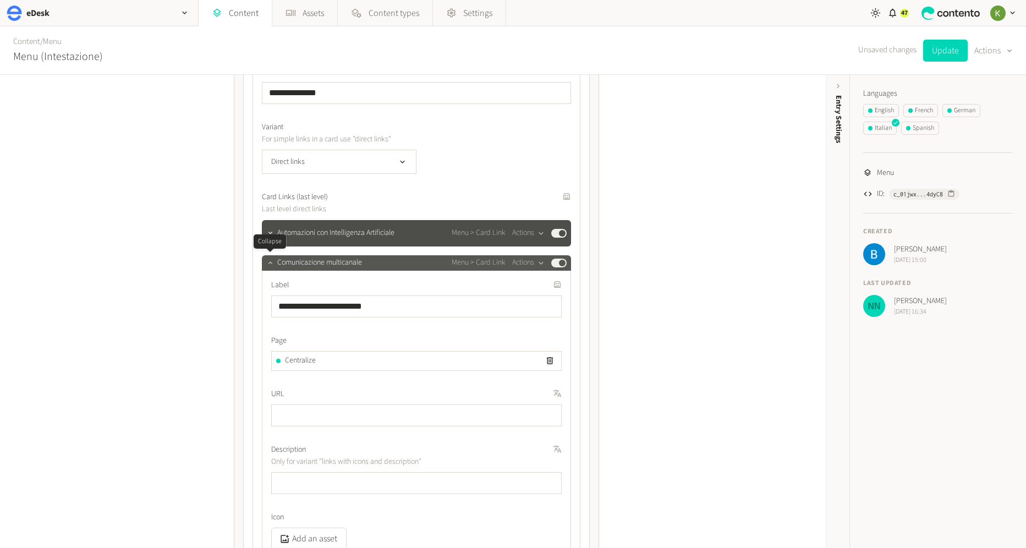
click at [267, 265] on button "button" at bounding box center [270, 261] width 13 height 13
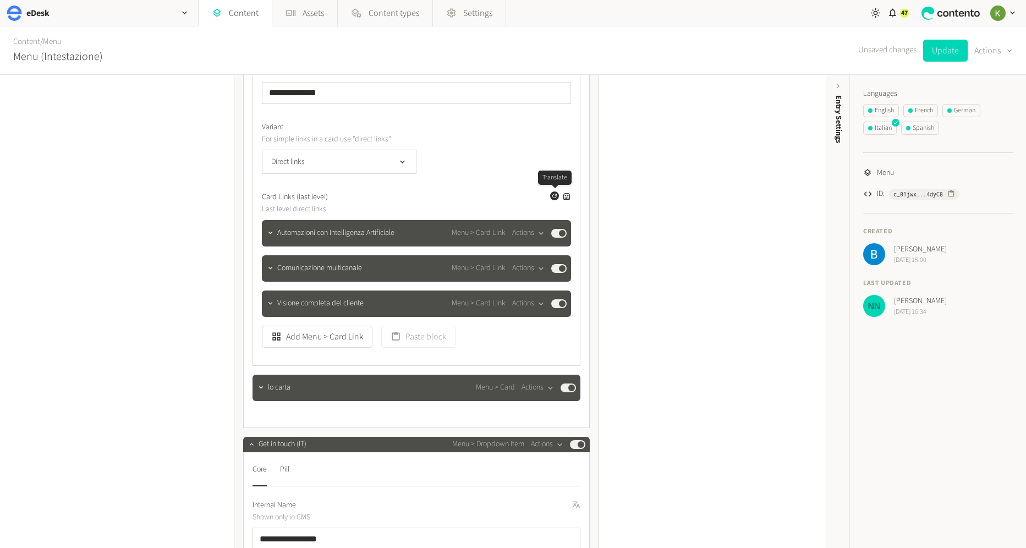
click at [552, 195] on icon "button" at bounding box center [554, 196] width 4 height 4
click at [268, 235] on icon "button" at bounding box center [270, 233] width 8 height 8
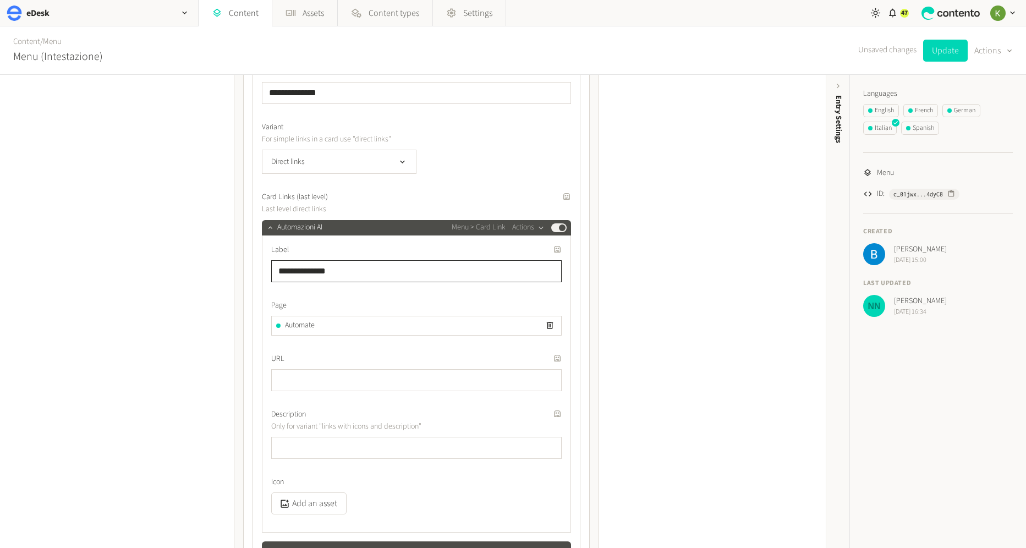
drag, startPoint x: 385, startPoint y: 271, endPoint x: 243, endPoint y: 270, distance: 141.9
click at [243, 270] on div "**********" at bounding box center [416, 281] width 347 height 866
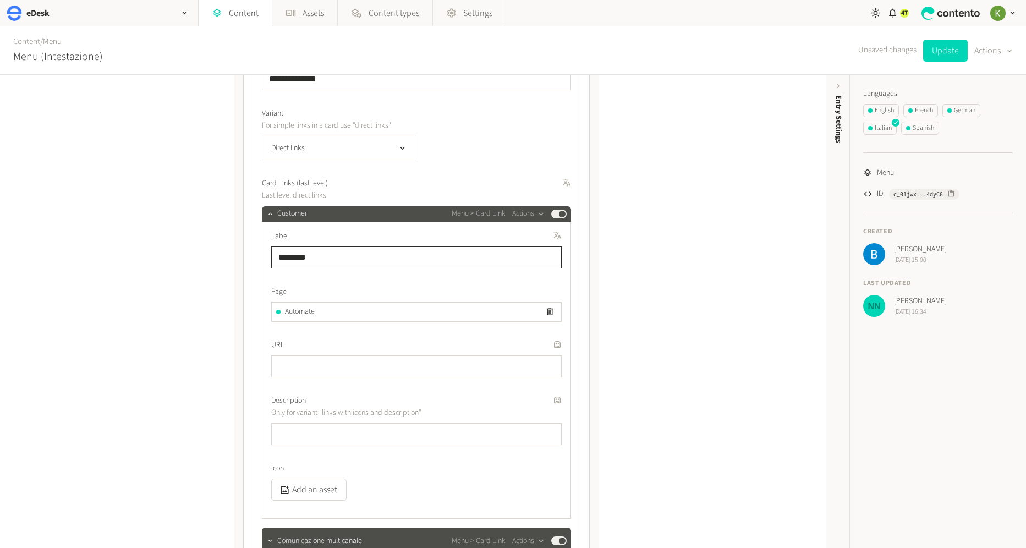
drag, startPoint x: 340, startPoint y: 256, endPoint x: 255, endPoint y: 256, distance: 84.7
click at [255, 256] on div "**********" at bounding box center [417, 315] width 328 height 646
type input "**********"
drag, startPoint x: 361, startPoint y: 309, endPoint x: 392, endPoint y: 310, distance: 30.3
click at [361, 309] on div "Automate" at bounding box center [416, 312] width 289 height 19
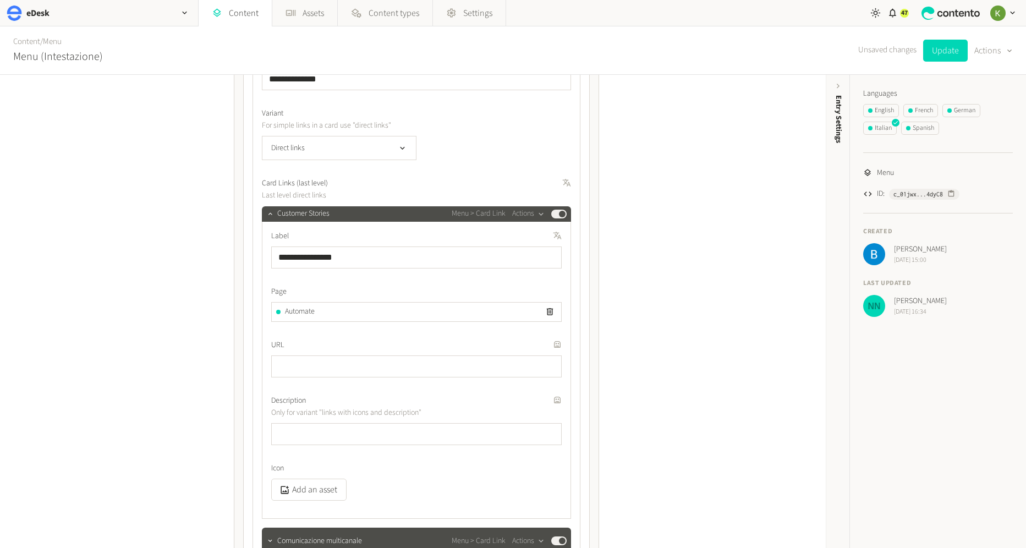
drag, startPoint x: 547, startPoint y: 308, endPoint x: 444, endPoint y: 306, distance: 103.4
click at [547, 308] on icon "button" at bounding box center [549, 311] width 9 height 9
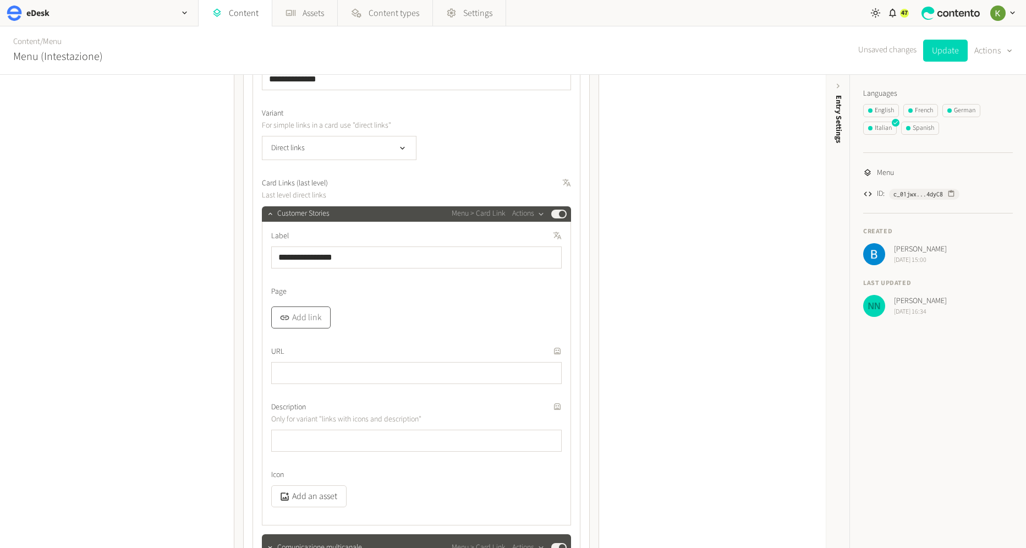
click at [309, 314] on button "Add link" at bounding box center [300, 317] width 59 height 22
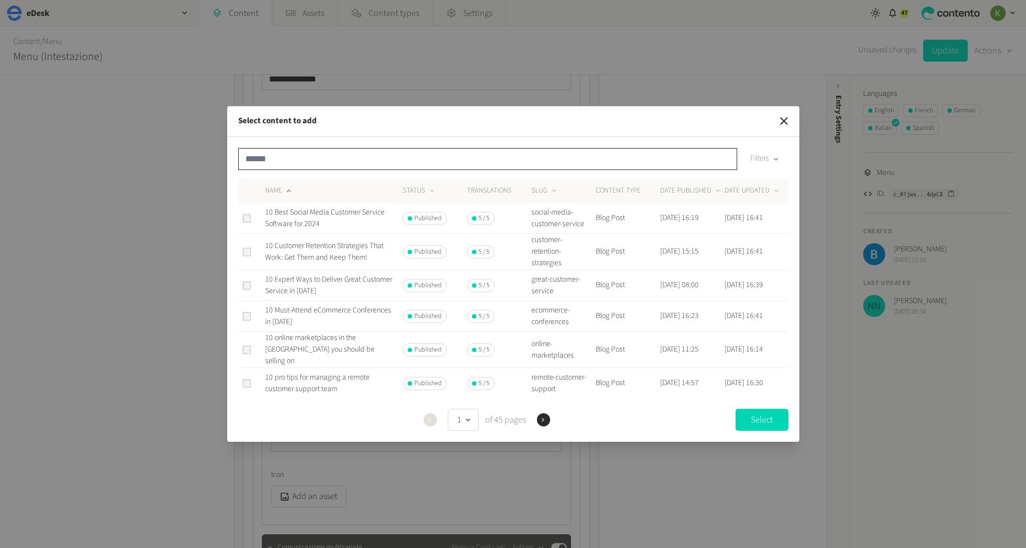
click at [377, 162] on input "text" at bounding box center [487, 159] width 499 height 22
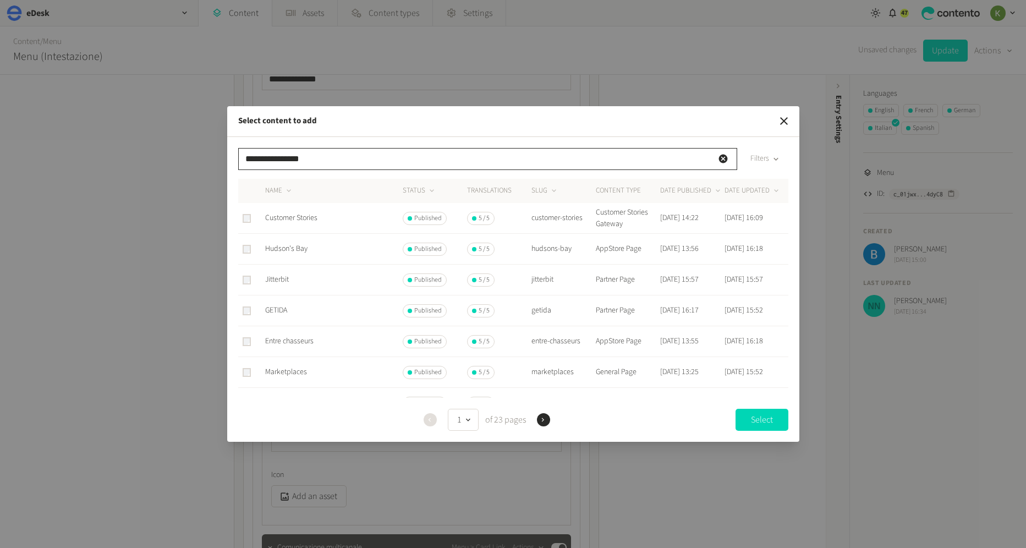
type input "**********"
click at [306, 217] on span "Customer Stories" at bounding box center [291, 217] width 52 height 11
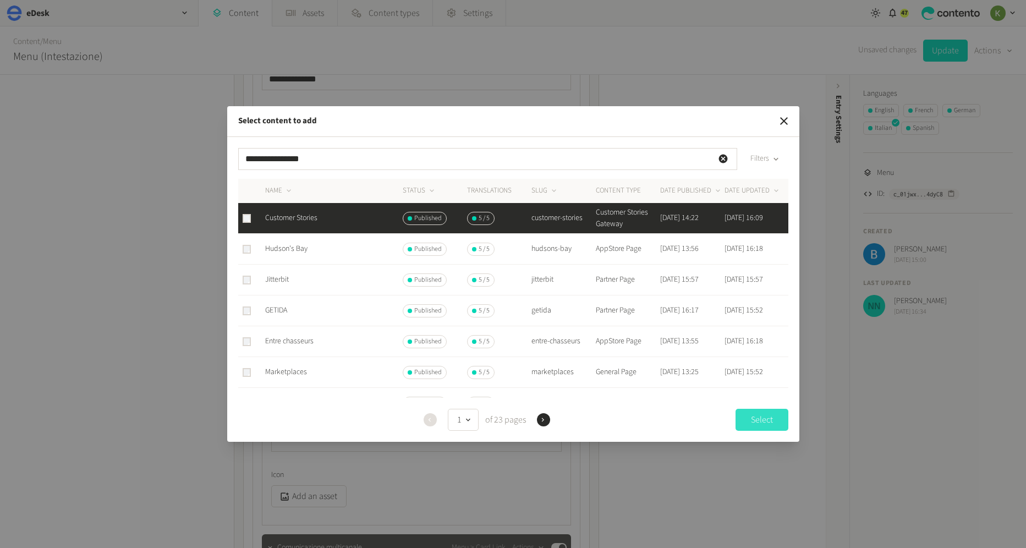
click at [760, 420] on button "Select" at bounding box center [762, 420] width 53 height 22
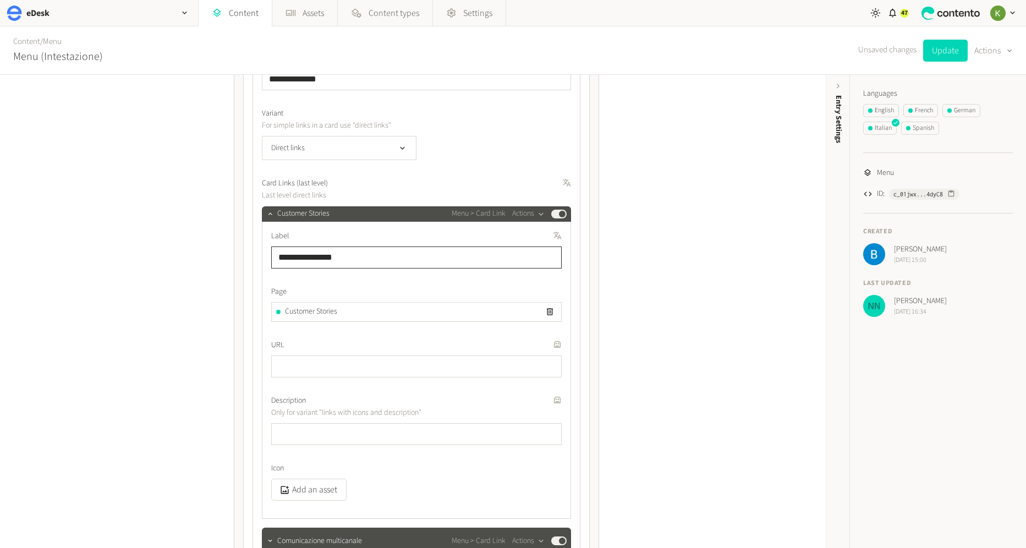
drag, startPoint x: 317, startPoint y: 255, endPoint x: 255, endPoint y: 252, distance: 61.7
click at [255, 252] on div "**********" at bounding box center [417, 315] width 328 height 646
paste input "**********"
type input "**********"
drag, startPoint x: 527, startPoint y: 290, endPoint x: 537, endPoint y: 295, distance: 11.3
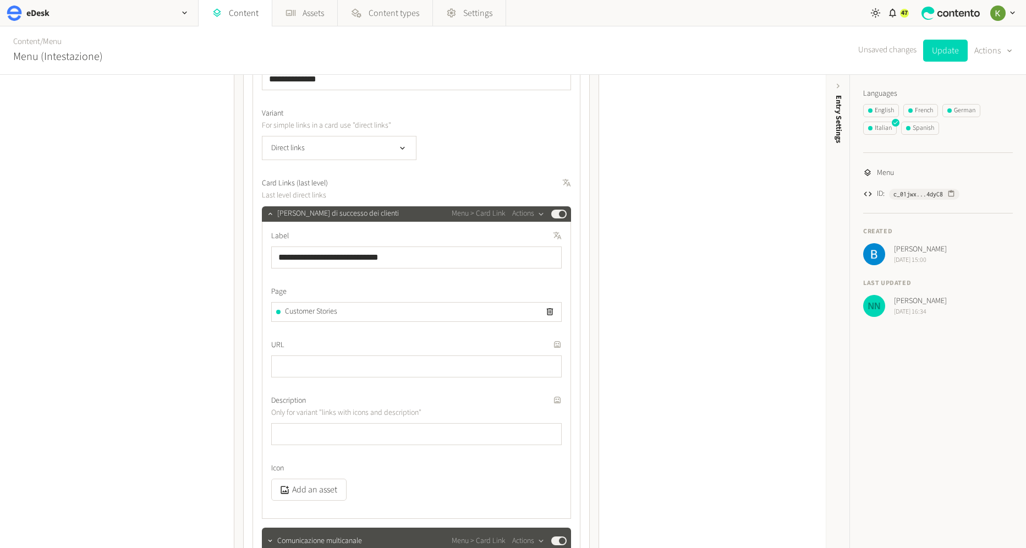
click at [527, 290] on label "Page" at bounding box center [416, 292] width 290 height 12
click at [534, 279] on div "**********" at bounding box center [416, 366] width 290 height 270
click at [542, 233] on button "Generate a translation for this field" at bounding box center [545, 235] width 9 height 9
drag, startPoint x: 465, startPoint y: 256, endPoint x: 286, endPoint y: 238, distance: 180.3
click at [250, 251] on div "**********" at bounding box center [416, 267] width 347 height 866
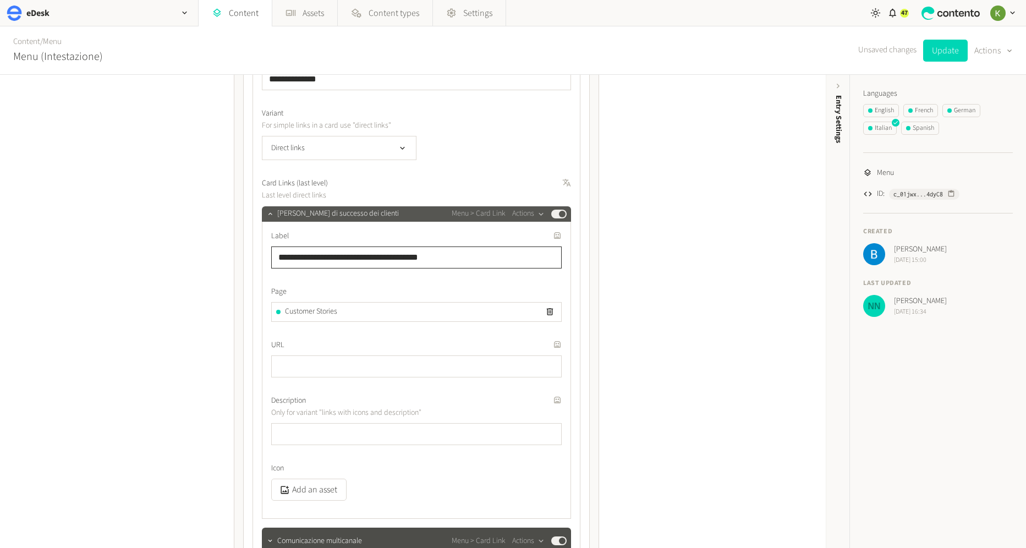
paste input "text"
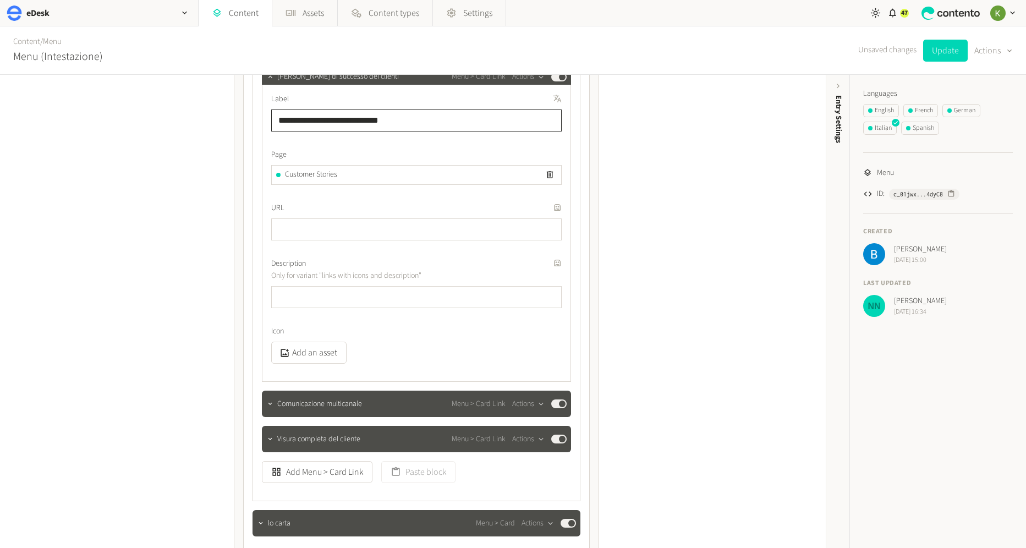
scroll to position [955, 0]
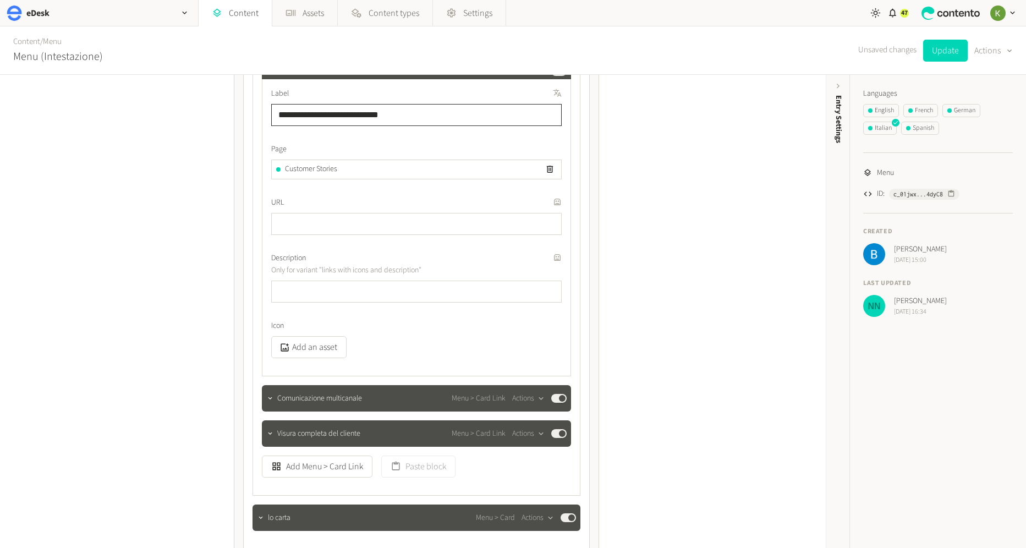
type input "**********"
drag, startPoint x: 549, startPoint y: 168, endPoint x: 487, endPoint y: 173, distance: 62.4
click at [549, 168] on icon "button" at bounding box center [549, 168] width 9 height 9
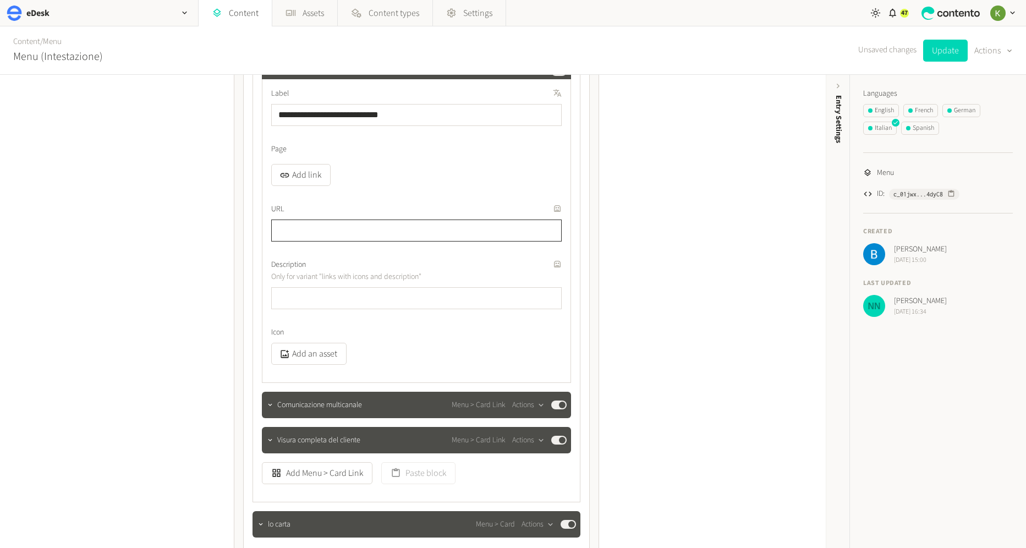
click at [349, 231] on input "text" at bounding box center [416, 231] width 290 height 22
paste input "**********"
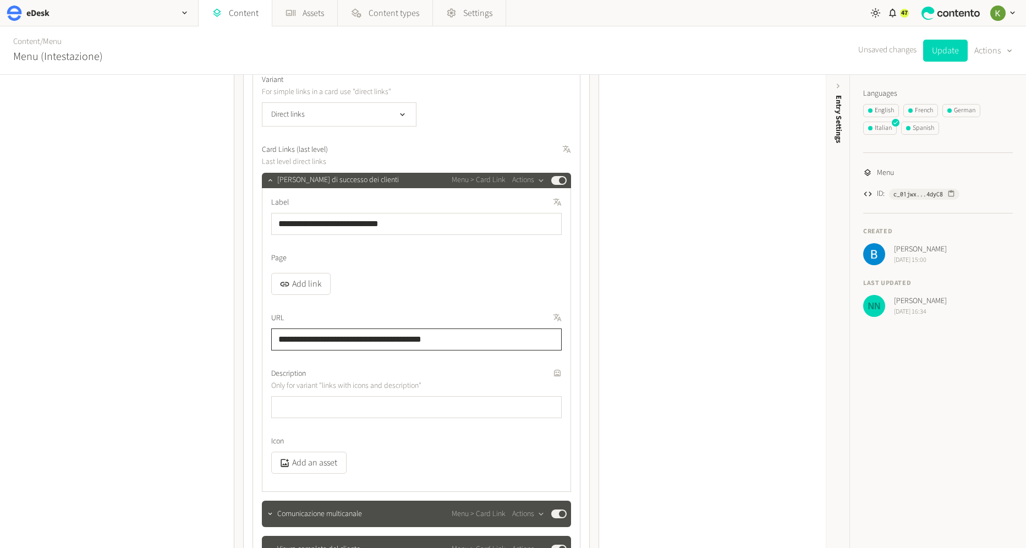
scroll to position [820, 0]
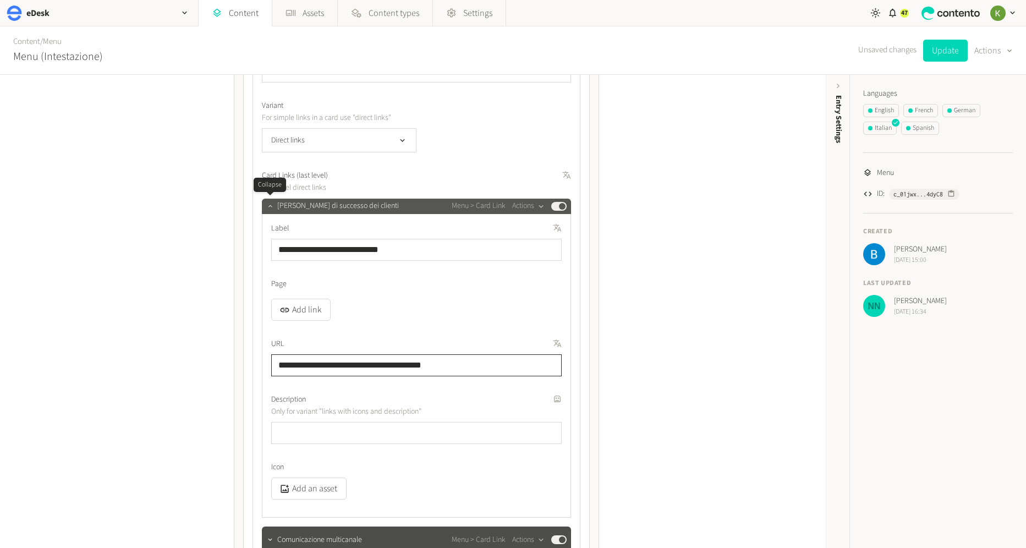
type input "**********"
click at [265, 207] on button "button" at bounding box center [270, 205] width 13 height 13
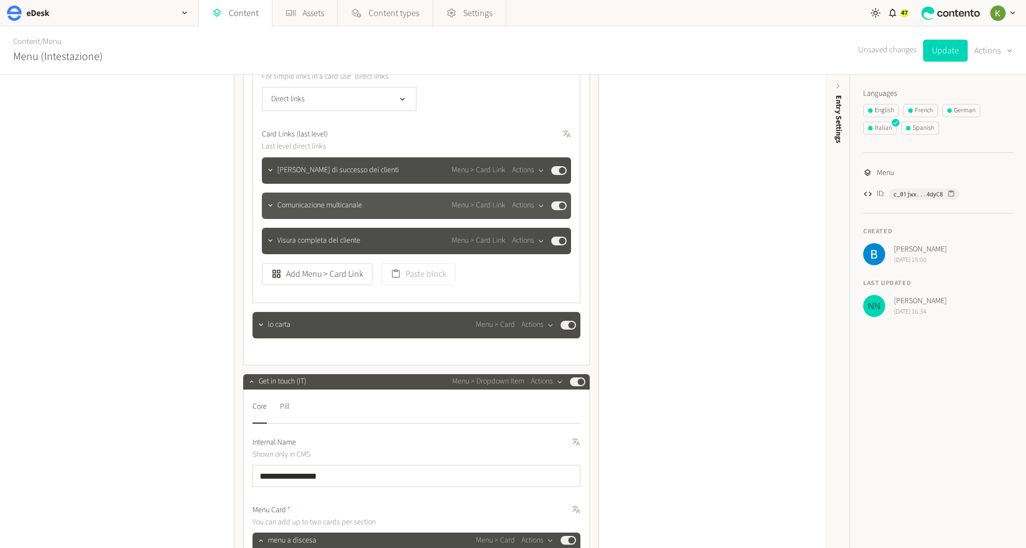
scroll to position [862, 0]
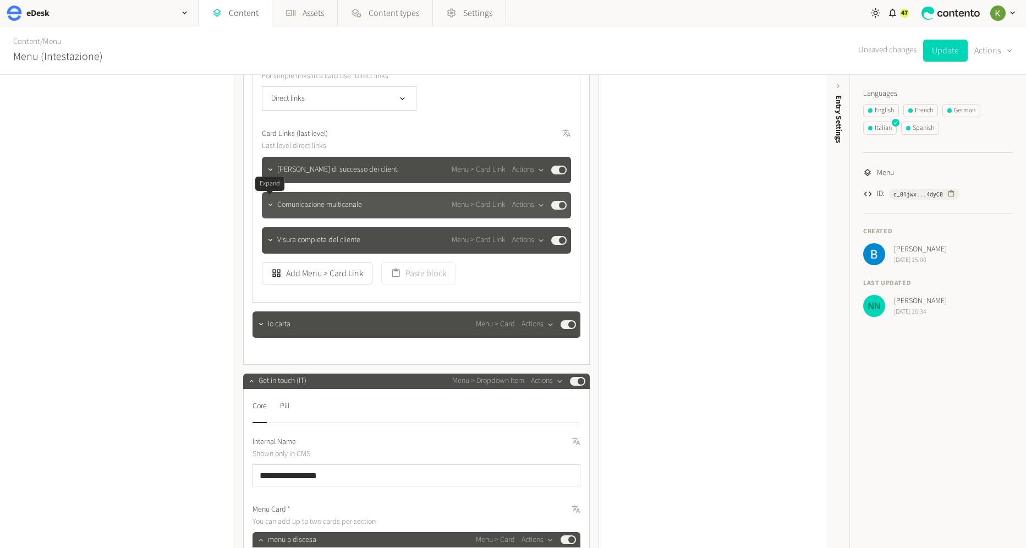
click at [268, 209] on button "button" at bounding box center [270, 204] width 13 height 13
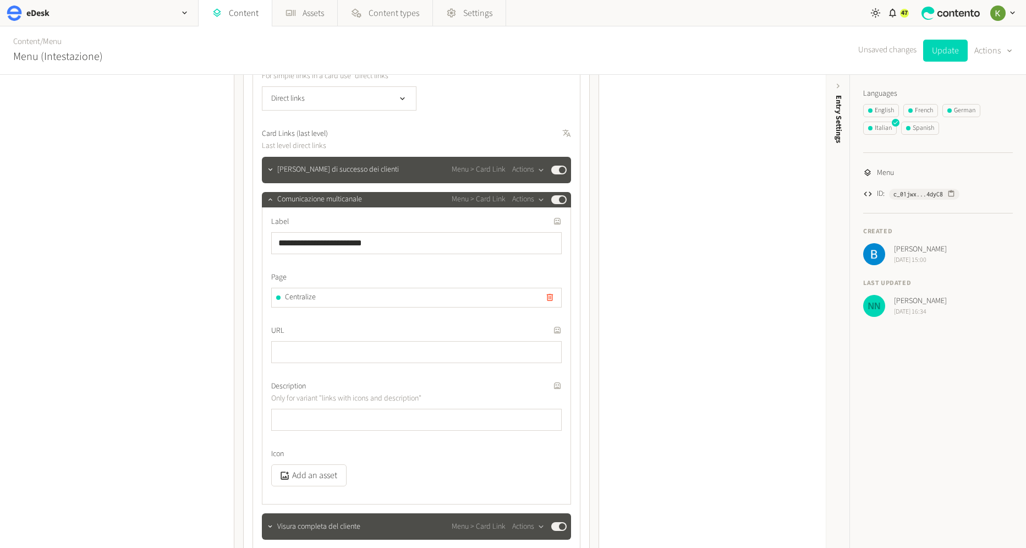
click at [551, 294] on icon "button" at bounding box center [550, 297] width 6 height 7
click at [551, 293] on div "Centralize" at bounding box center [416, 298] width 290 height 20
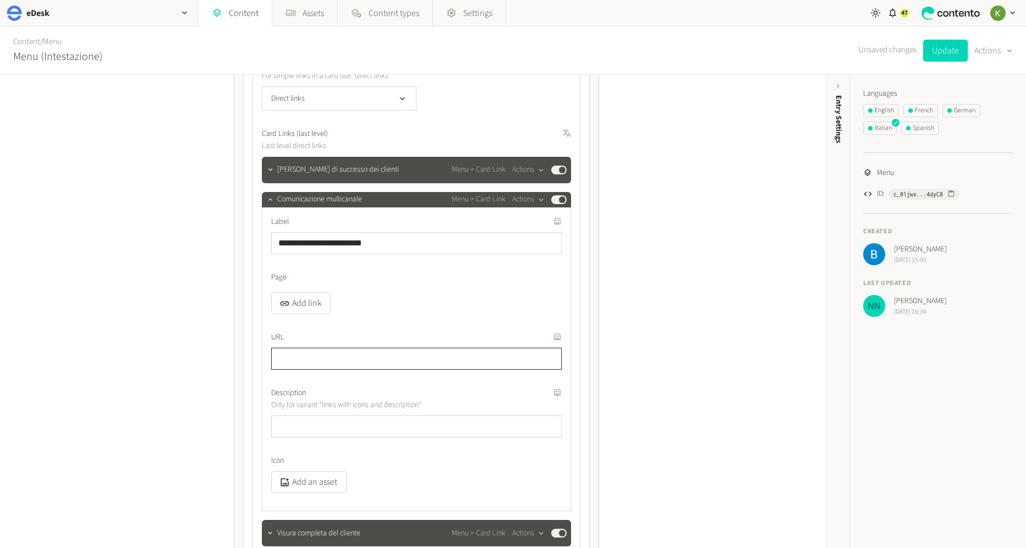
click at [332, 348] on input "text" at bounding box center [416, 359] width 290 height 22
paste input "**********"
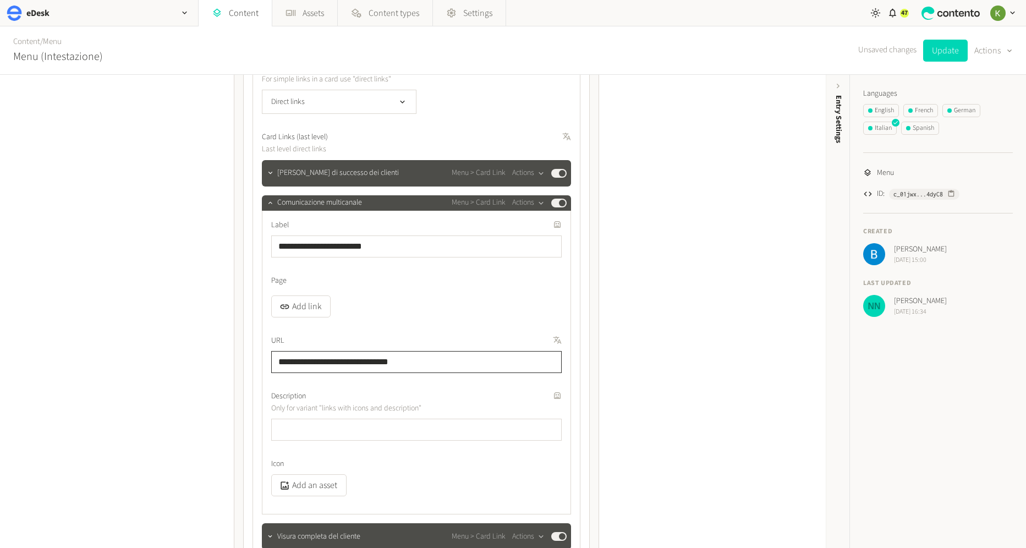
scroll to position [856, 0]
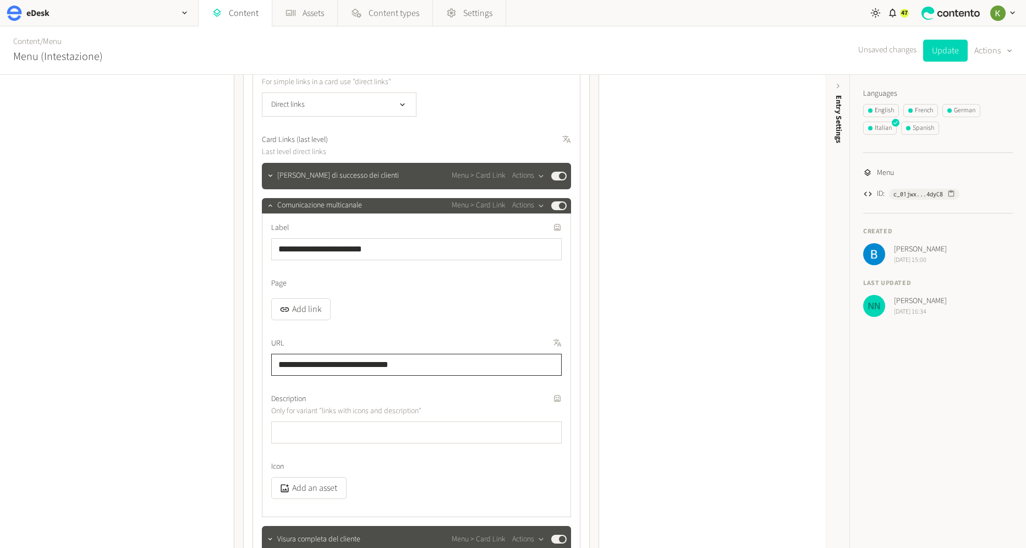
type input "**********"
drag, startPoint x: 394, startPoint y: 246, endPoint x: 256, endPoint y: 243, distance: 137.6
click at [243, 244] on div "**********" at bounding box center [416, 226] width 347 height 873
paste input "**"
type input "**********"
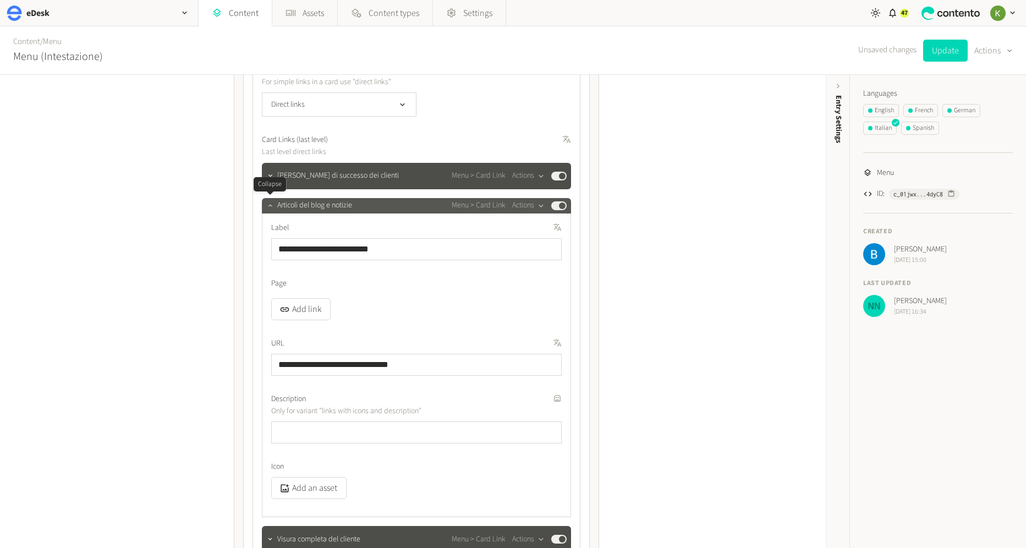
click at [270, 207] on icon "button" at bounding box center [270, 205] width 8 height 8
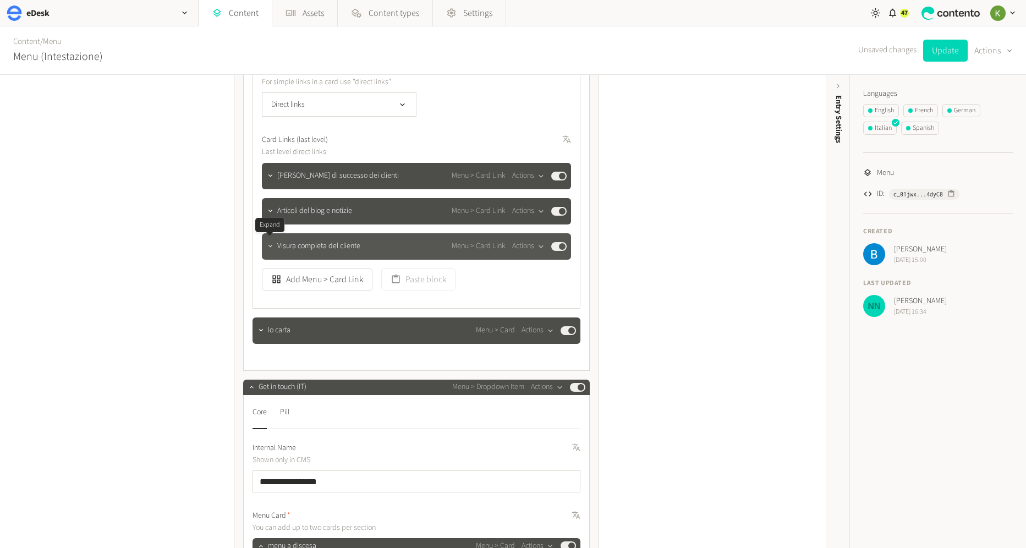
click at [270, 245] on icon "button" at bounding box center [270, 246] width 8 height 8
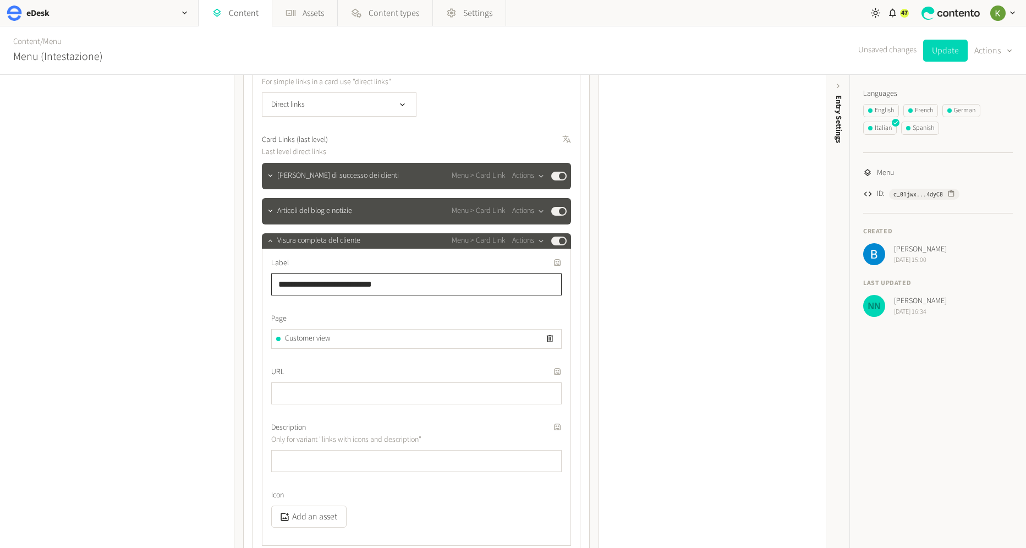
drag, startPoint x: 360, startPoint y: 283, endPoint x: 281, endPoint y: 277, distance: 79.5
click at [271, 278] on input "**********" at bounding box center [416, 284] width 290 height 22
paste input "text"
type input "**********"
click at [549, 334] on icon "button" at bounding box center [549, 338] width 9 height 9
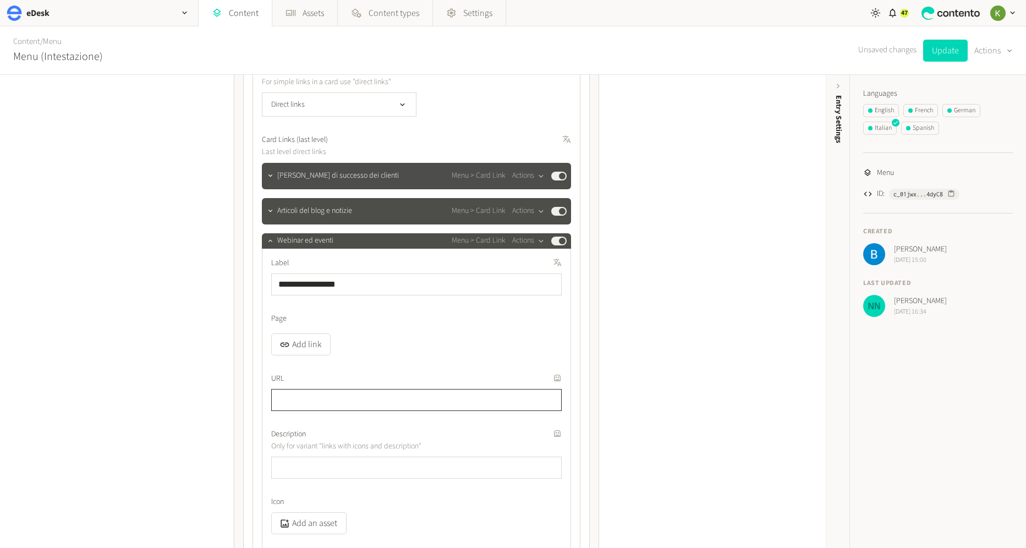
drag, startPoint x: 343, startPoint y: 402, endPoint x: 349, endPoint y: 401, distance: 6.2
click at [343, 402] on input "text" at bounding box center [416, 400] width 290 height 22
paste input "**********"
type input "**********"
click at [269, 242] on icon "button" at bounding box center [270, 241] width 8 height 8
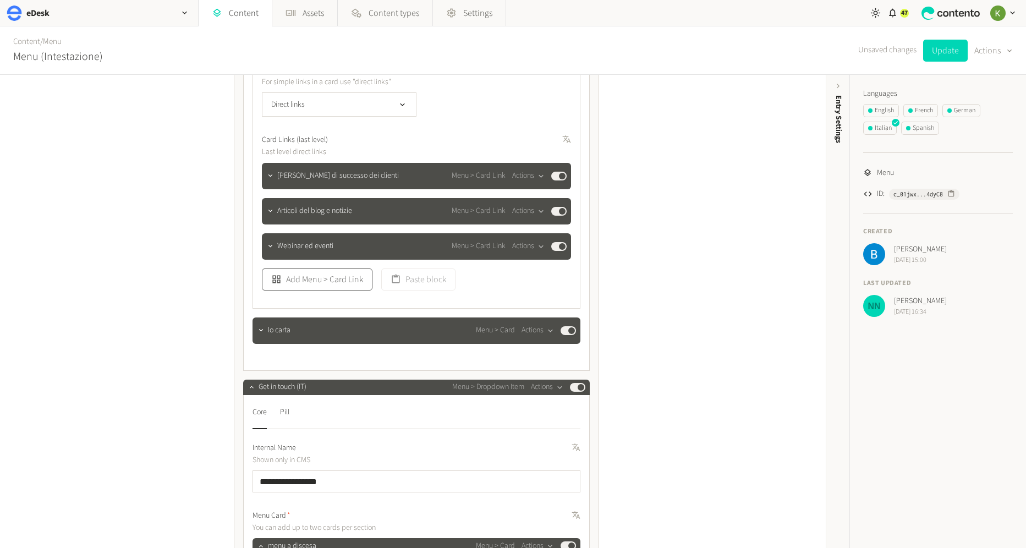
click at [330, 279] on button "Add Menu > Card Link" at bounding box center [317, 279] width 111 height 22
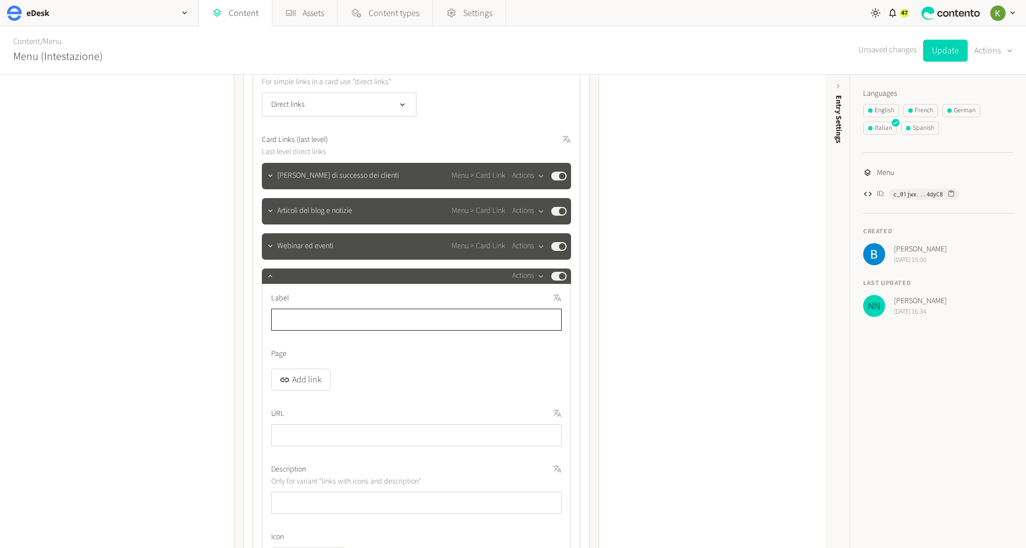
paste input "**********"
type input "**********"
click at [327, 431] on input "text" at bounding box center [416, 435] width 290 height 22
paste input "**********"
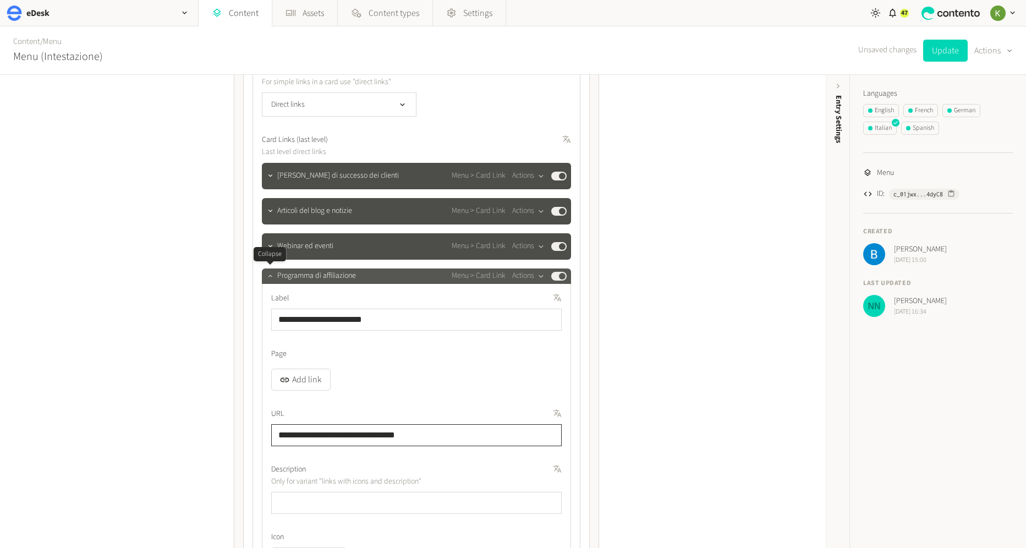
type input "**********"
click at [271, 279] on button "button" at bounding box center [270, 274] width 13 height 13
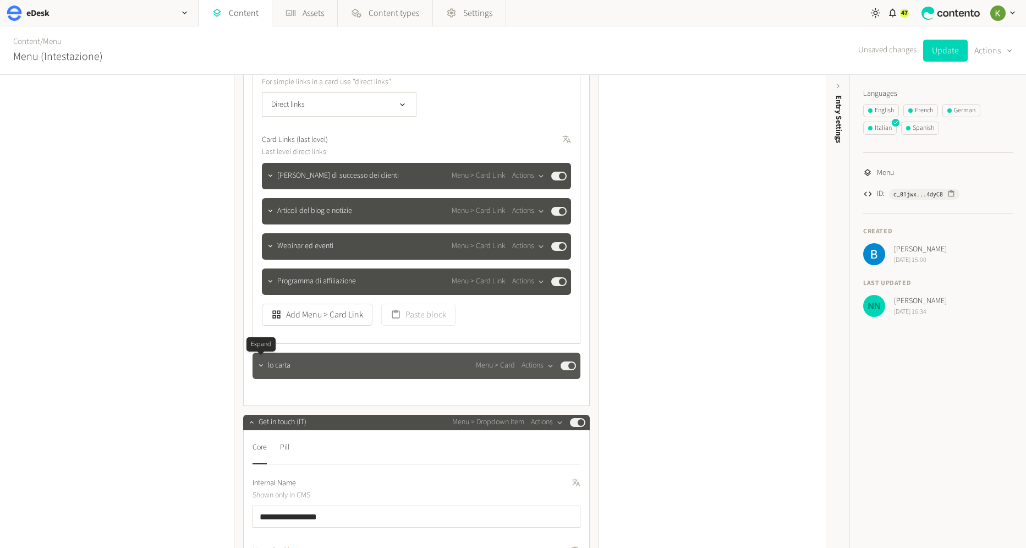
click at [263, 368] on icon "button" at bounding box center [261, 365] width 8 height 8
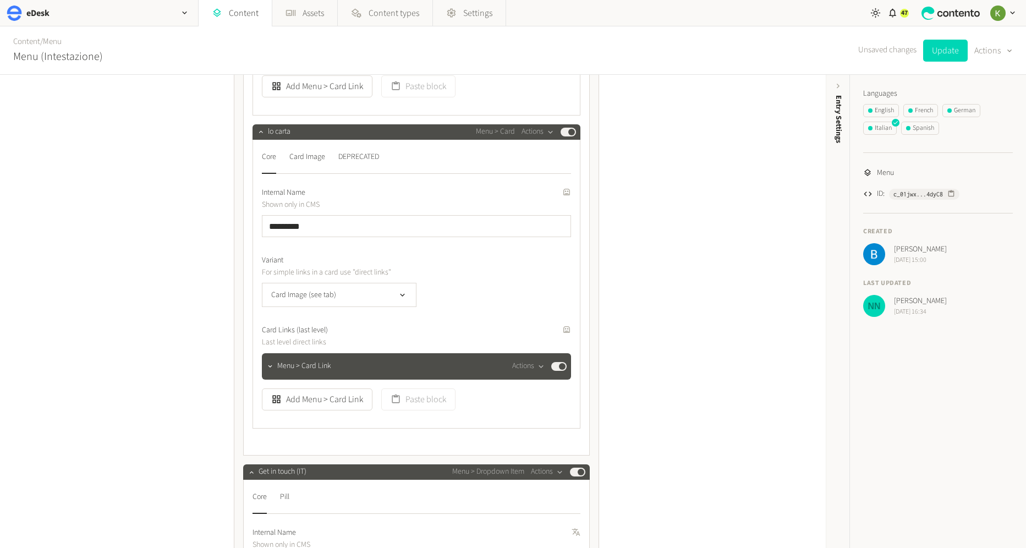
scroll to position [1116, 0]
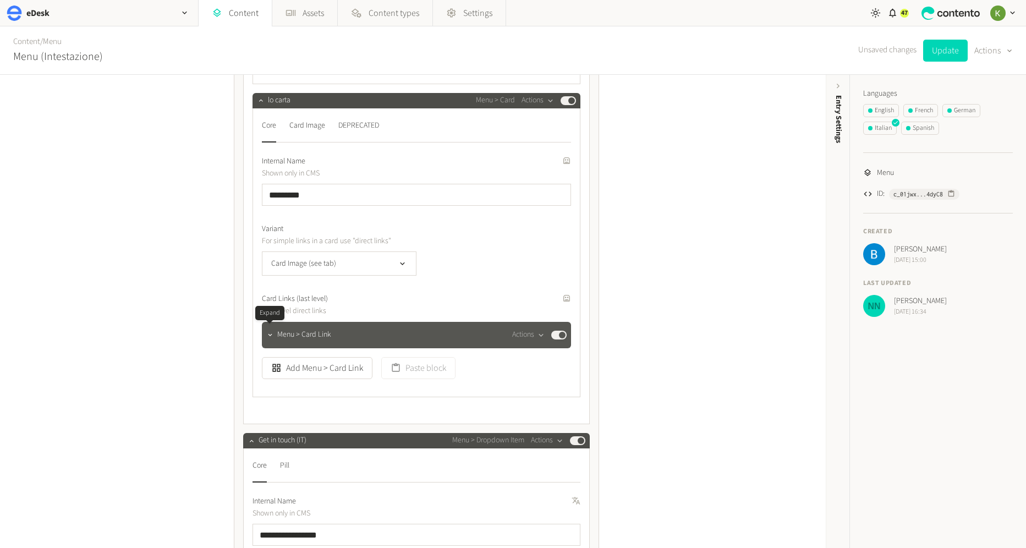
click at [275, 338] on div at bounding box center [270, 334] width 13 height 15
click at [271, 339] on div at bounding box center [270, 334] width 13 height 15
click at [270, 337] on button "button" at bounding box center [270, 333] width 13 height 13
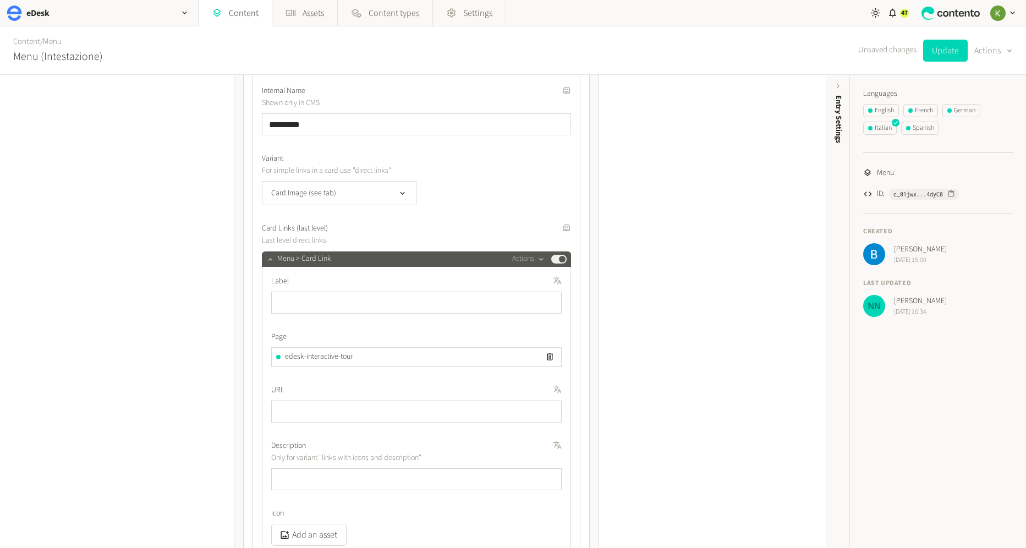
scroll to position [1170, 0]
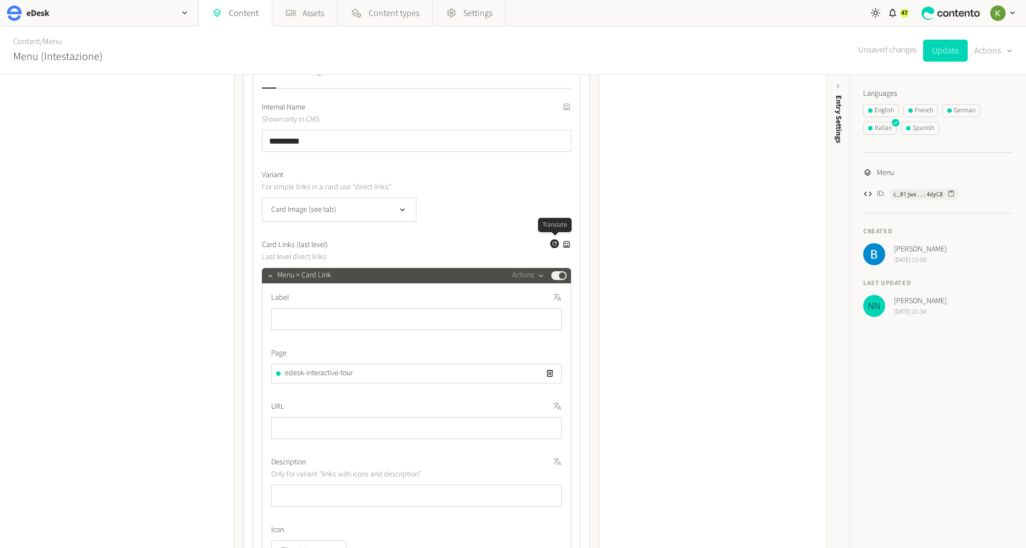
click at [552, 243] on icon "button" at bounding box center [554, 243] width 7 height 7
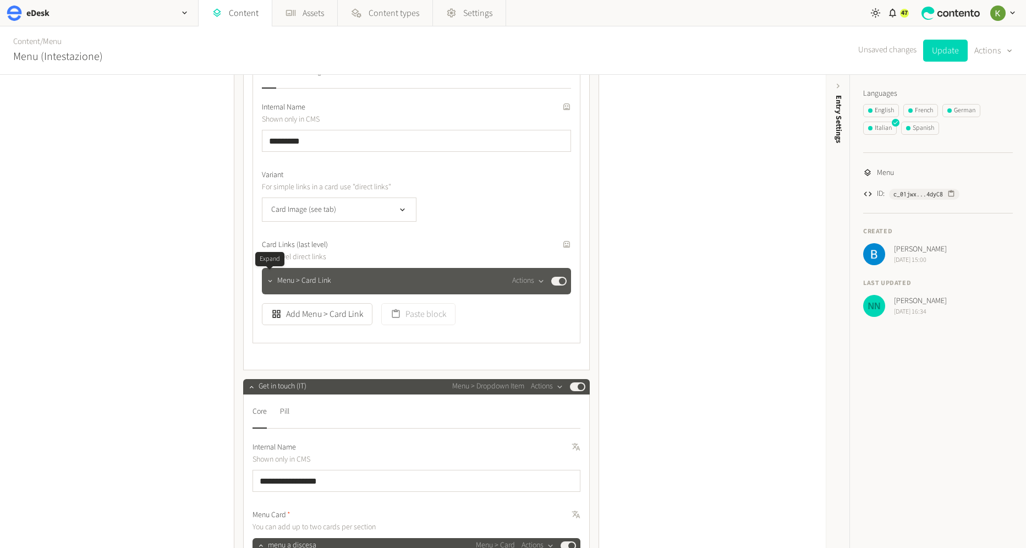
click at [267, 278] on icon "button" at bounding box center [270, 281] width 8 height 8
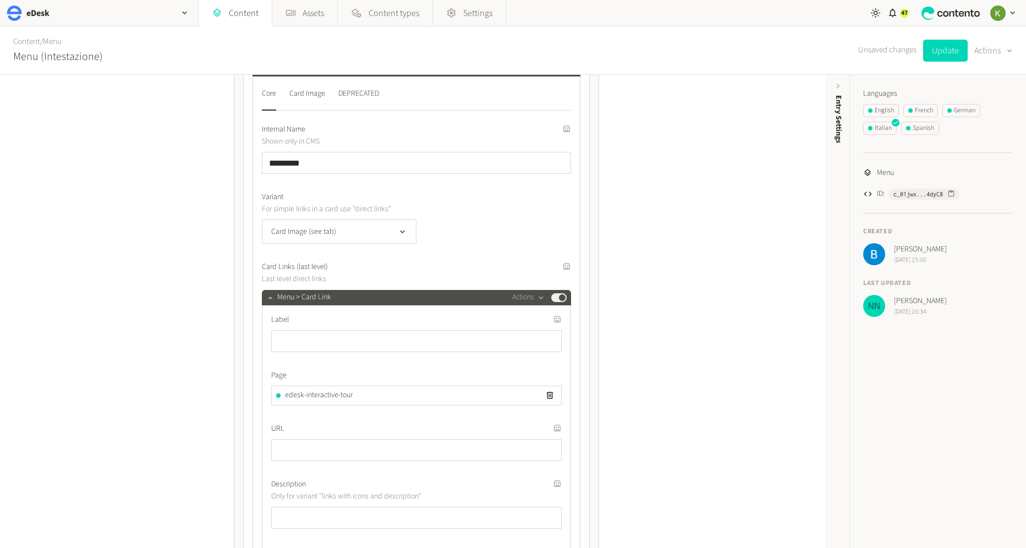
scroll to position [1120, 0]
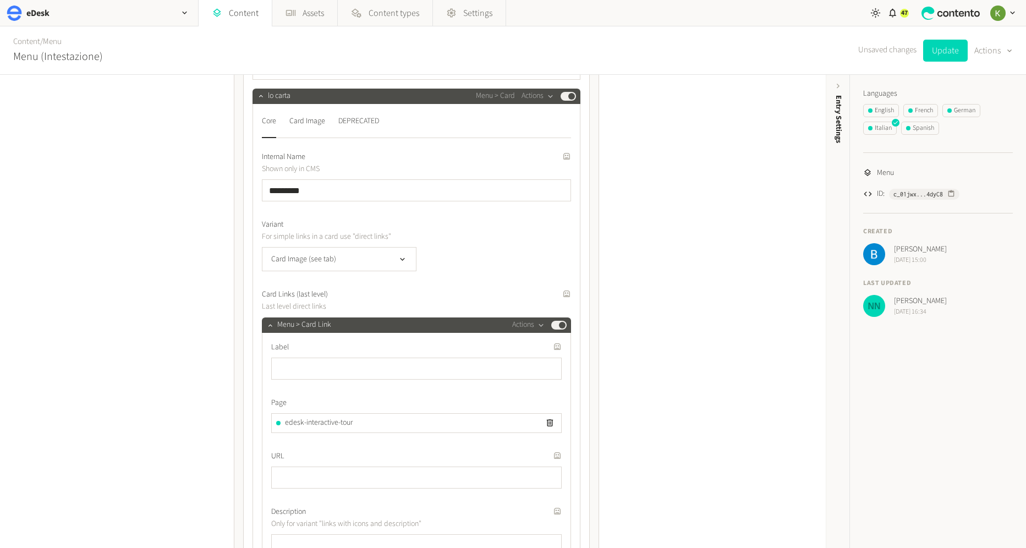
click at [524, 282] on div "Internal Name Shown only in CMS Generate a translation for this field *********…" at bounding box center [416, 406] width 309 height 510
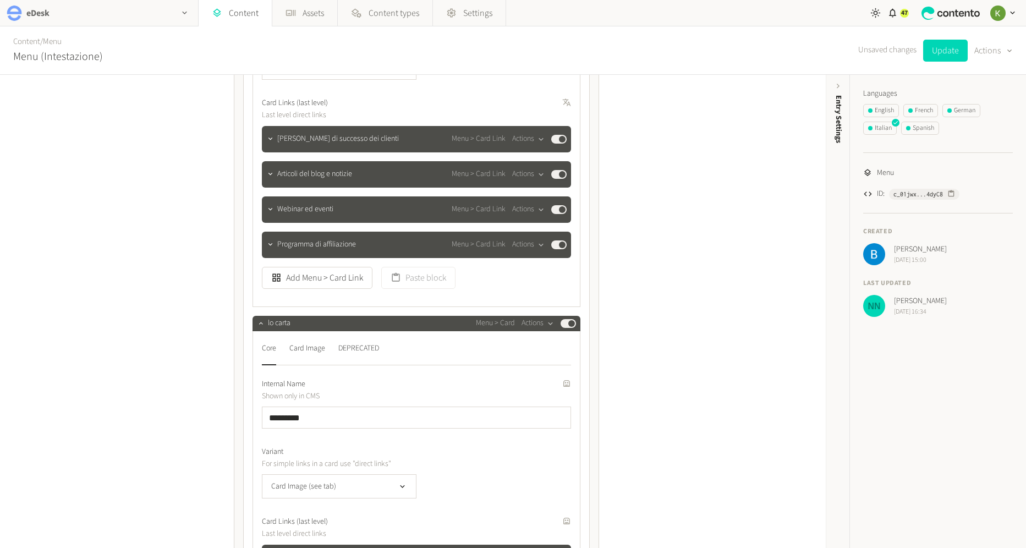
scroll to position [882, 0]
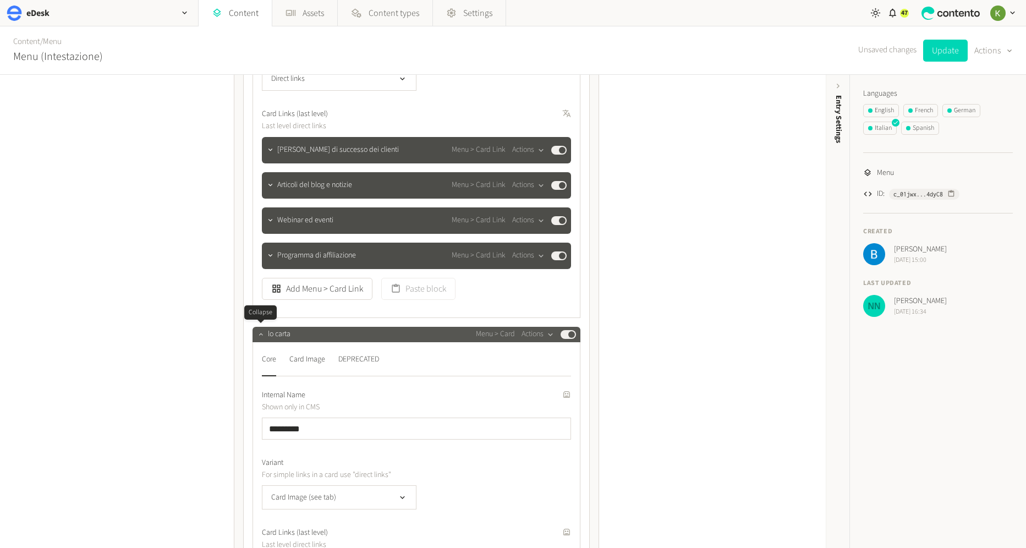
click at [259, 334] on icon "button" at bounding box center [261, 334] width 8 height 8
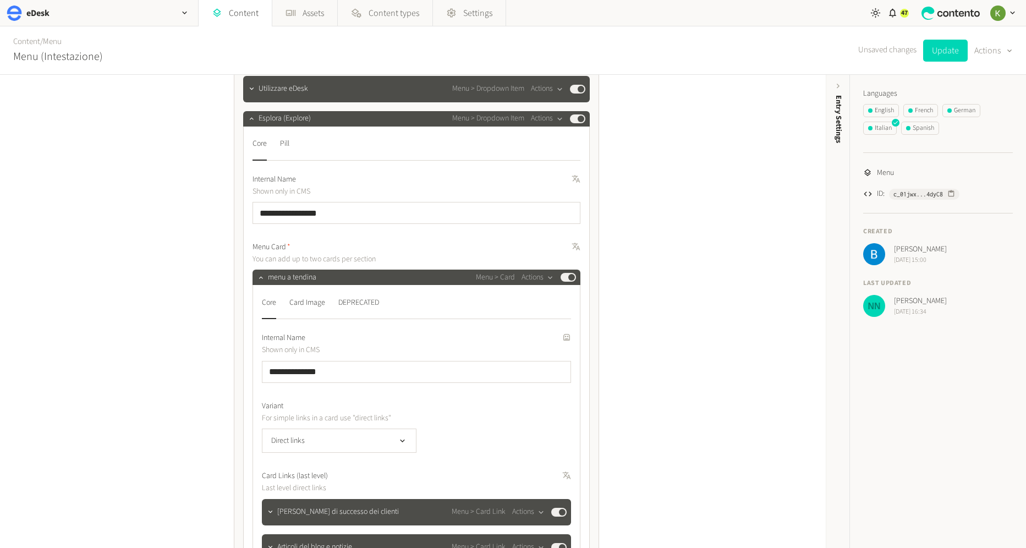
scroll to position [508, 0]
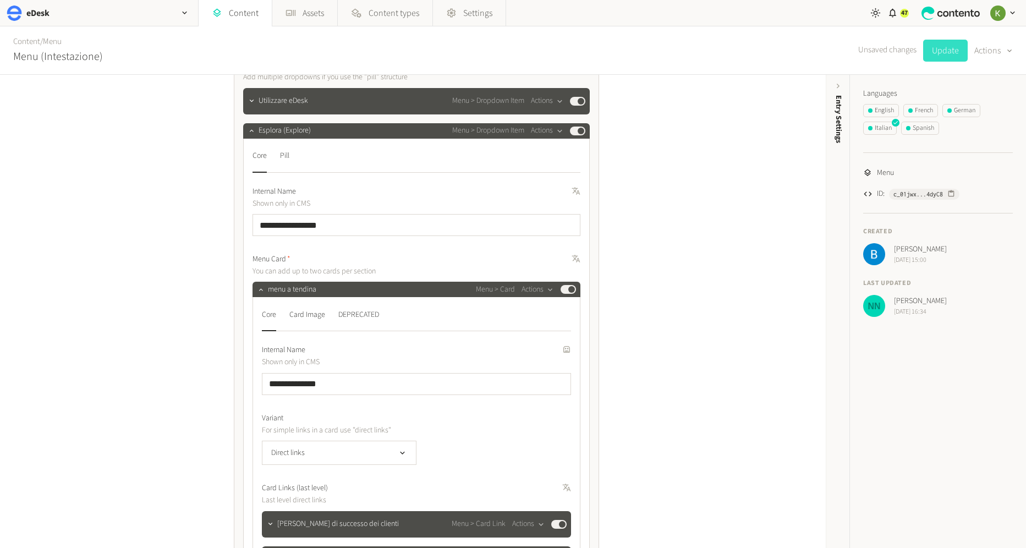
click at [942, 53] on button "Update" at bounding box center [945, 51] width 45 height 22
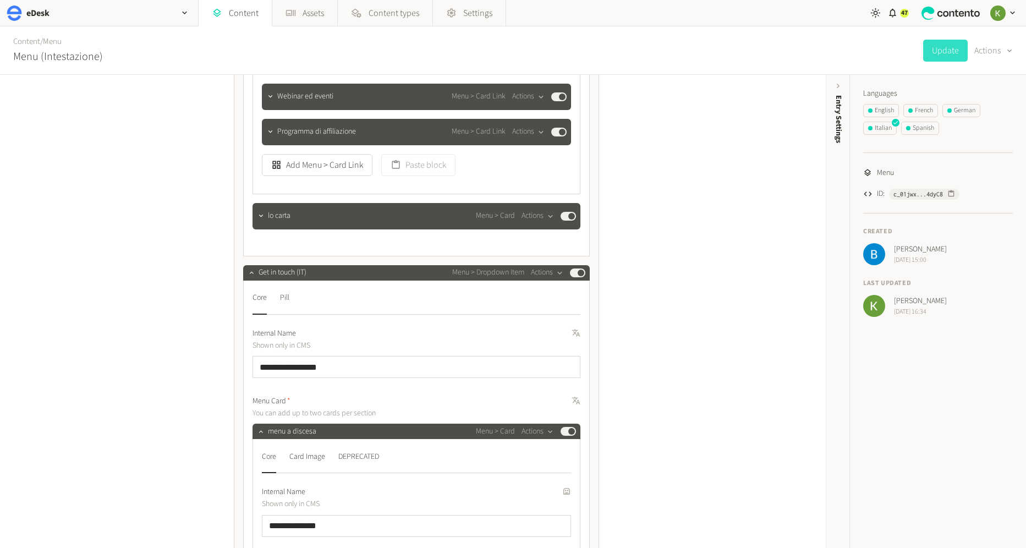
scroll to position [1055, 0]
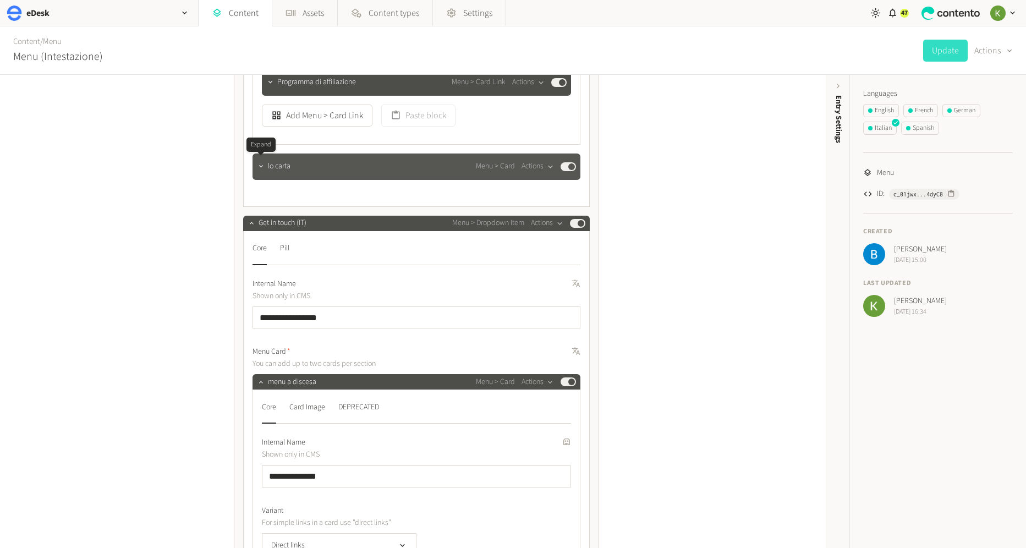
click at [263, 165] on icon "button" at bounding box center [261, 166] width 8 height 8
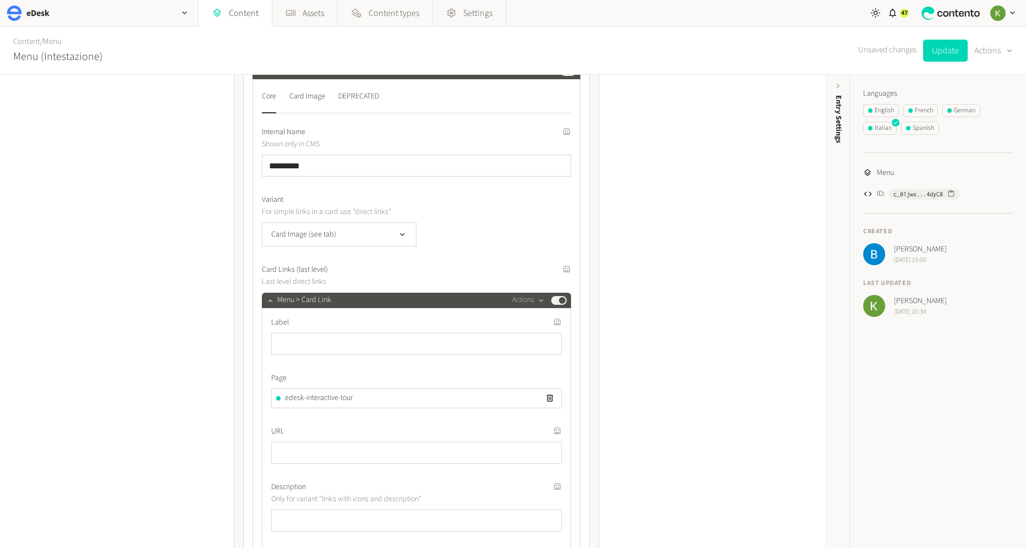
scroll to position [1077, 0]
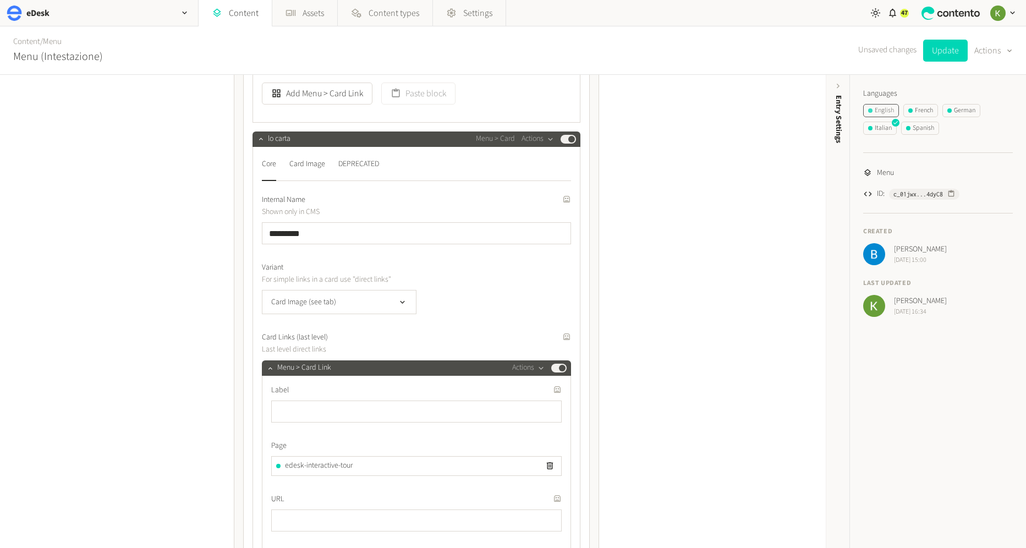
click at [880, 109] on div "English" at bounding box center [881, 111] width 26 height 10
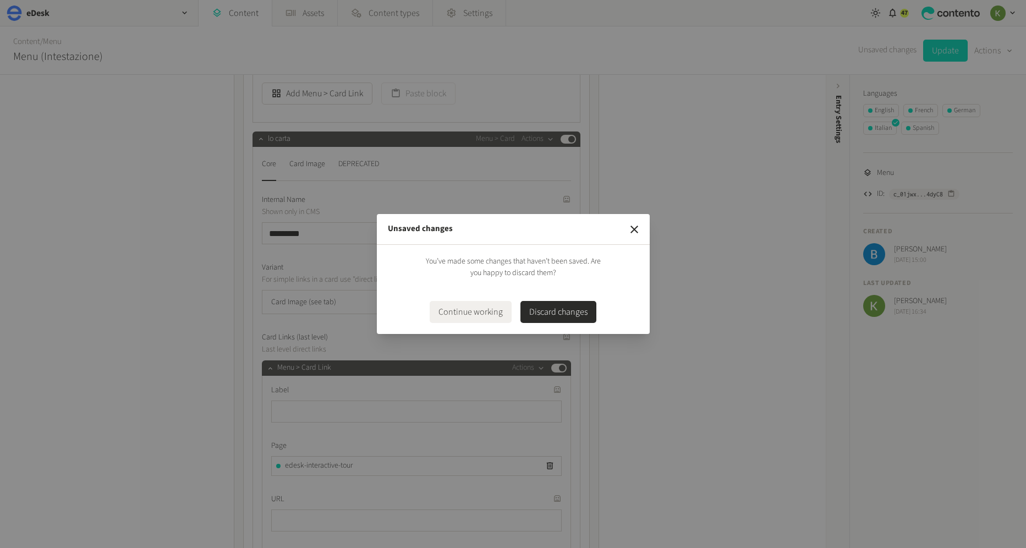
click at [718, 225] on div "Unsaved changes You’ve made some changes that haven’t been saved. Are you happy…" at bounding box center [513, 274] width 1026 height 548
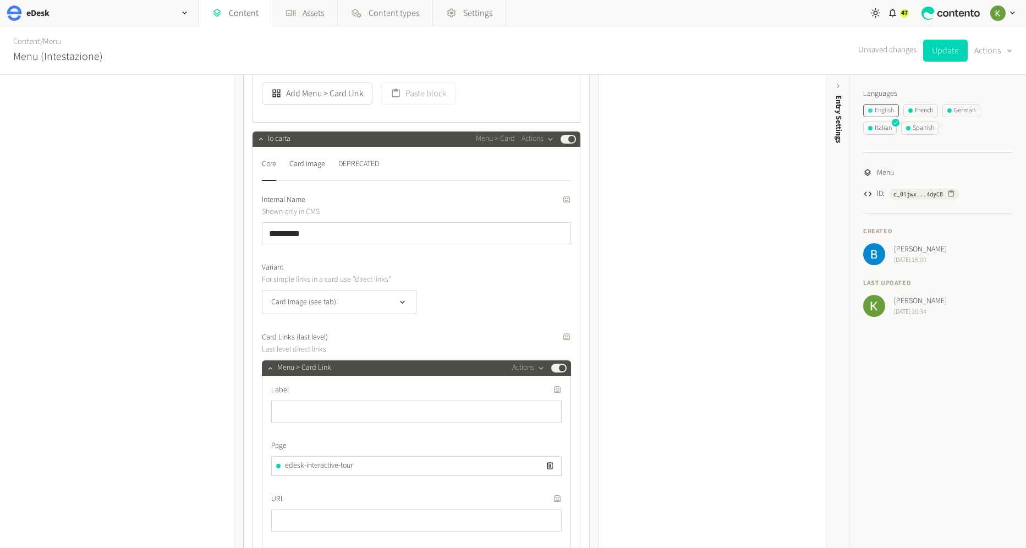
click at [886, 108] on div "English" at bounding box center [881, 111] width 26 height 10
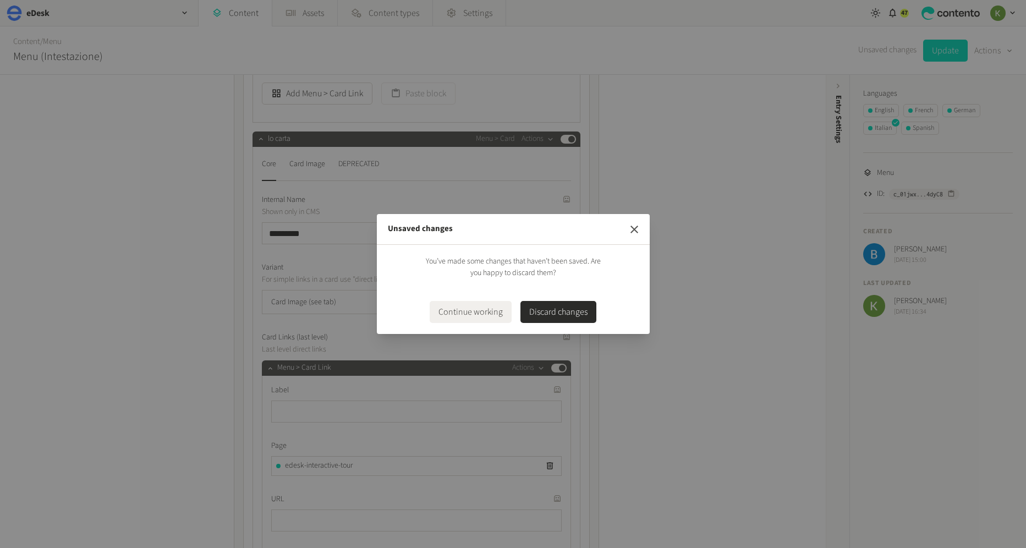
click at [634, 227] on icon "button" at bounding box center [634, 229] width 13 height 13
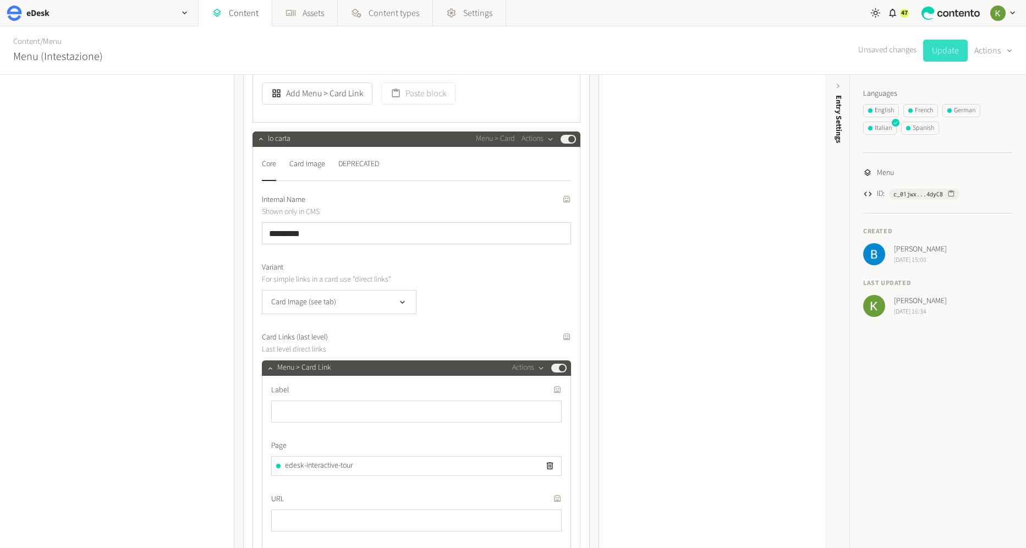
click at [941, 51] on button "Update" at bounding box center [945, 51] width 45 height 22
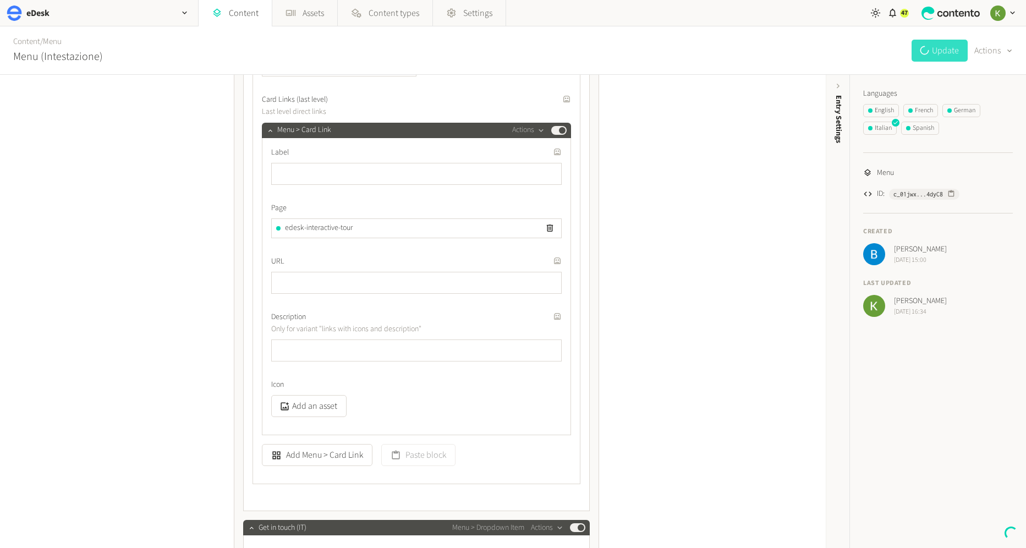
scroll to position [1359, 0]
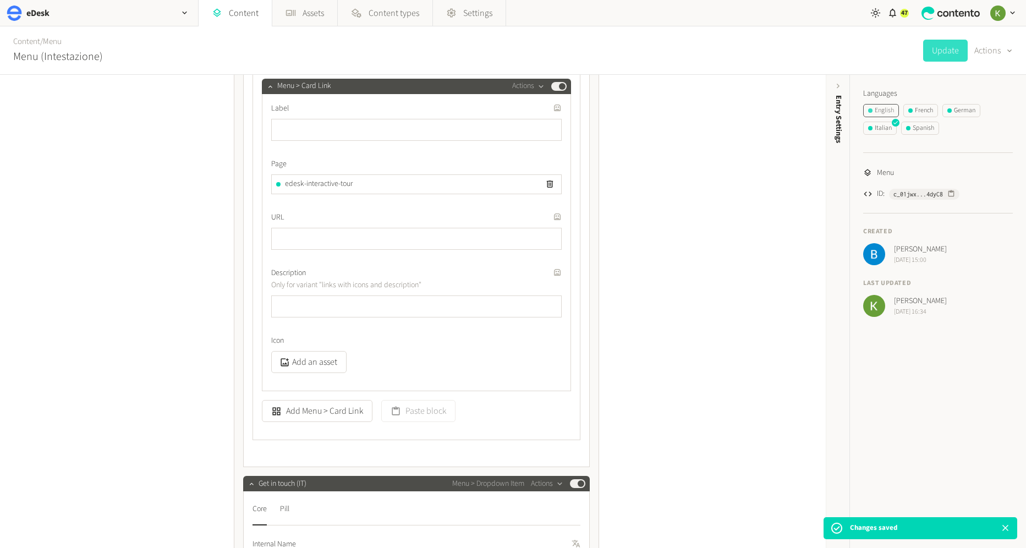
click at [881, 111] on div "English" at bounding box center [881, 111] width 26 height 10
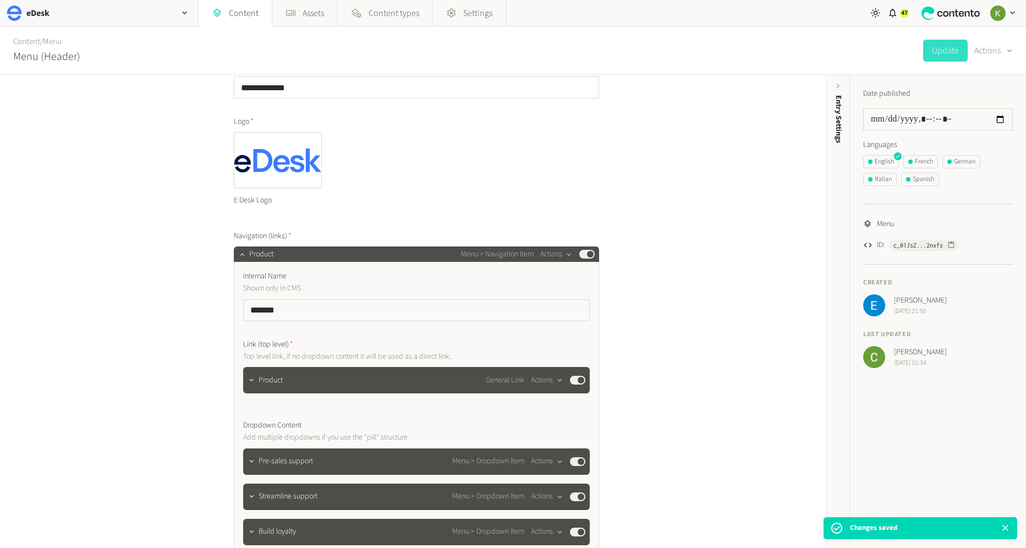
scroll to position [116, 0]
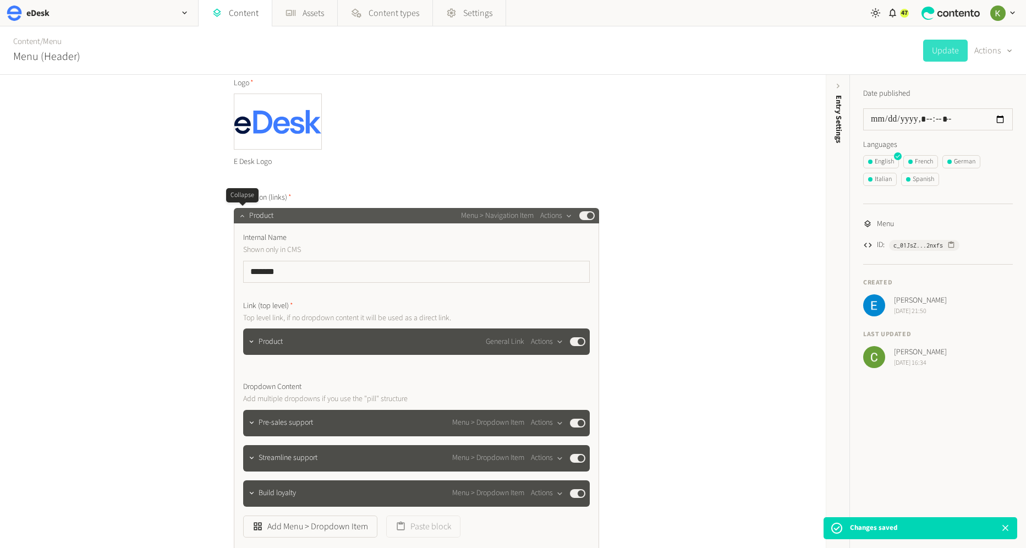
click at [241, 215] on icon "button" at bounding box center [242, 216] width 4 height 2
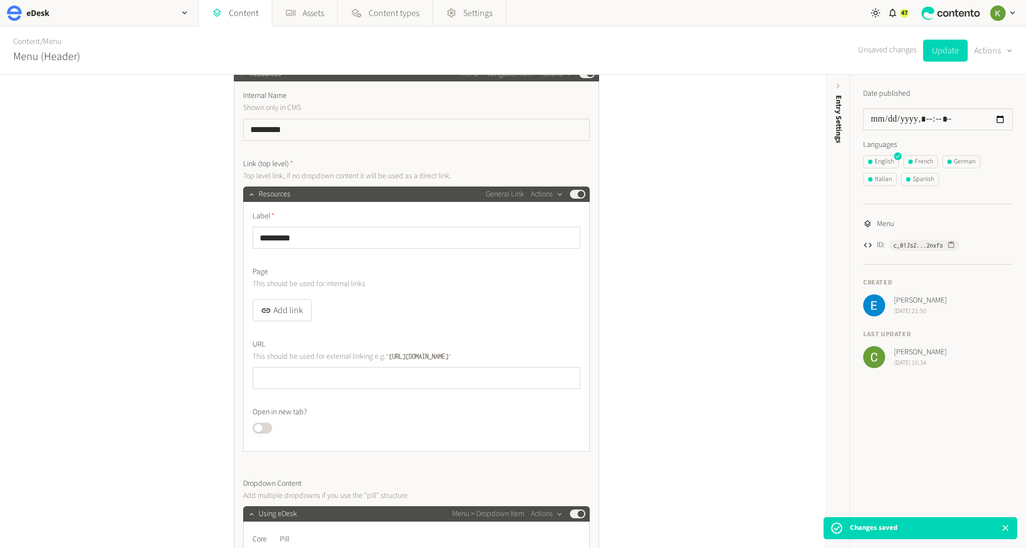
scroll to position [353, 0]
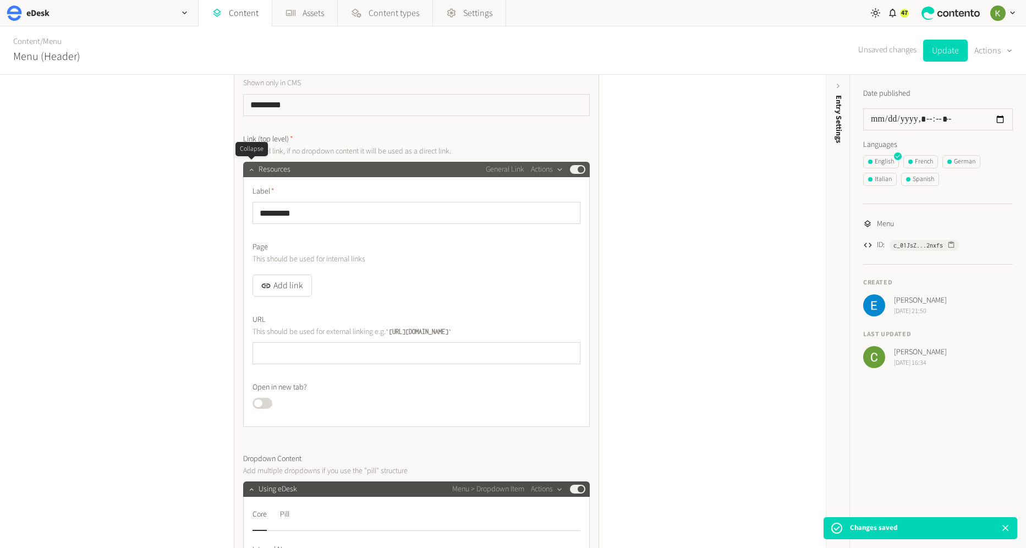
click at [251, 171] on icon "button" at bounding box center [252, 170] width 8 height 8
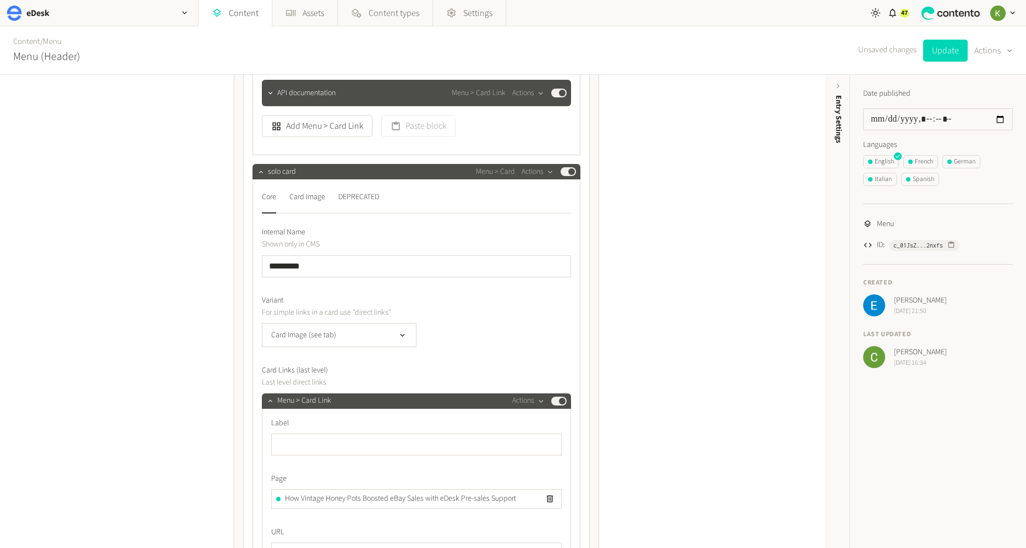
scroll to position [1539, 0]
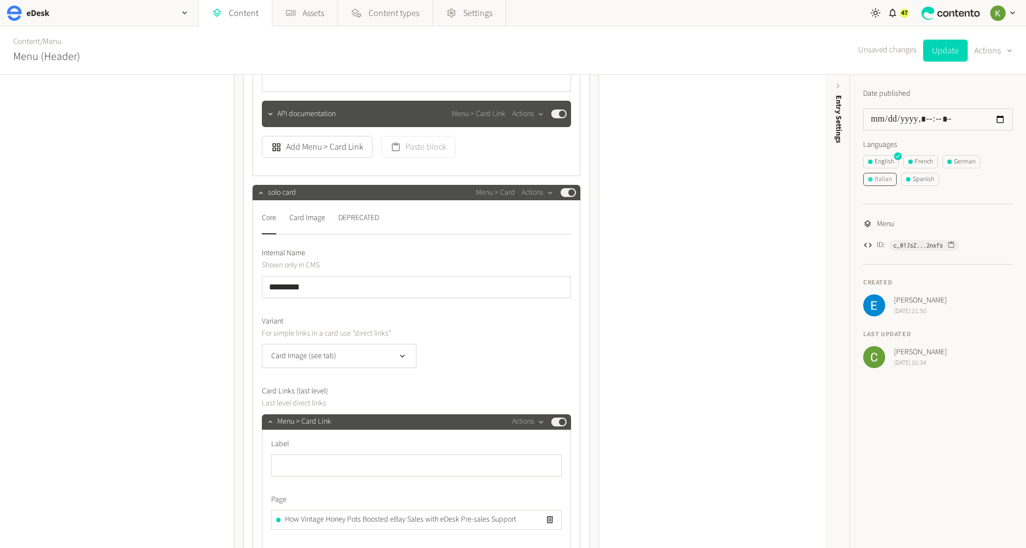
click at [884, 179] on div "Italian" at bounding box center [880, 179] width 24 height 10
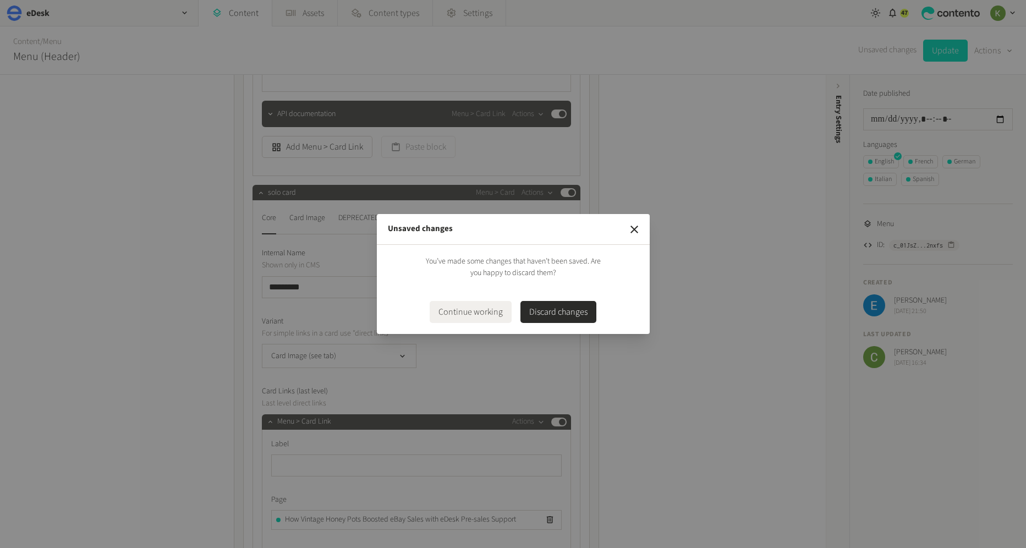
click at [554, 314] on button "Discard changes" at bounding box center [558, 312] width 76 height 22
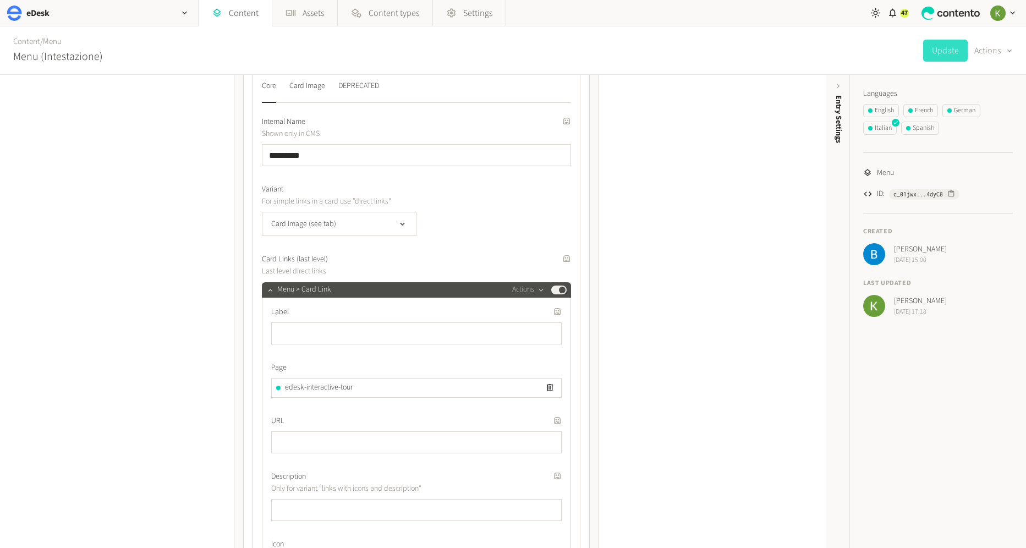
scroll to position [1192, 0]
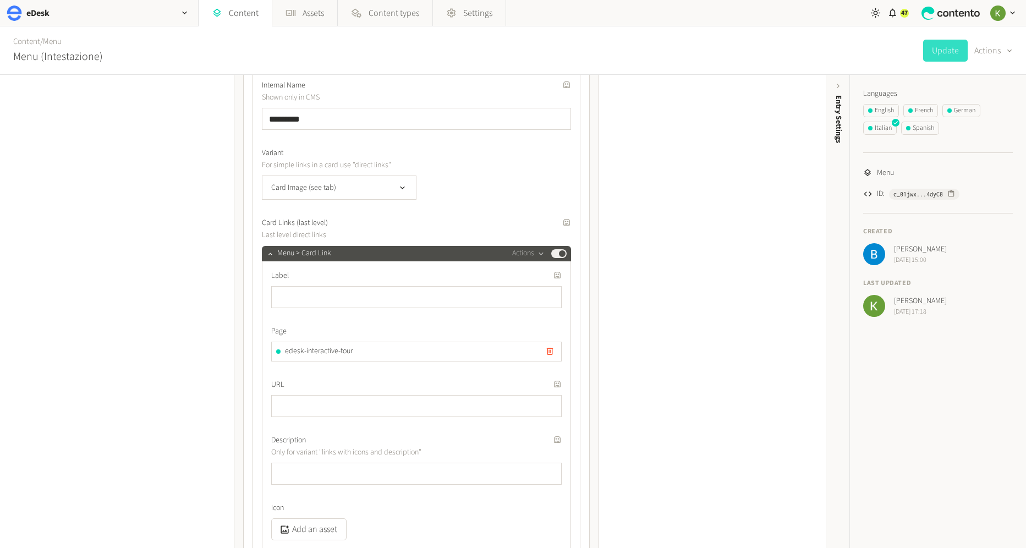
click at [550, 349] on icon "button" at bounding box center [549, 351] width 9 height 9
click at [306, 358] on button "Add link" at bounding box center [300, 357] width 59 height 22
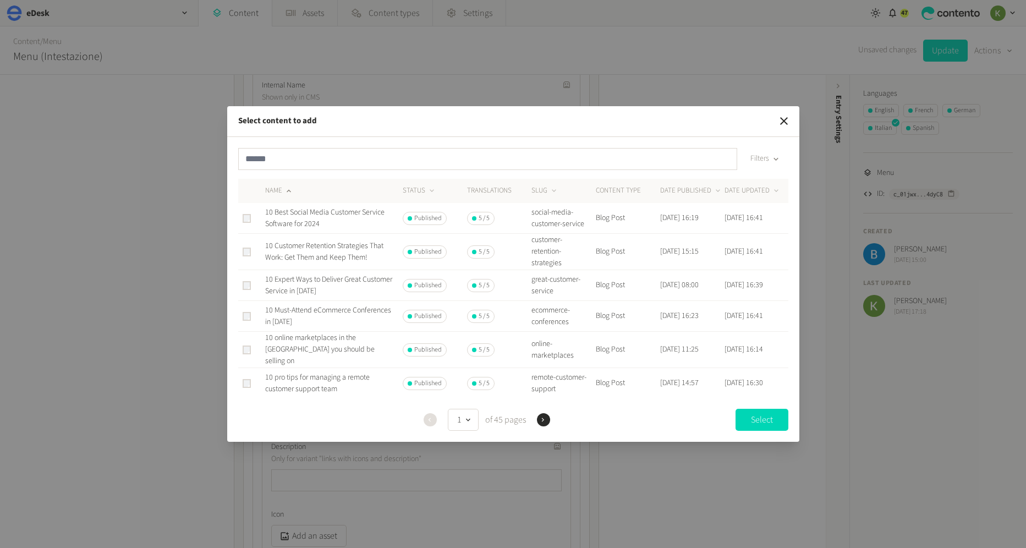
click at [316, 175] on div "Filters" at bounding box center [513, 163] width 550 height 31
click at [322, 158] on input "text" at bounding box center [487, 159] width 499 height 22
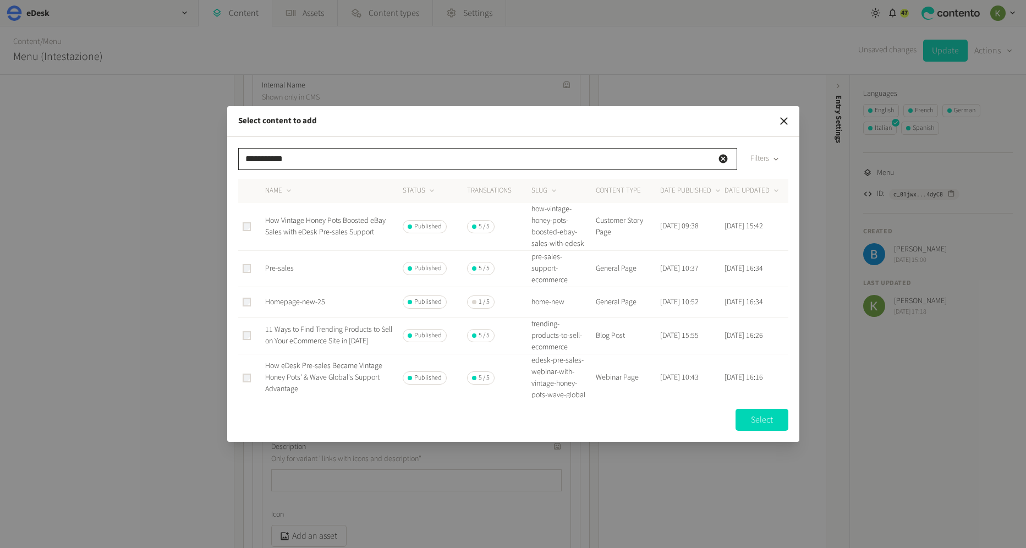
type input "**********"
click at [345, 223] on span "How Vintage Honey Pots Boosted eBay Sales with eDesk Pre-sales Support" at bounding box center [325, 226] width 120 height 23
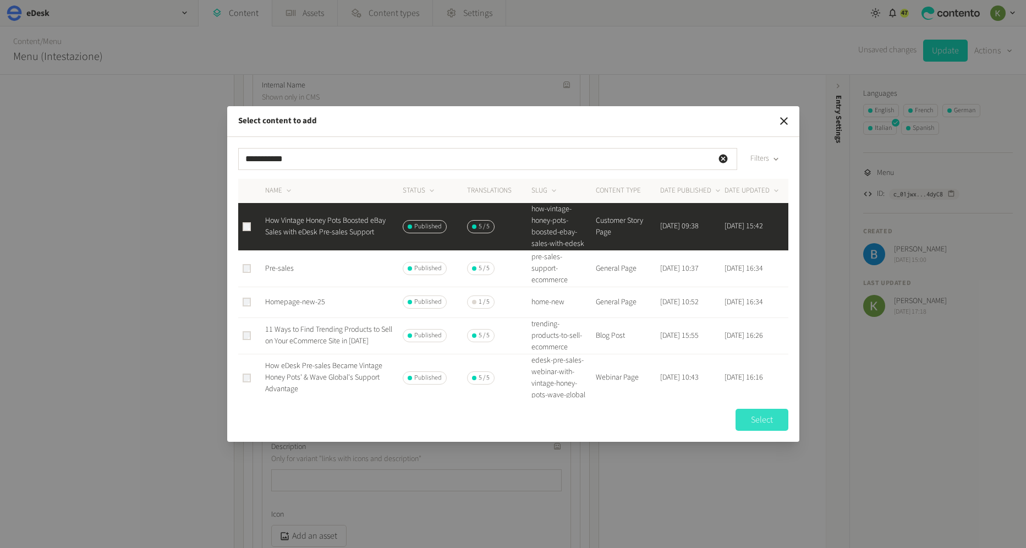
click at [750, 420] on button "Select" at bounding box center [762, 420] width 53 height 22
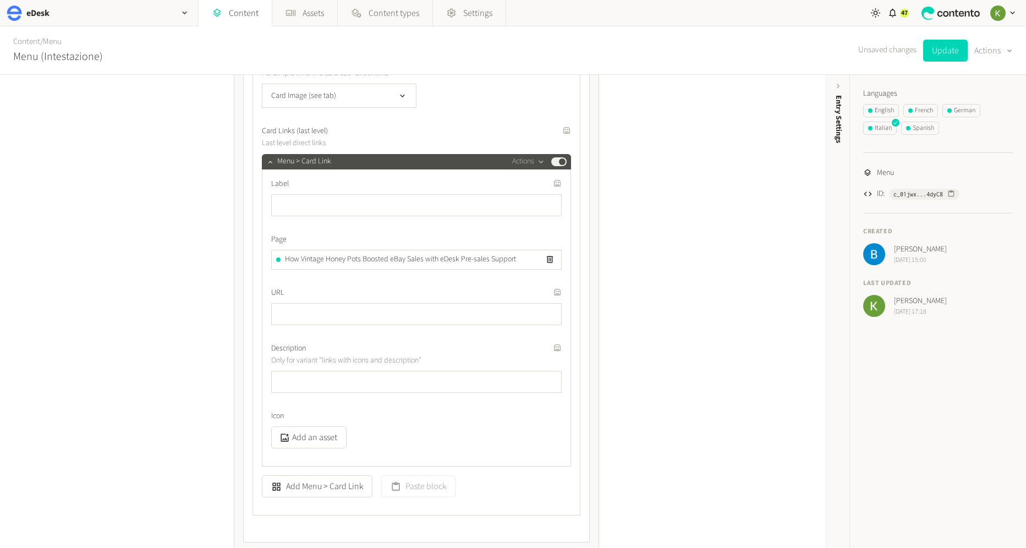
scroll to position [1285, 0]
click at [343, 379] on input "text" at bounding box center [416, 381] width 290 height 22
drag, startPoint x: 522, startPoint y: 237, endPoint x: 538, endPoint y: 238, distance: 16.5
click at [522, 237] on label "Page" at bounding box center [416, 239] width 290 height 12
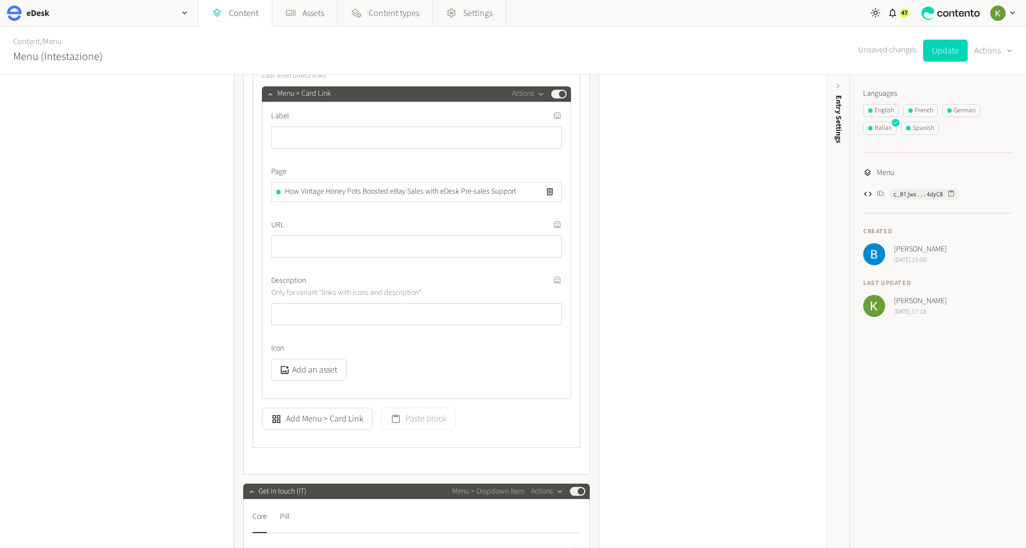
scroll to position [1368, 0]
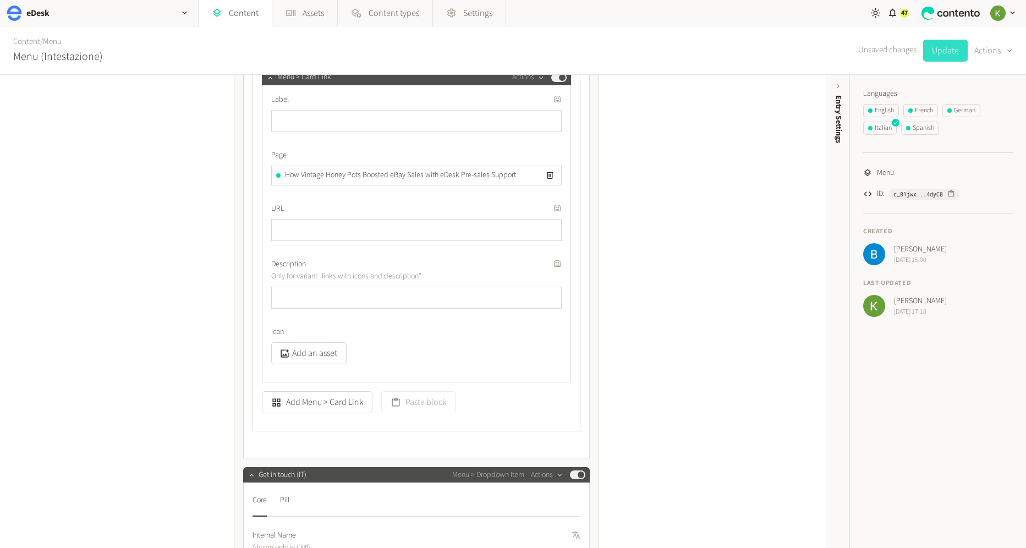
click at [944, 53] on button "Update" at bounding box center [945, 51] width 45 height 22
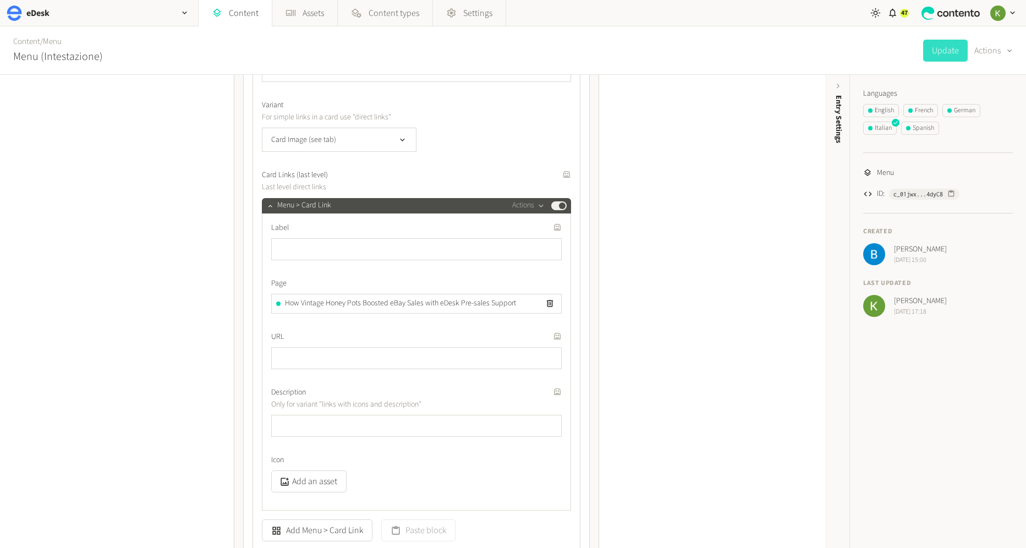
scroll to position [1307, 0]
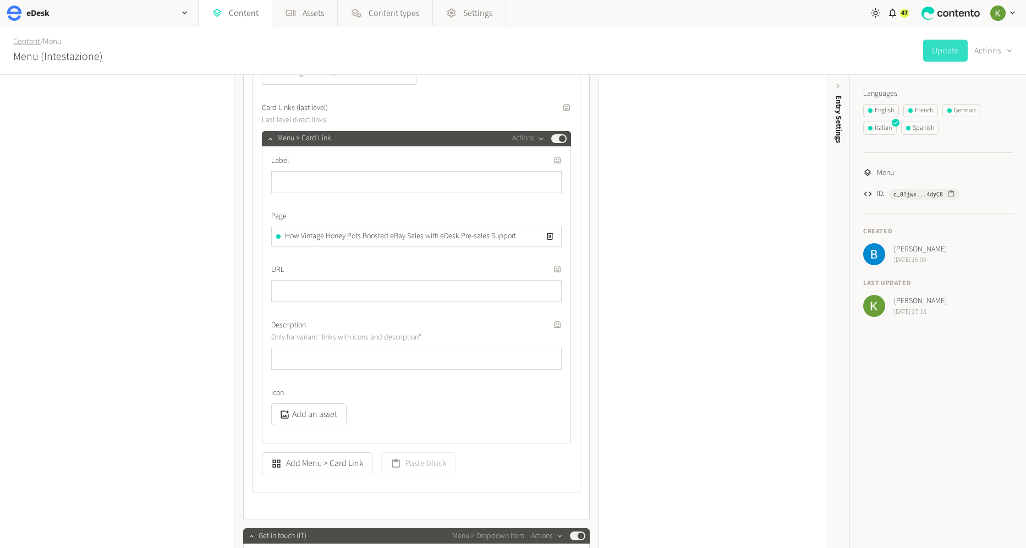
click at [24, 40] on link "Content" at bounding box center [26, 42] width 27 height 12
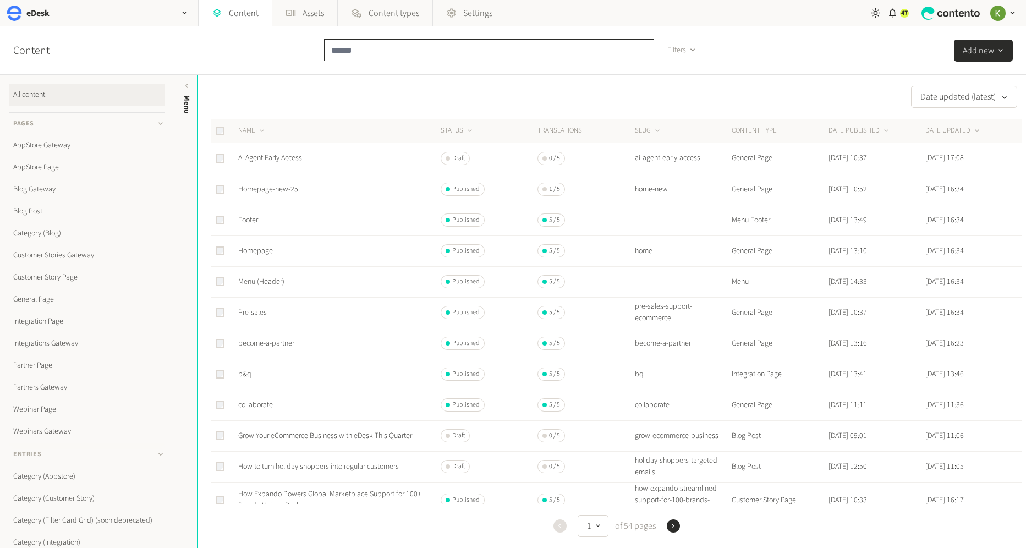
click at [399, 41] on input "text" at bounding box center [489, 50] width 330 height 22
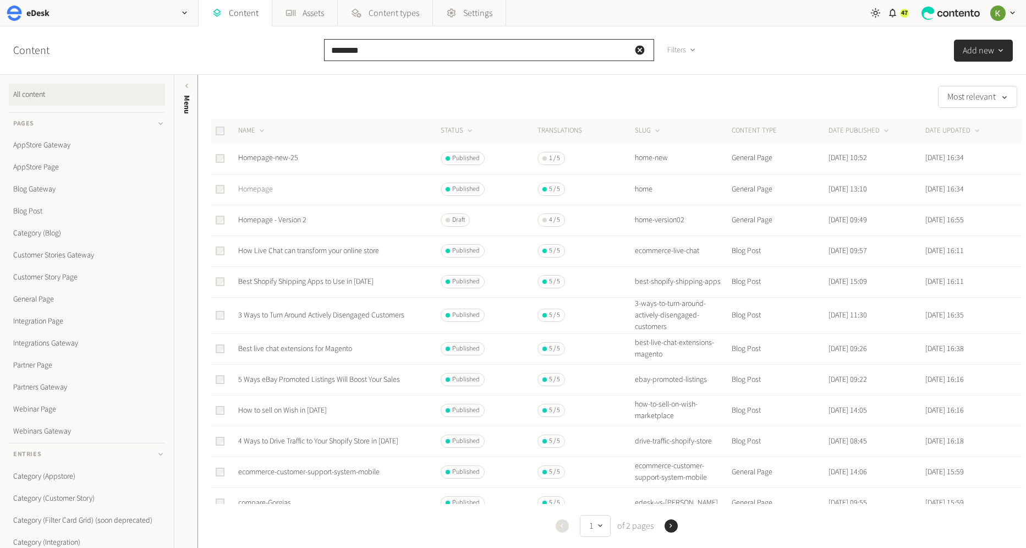
type input "********"
click at [267, 184] on link "Homepage" at bounding box center [255, 189] width 35 height 11
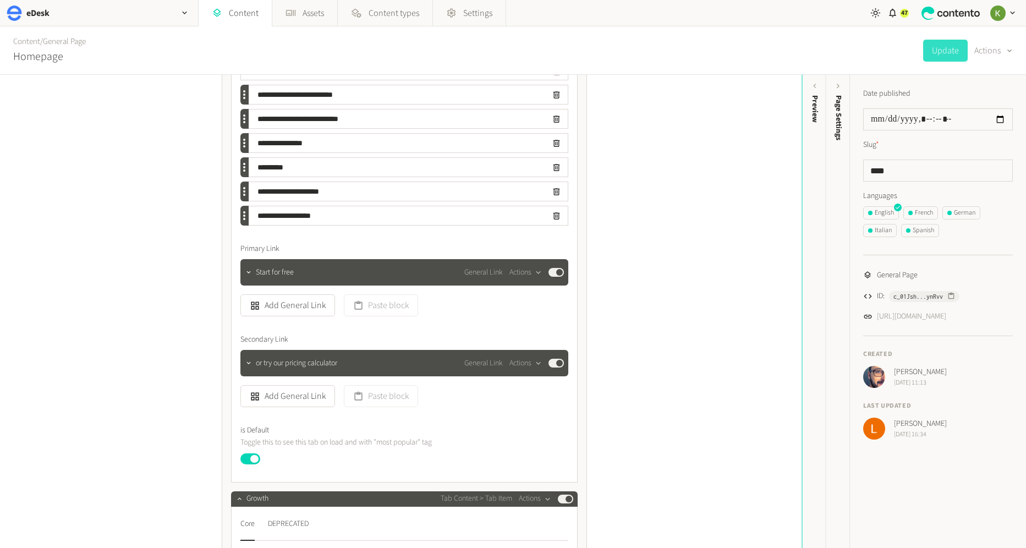
scroll to position [2318, 0]
